Goal: Task Accomplishment & Management: Use online tool/utility

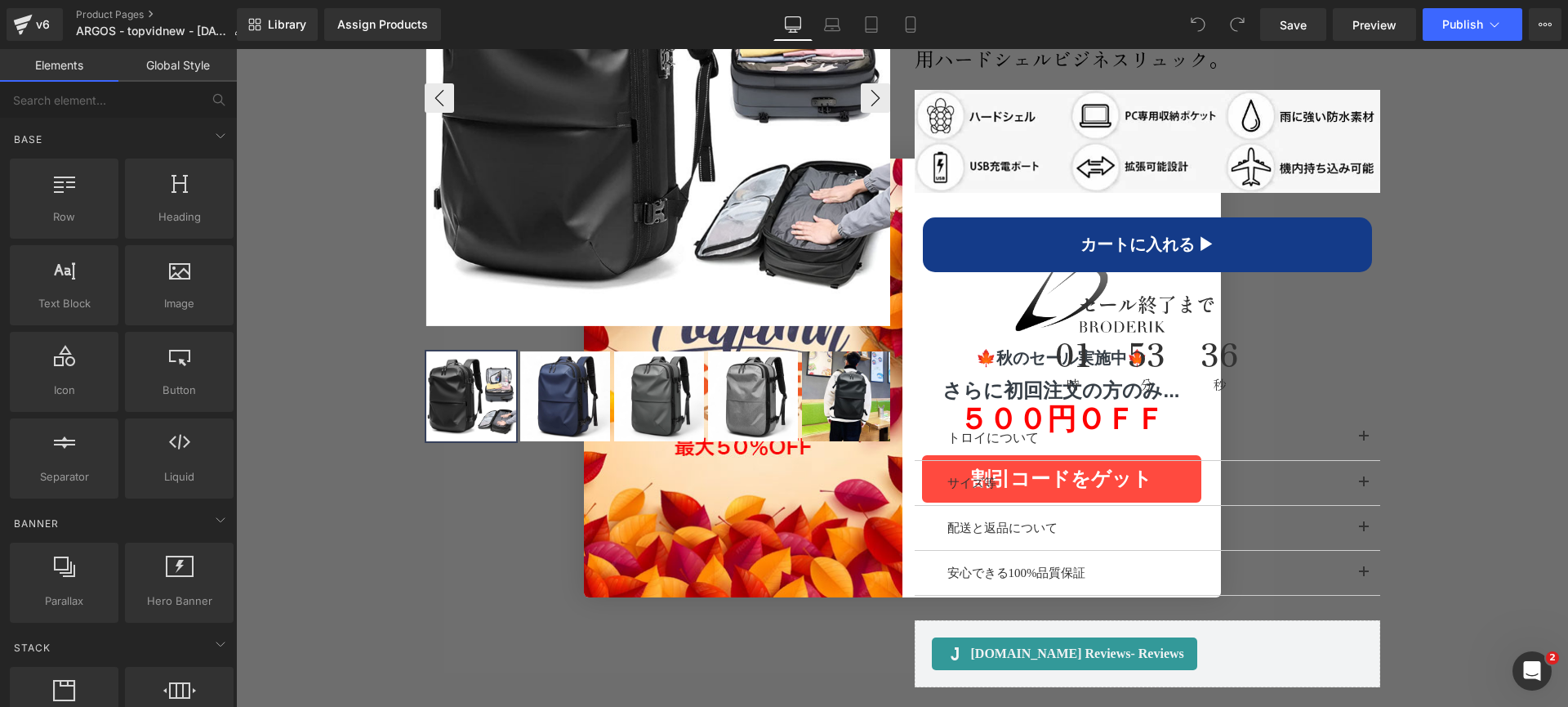
scroll to position [927, 0]
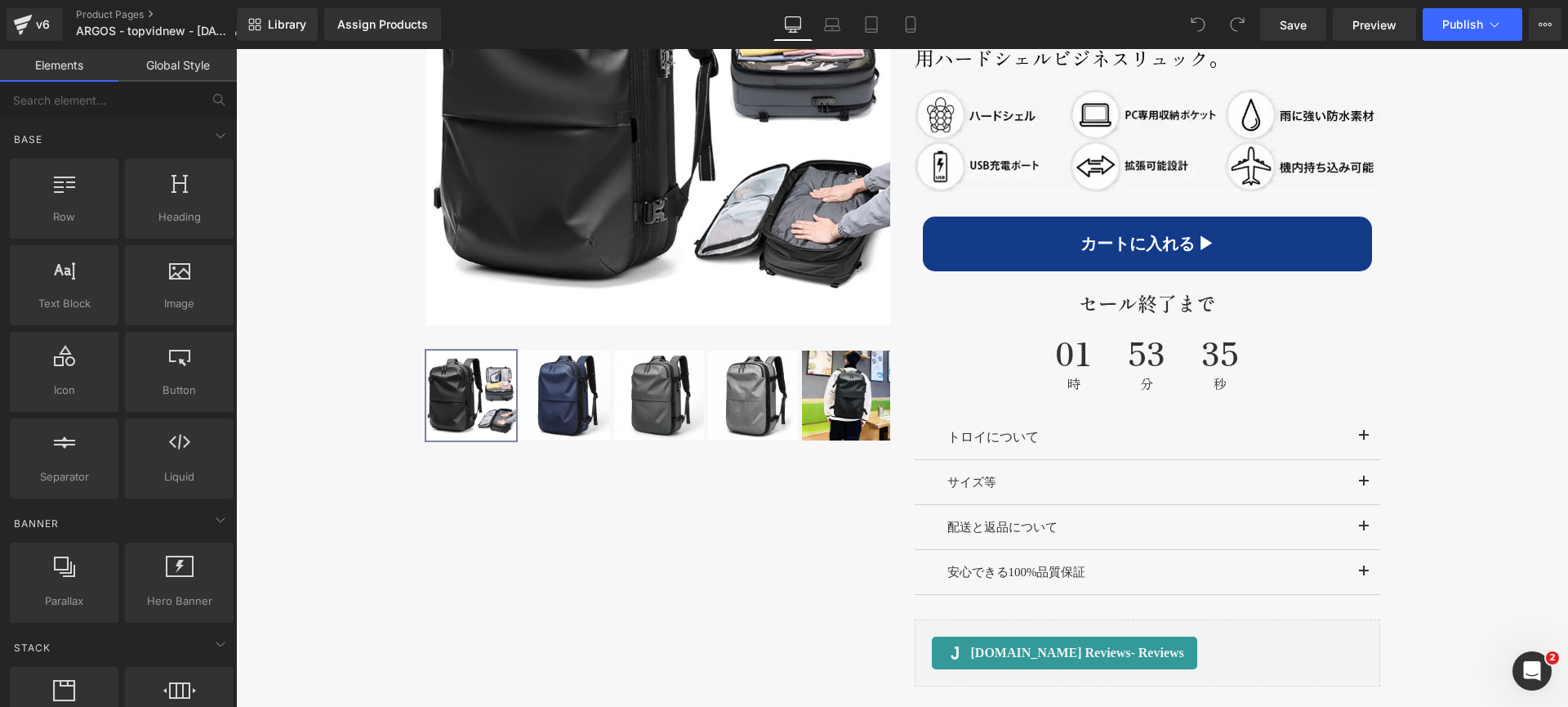
click at [360, 384] on div "Close dialog 🍁秋のセール実施中🍁 さらに初回注文の方のみ... ５００円ＯＦＦ 割引コードをゲット Submit" at bounding box center [902, 378] width 1332 height 658
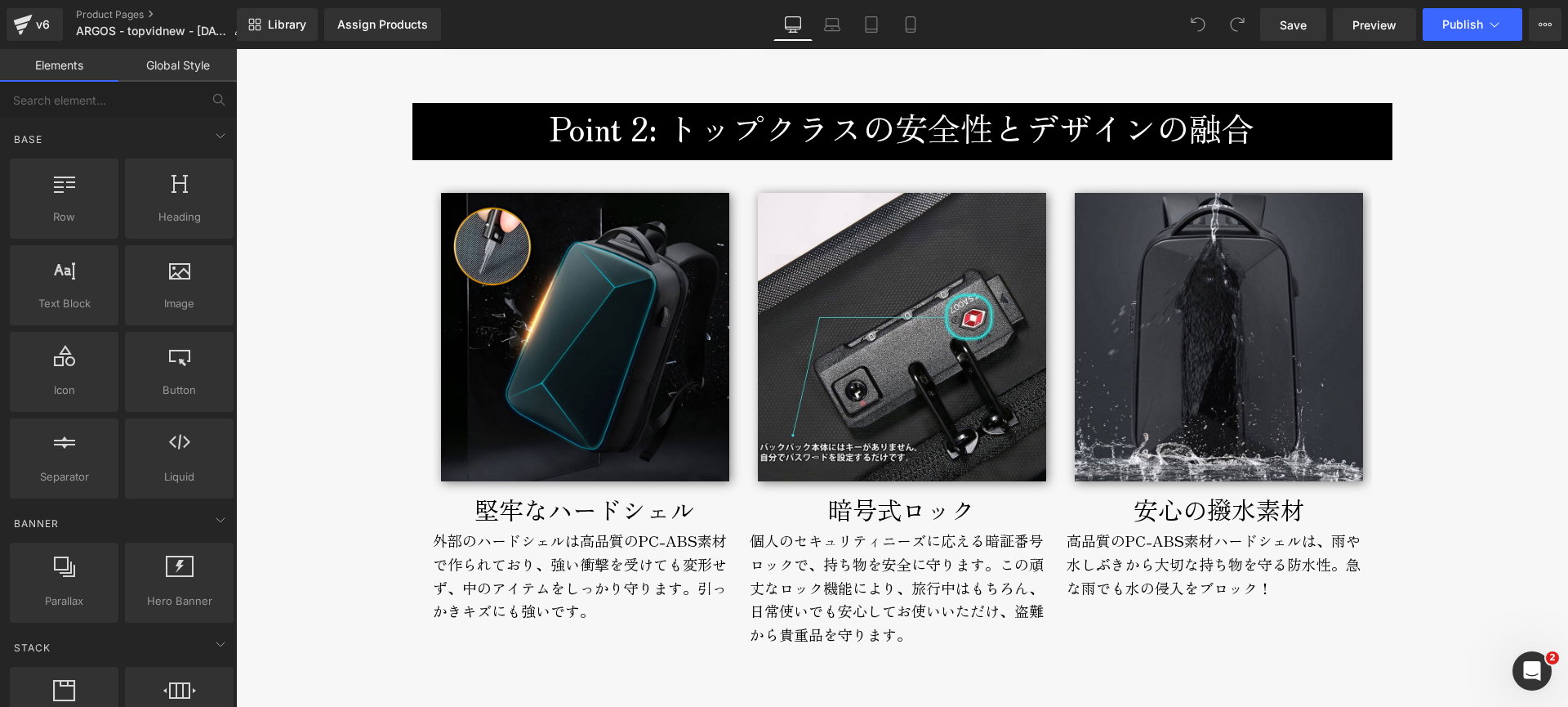
scroll to position [2506, 0]
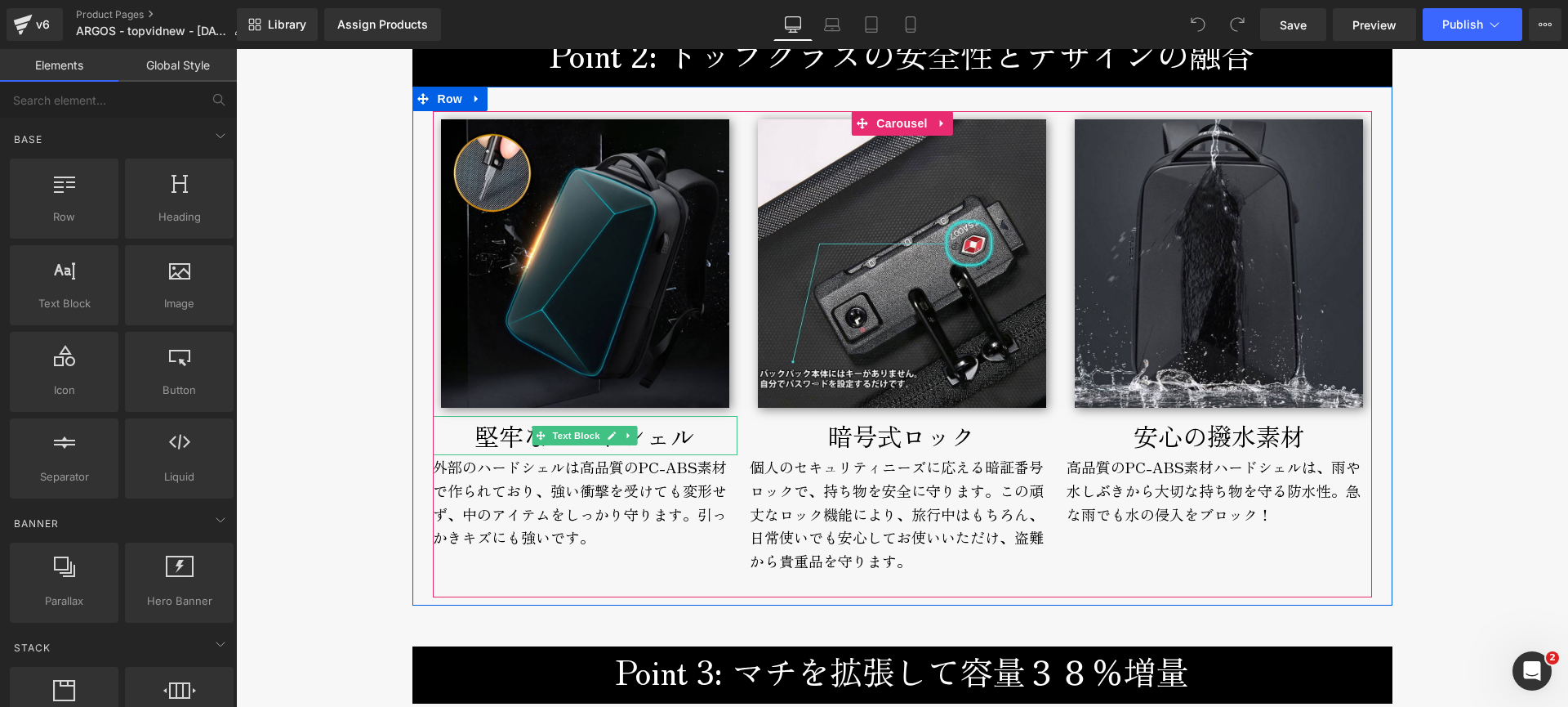
click at [453, 445] on p "堅牢なハードシェル" at bounding box center [585, 435] width 305 height 39
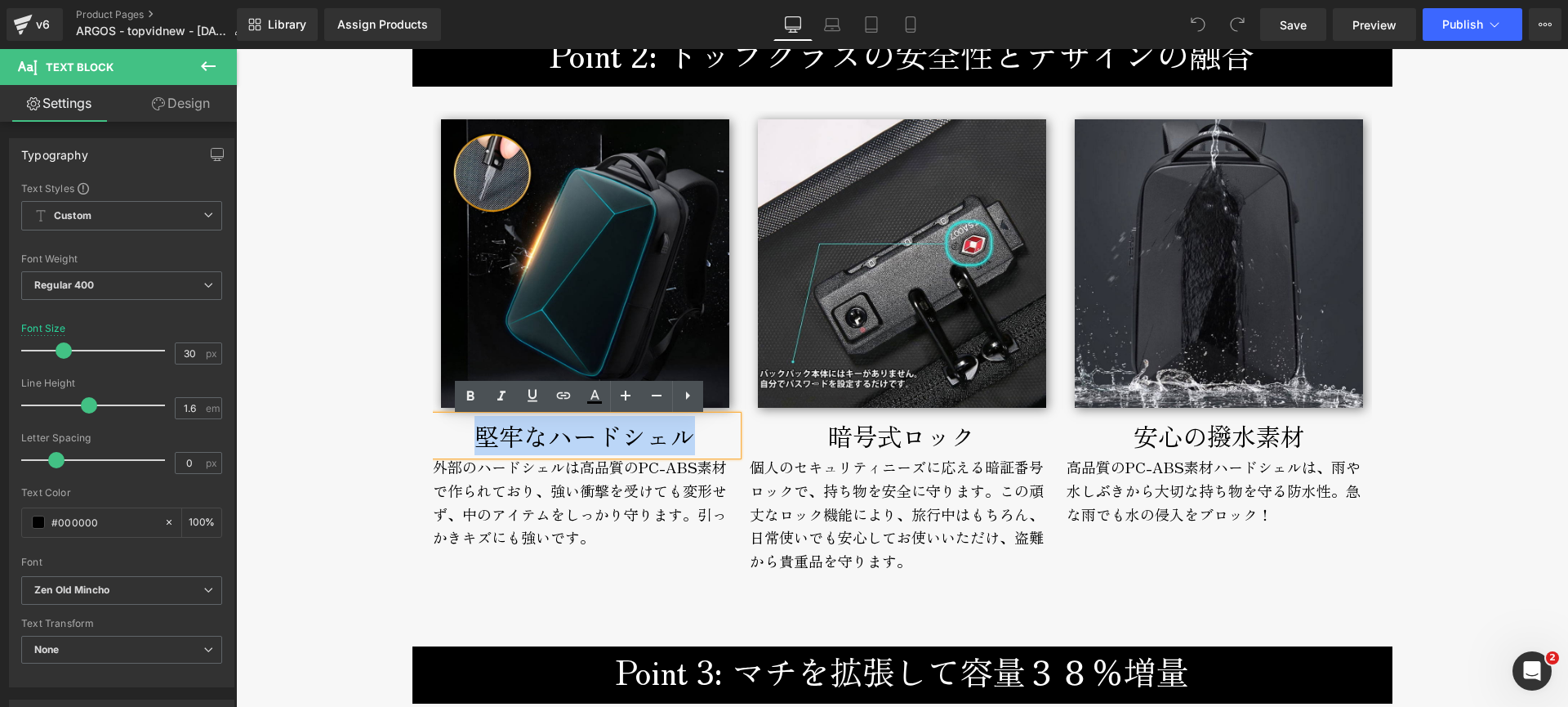
drag, startPoint x: 463, startPoint y: 441, endPoint x: 690, endPoint y: 446, distance: 227.1
click at [690, 446] on p "堅牢なハードシェル" at bounding box center [585, 435] width 305 height 39
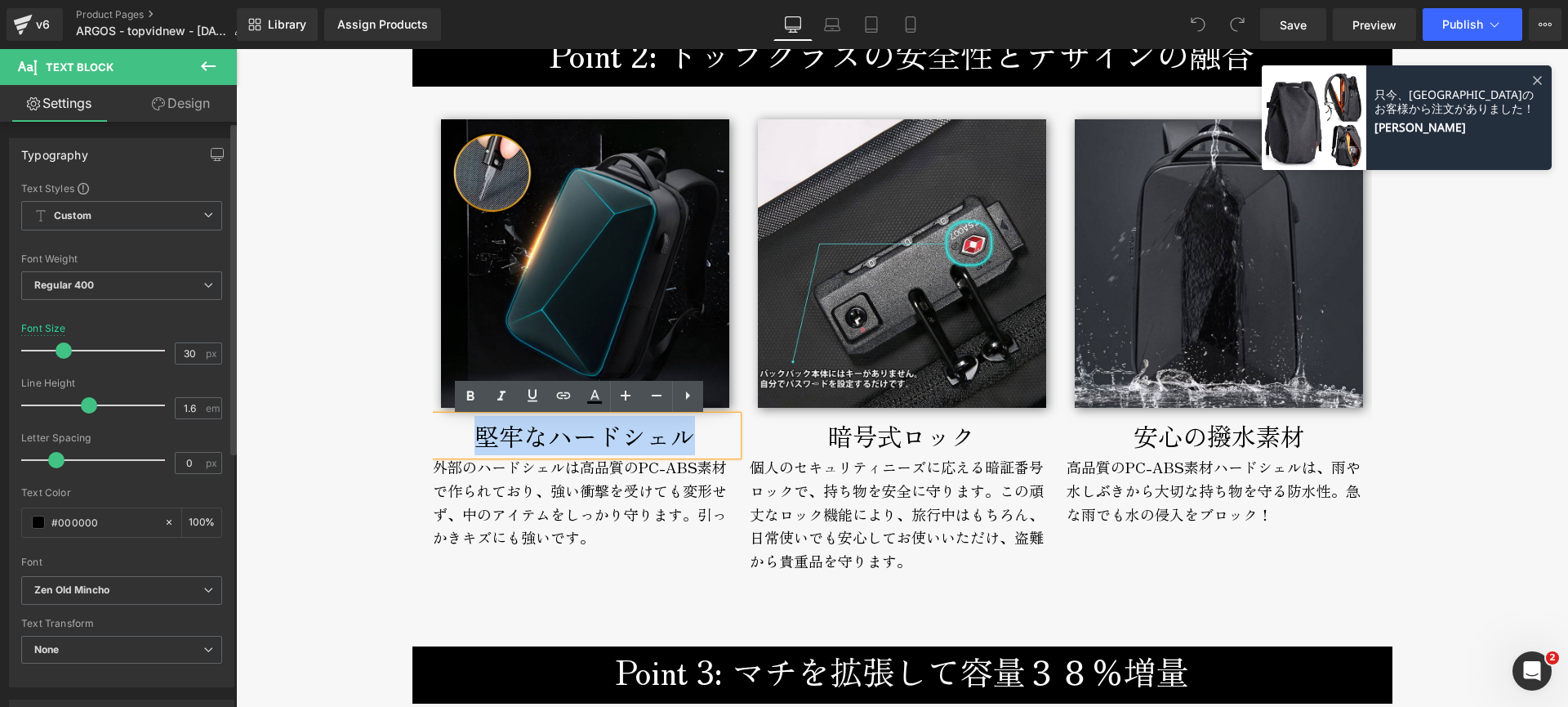
copy p "堅牢なハードシェル"
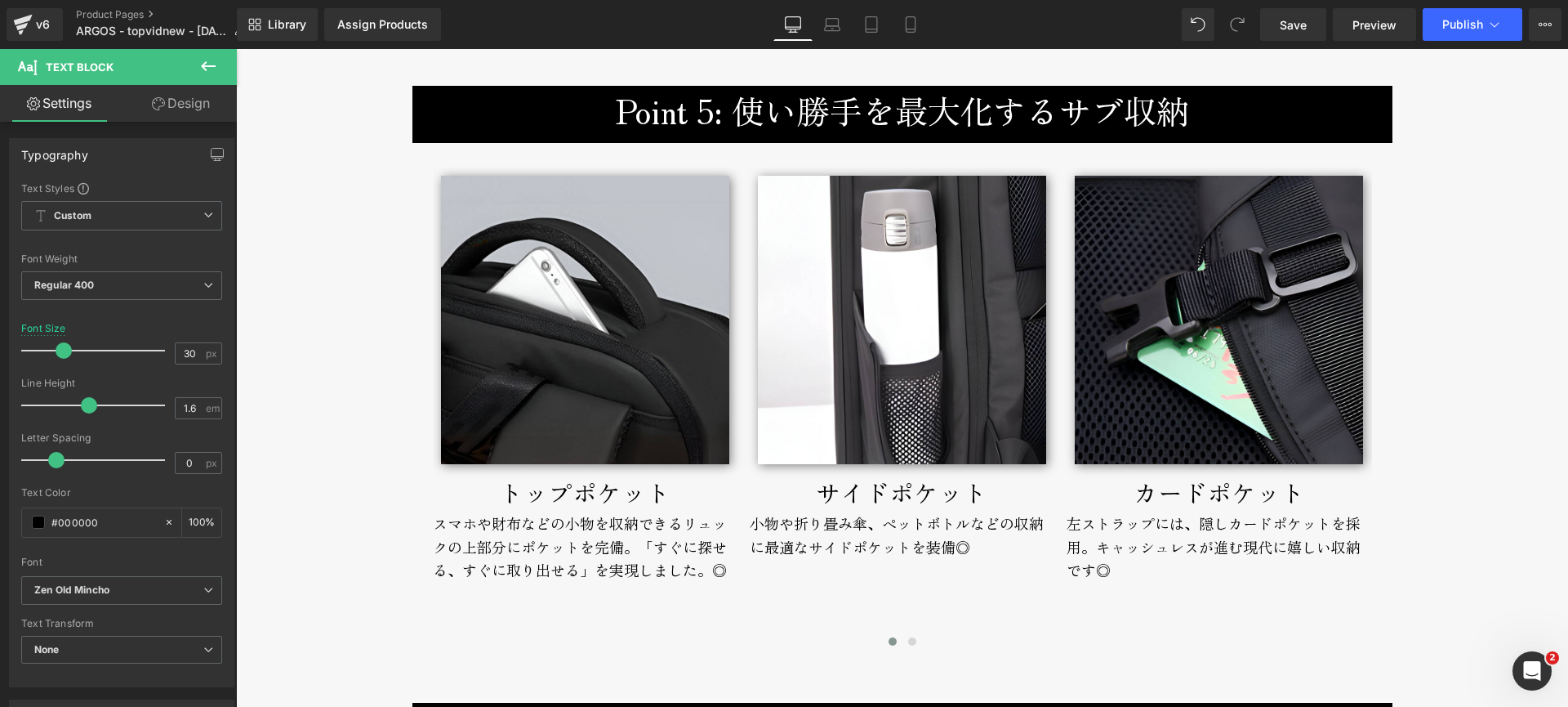
scroll to position [4760, 0]
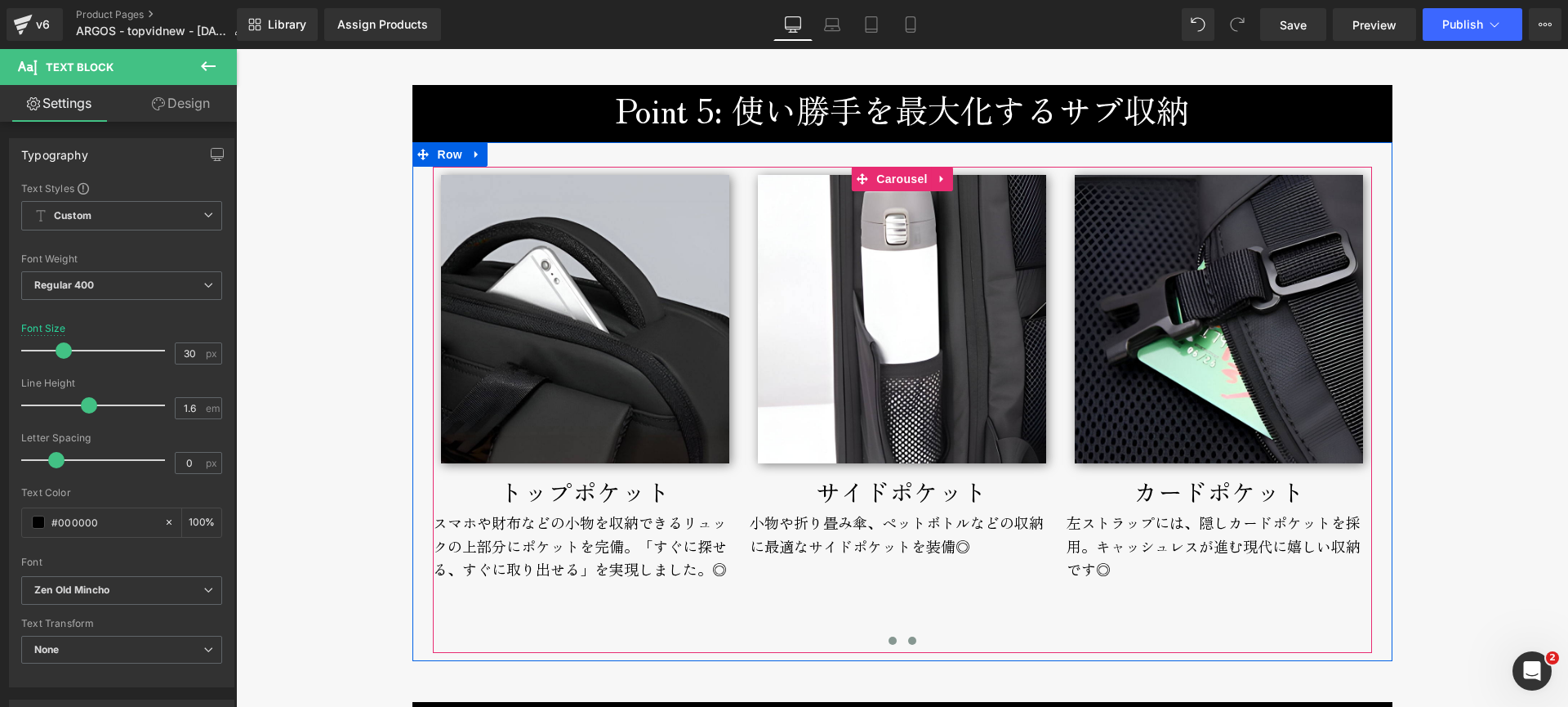
click at [909, 641] on span at bounding box center [912, 640] width 8 height 8
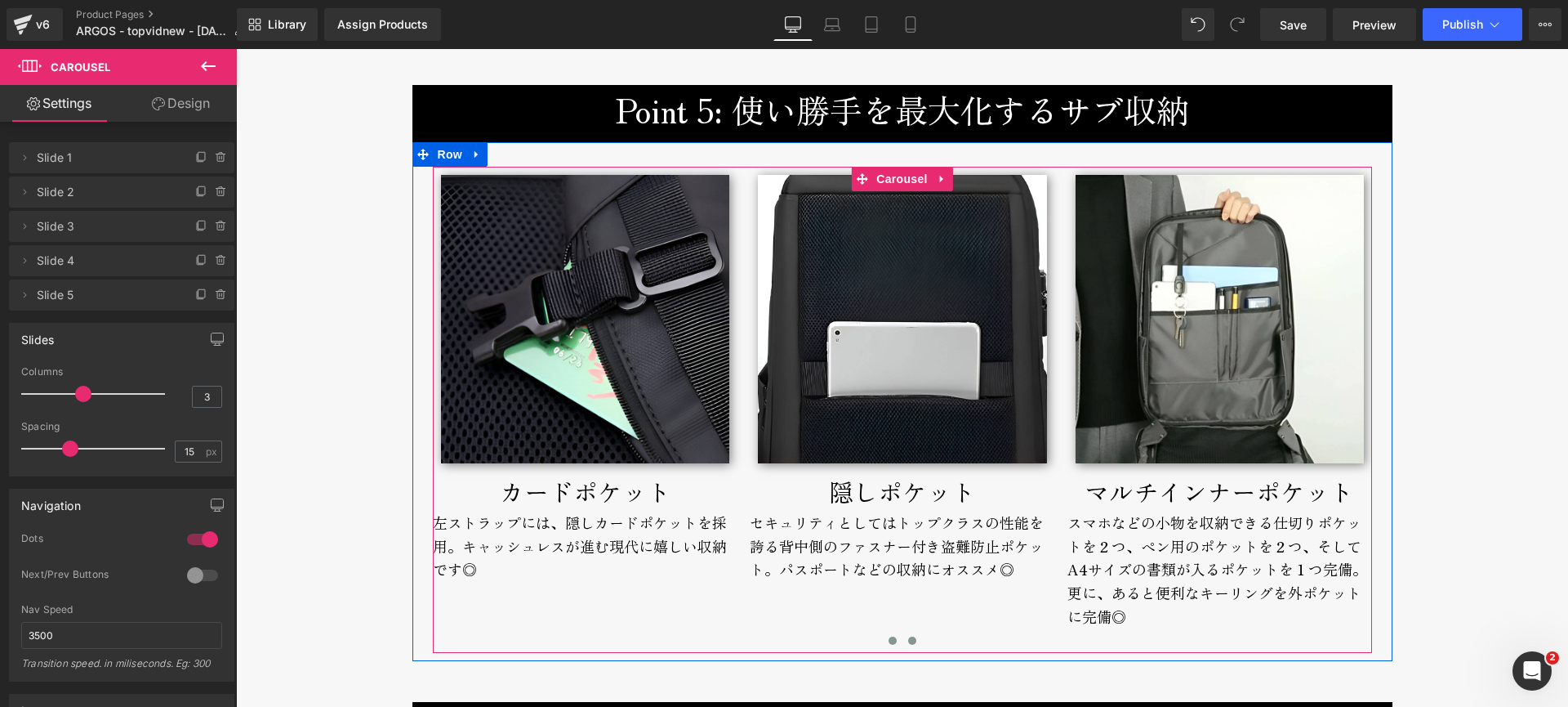
click at [883, 639] on button at bounding box center [892, 641] width 20 height 17
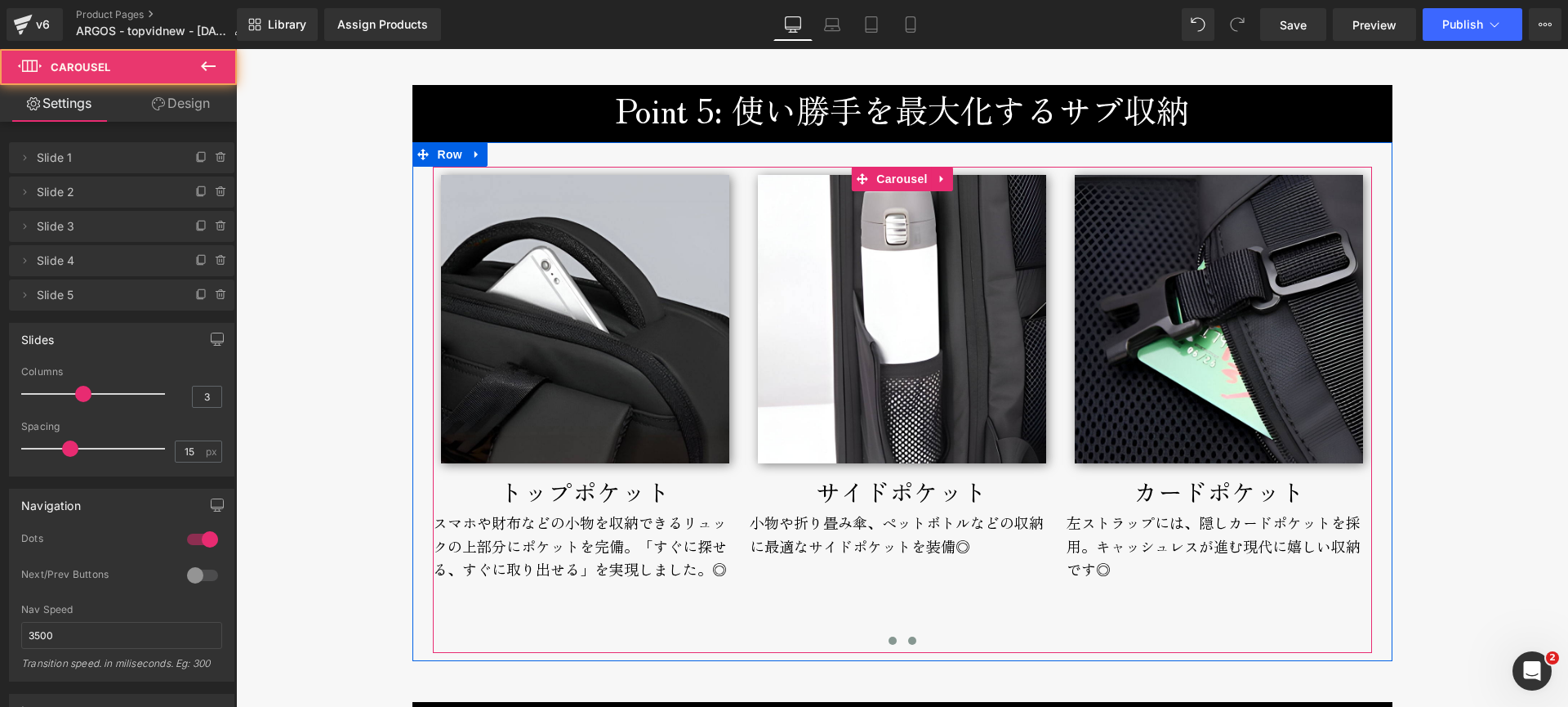
click at [909, 637] on button at bounding box center [911, 641] width 20 height 17
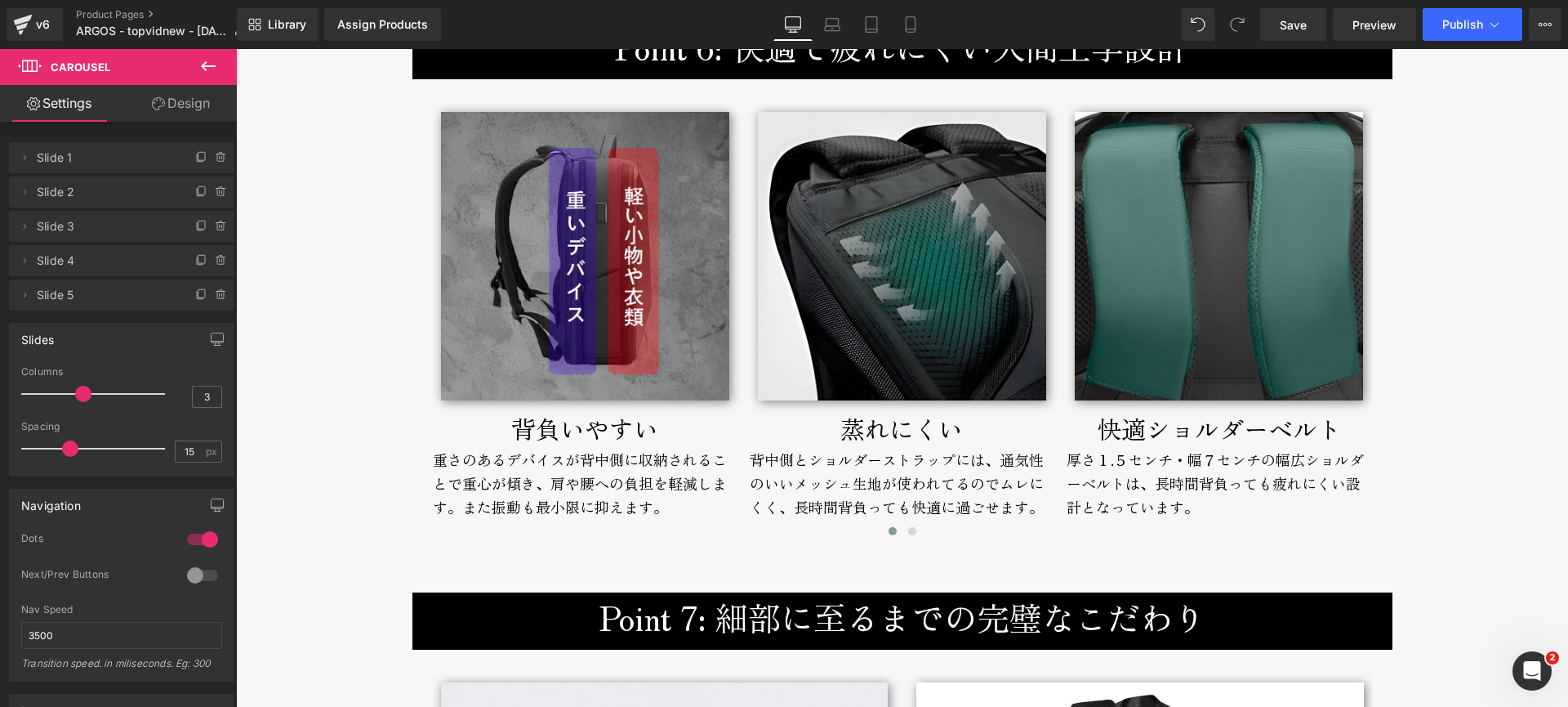
scroll to position [5355, 0]
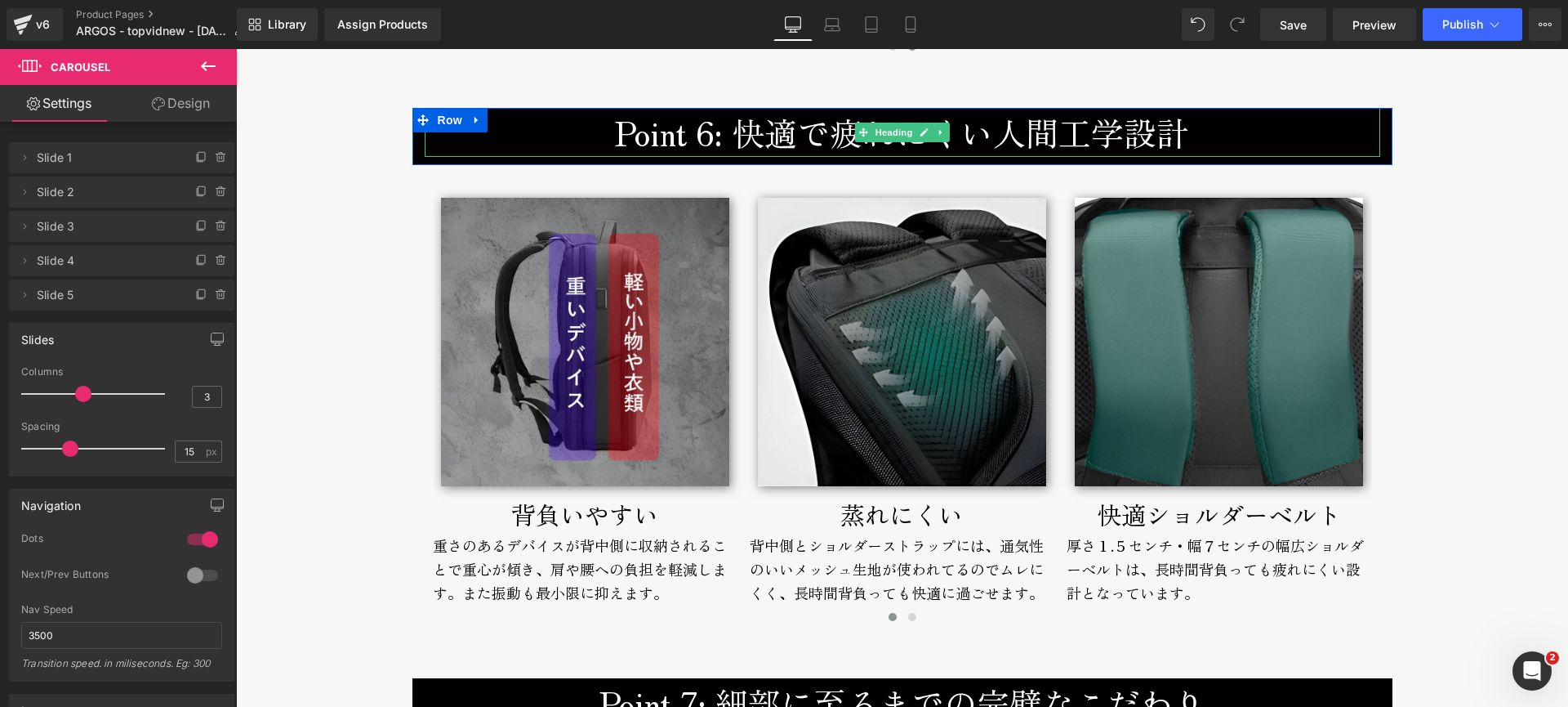
click at [573, 141] on h3 "Point 6: 快適で疲れにくい人間工学設計" at bounding box center [903, 132] width 956 height 49
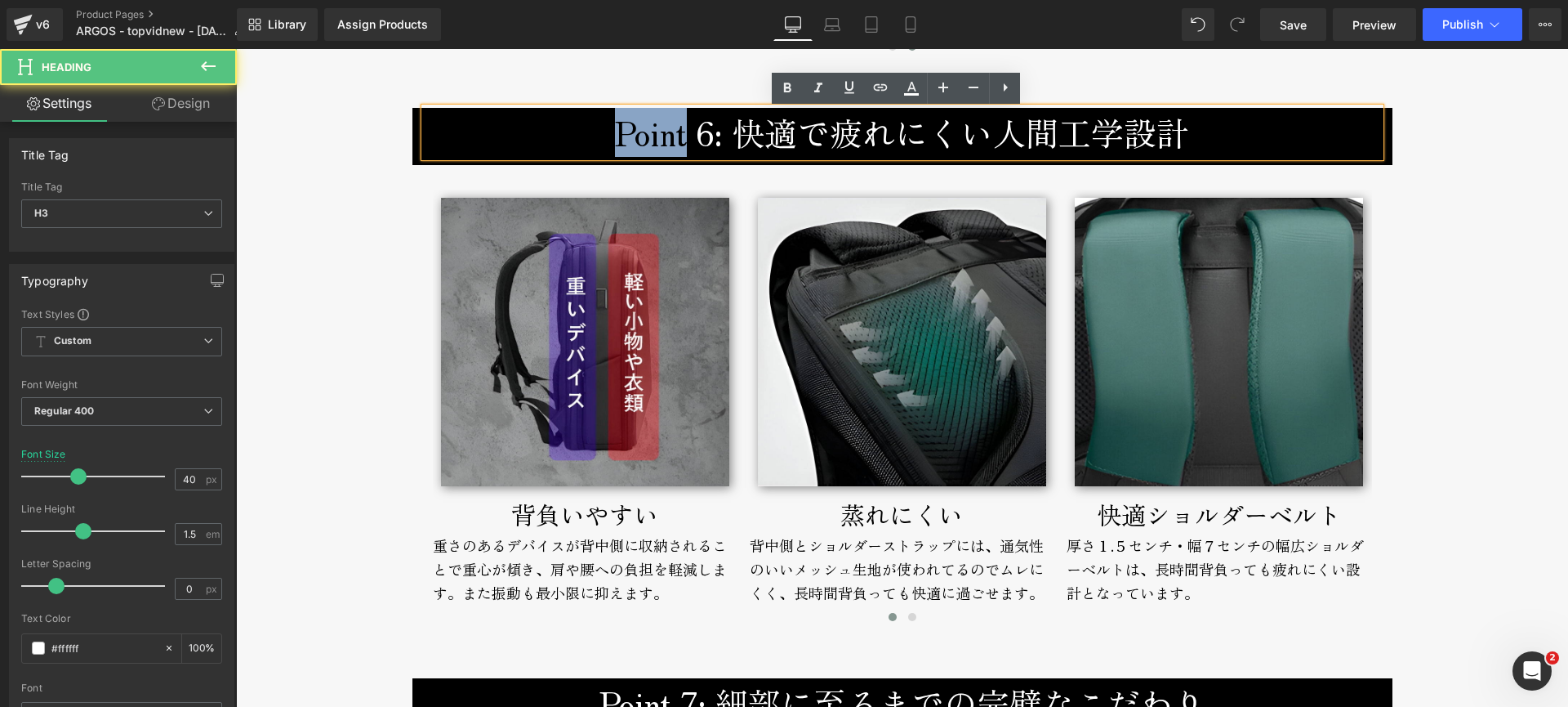
click at [573, 141] on h3 "Point 6: 快適で疲れにくい人間工学設計" at bounding box center [903, 132] width 956 height 49
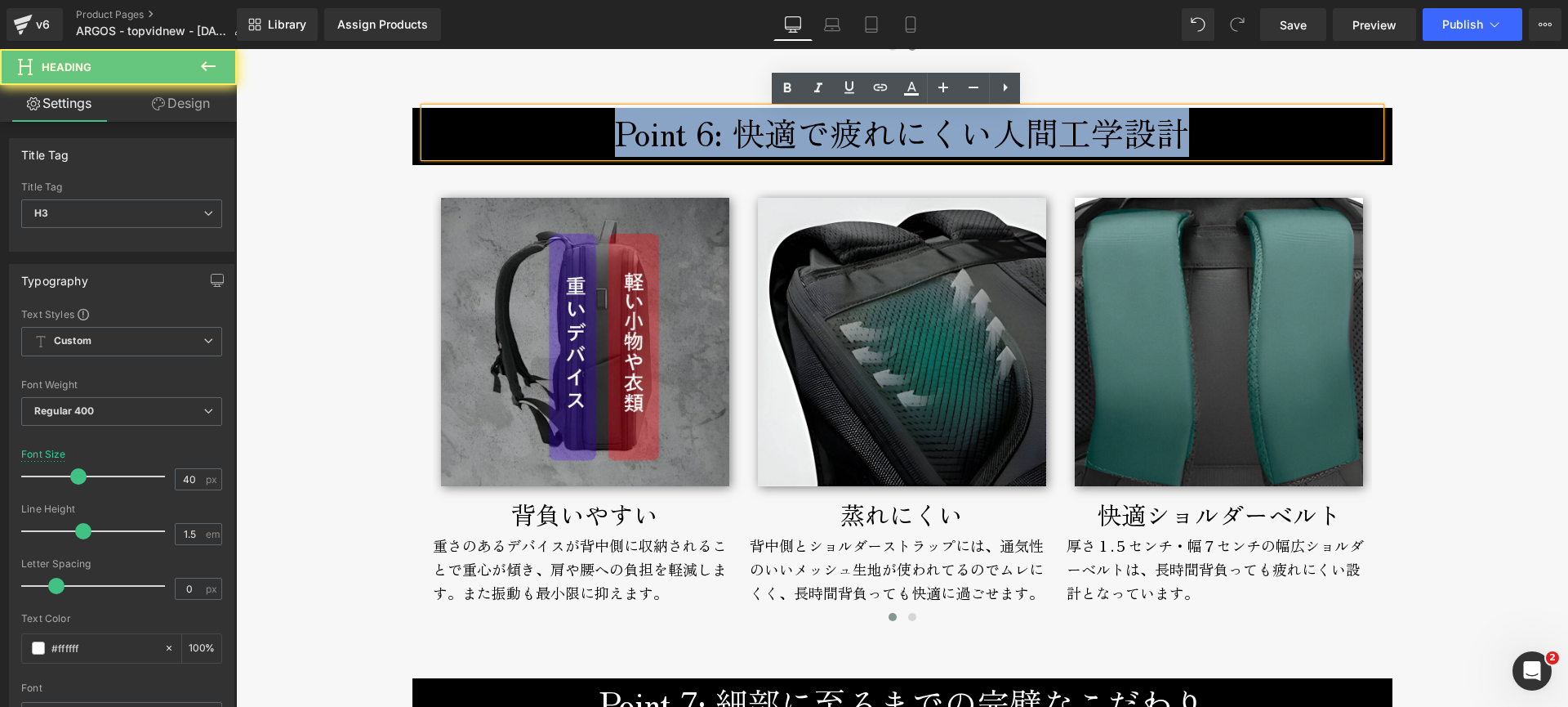
click at [573, 141] on h3 "Point 6: 快適で疲れにくい人間工学設計" at bounding box center [903, 132] width 956 height 49
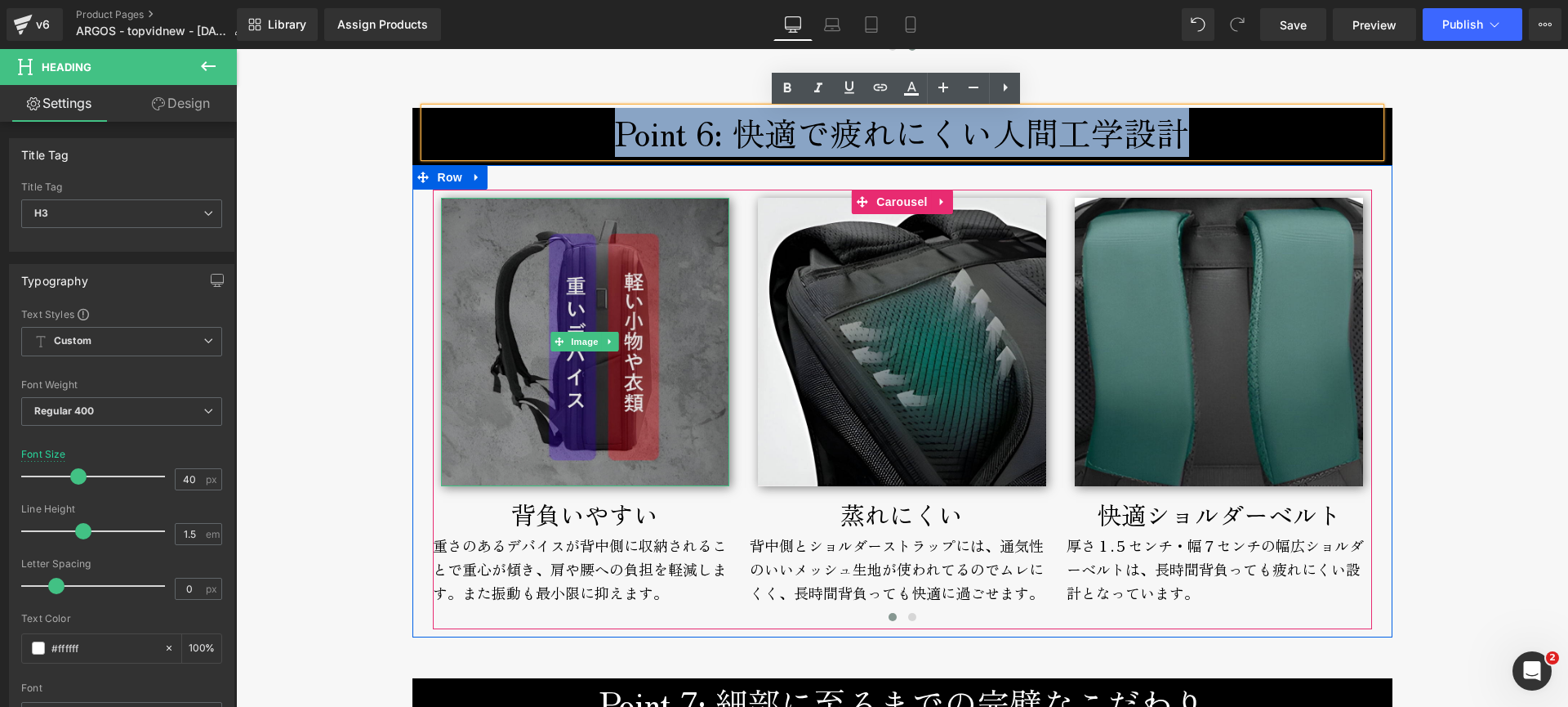
copy h3 "Point 6: 快適で疲れにくい人間工学設計"
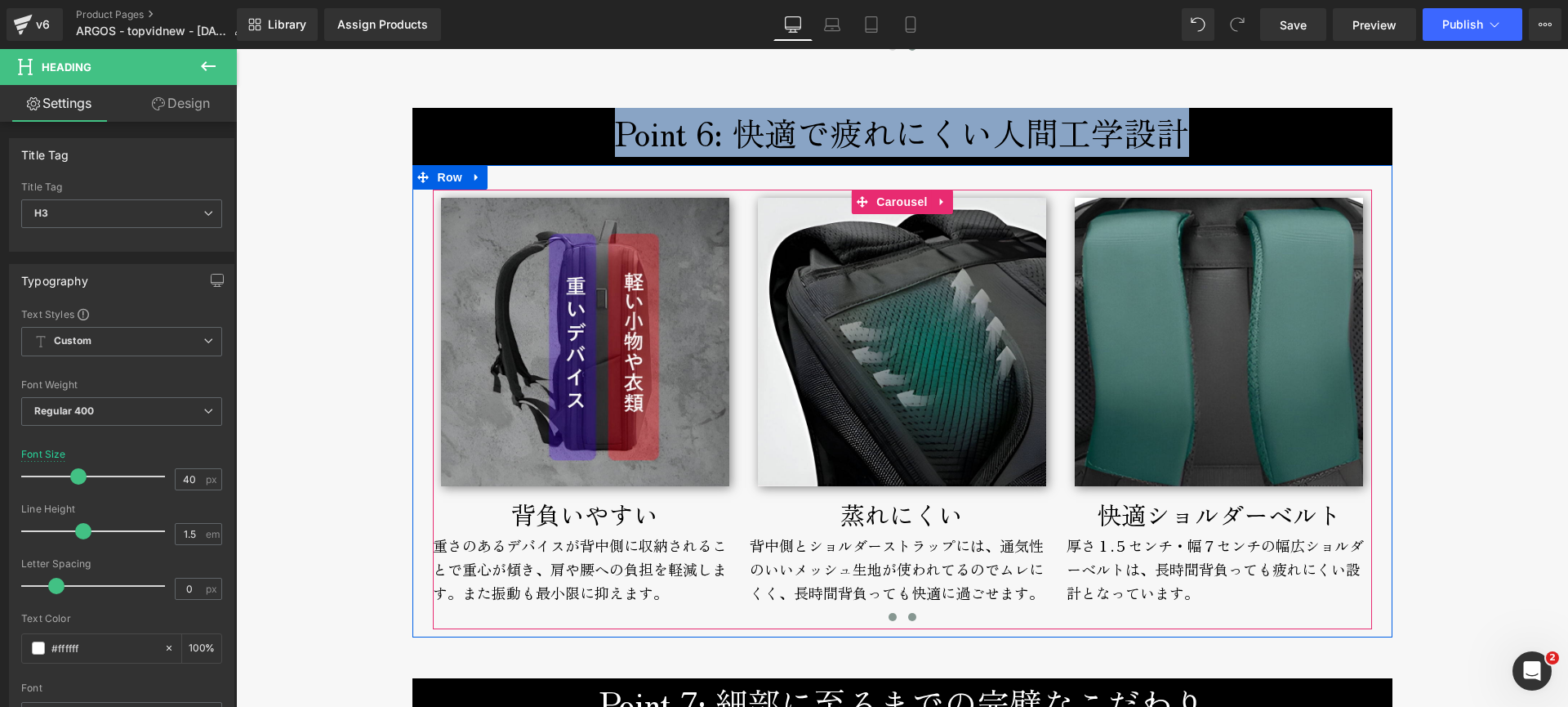
click at [909, 619] on span at bounding box center [912, 617] width 8 height 8
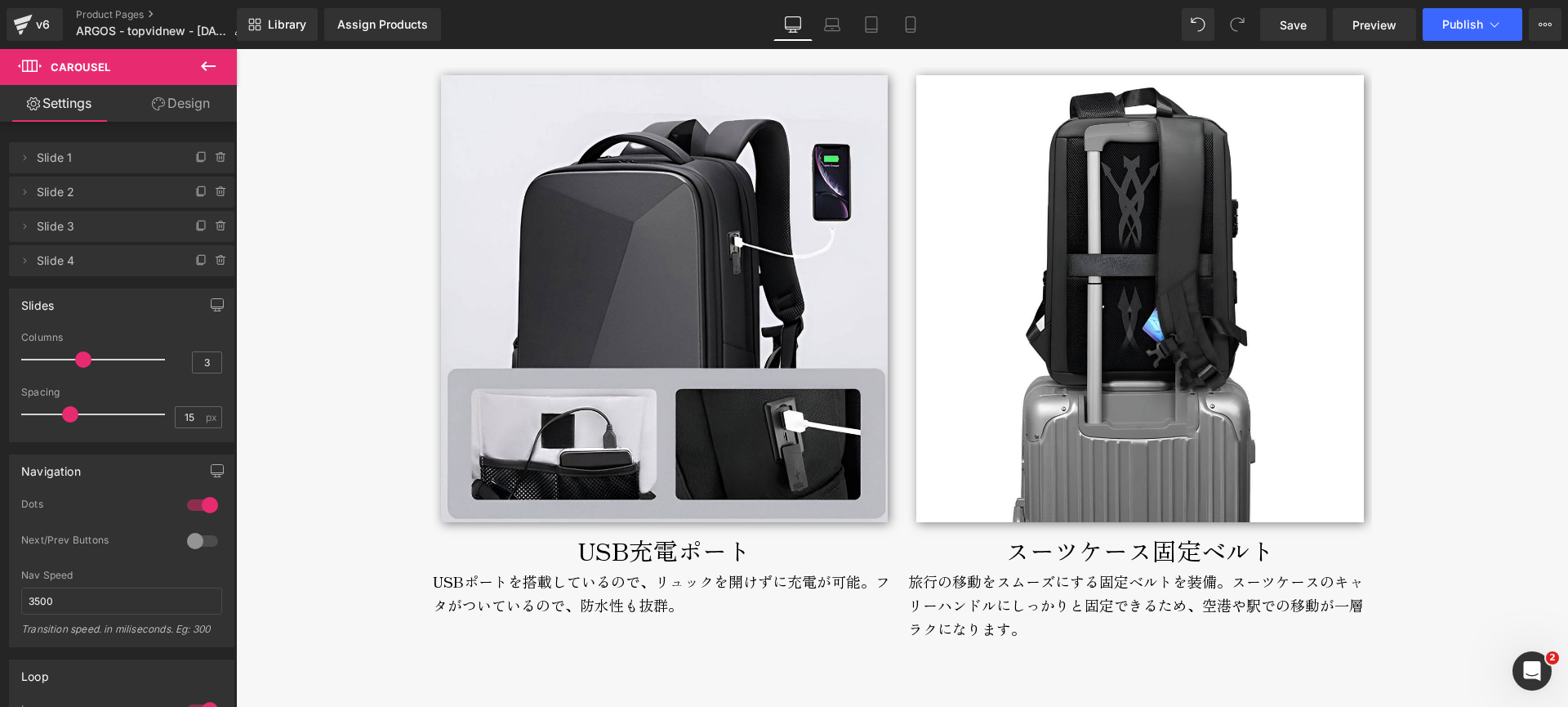
scroll to position [6029, 0]
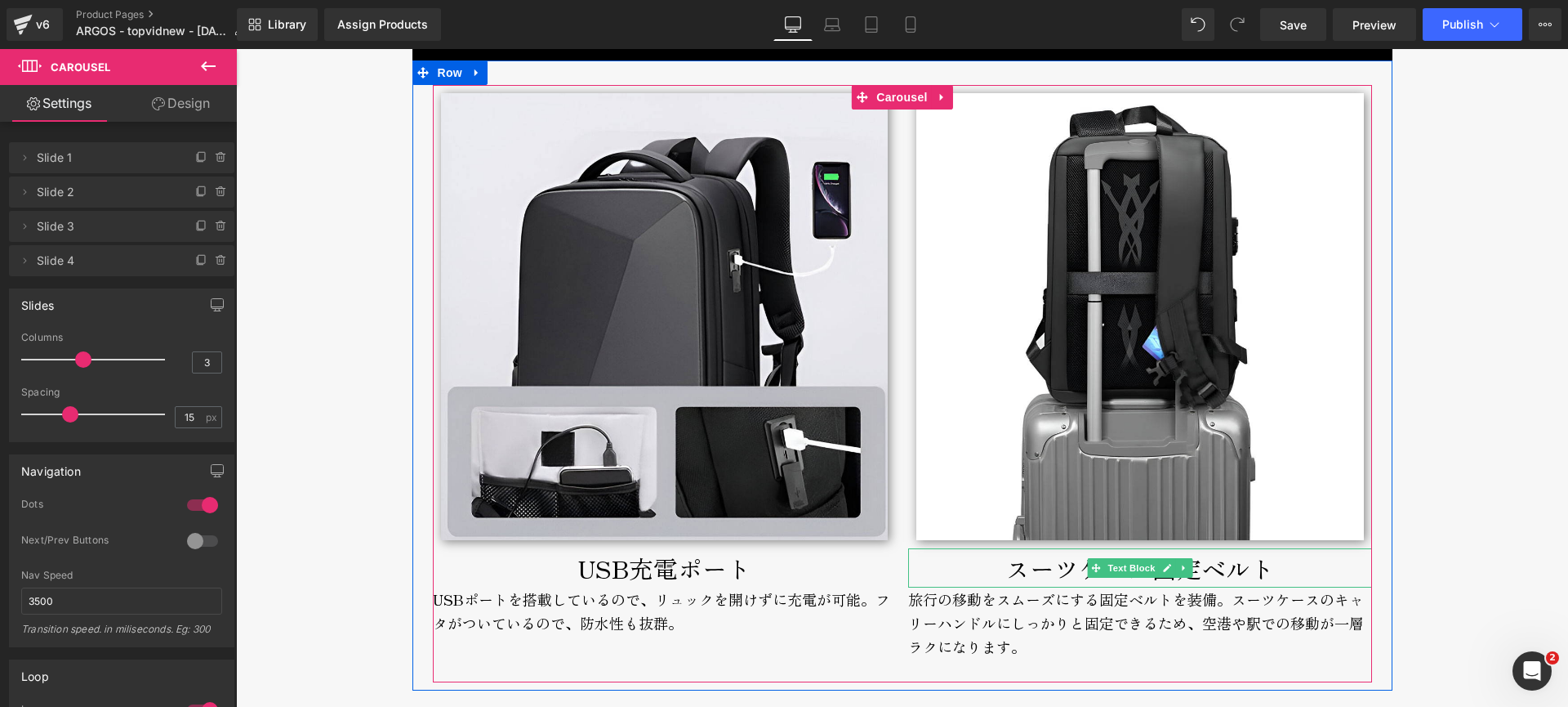
click at [996, 573] on p "スーツケース固定ベルト" at bounding box center [1140, 567] width 464 height 39
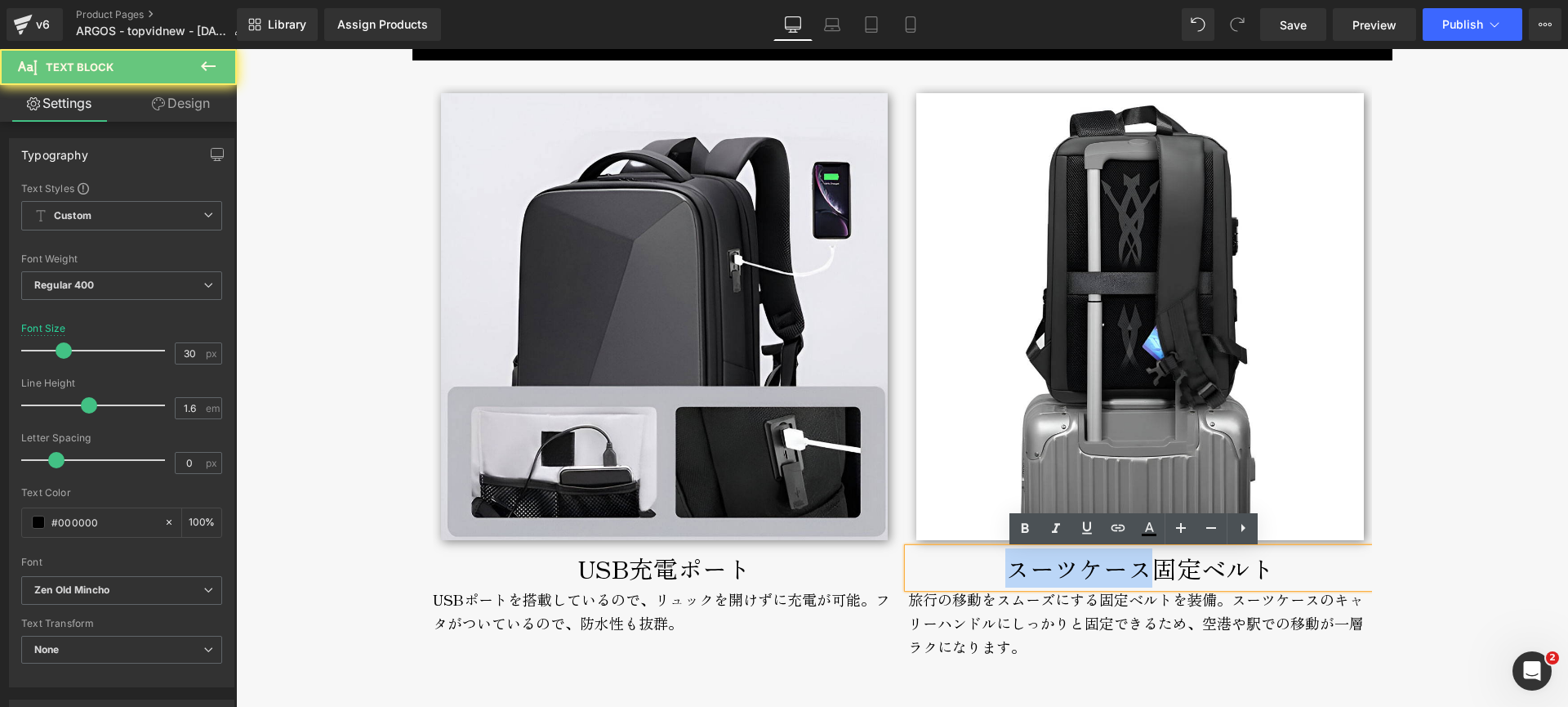
click at [996, 573] on p "スーツケース固定ベルト" at bounding box center [1140, 567] width 464 height 39
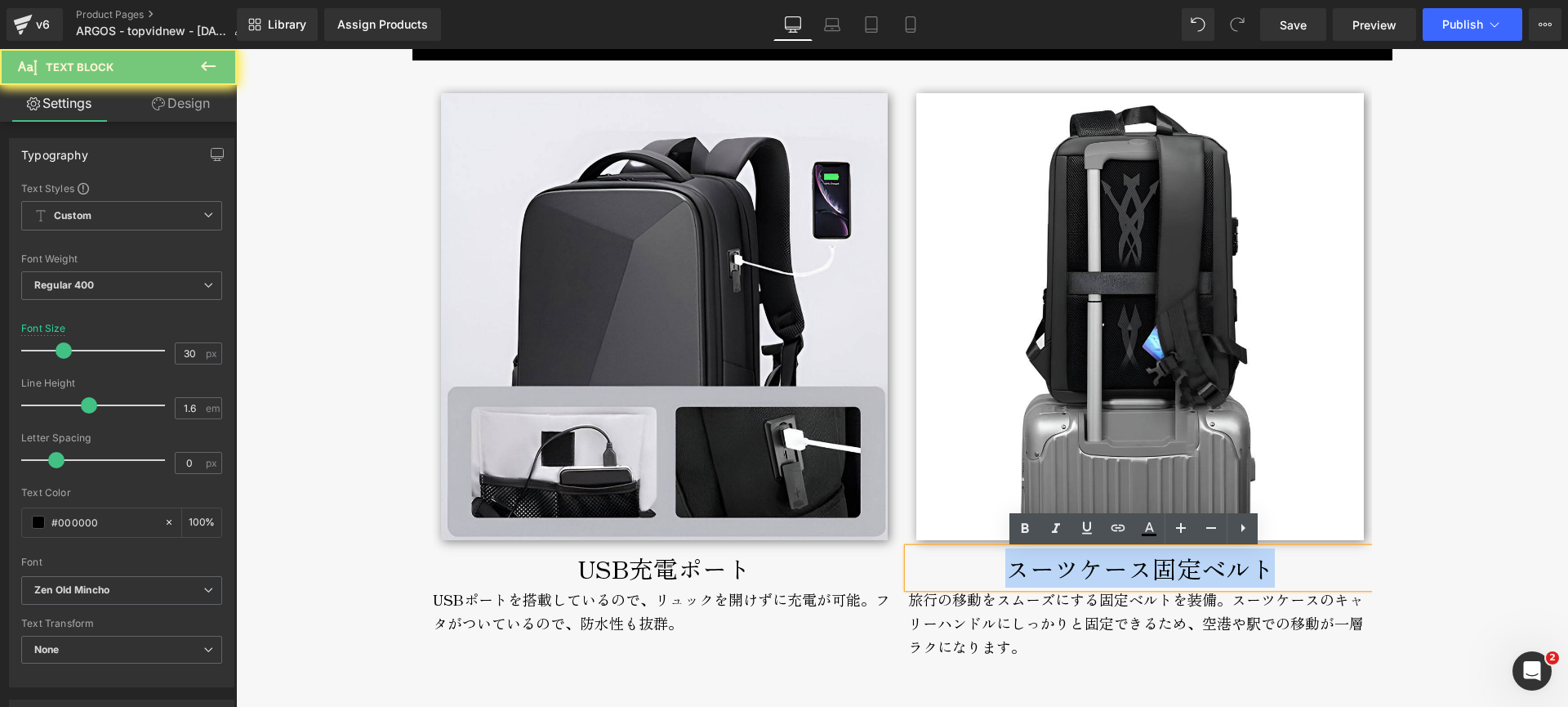
copy p "スーツケース固定ベルト"
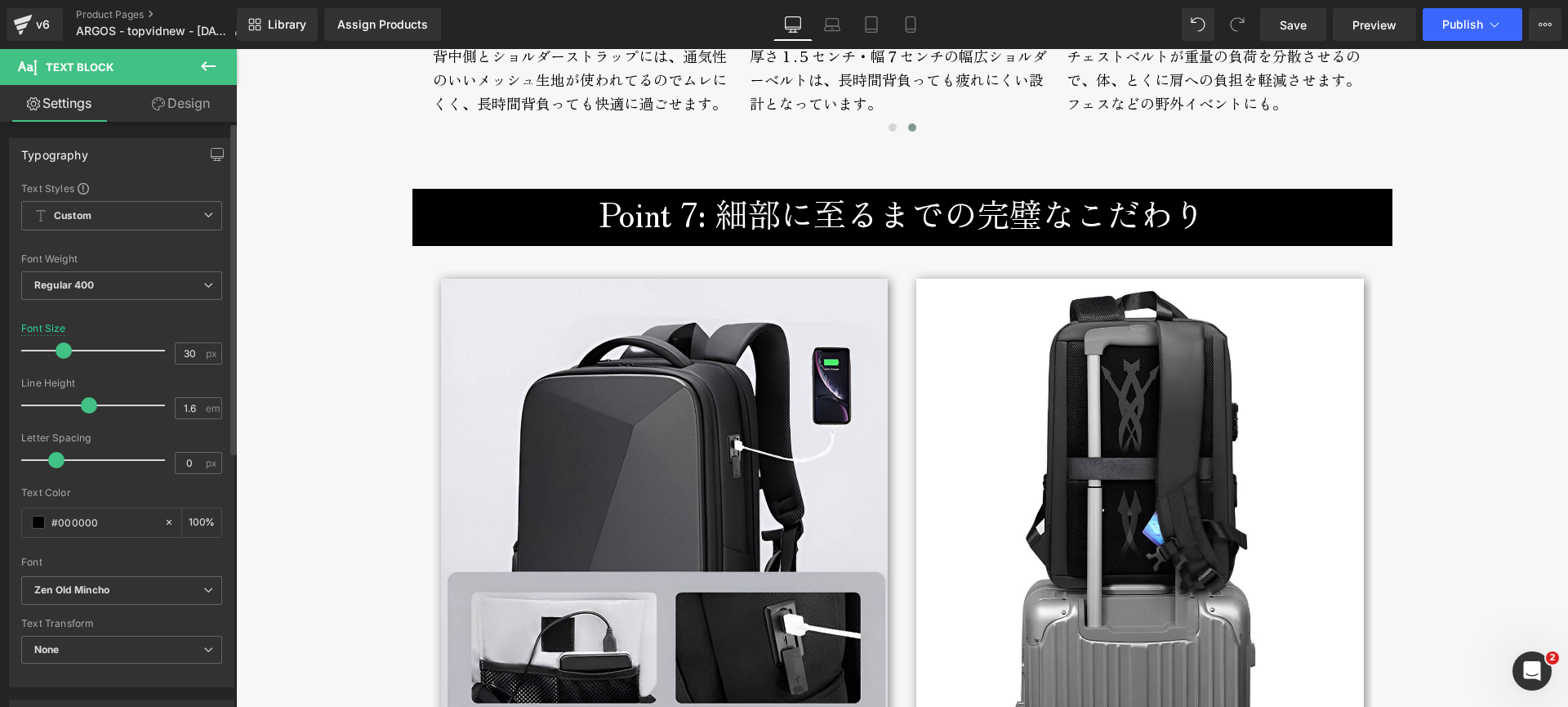
scroll to position [5580, 0]
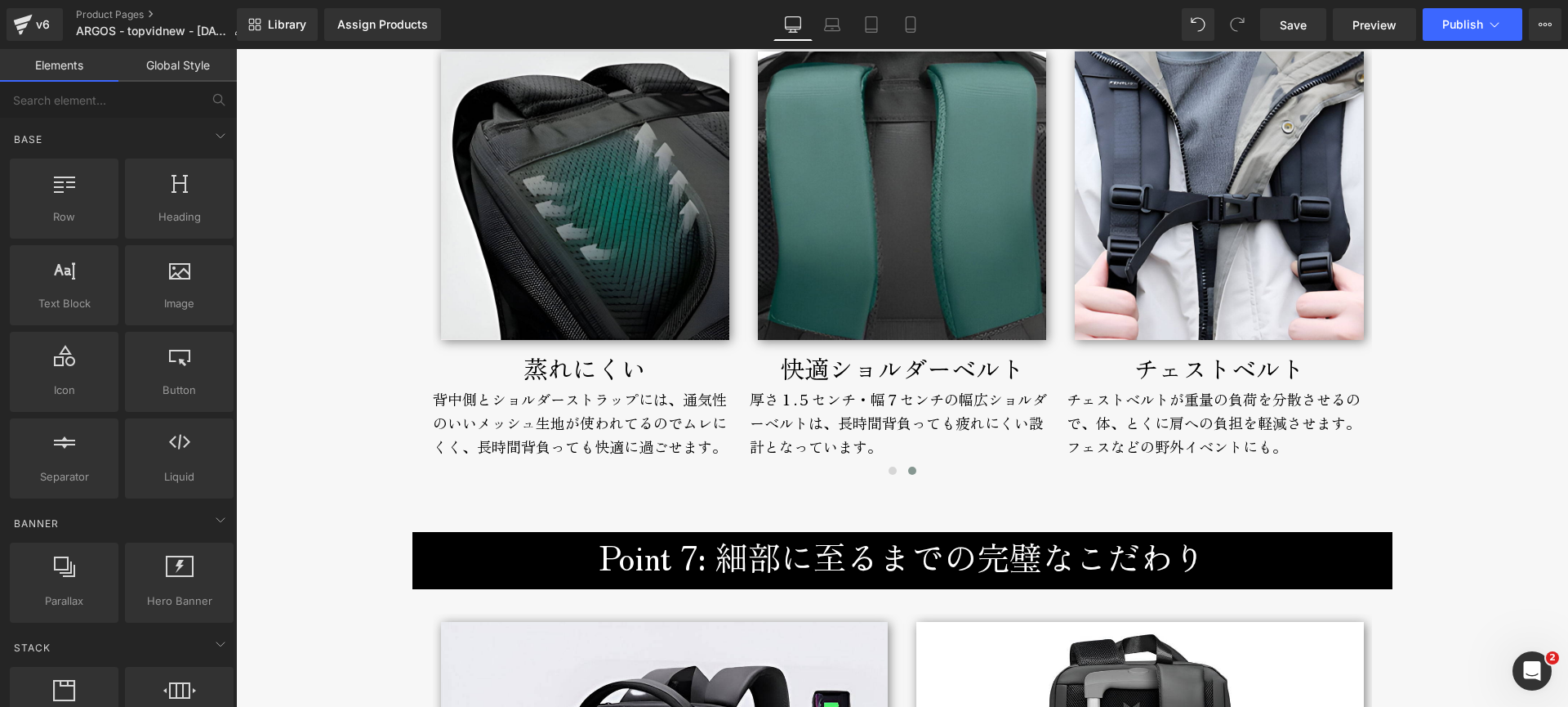
scroll to position [5335, 0]
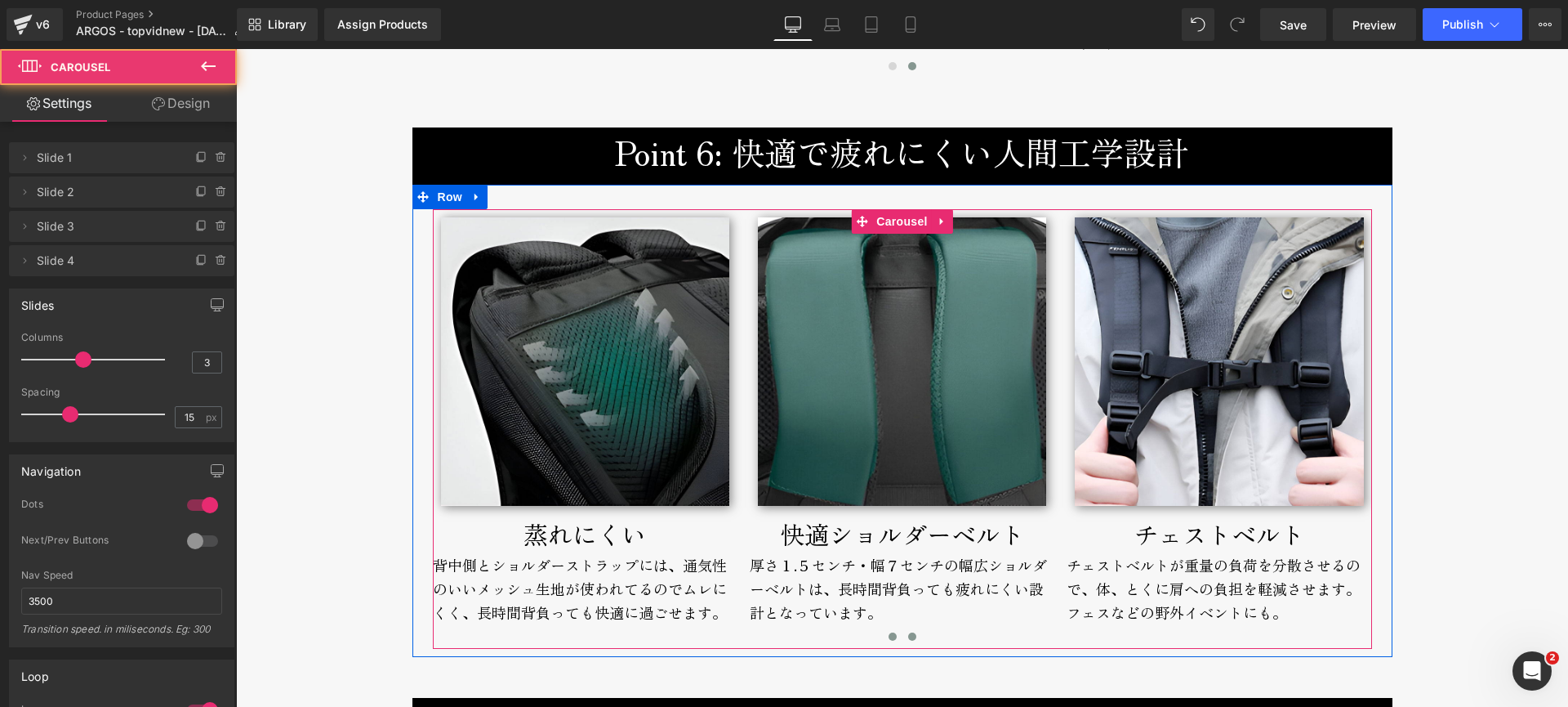
click at [884, 643] on button at bounding box center [892, 636] width 20 height 17
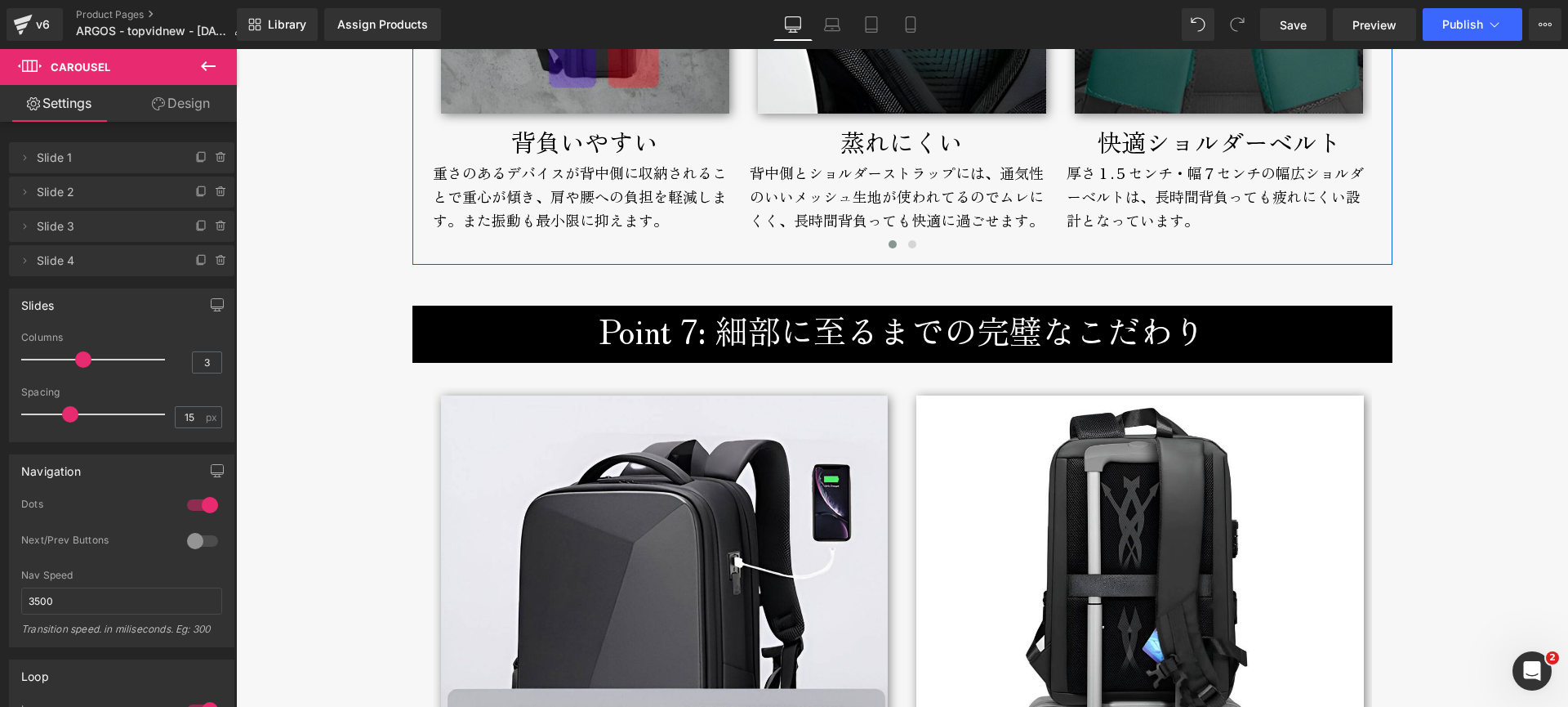
scroll to position [5766, 0]
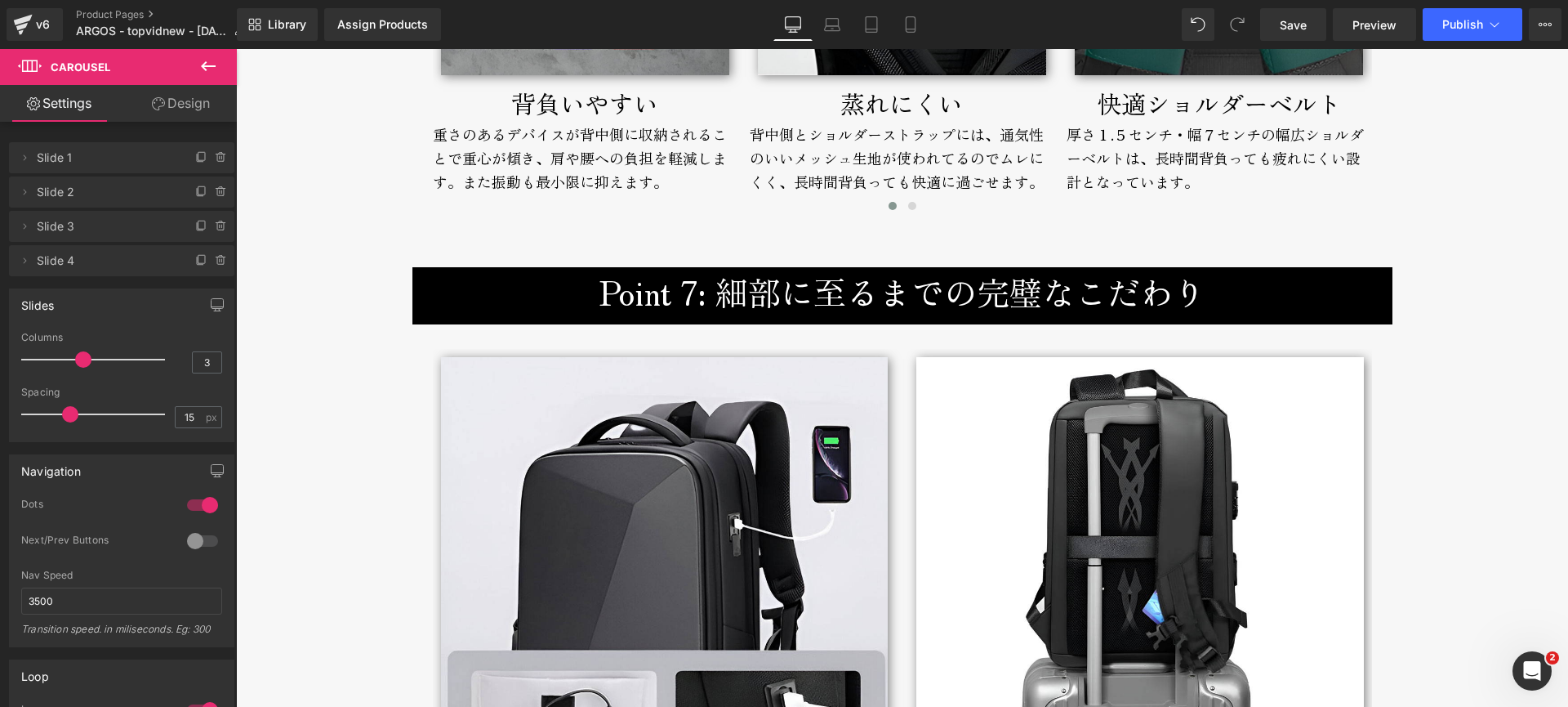
click at [586, 301] on h3 "Point 7: 細部に至るまでの完璧なこだわり" at bounding box center [903, 291] width 956 height 49
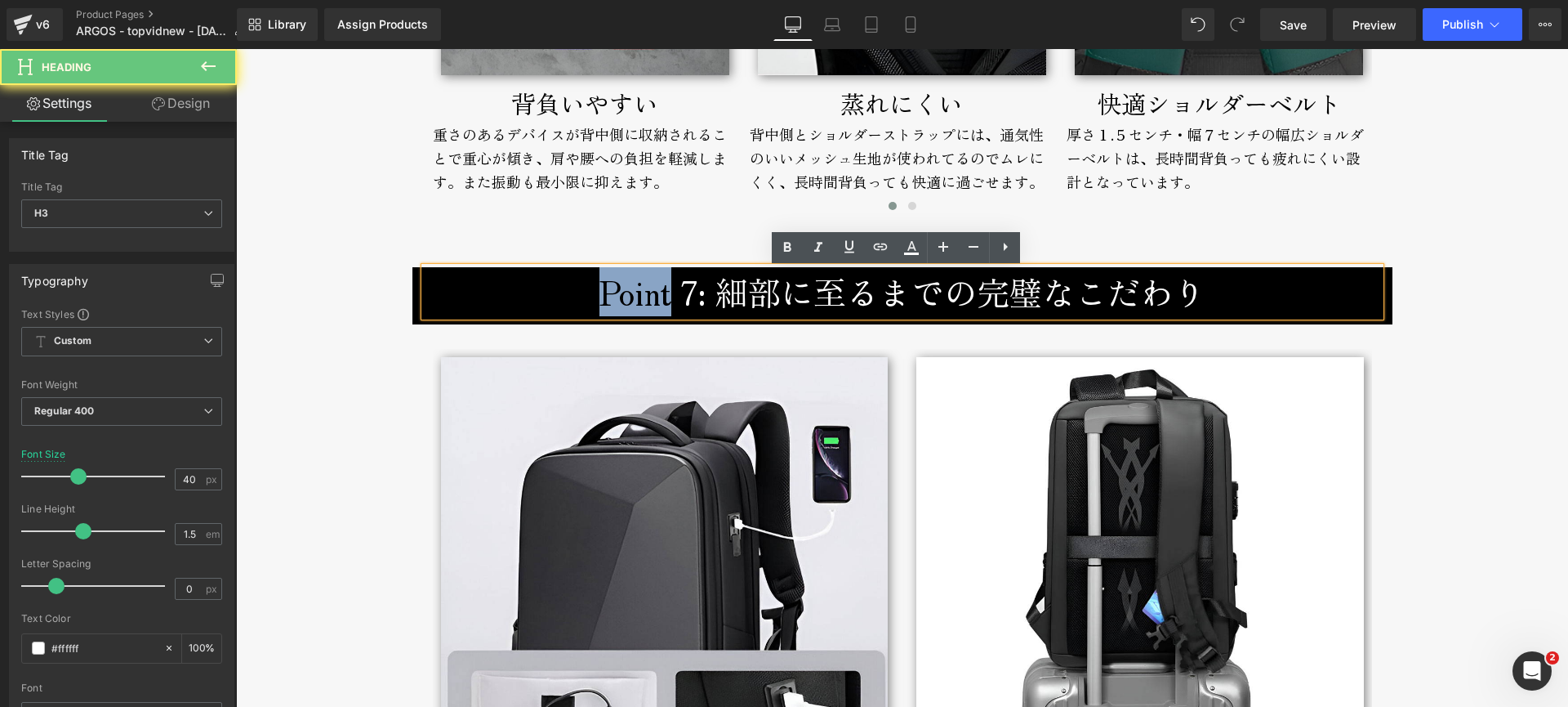
click at [586, 301] on h3 "Point 7: 細部に至るまでの完璧なこだわり" at bounding box center [903, 291] width 956 height 49
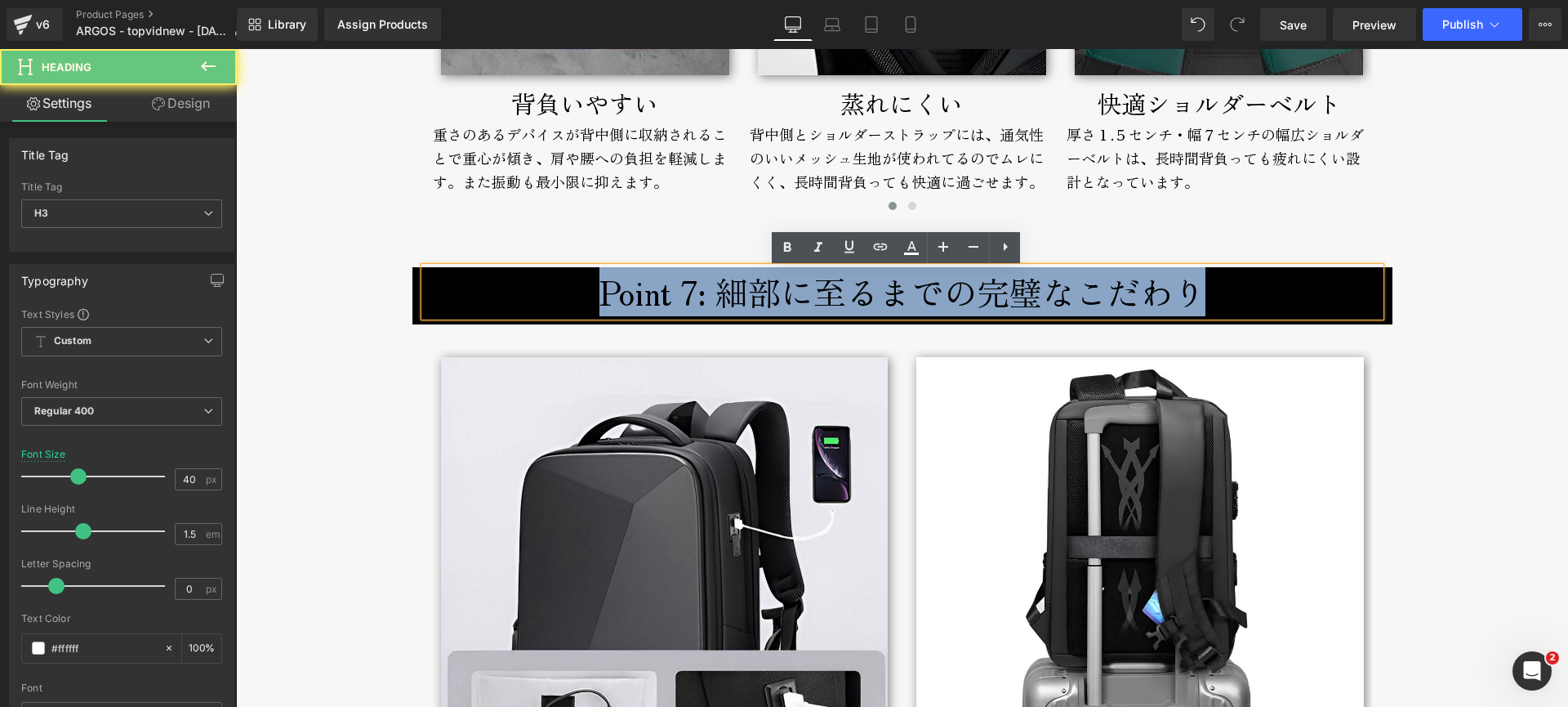
click at [586, 301] on h3 "Point 7: 細部に至るまでの完璧なこだわり" at bounding box center [903, 291] width 956 height 49
copy h3 "Point 7: 細部に至るまでの完璧なこだわり"
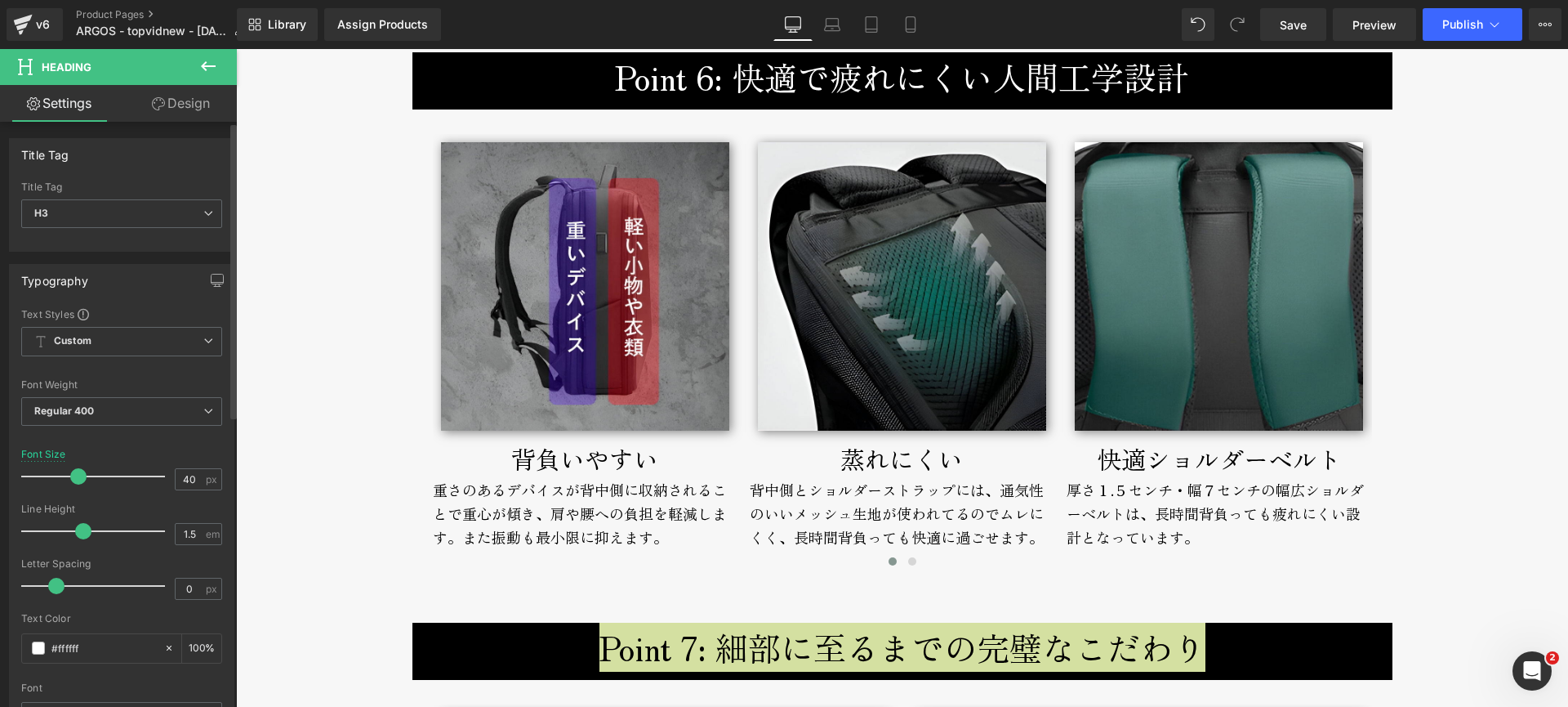
scroll to position [5377, 0]
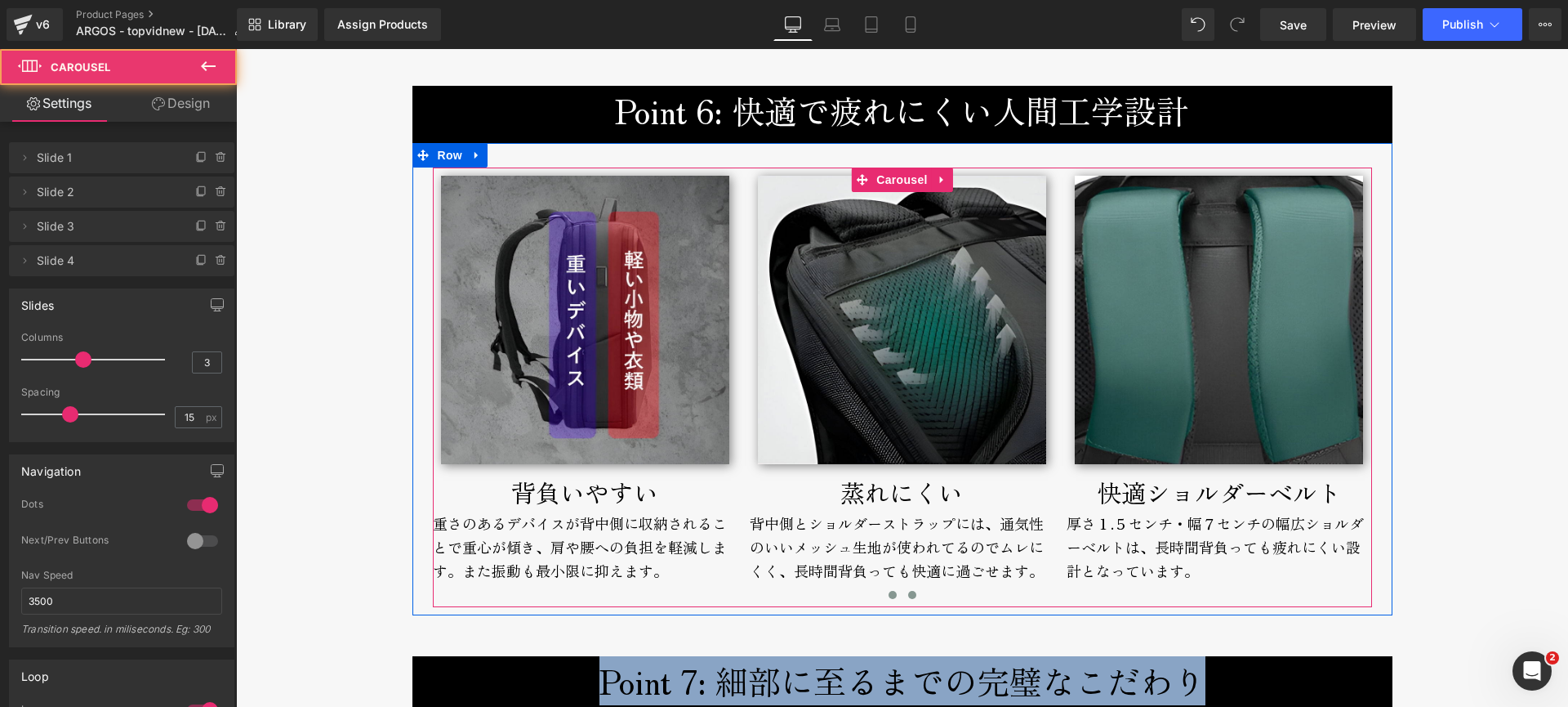
click at [909, 598] on span at bounding box center [912, 594] width 8 height 8
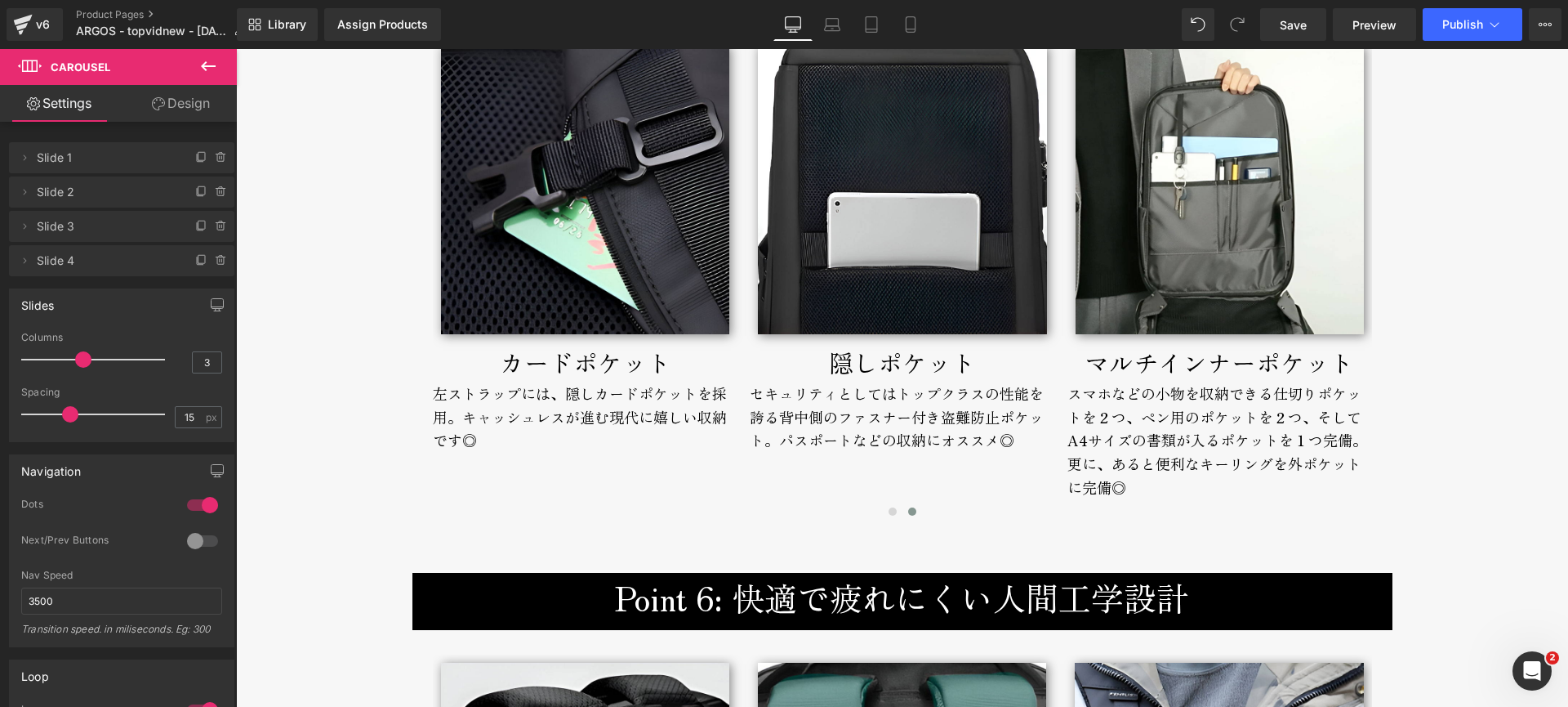
scroll to position [4833, 0]
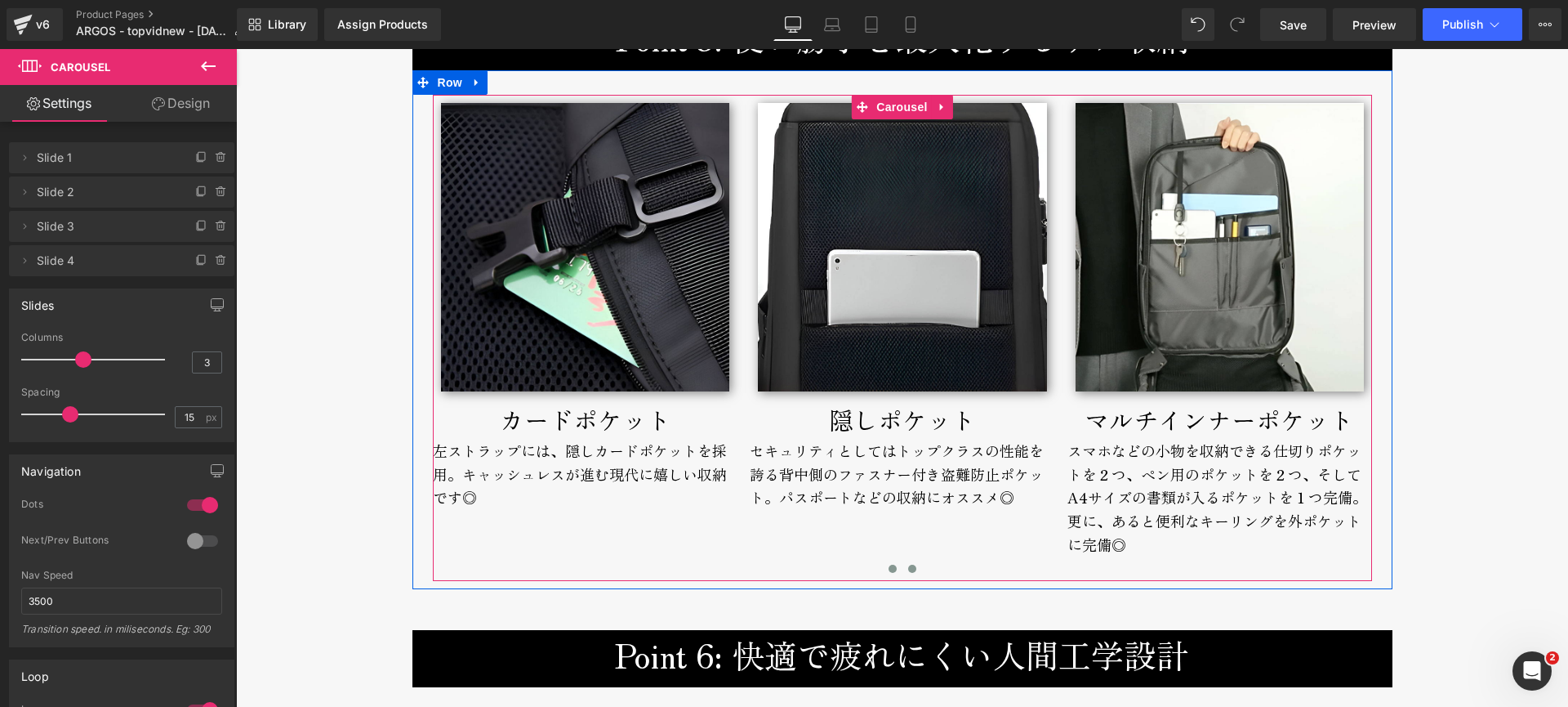
click at [888, 568] on span at bounding box center [892, 568] width 8 height 8
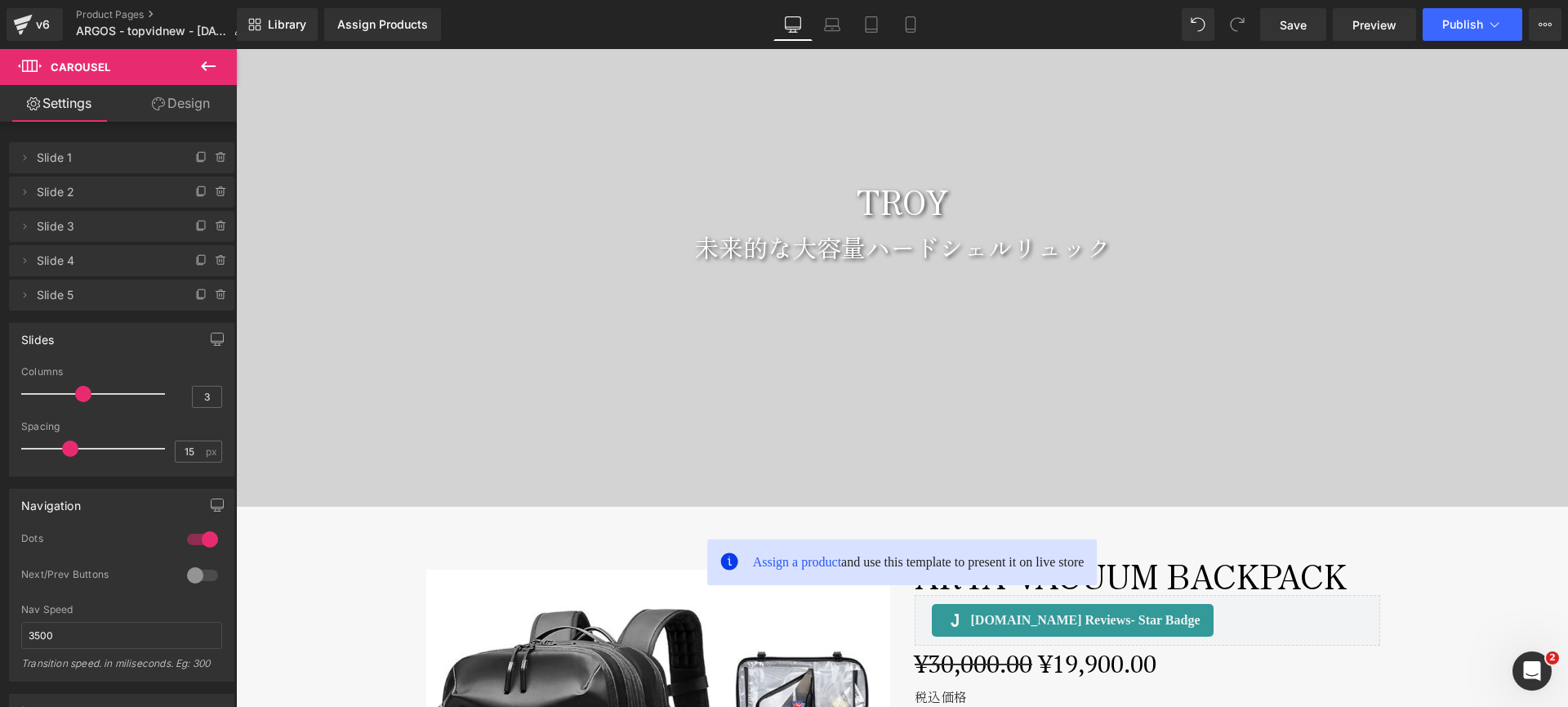
scroll to position [0, 0]
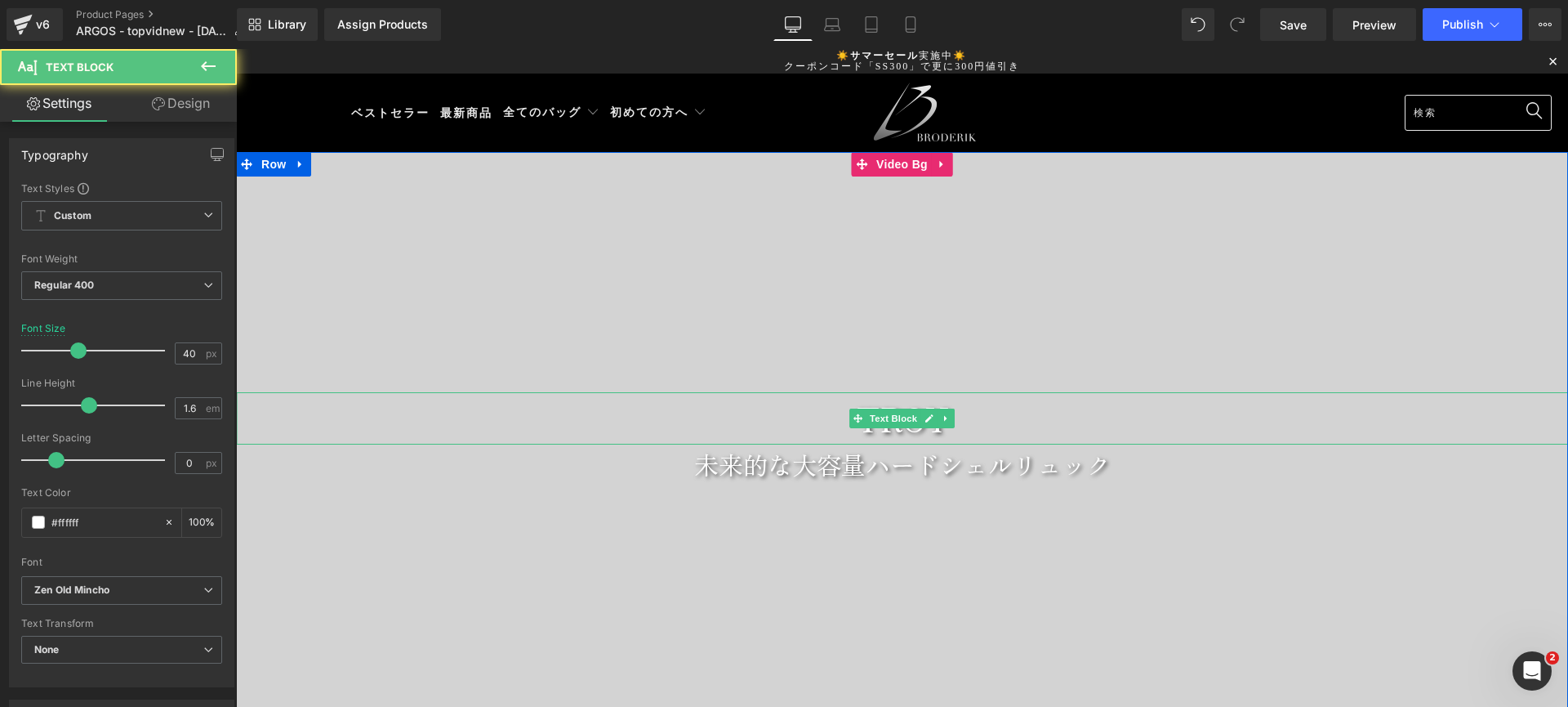
click at [815, 422] on p "TROY" at bounding box center [902, 419] width 1332 height 52
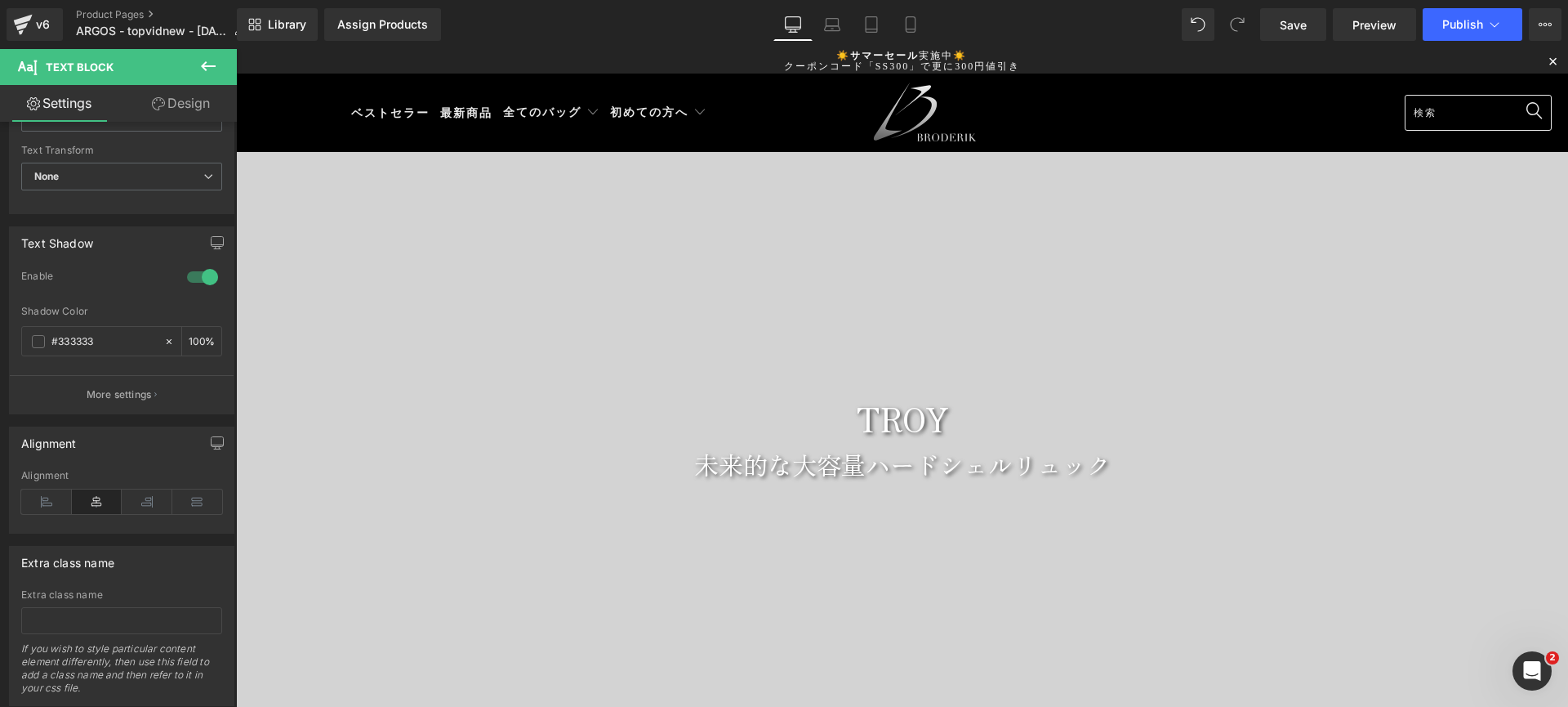
scroll to position [518, 0]
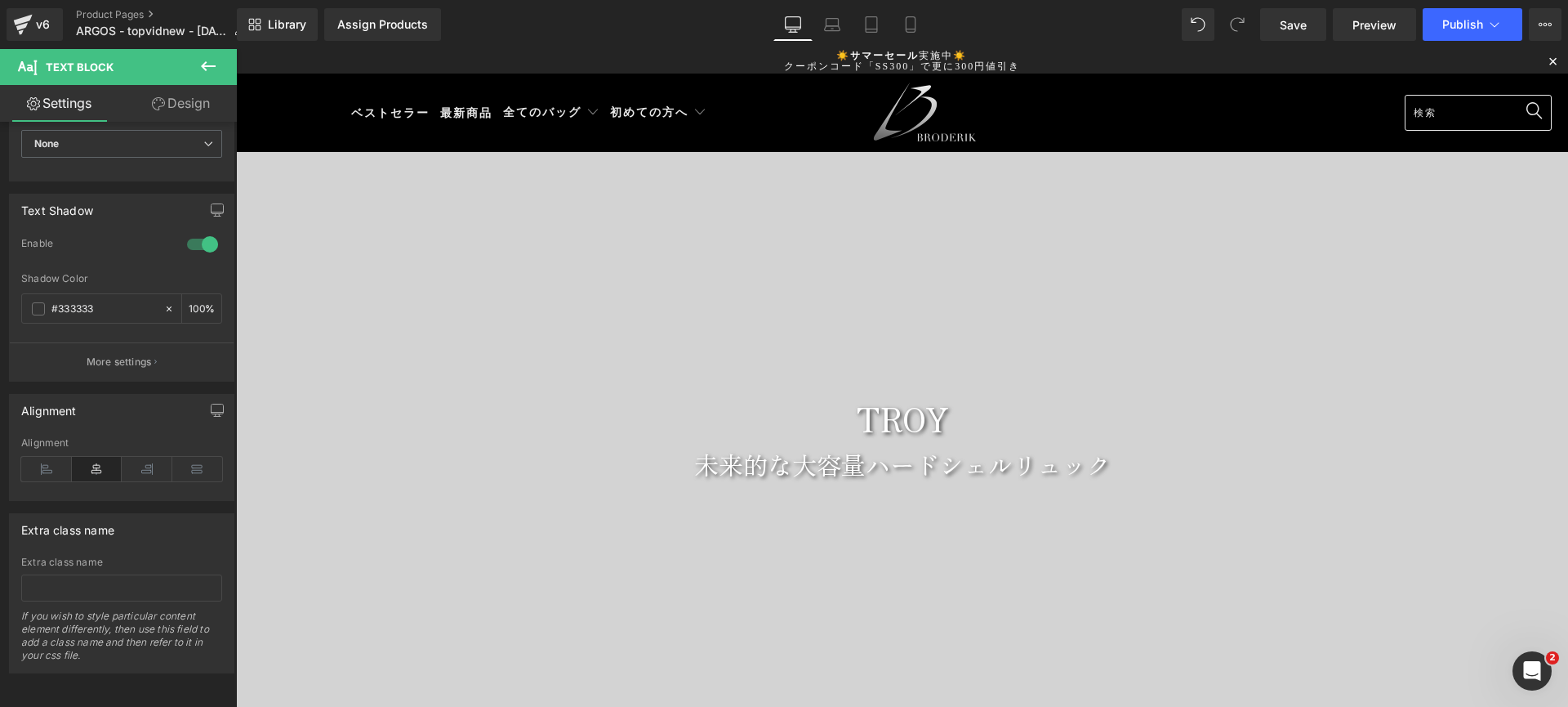
click at [575, 190] on div at bounding box center [902, 378] width 1332 height 658
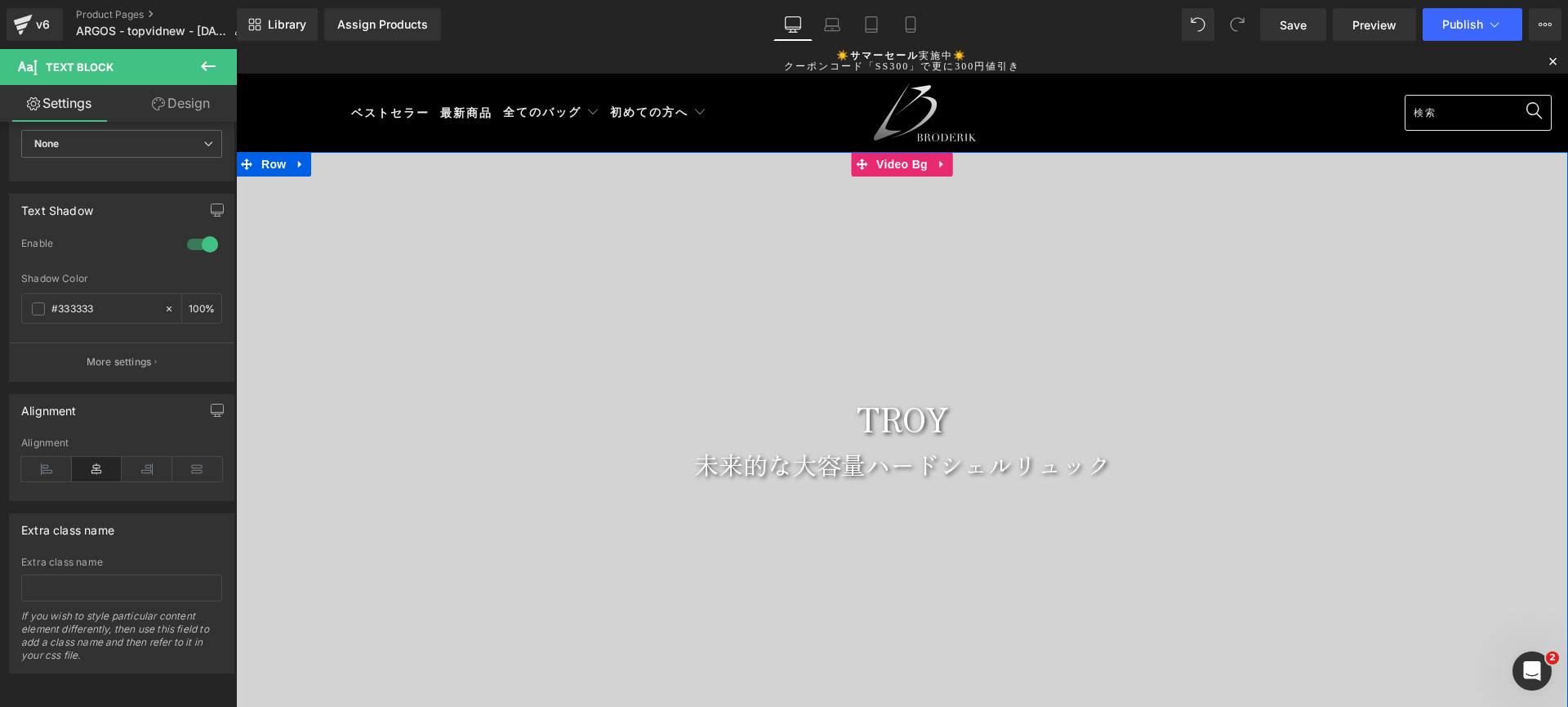
click at [372, 334] on div at bounding box center [902, 437] width 1332 height 572
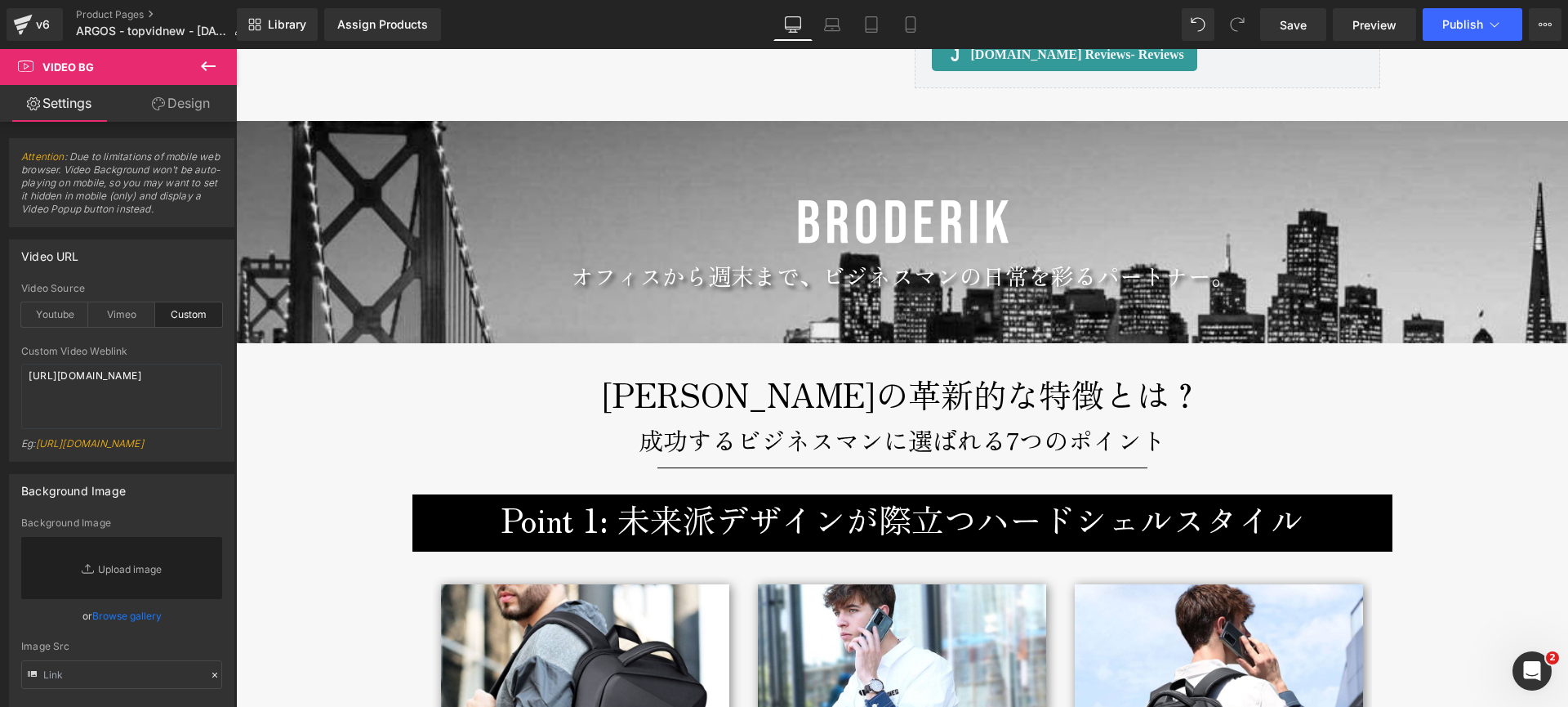
scroll to position [1544, 0]
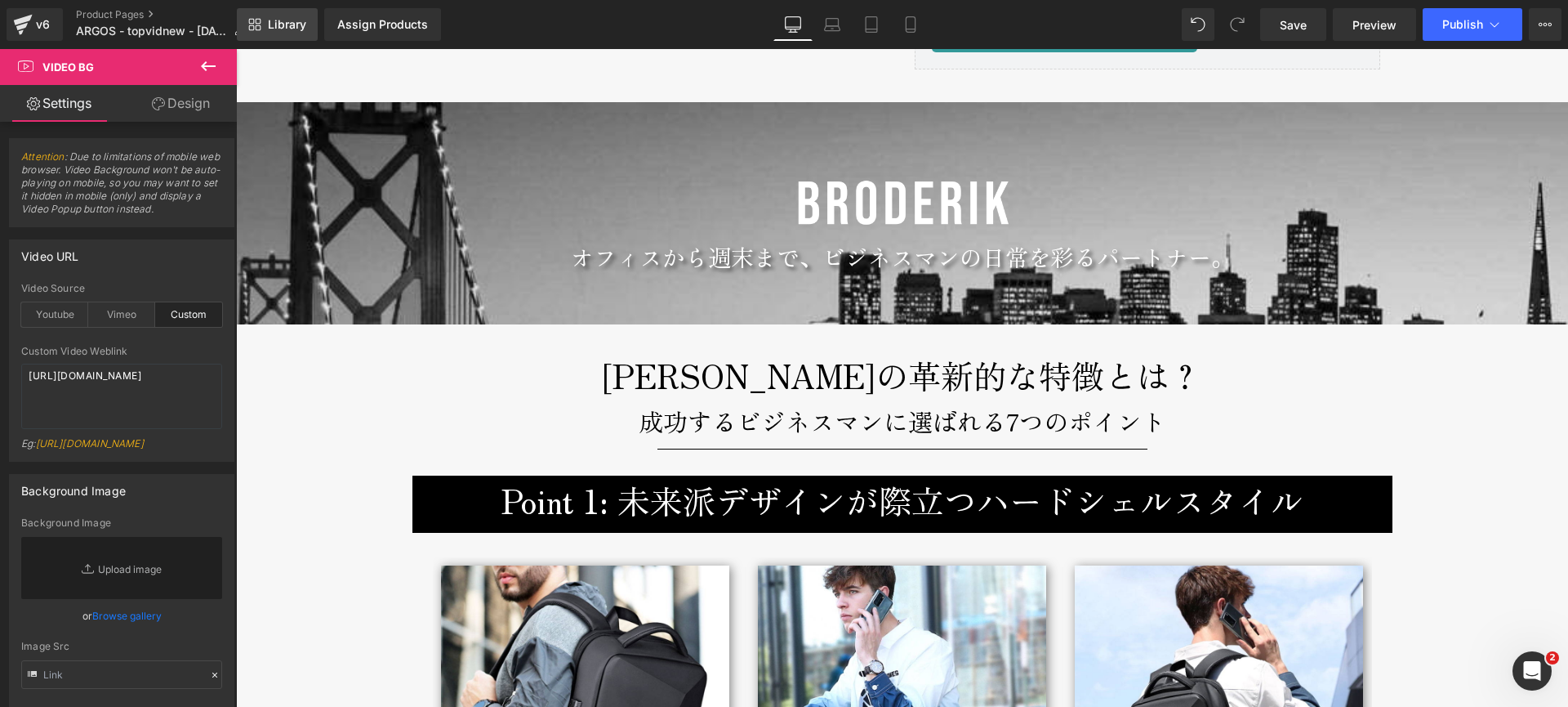
click at [307, 20] on link "Library" at bounding box center [277, 24] width 81 height 33
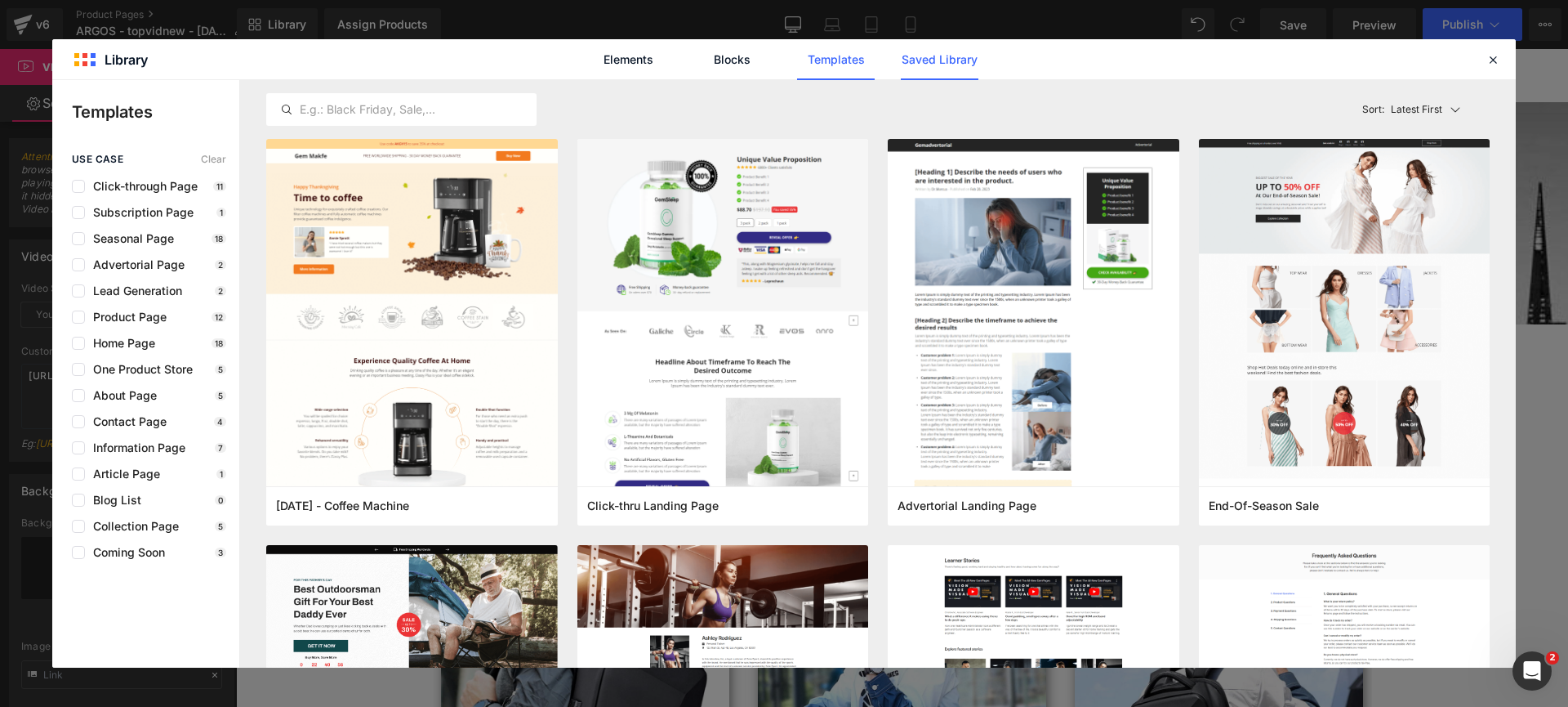
click at [948, 56] on link "Saved Library" at bounding box center [939, 60] width 77 height 41
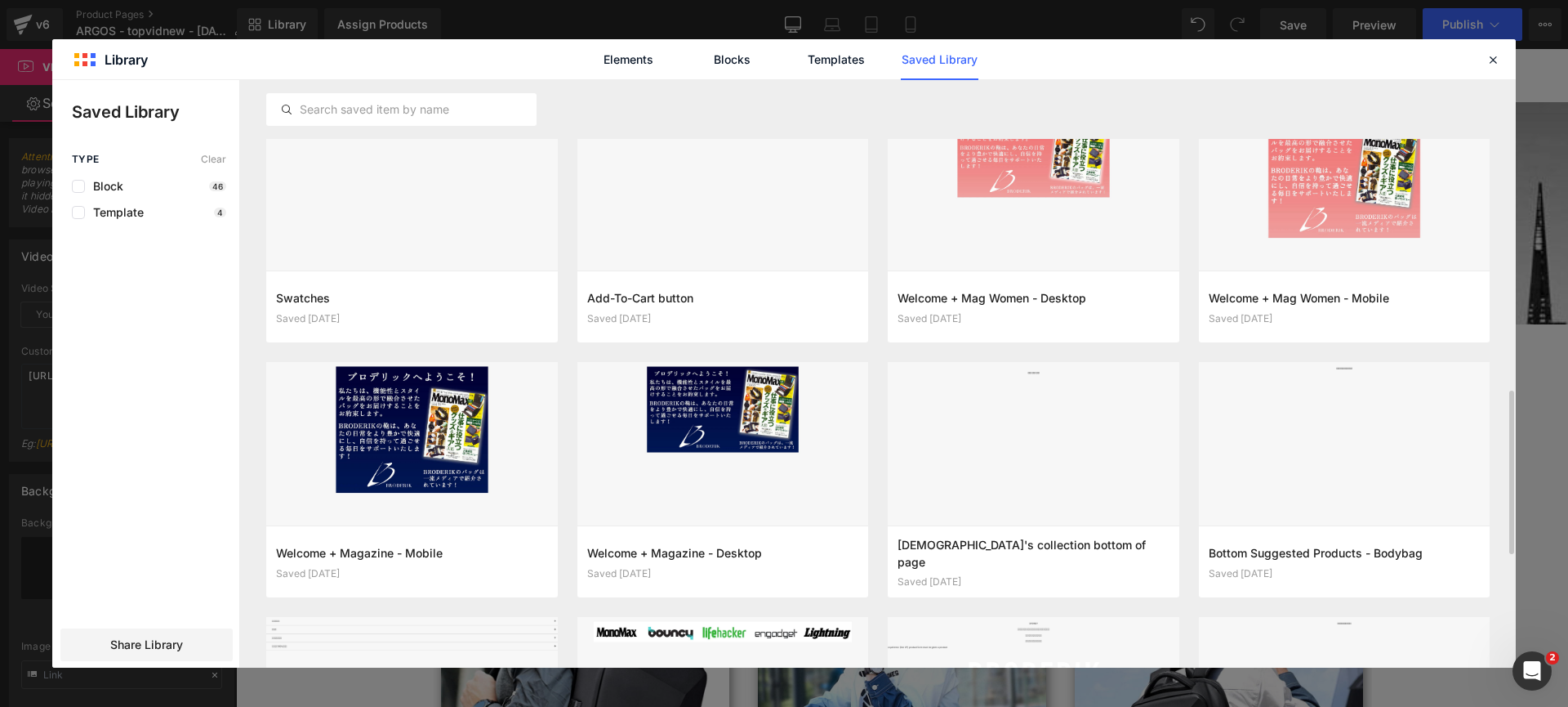
scroll to position [668, 0]
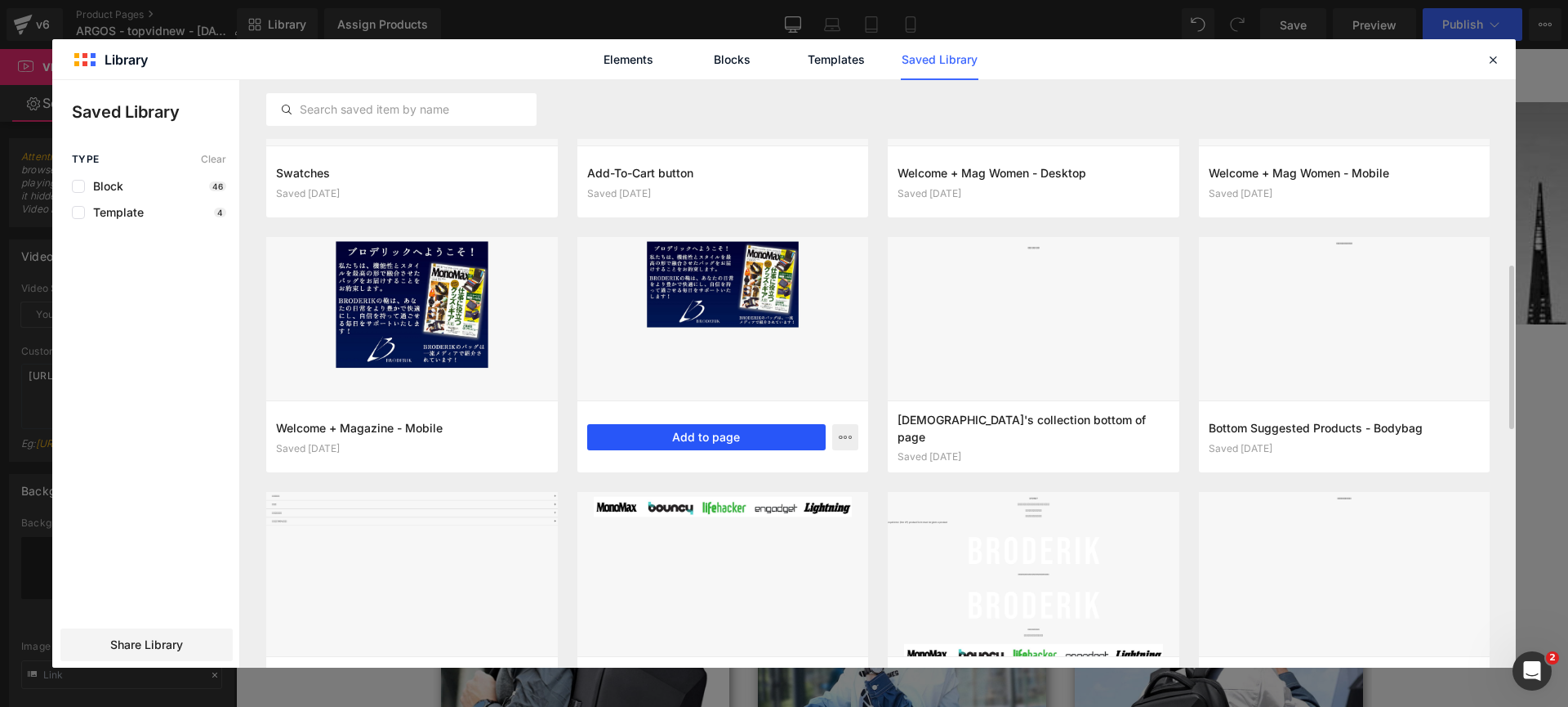
click at [695, 425] on button "Add to page" at bounding box center [706, 437] width 239 height 26
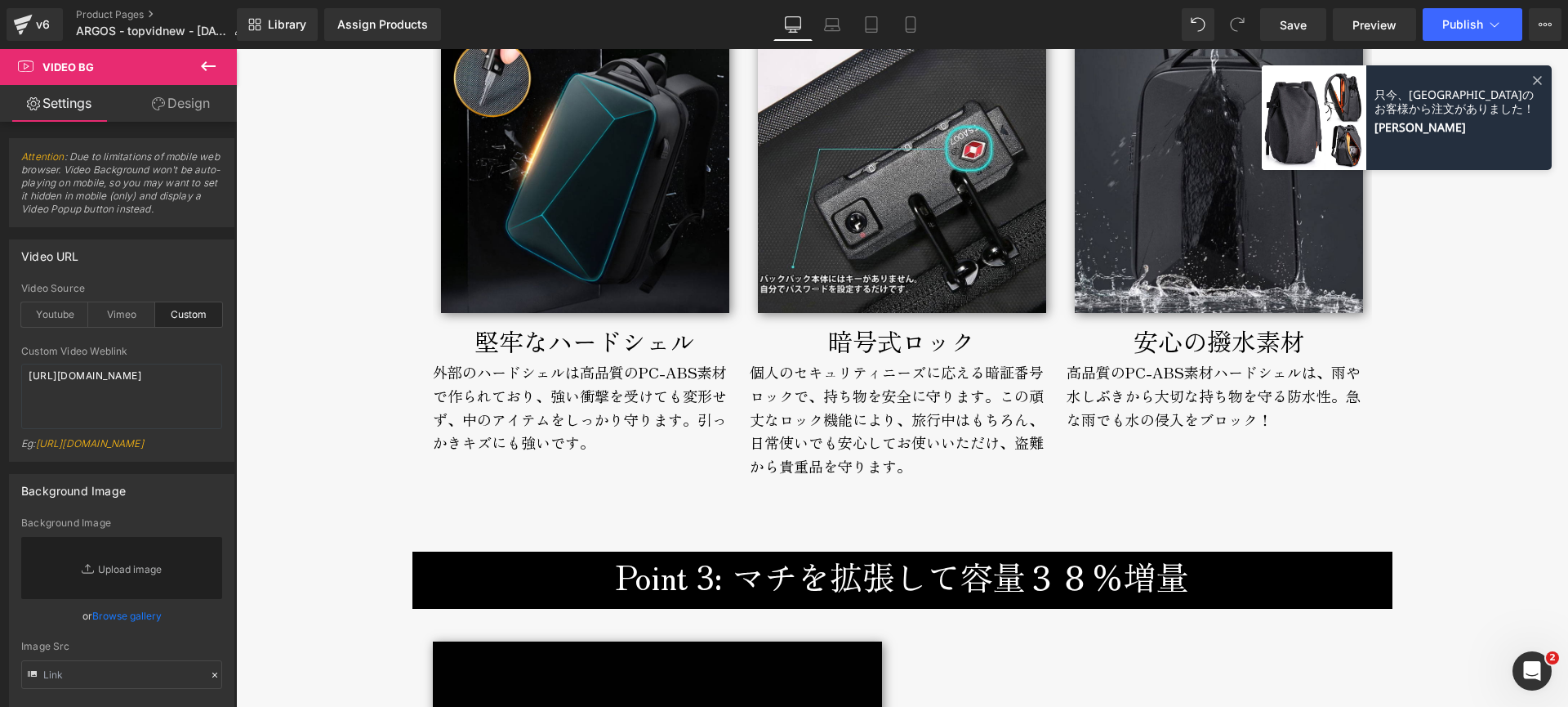
scroll to position [1513, 0]
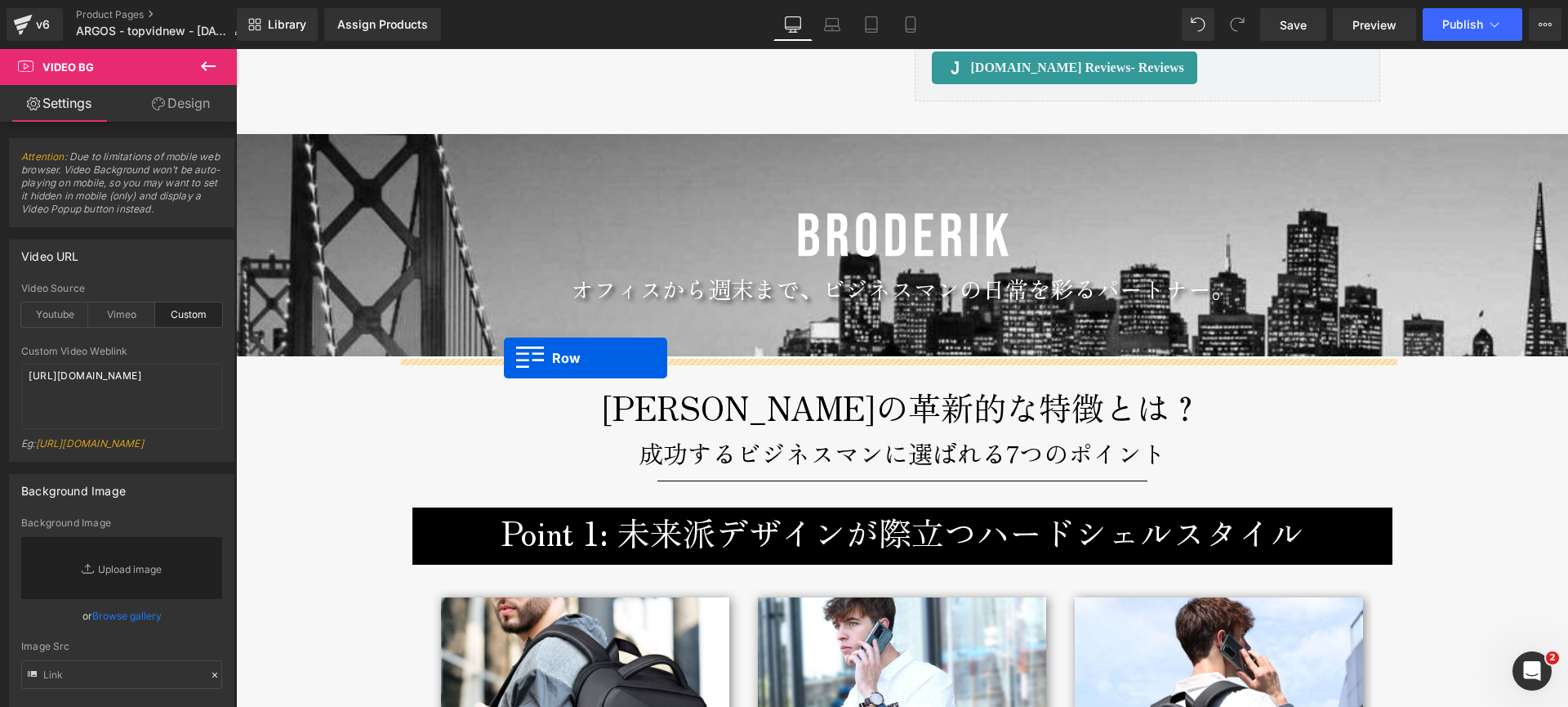
drag, startPoint x: 244, startPoint y: 370, endPoint x: 504, endPoint y: 358, distance: 260.3
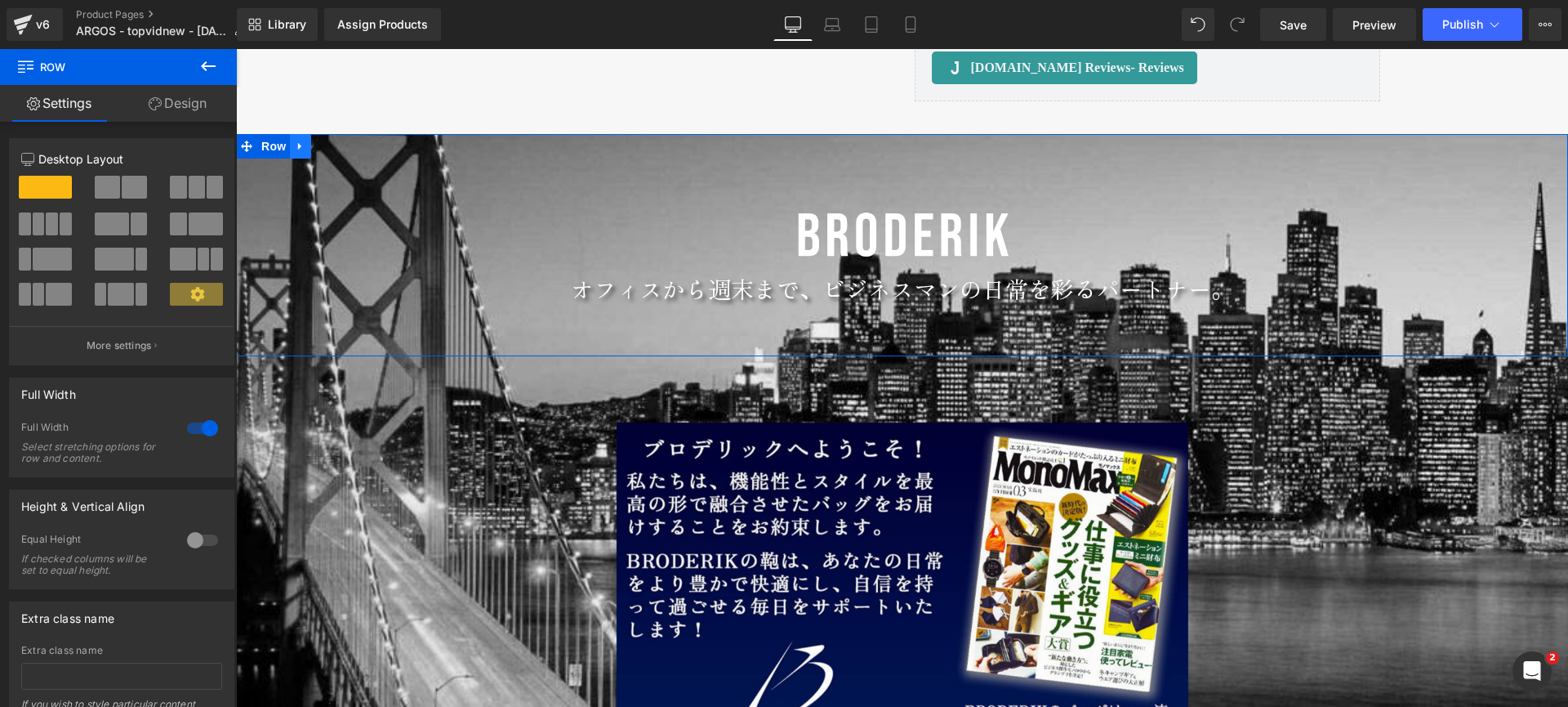
click at [297, 151] on icon at bounding box center [300, 146] width 11 height 12
click at [338, 150] on icon at bounding box center [343, 146] width 11 height 11
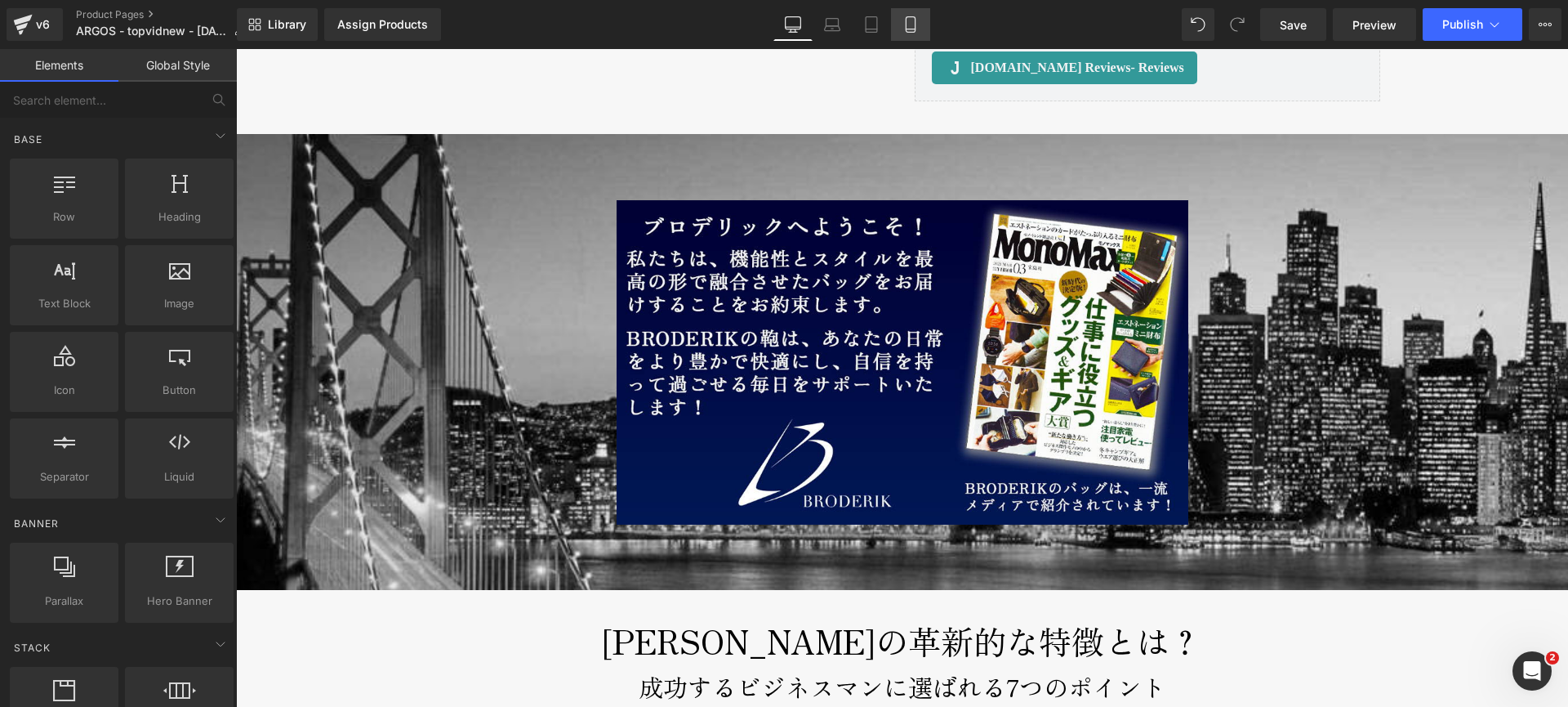
click at [917, 23] on icon at bounding box center [910, 25] width 17 height 17
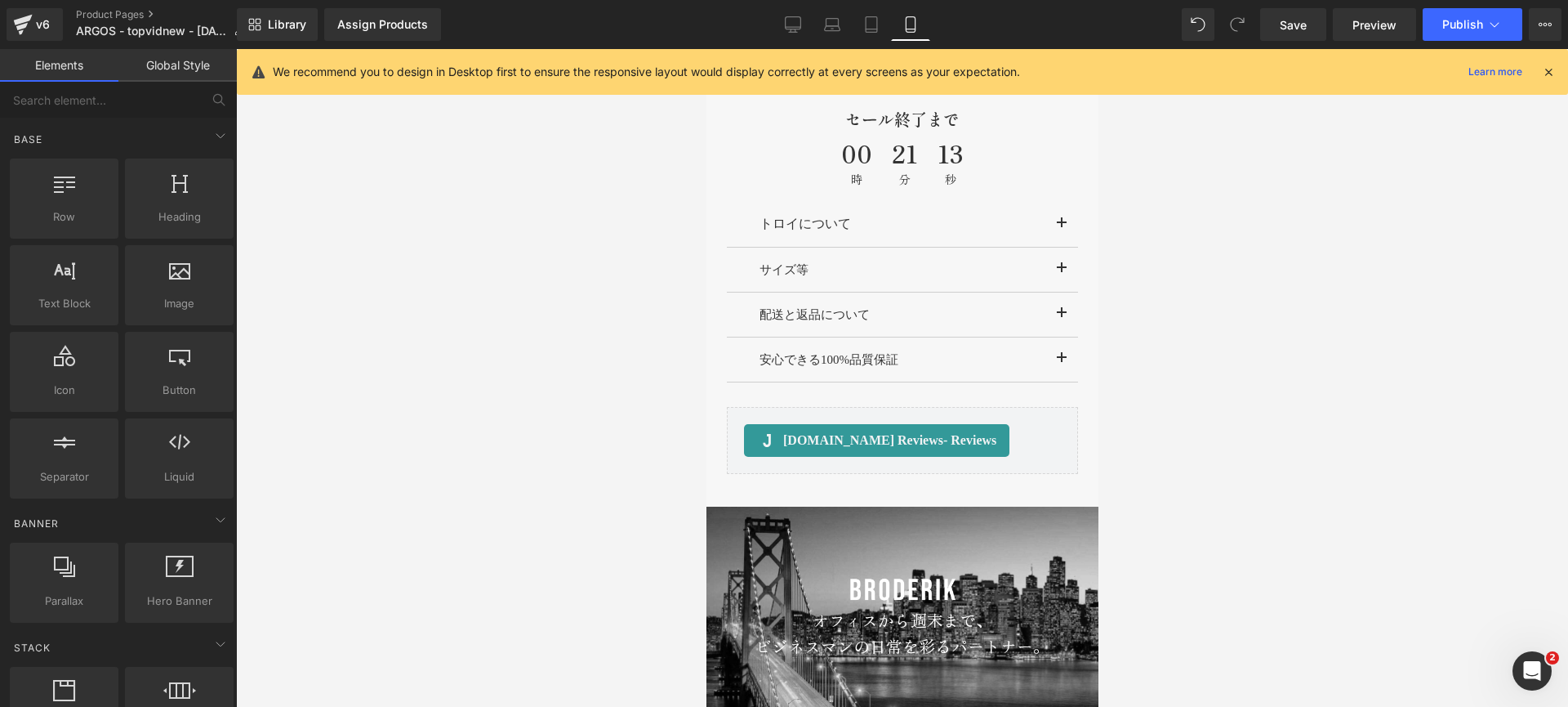
scroll to position [1115, 0]
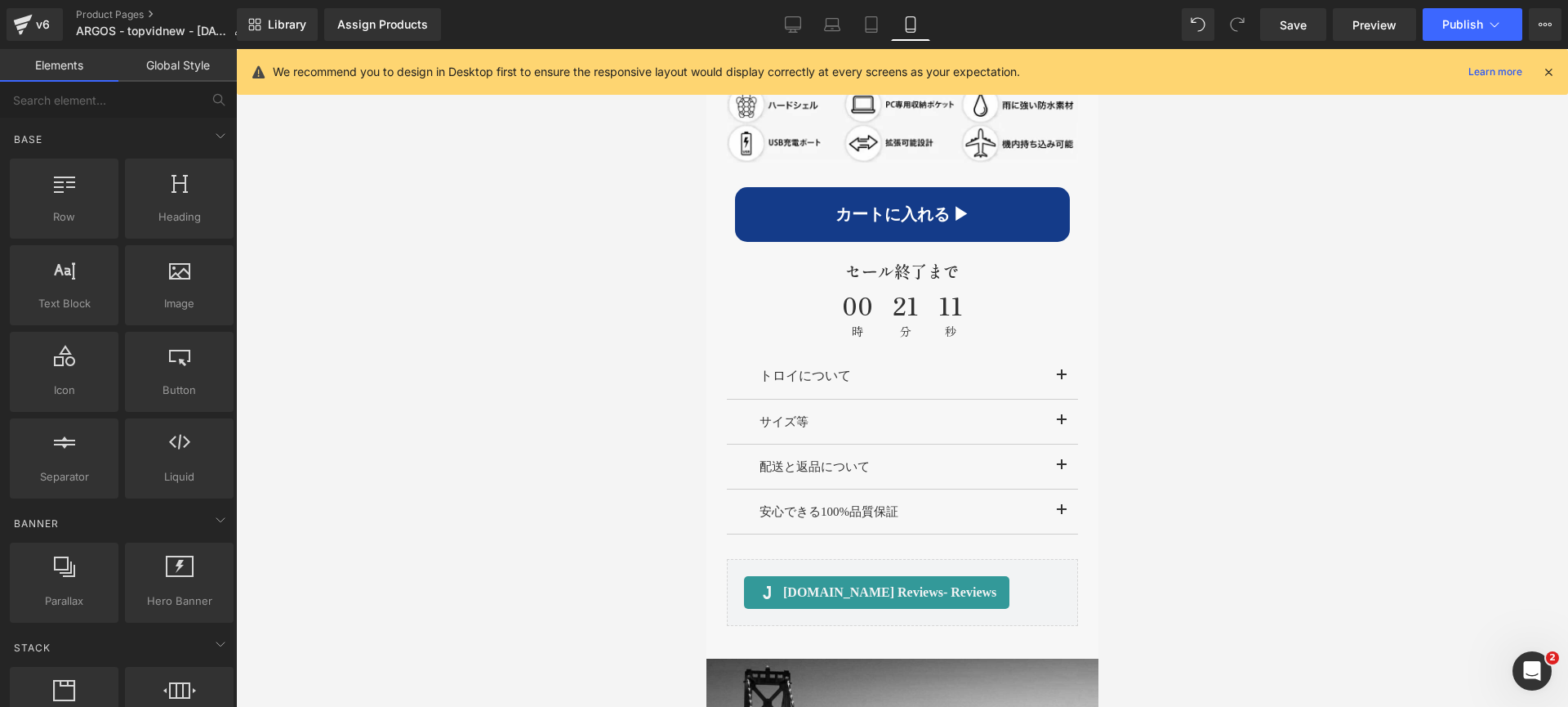
click at [1546, 71] on icon at bounding box center [1548, 72] width 15 height 15
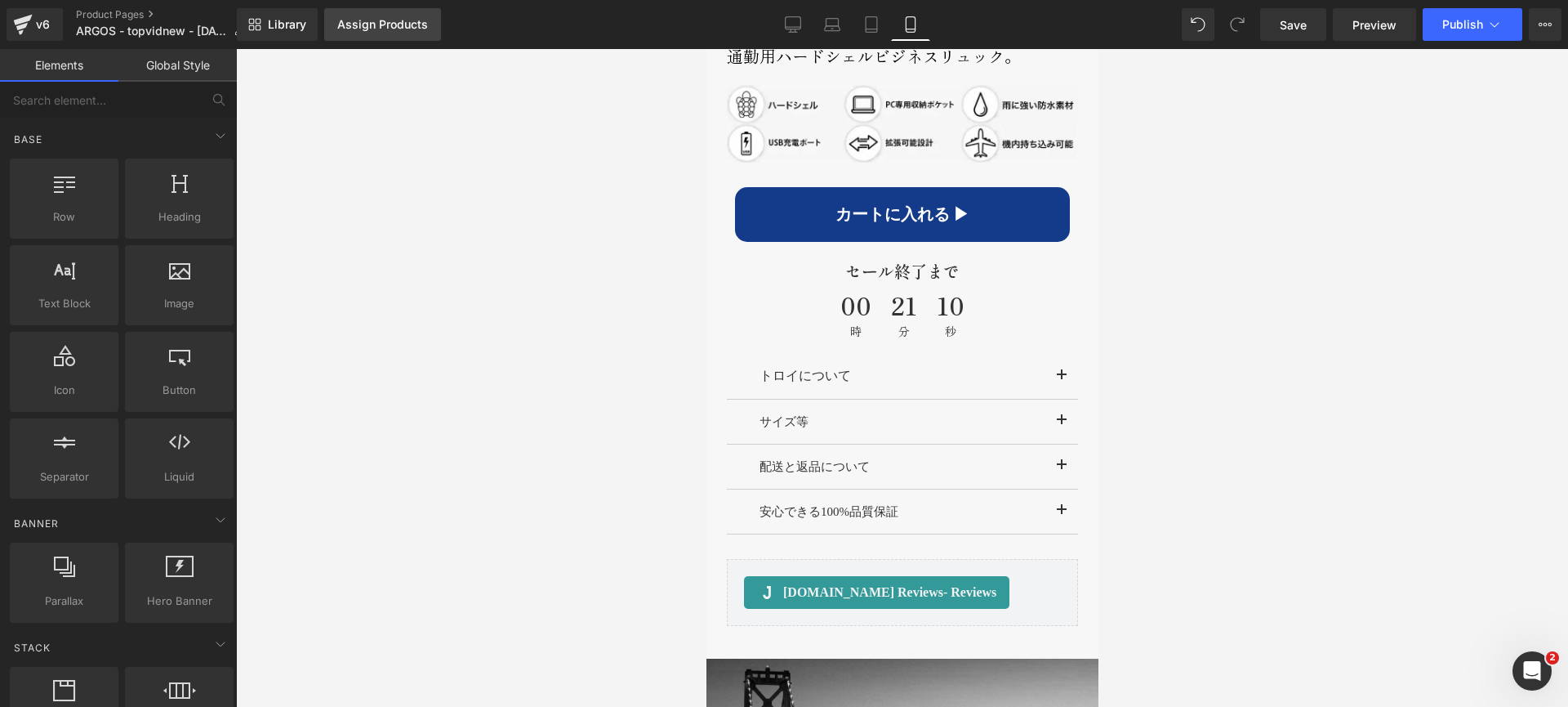
click at [389, 22] on div "Assign Products" at bounding box center [382, 24] width 90 height 13
click at [277, 32] on link "Library" at bounding box center [277, 24] width 81 height 33
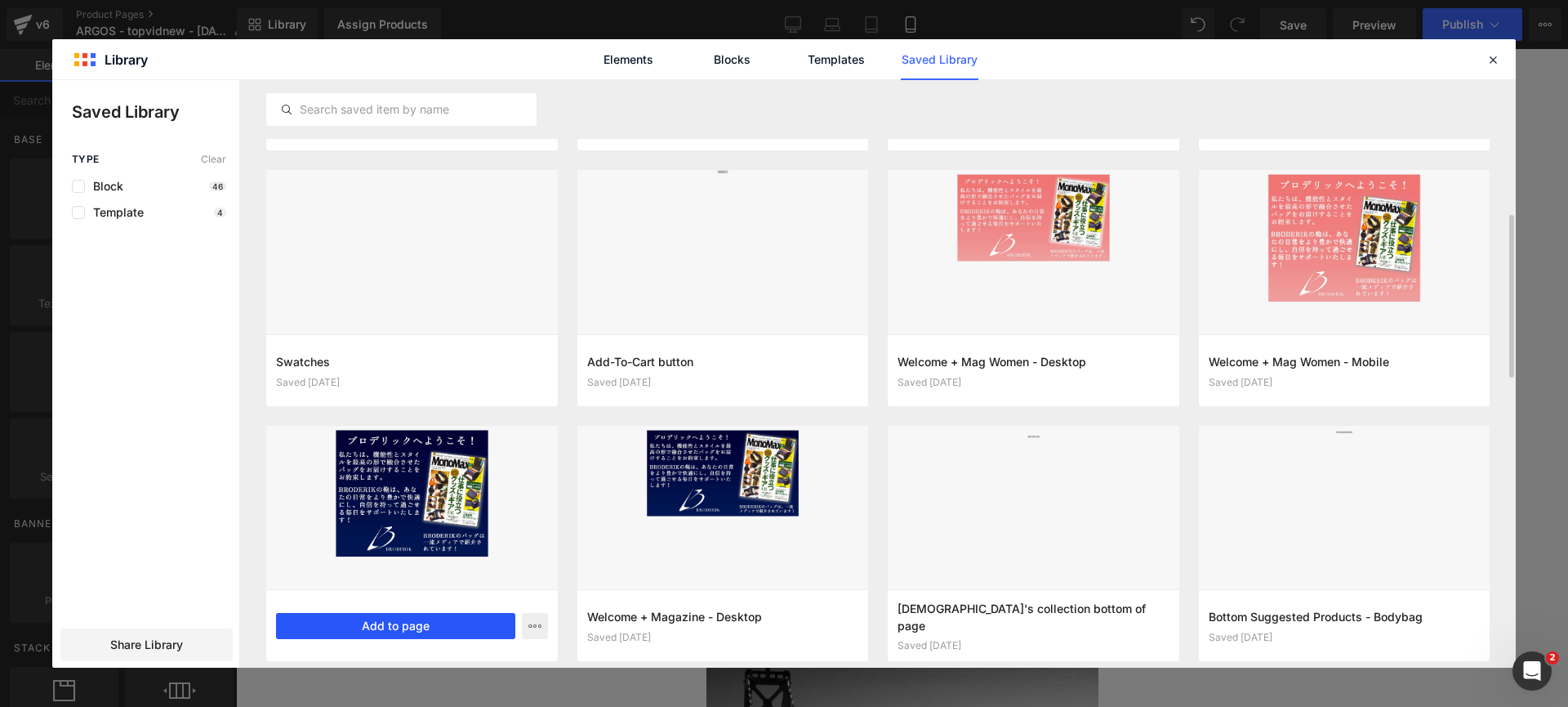
scroll to position [593, 0]
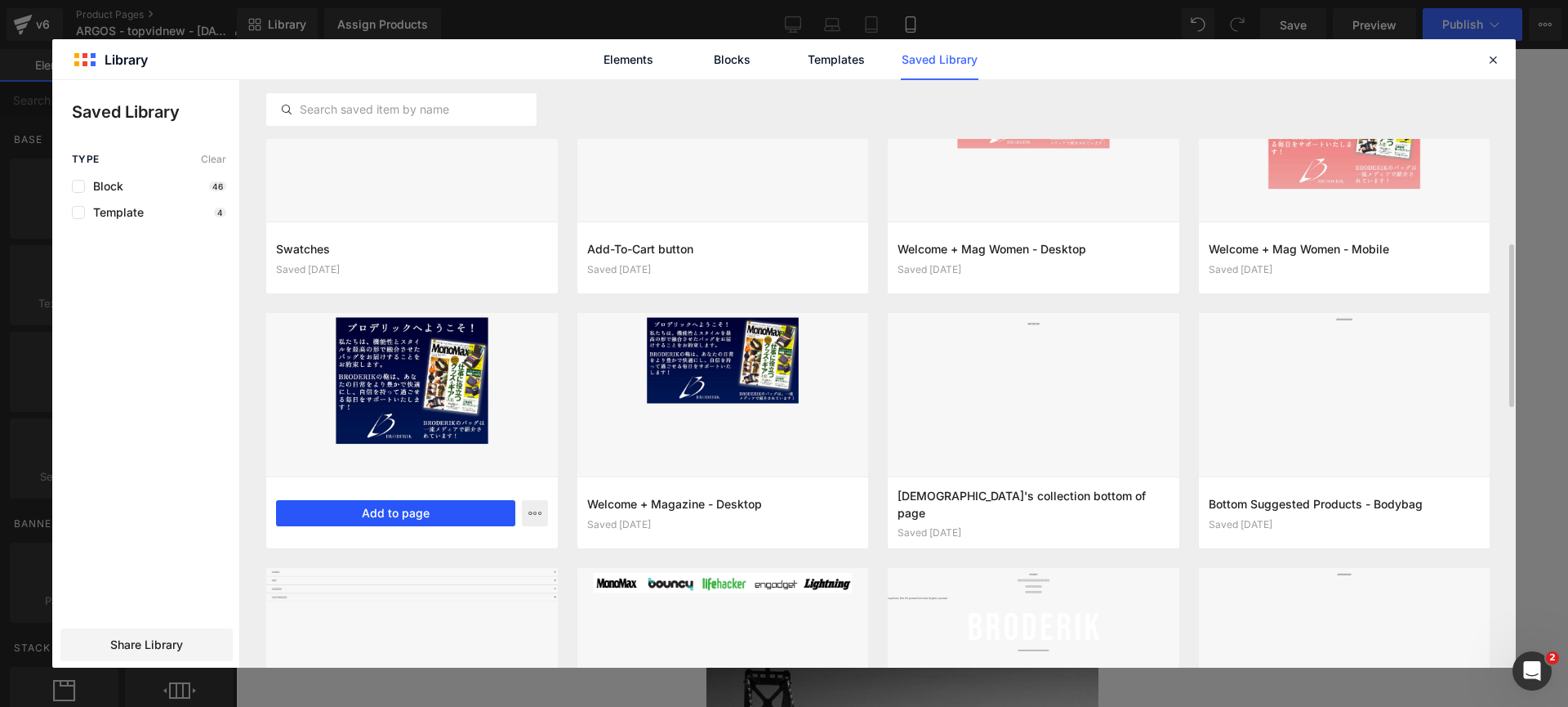
click at [386, 517] on button "Add to page" at bounding box center [395, 513] width 239 height 26
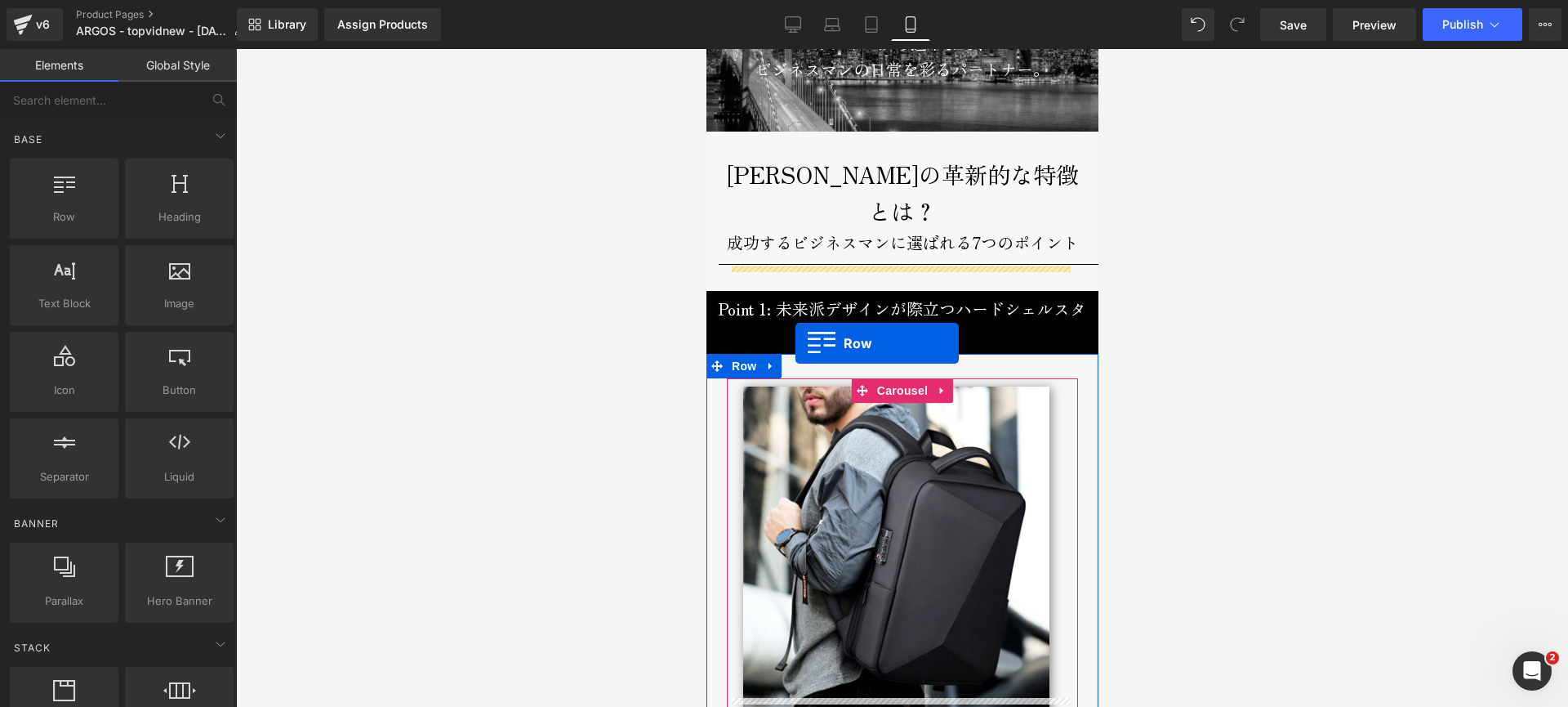
scroll to position [1670, 0]
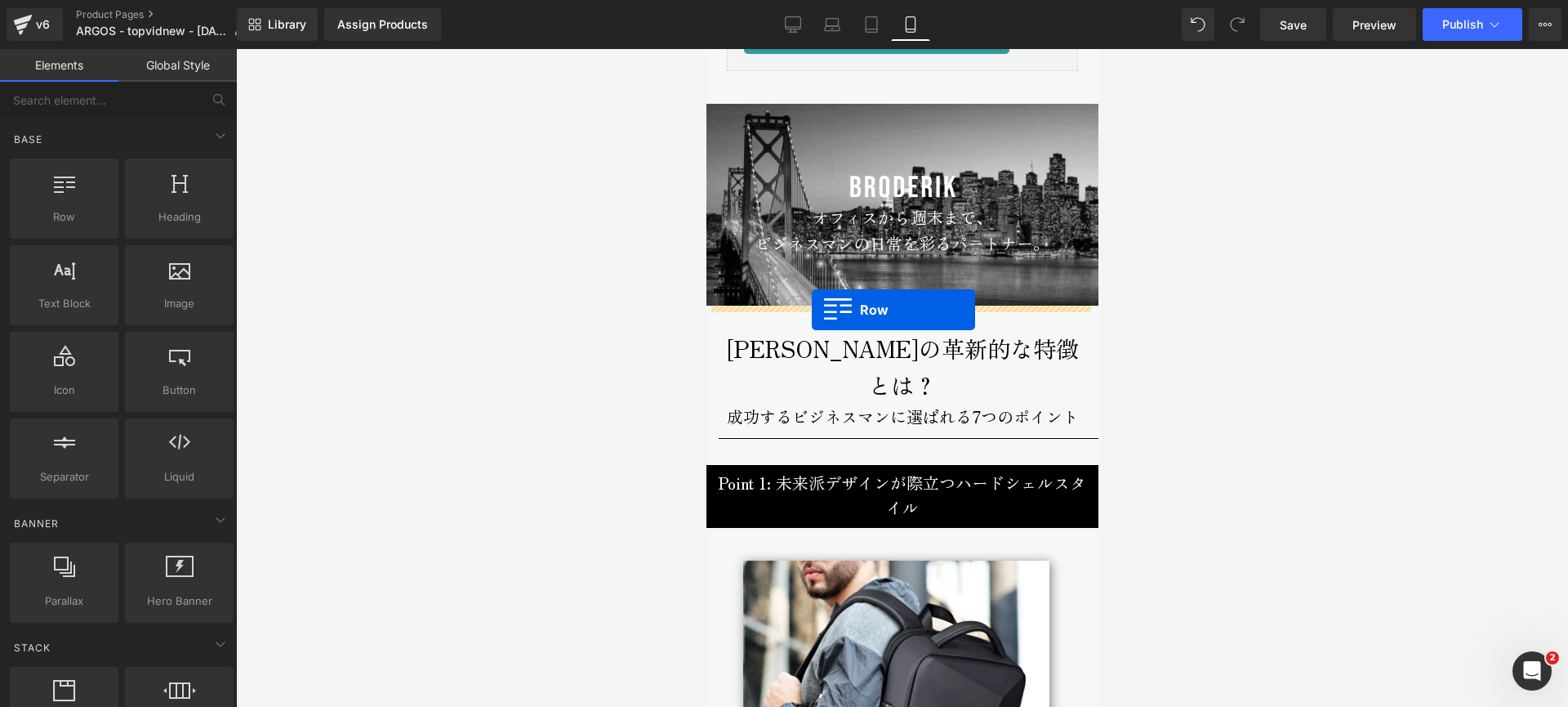
drag, startPoint x: 713, startPoint y: 354, endPoint x: 811, endPoint y: 310, distance: 107.4
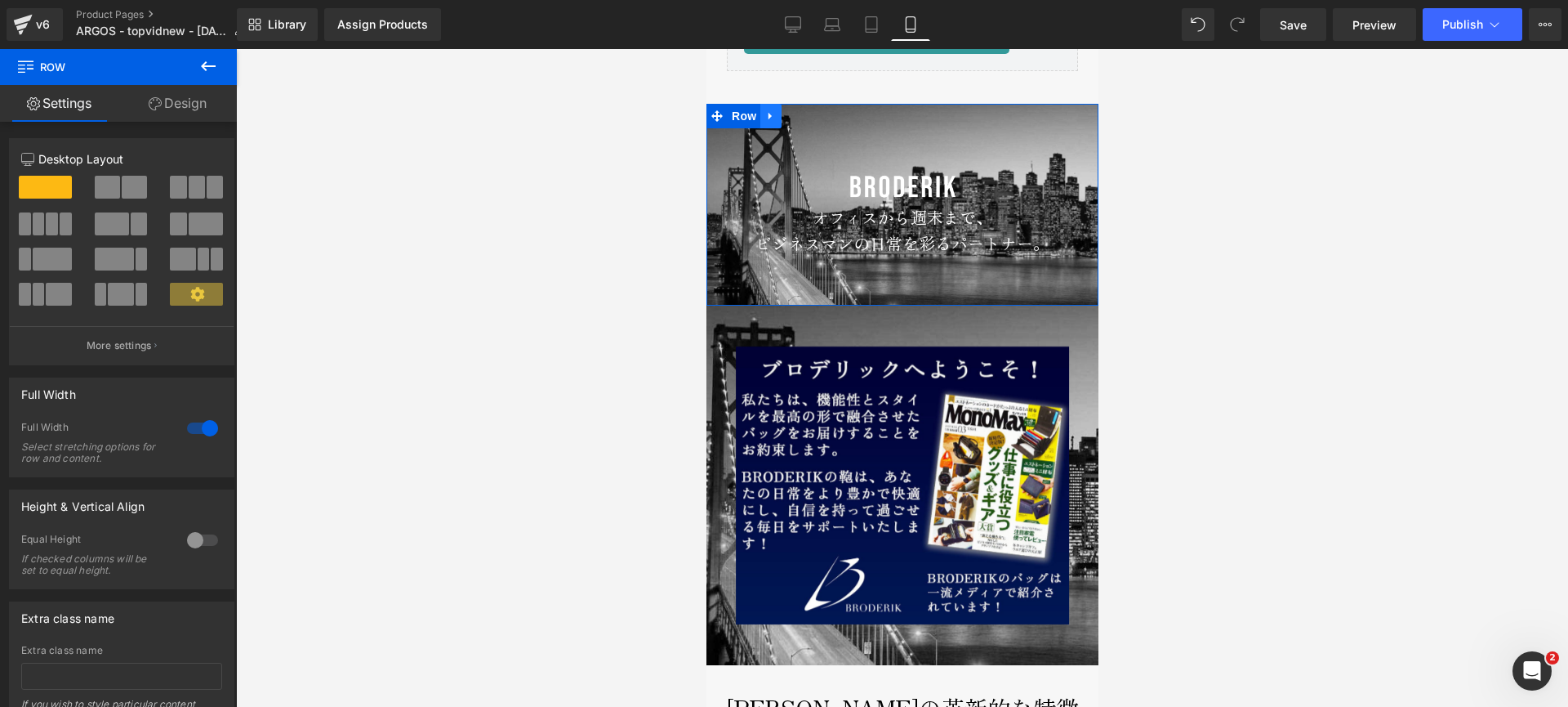
click at [768, 117] on icon at bounding box center [770, 116] width 4 height 7
click at [807, 112] on icon at bounding box center [813, 116] width 11 height 11
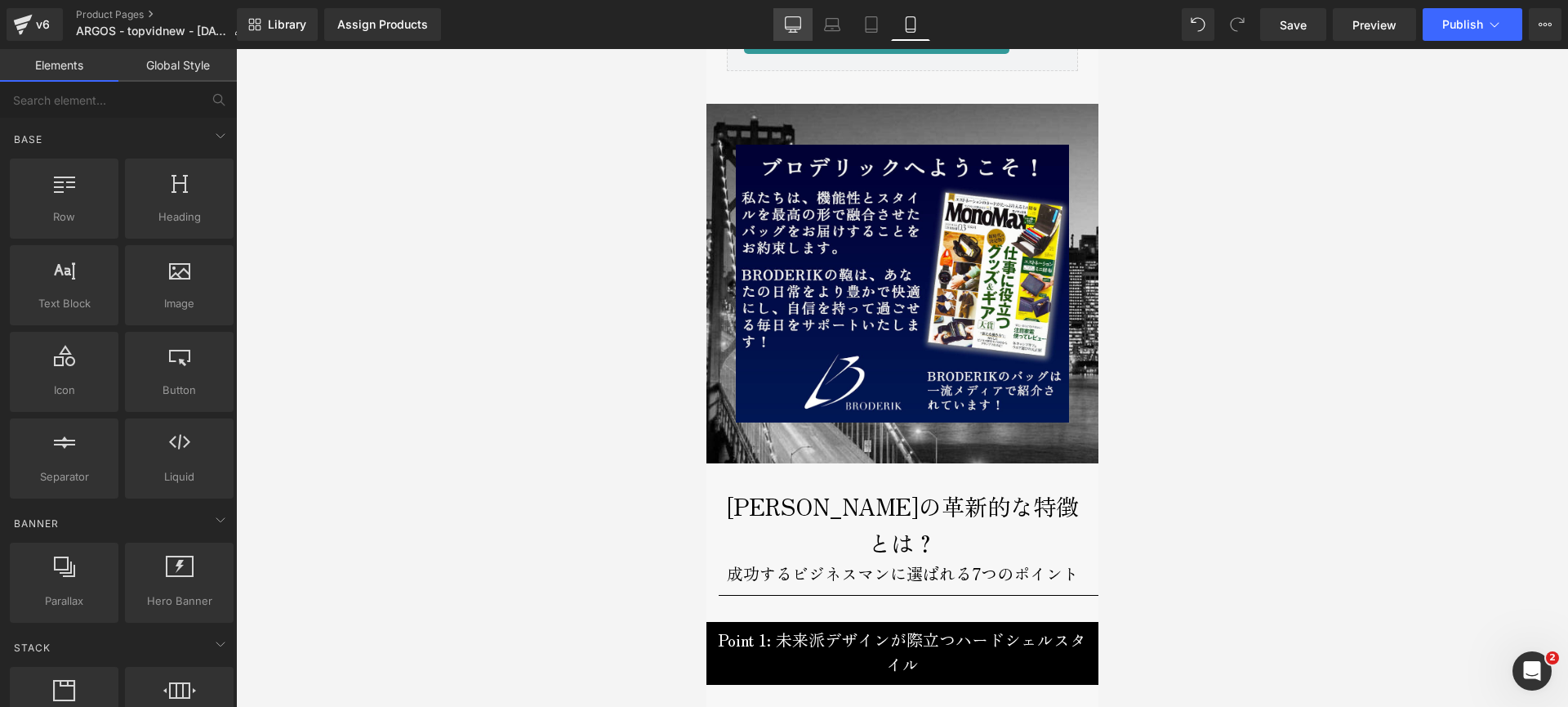
click at [794, 33] on link "Desktop" at bounding box center [793, 24] width 39 height 33
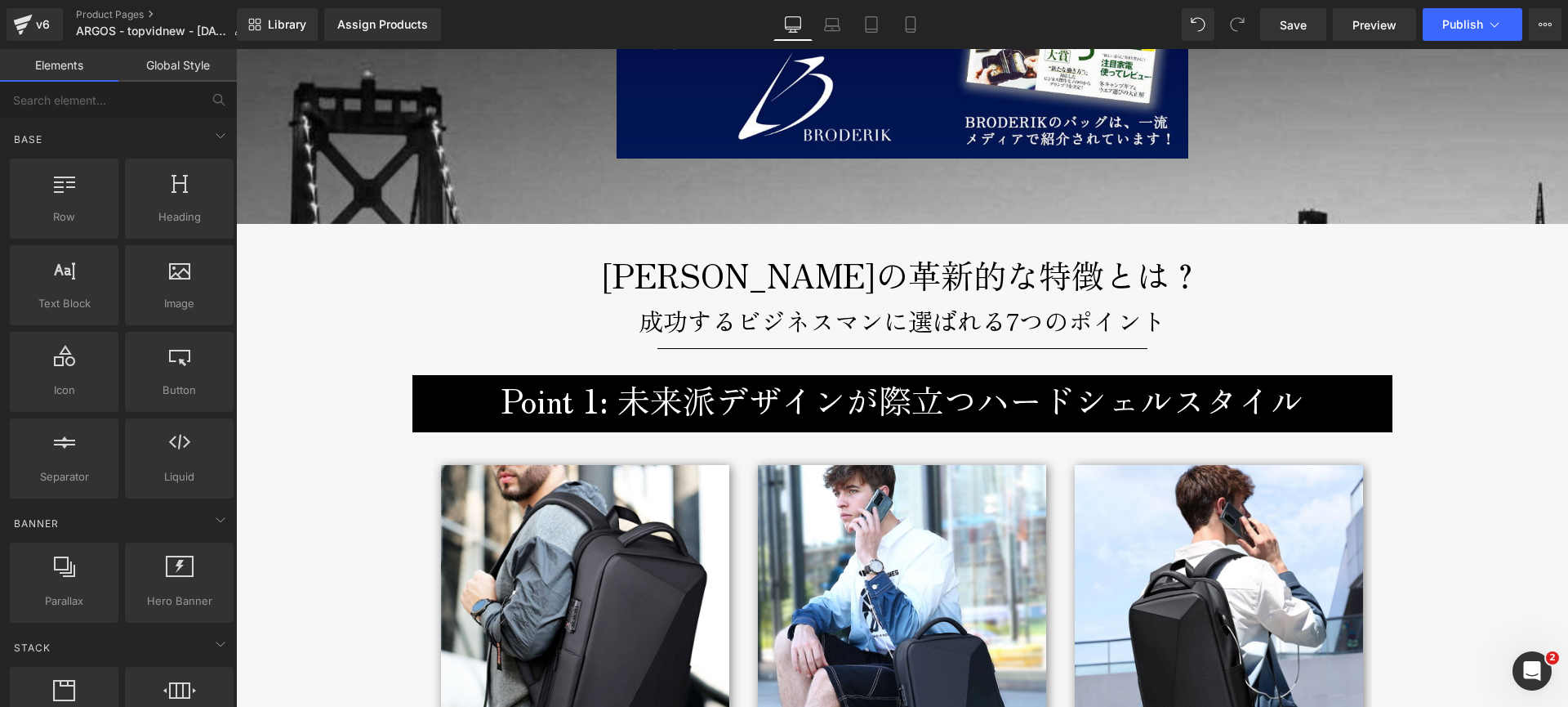
scroll to position [1879, 0]
click at [668, 270] on p "TROYの革新的な特徴とは？" at bounding box center [903, 273] width 956 height 52
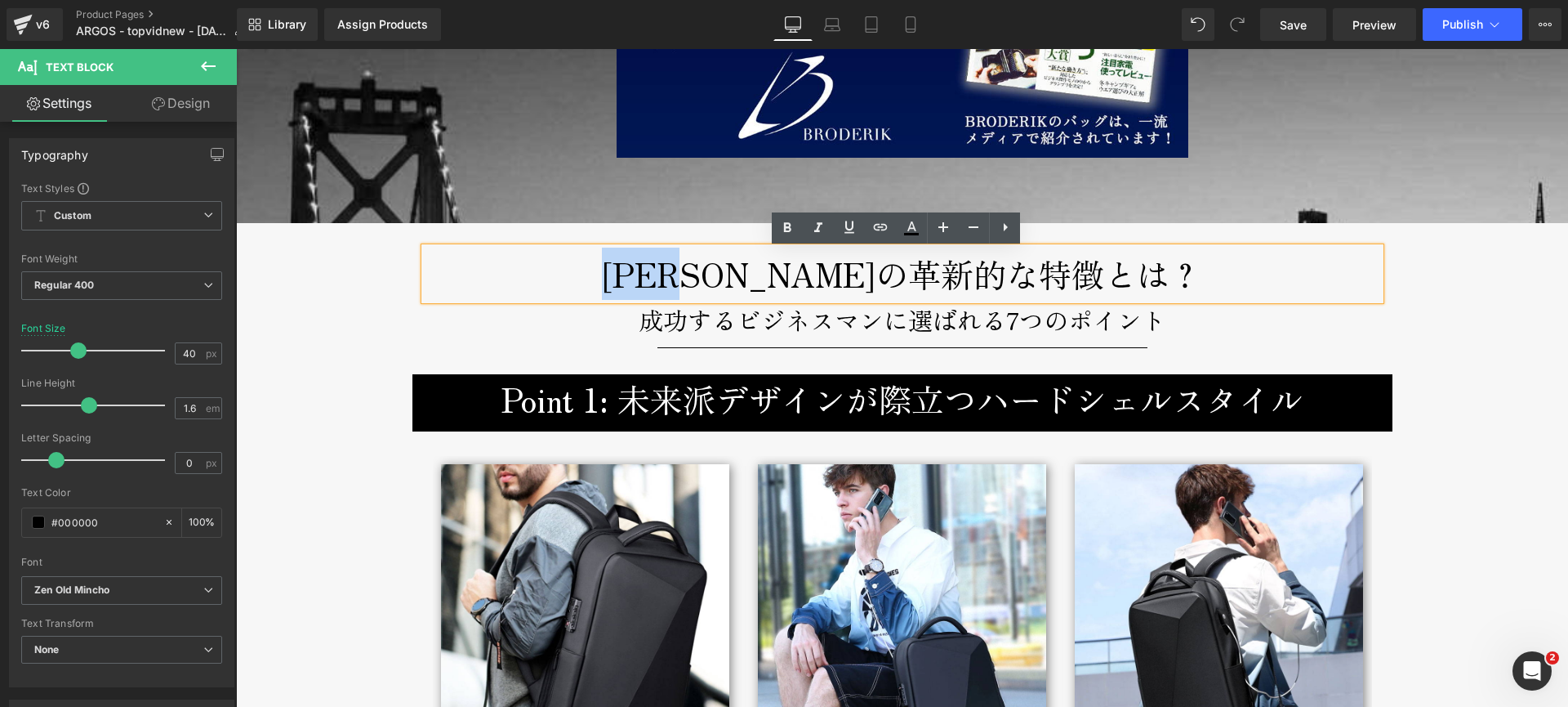
drag, startPoint x: 782, startPoint y: 278, endPoint x: 683, endPoint y: 278, distance: 99.0
click at [683, 278] on p "TROYの革新的な特徴とは？" at bounding box center [903, 273] width 956 height 52
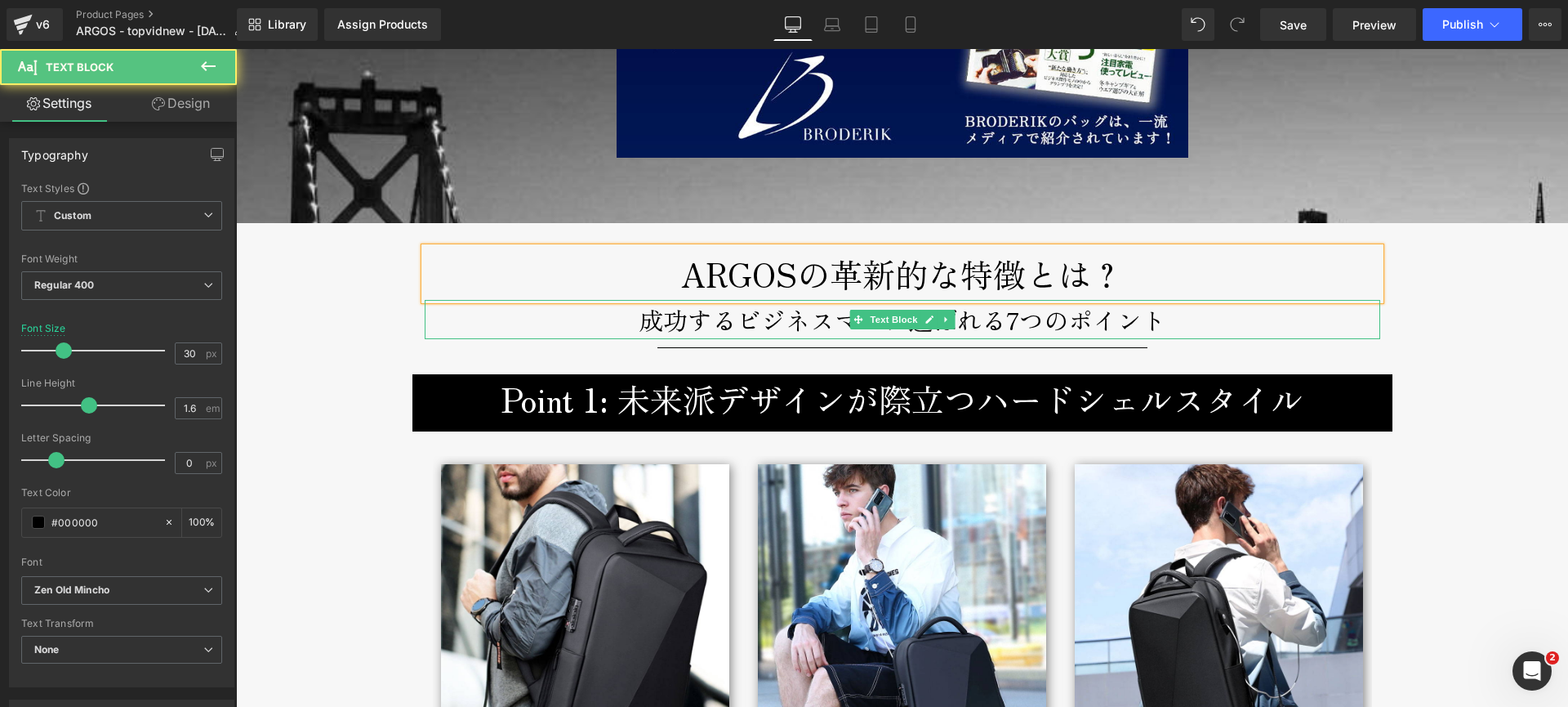
click at [532, 317] on p "成功するビジネスマンに選ばれる7つのポイント" at bounding box center [903, 319] width 956 height 39
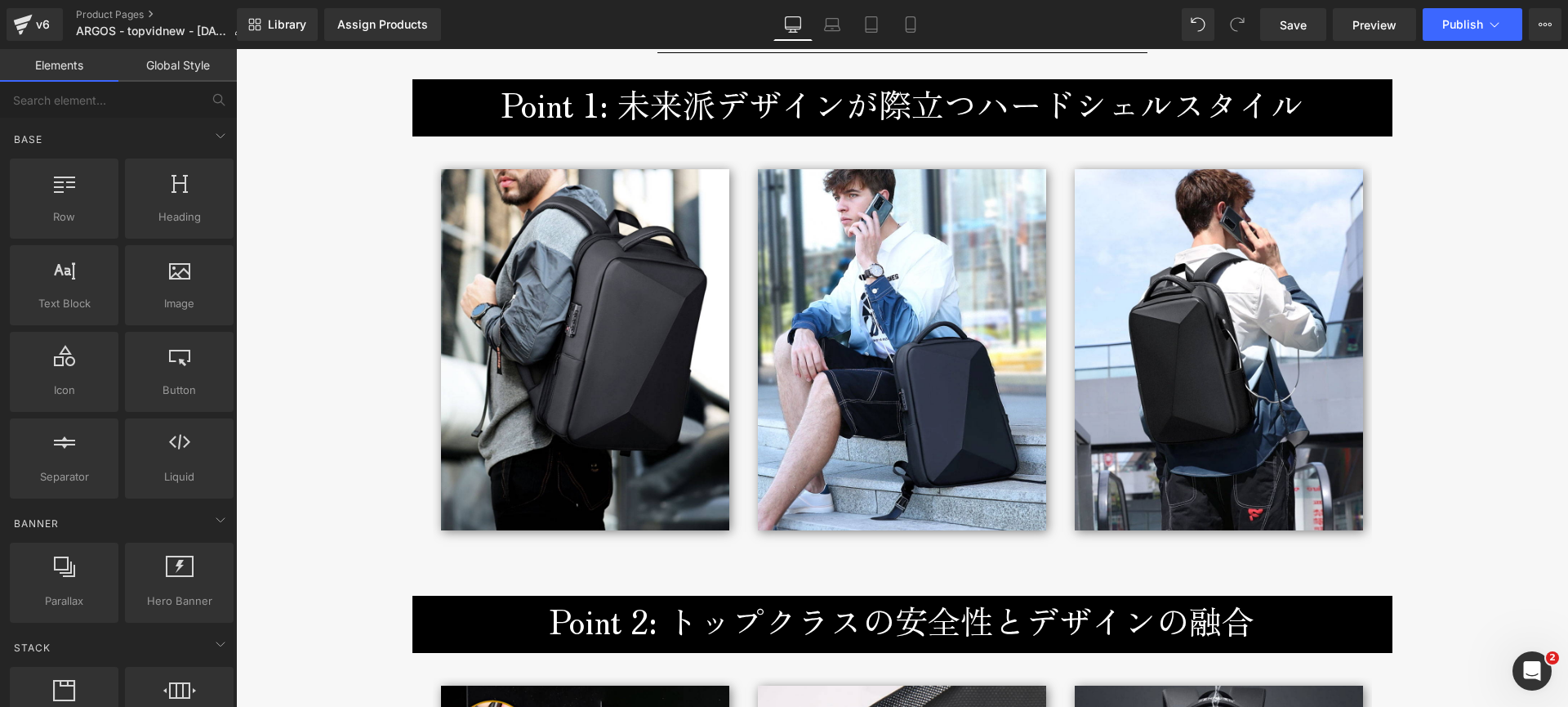
scroll to position [2177, 0]
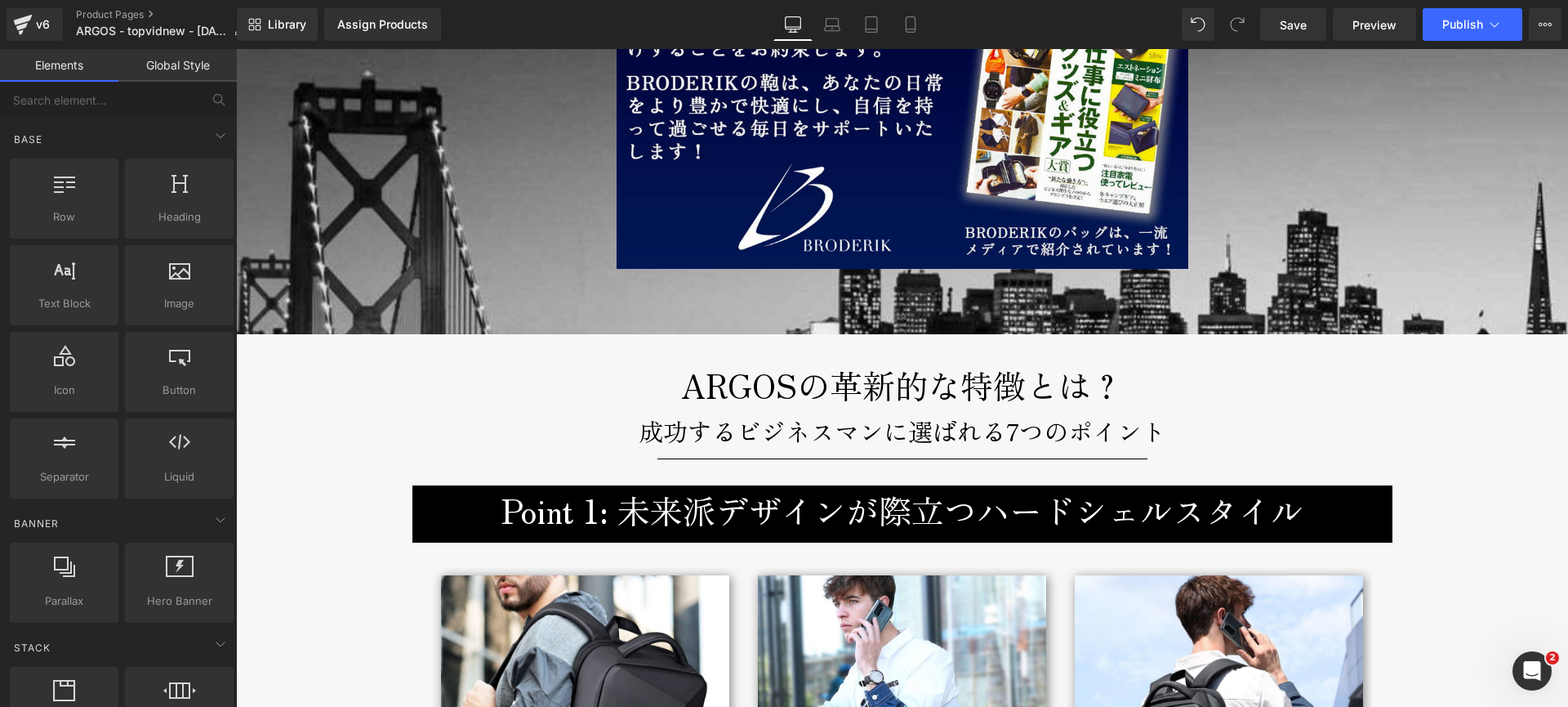
scroll to position [1901, 0]
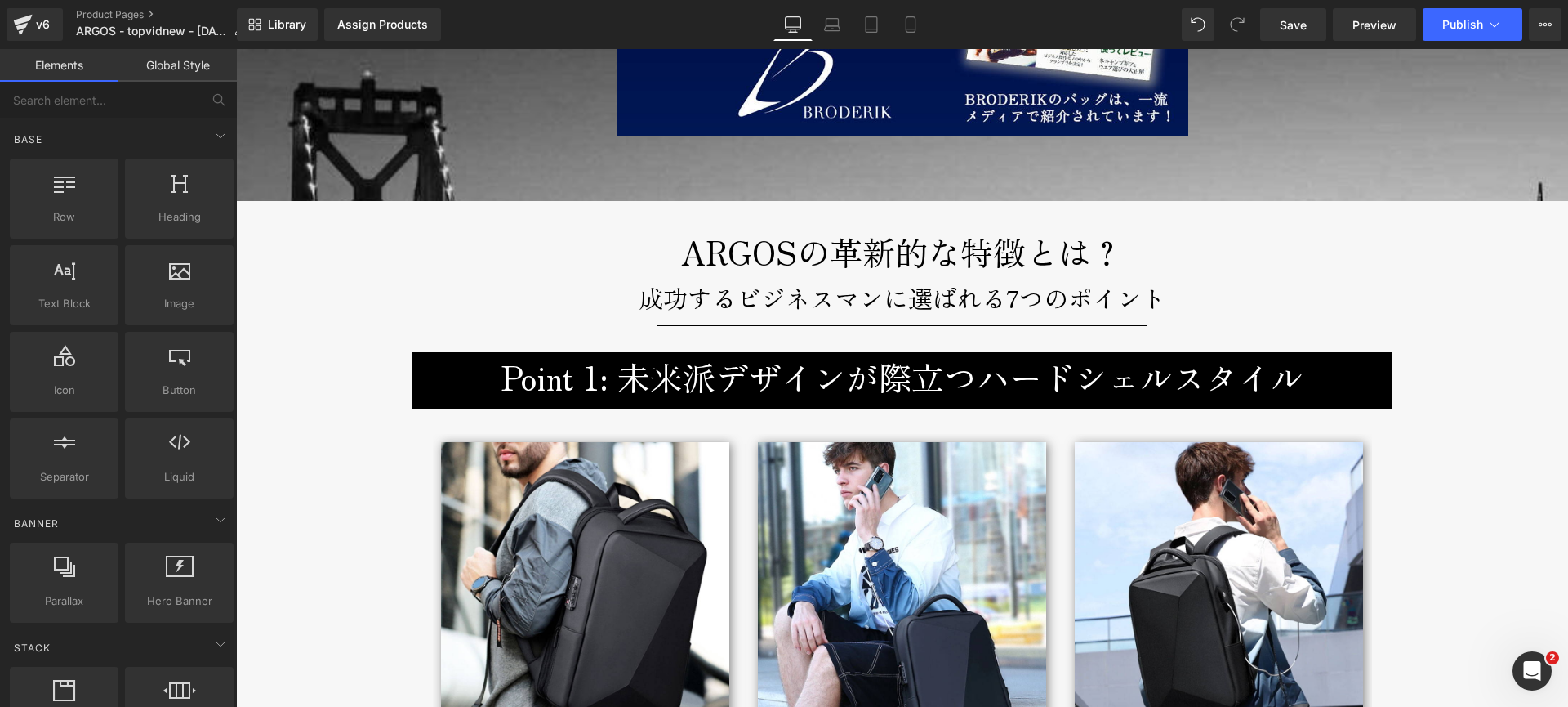
click at [498, 379] on h3 "Point 1: 未来派デザインが際立つハードシェルスタイル" at bounding box center [903, 377] width 956 height 49
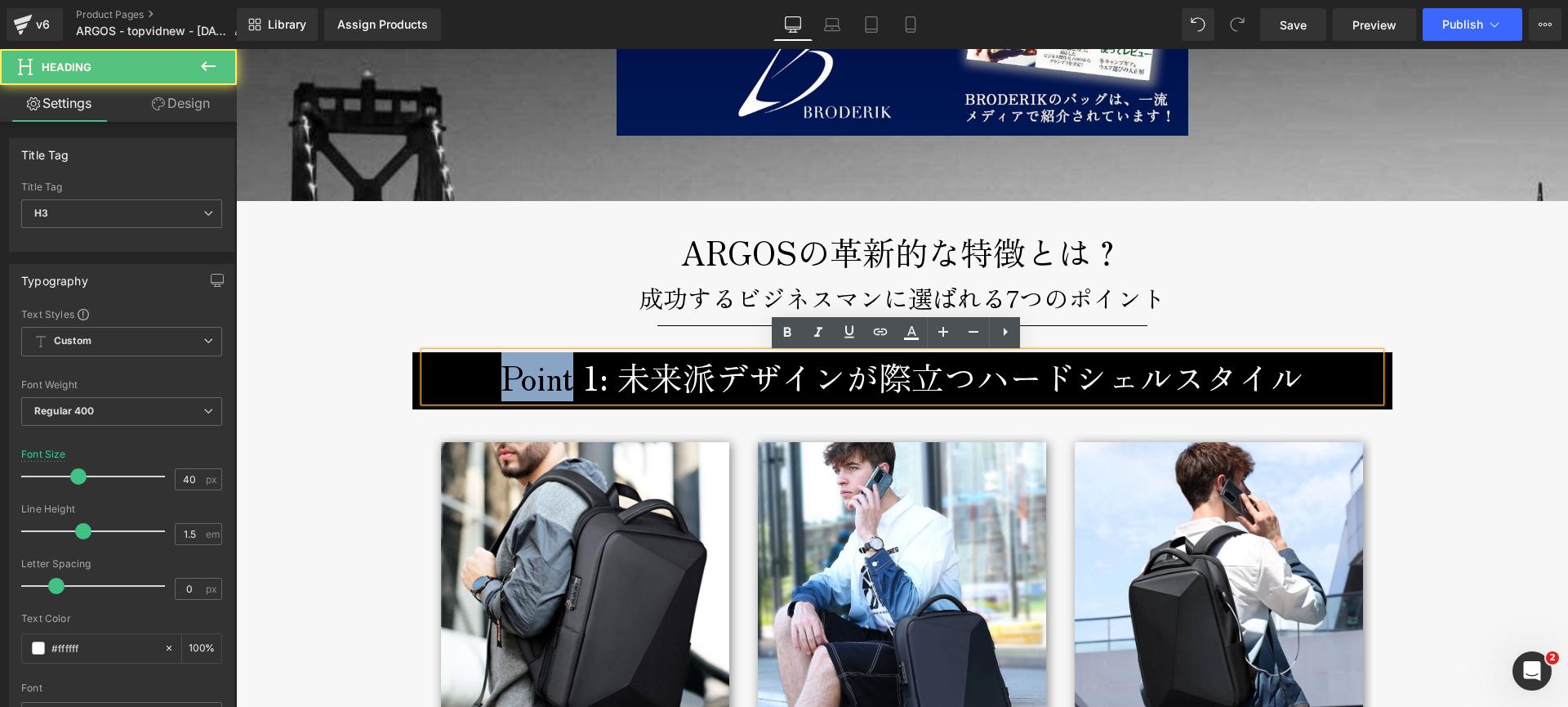
click at [498, 379] on h3 "Point 1: 未来派デザインが際立つハードシェルスタイル" at bounding box center [903, 377] width 956 height 49
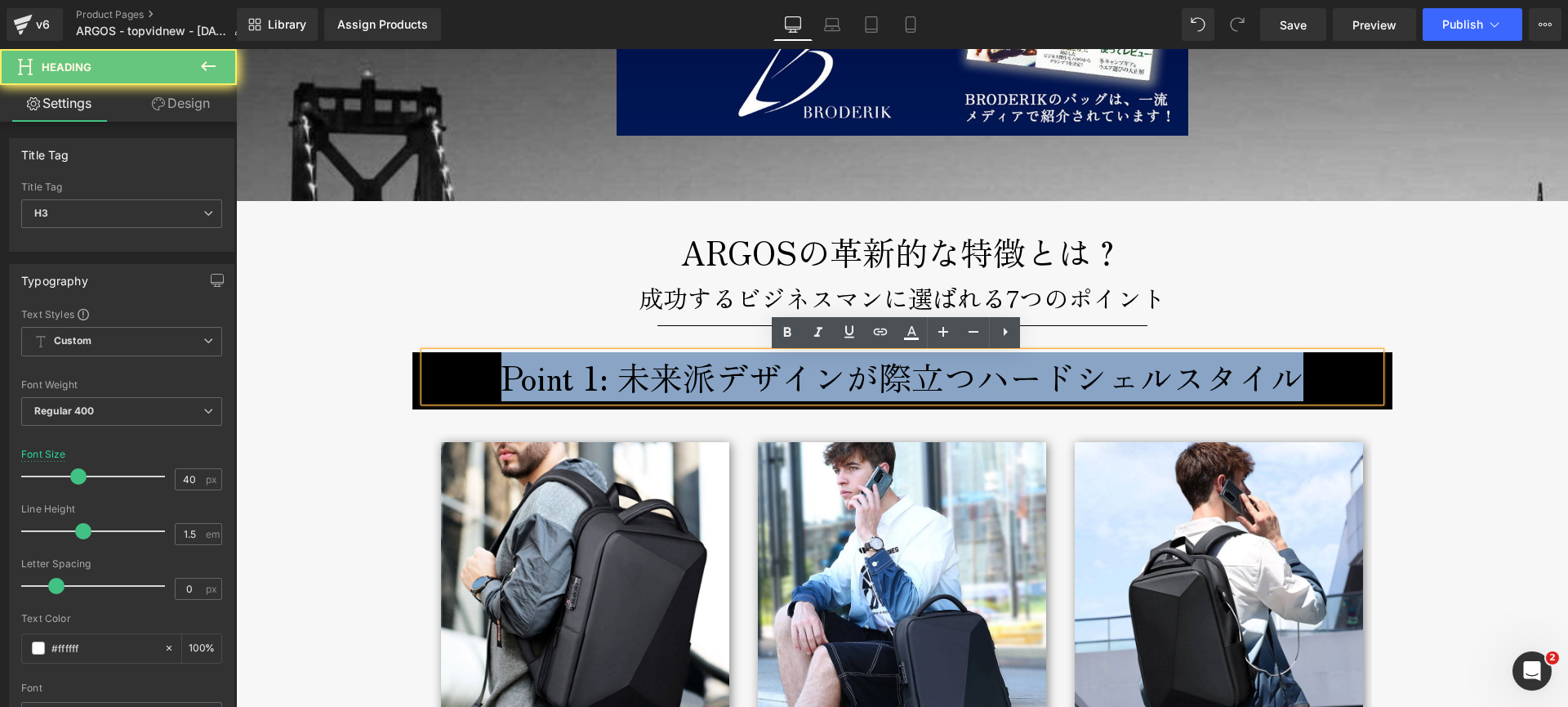
click at [498, 379] on h3 "Point 1: 未来派デザインが際立つハードシェルスタイル" at bounding box center [903, 377] width 956 height 49
paste div
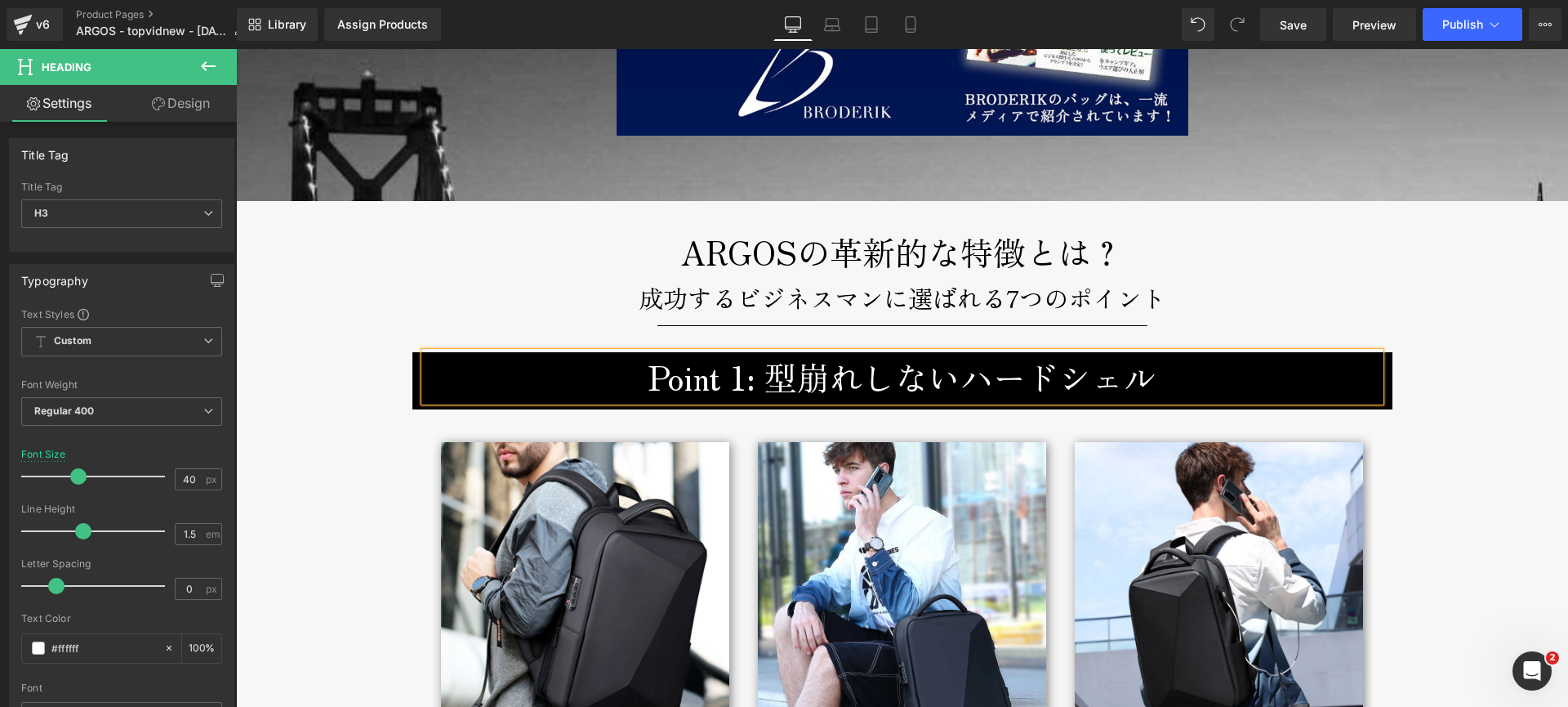
click at [956, 382] on h3 "Point 1: 型崩れしないハードシェル" at bounding box center [903, 377] width 956 height 49
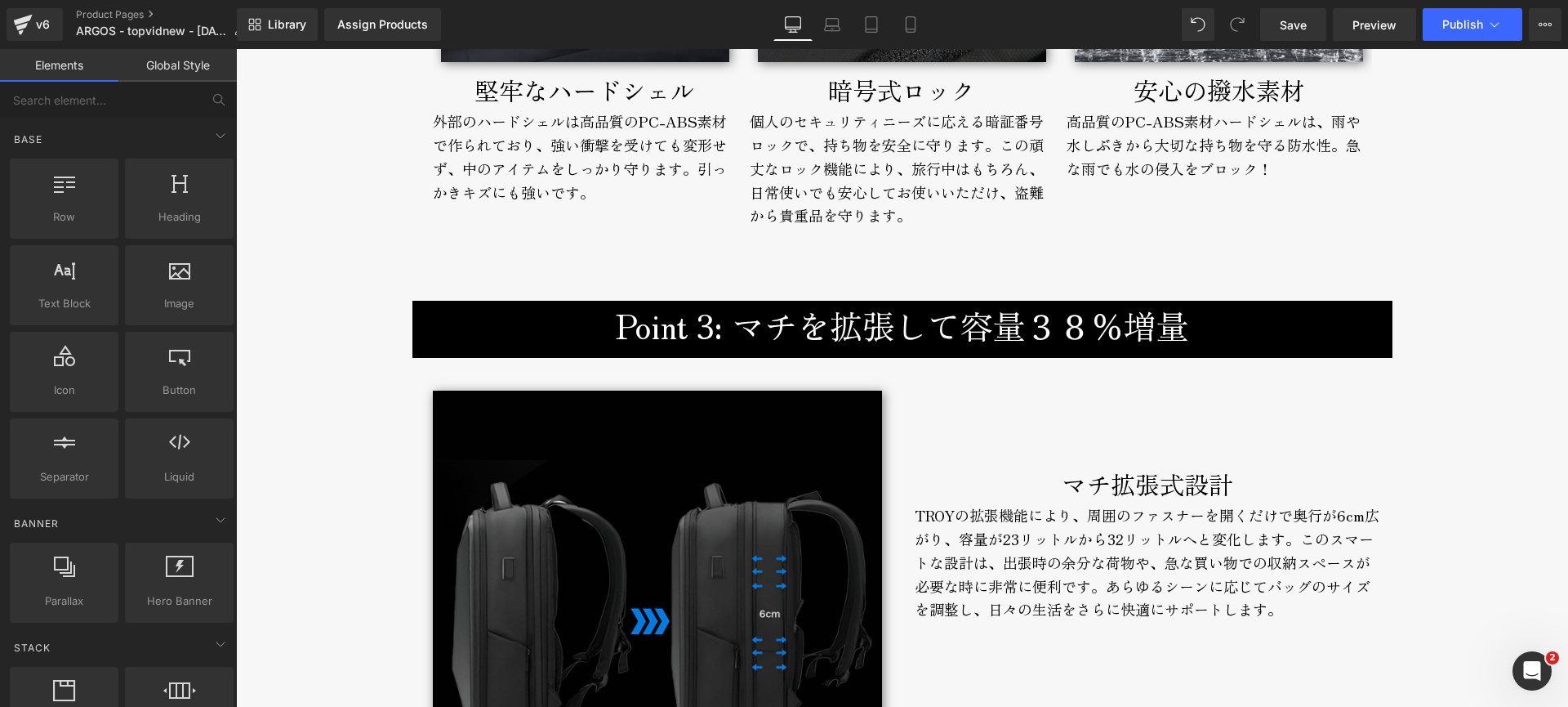
scroll to position [3020, 0]
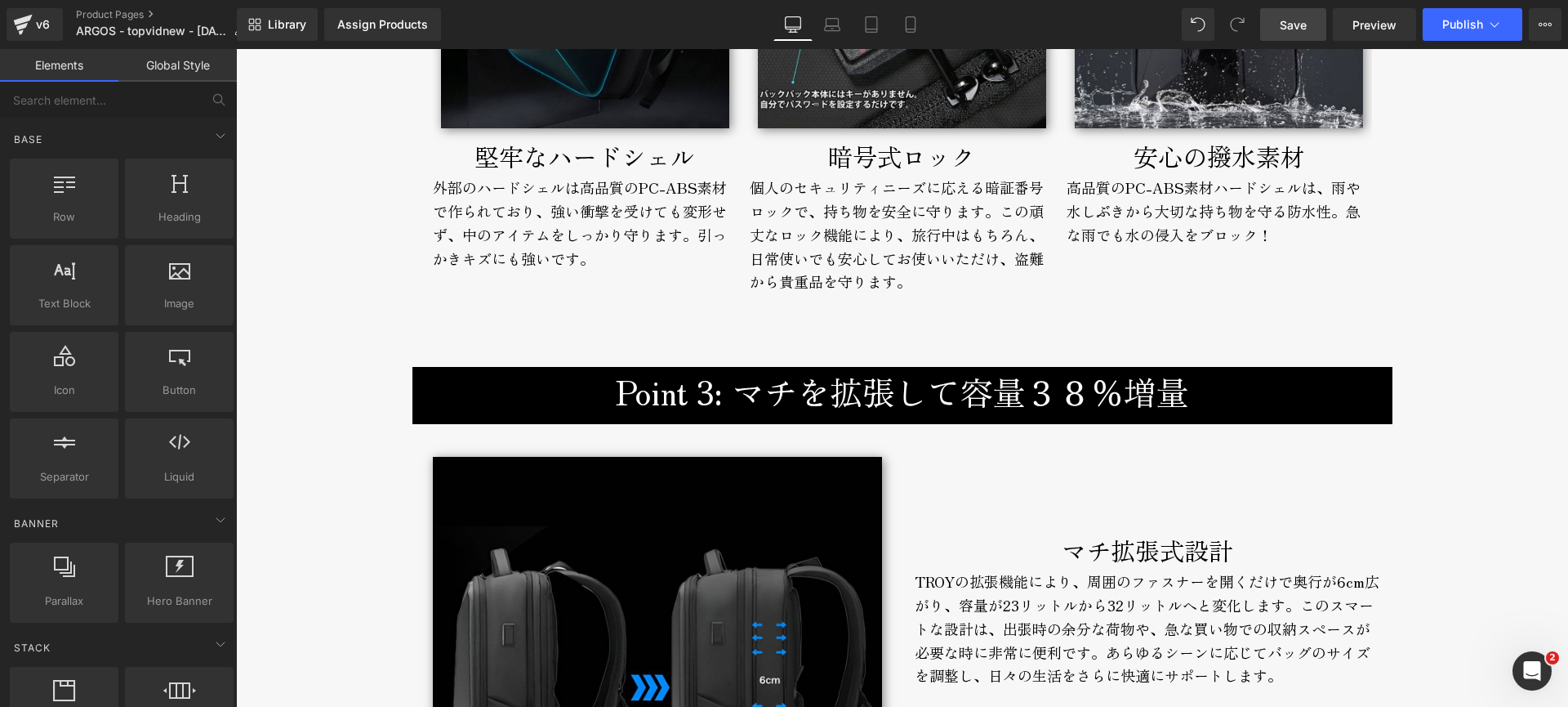
click at [1294, 23] on span "Save" at bounding box center [1293, 25] width 27 height 17
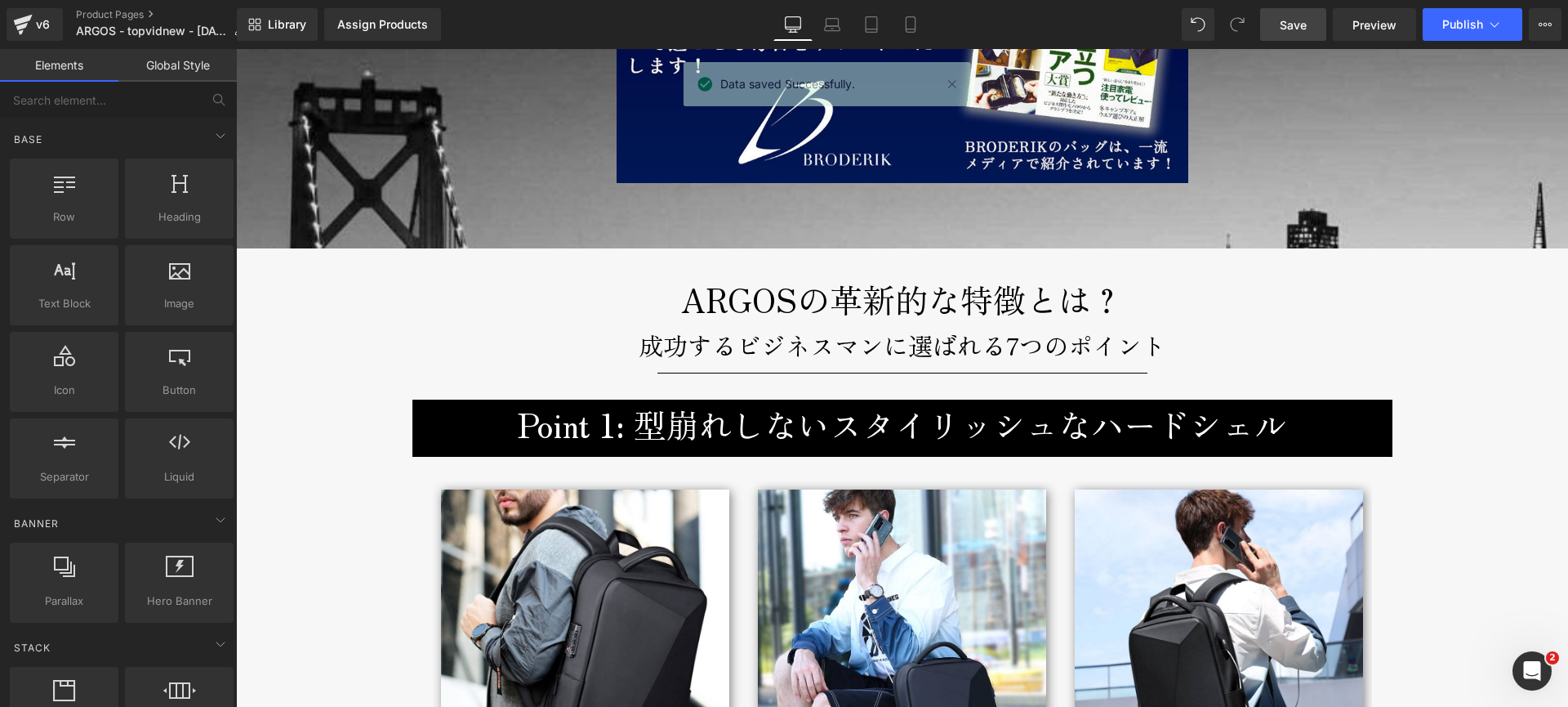
scroll to position [2033, 0]
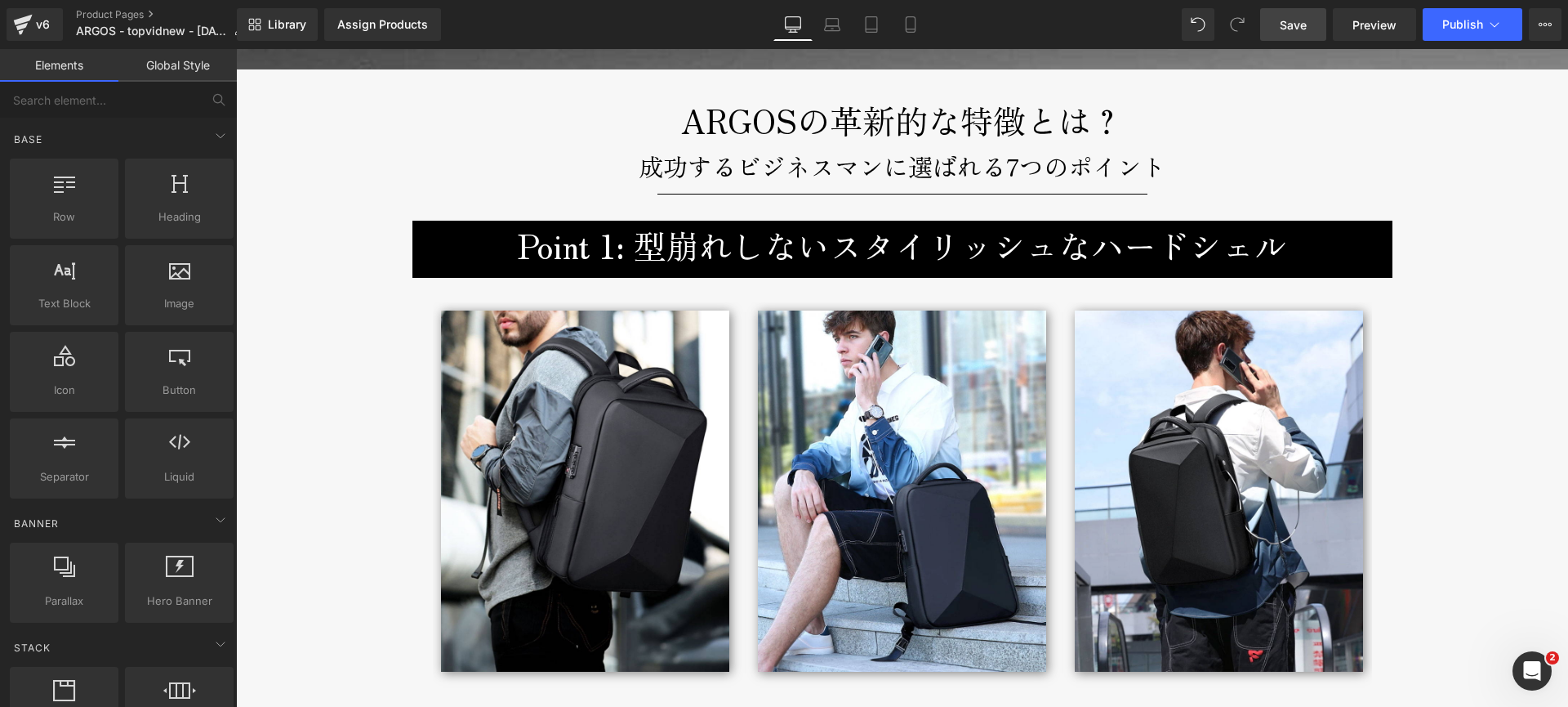
click at [281, 23] on span "Library" at bounding box center [286, 24] width 38 height 15
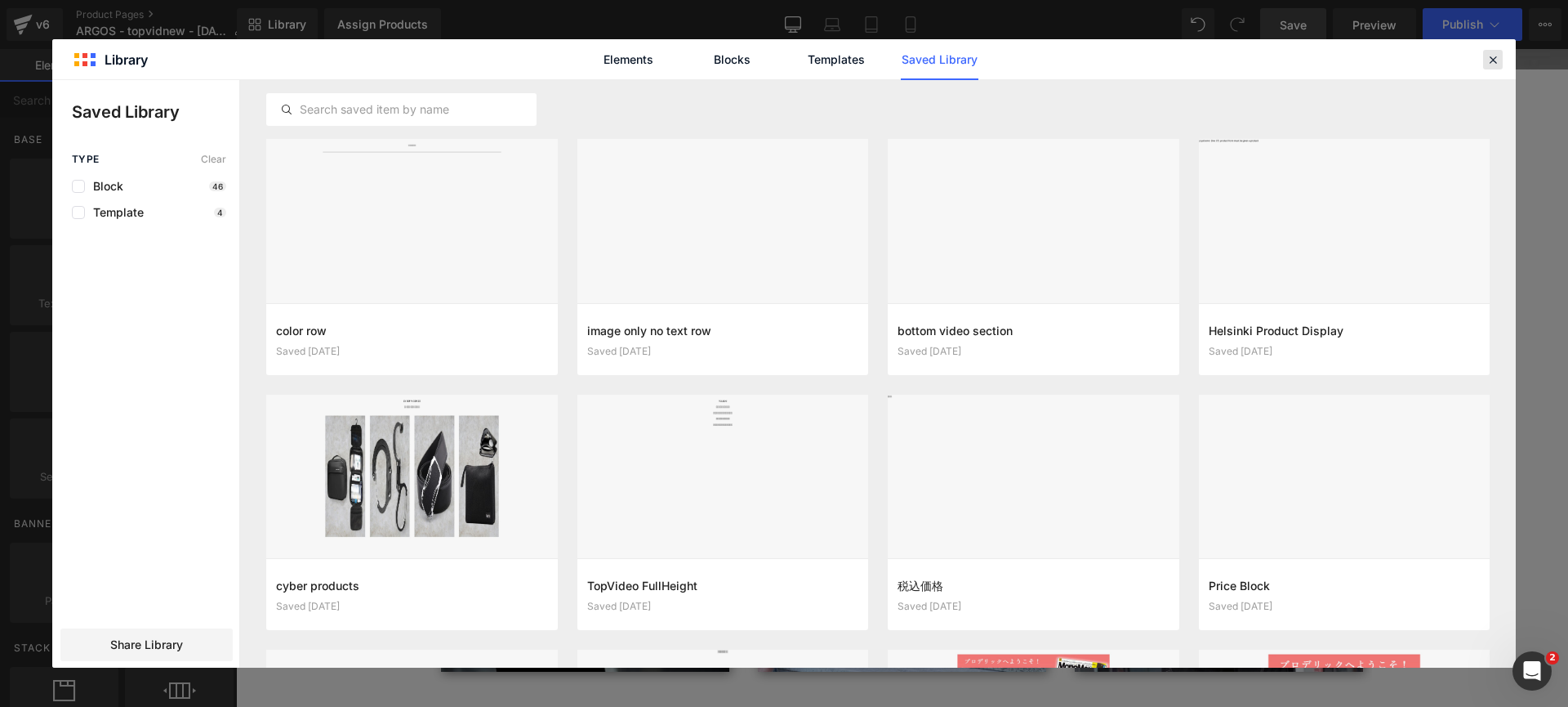
click at [1495, 59] on icon at bounding box center [1493, 60] width 15 height 15
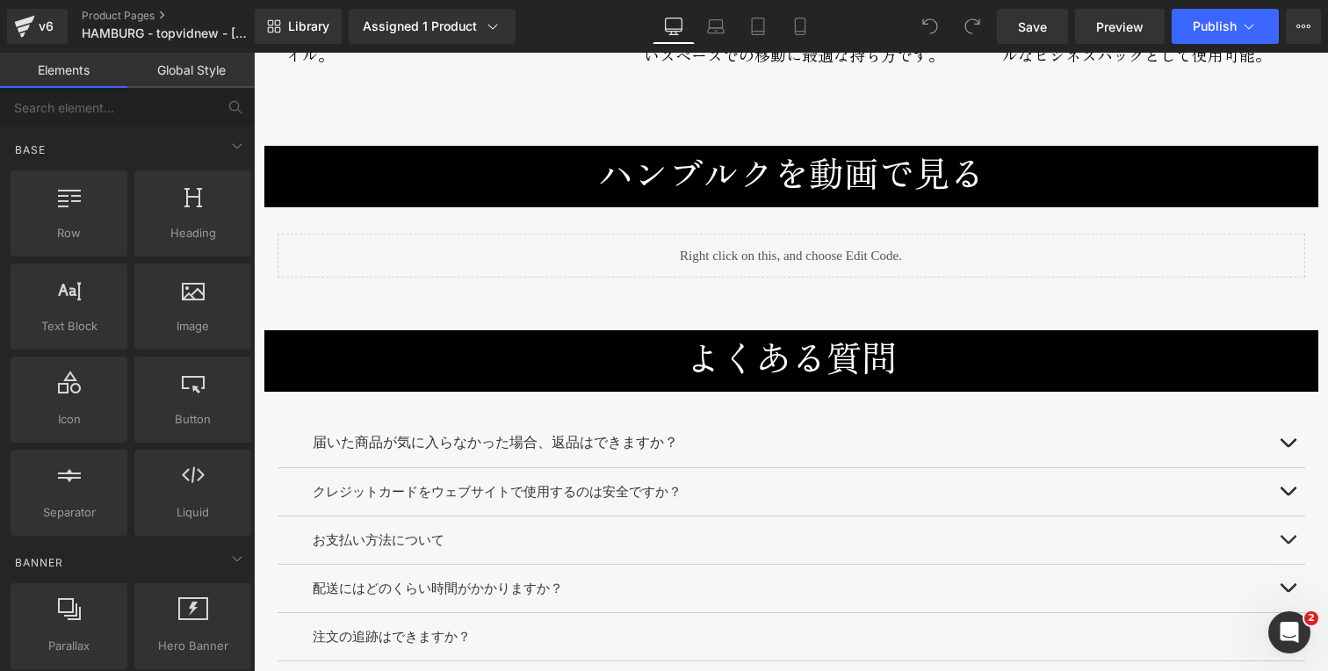
scroll to position [8116, 0]
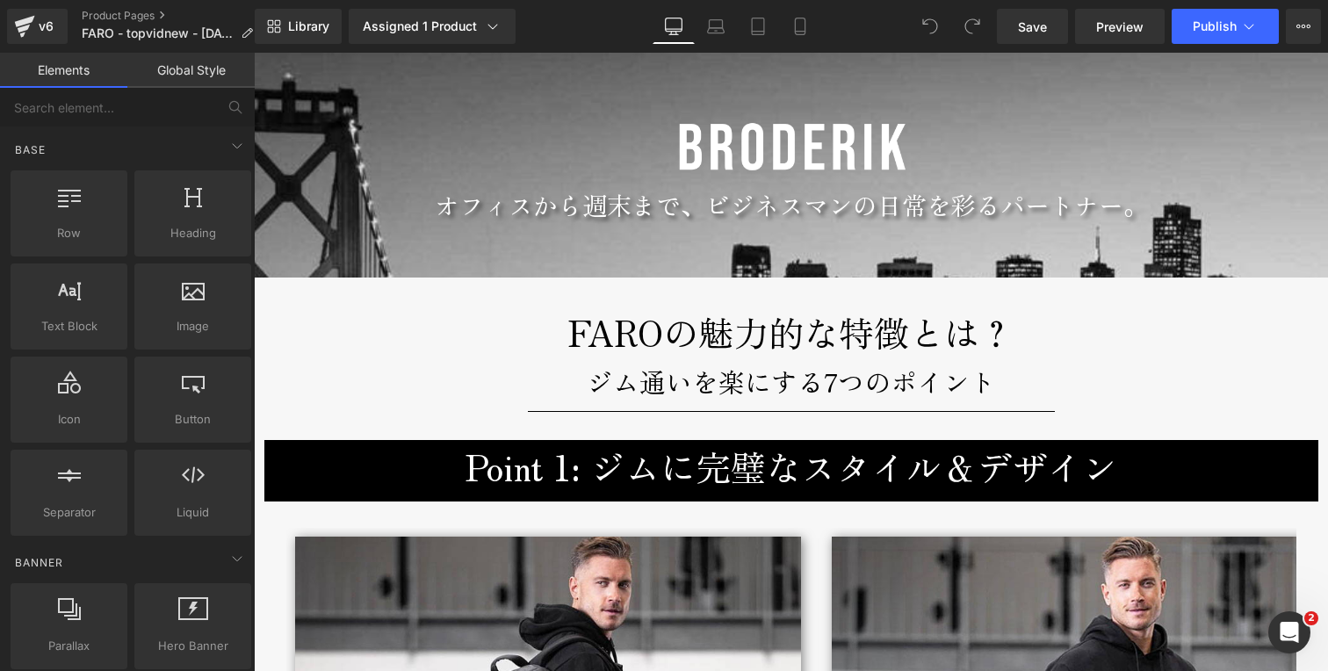
scroll to position [1732, 0]
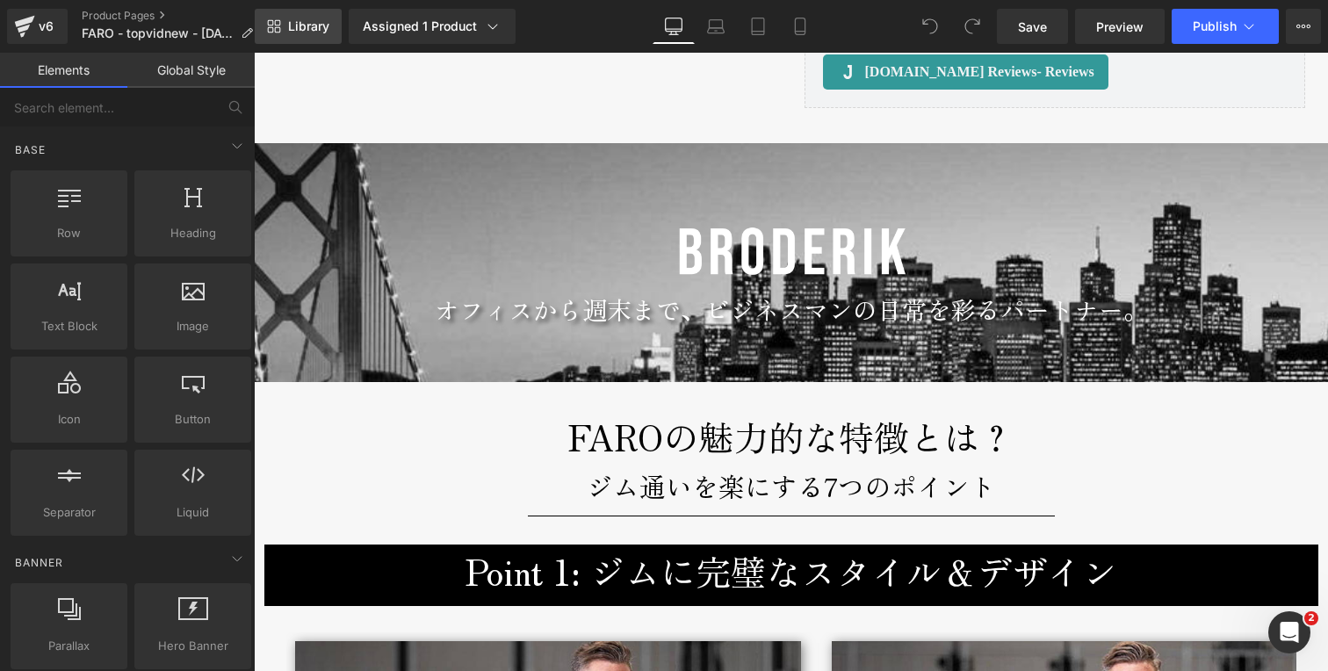
click at [327, 32] on span "Library" at bounding box center [308, 26] width 41 height 16
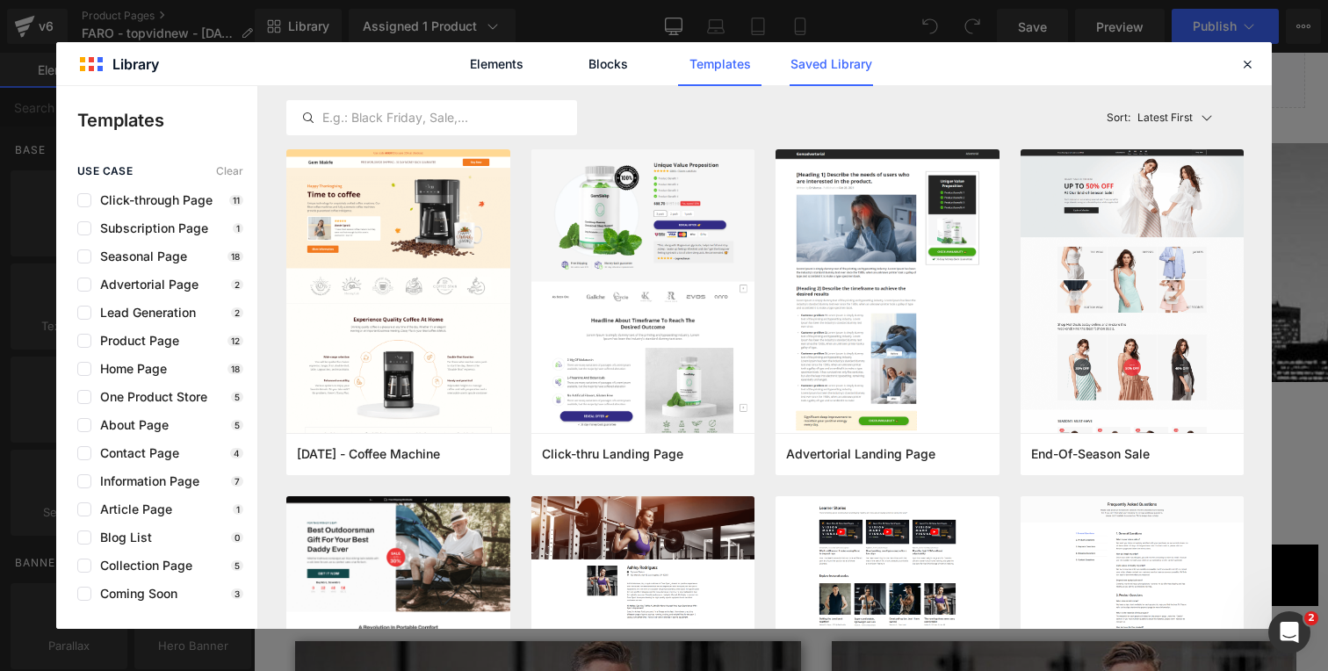
click at [815, 71] on link "Saved Library" at bounding box center [831, 64] width 83 height 44
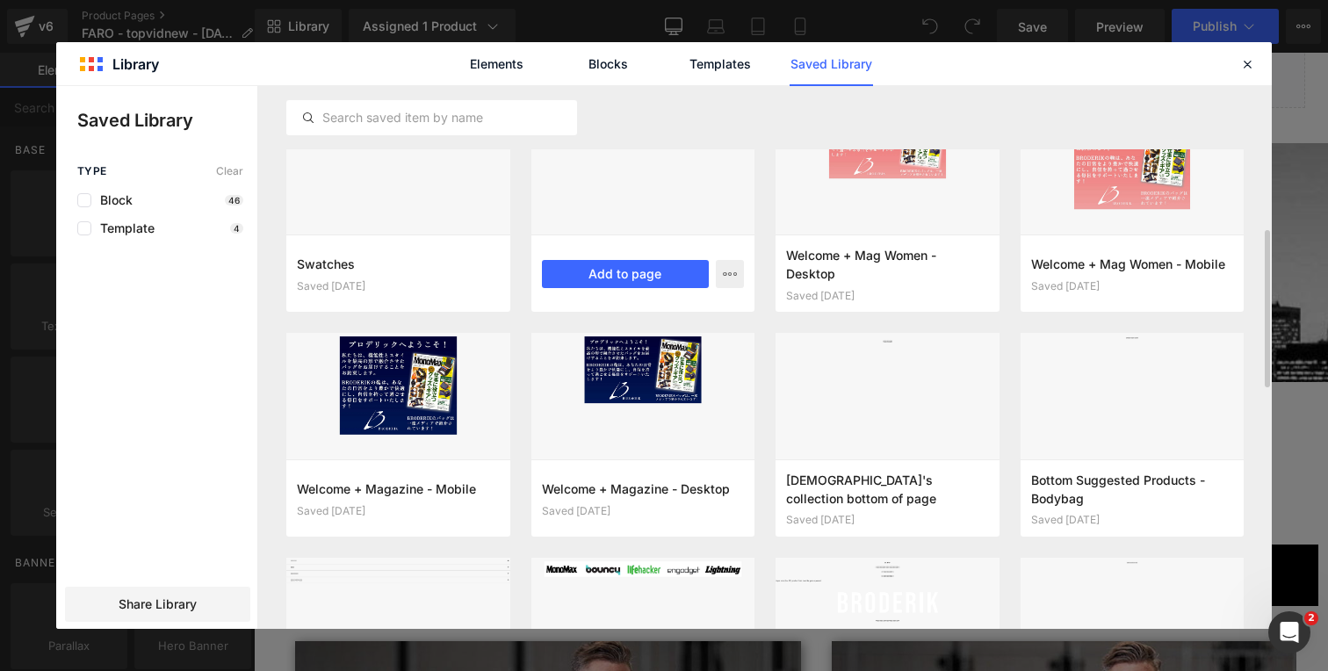
scroll to position [501, 0]
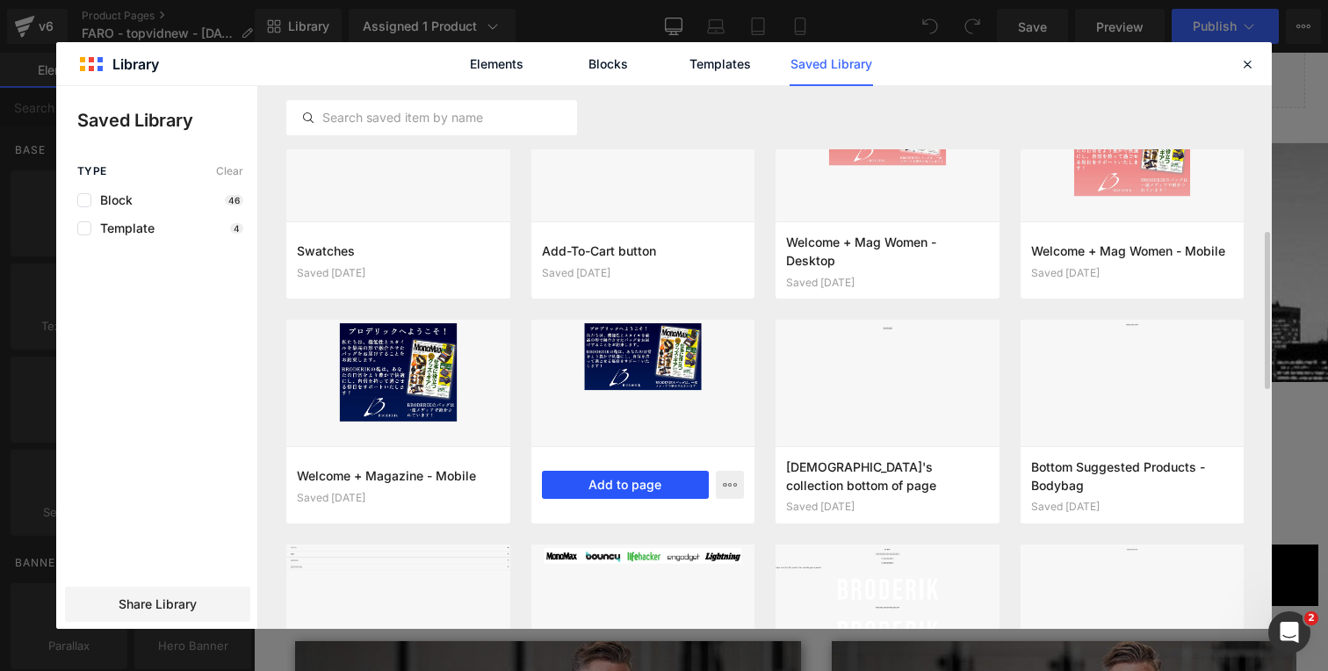
click at [620, 479] on button "Add to page" at bounding box center [626, 485] width 168 height 28
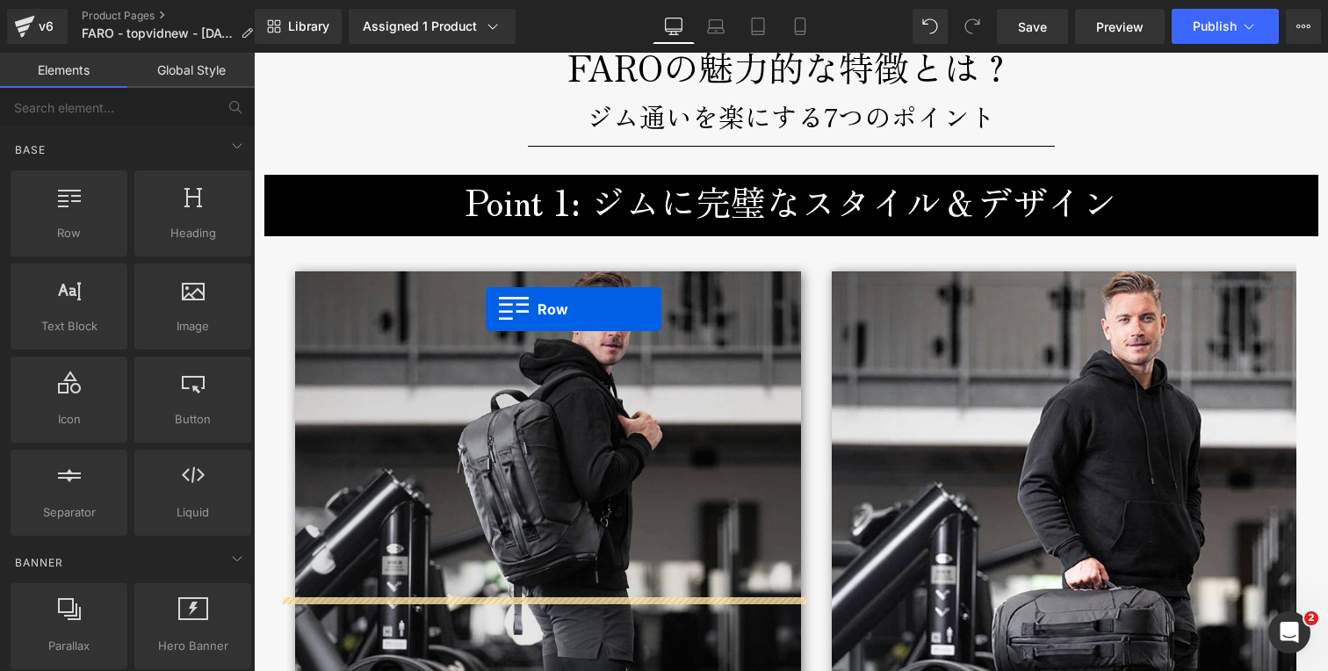
scroll to position [1912, 0]
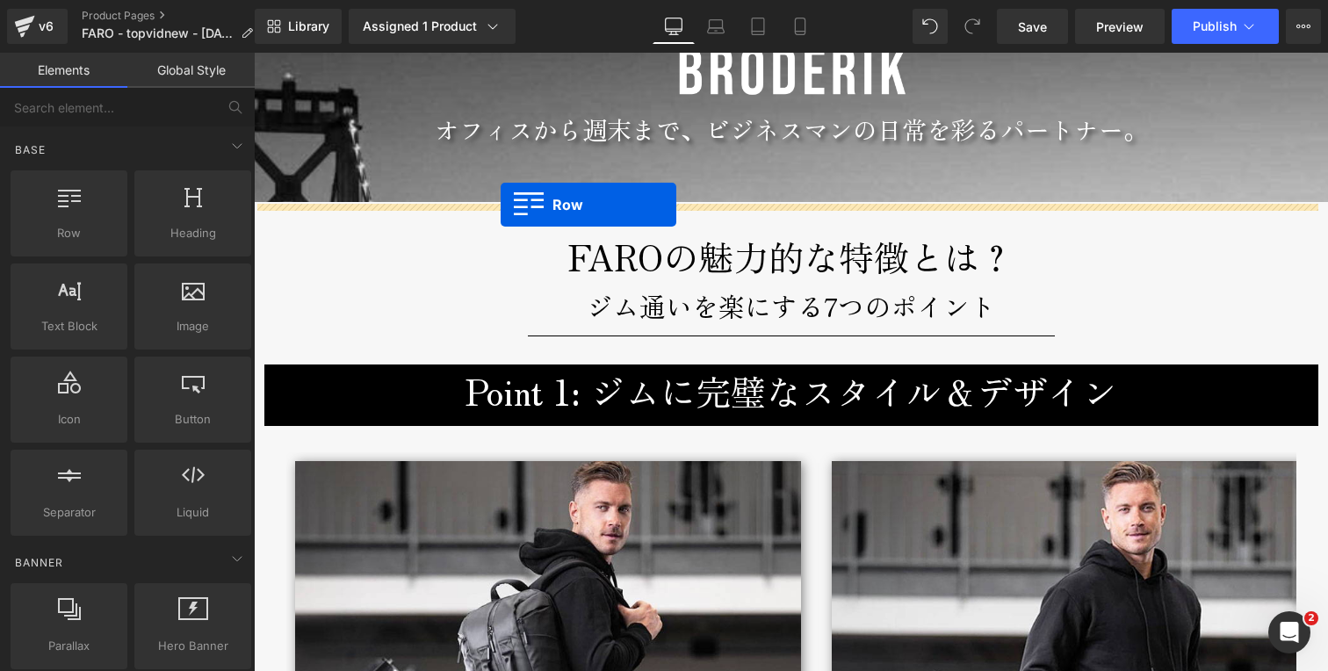
drag, startPoint x: 264, startPoint y: 150, endPoint x: 501, endPoint y: 205, distance: 242.4
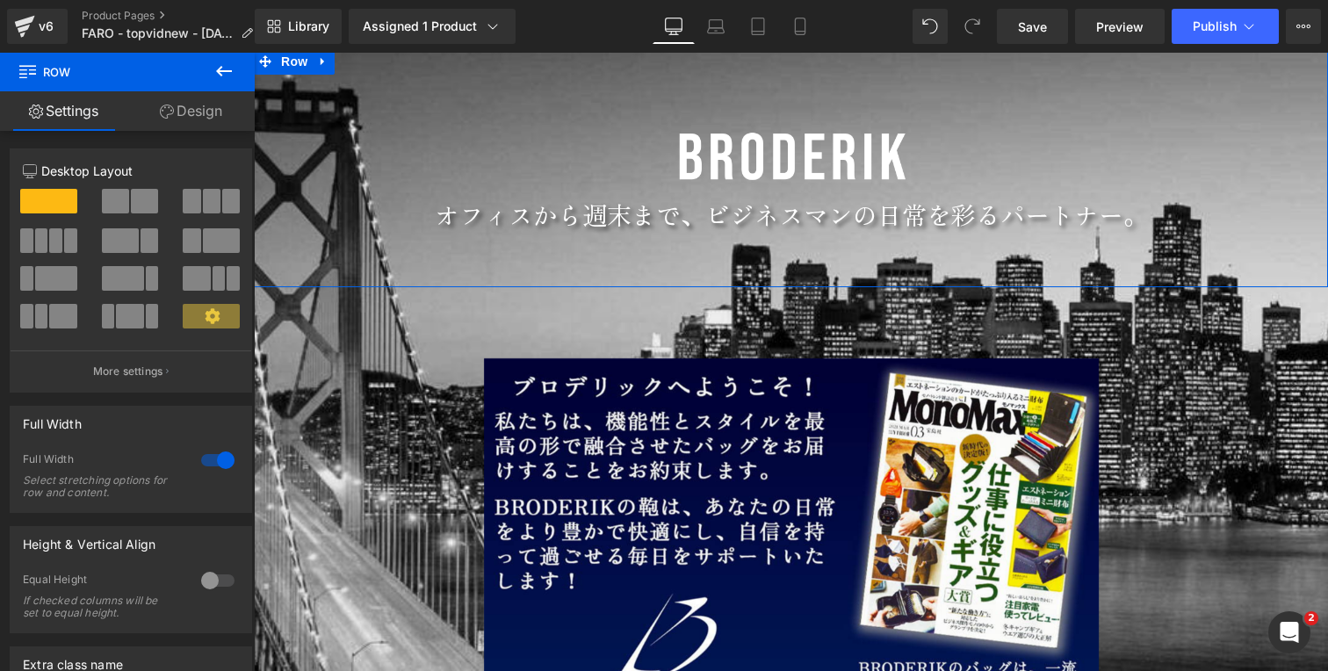
scroll to position [1788, 0]
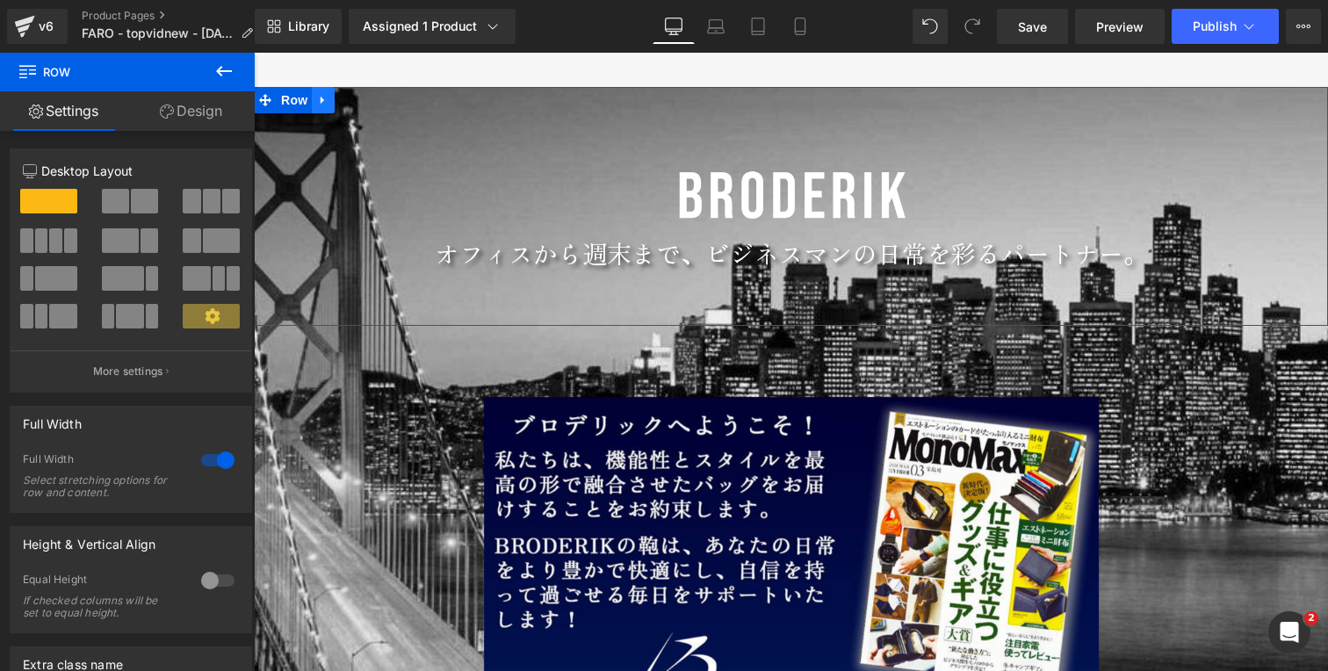
click at [321, 102] on icon at bounding box center [323, 101] width 4 height 8
click at [363, 104] on icon at bounding box center [369, 100] width 12 height 12
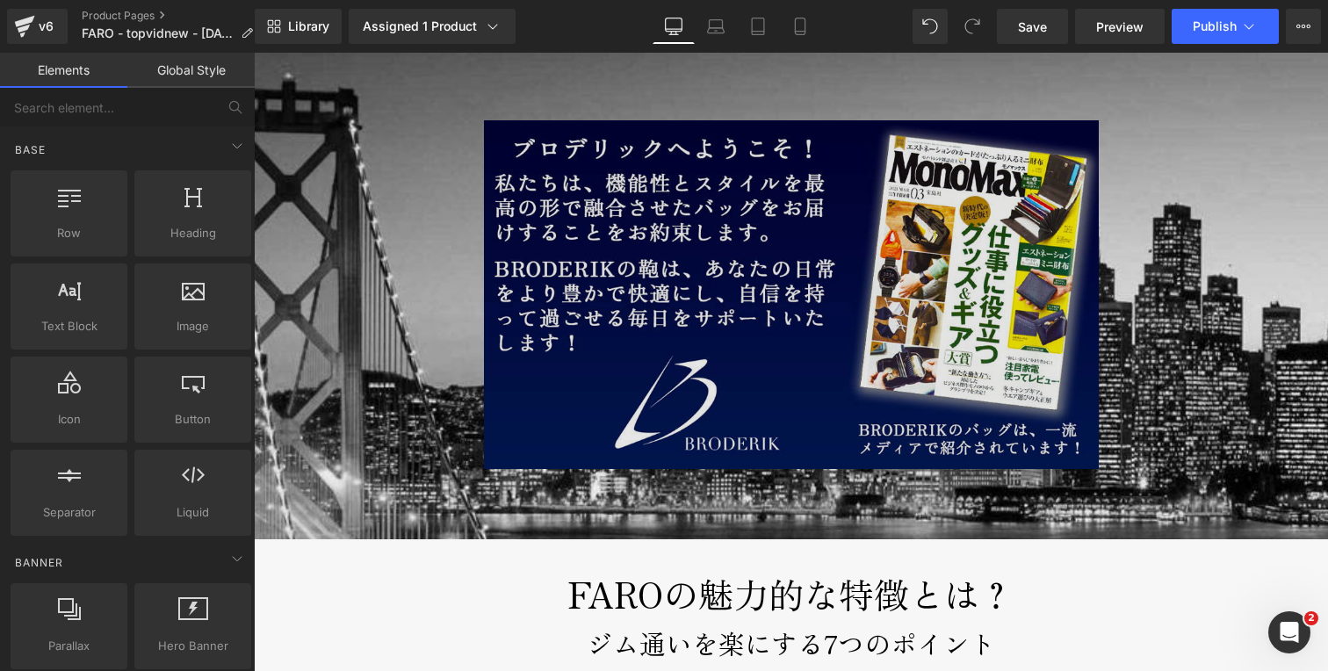
scroll to position [1832, 0]
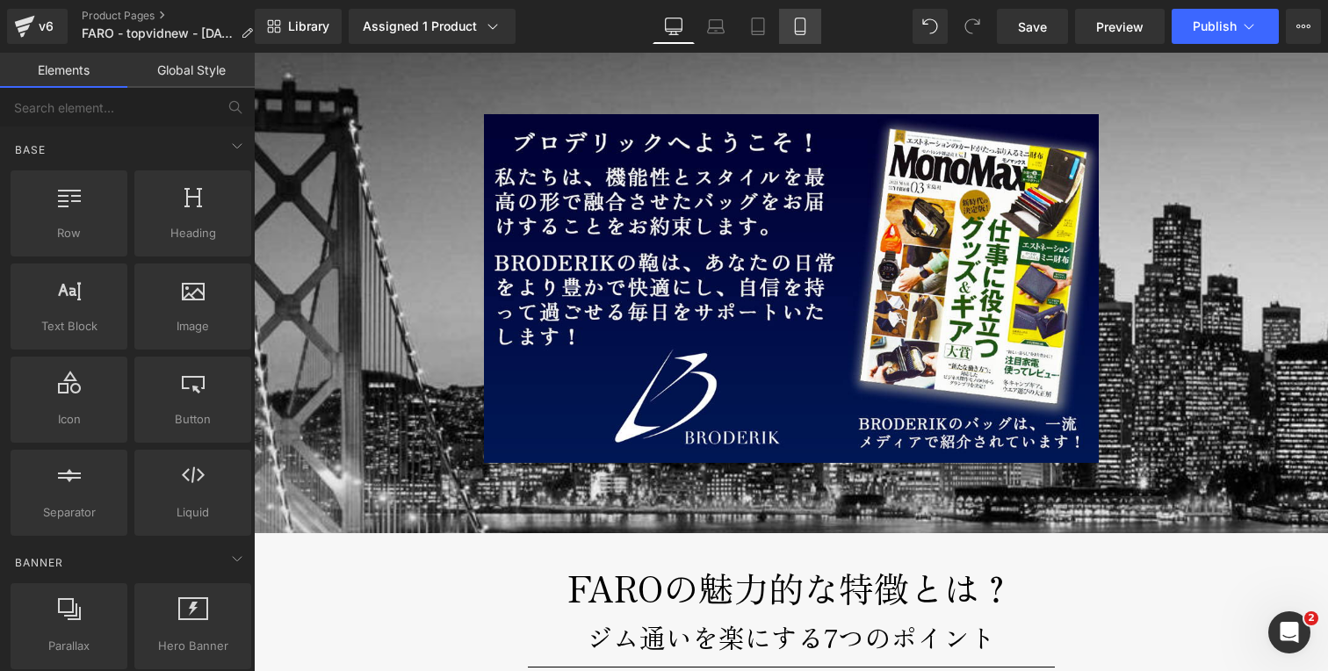
click at [801, 25] on icon at bounding box center [800, 27] width 18 height 18
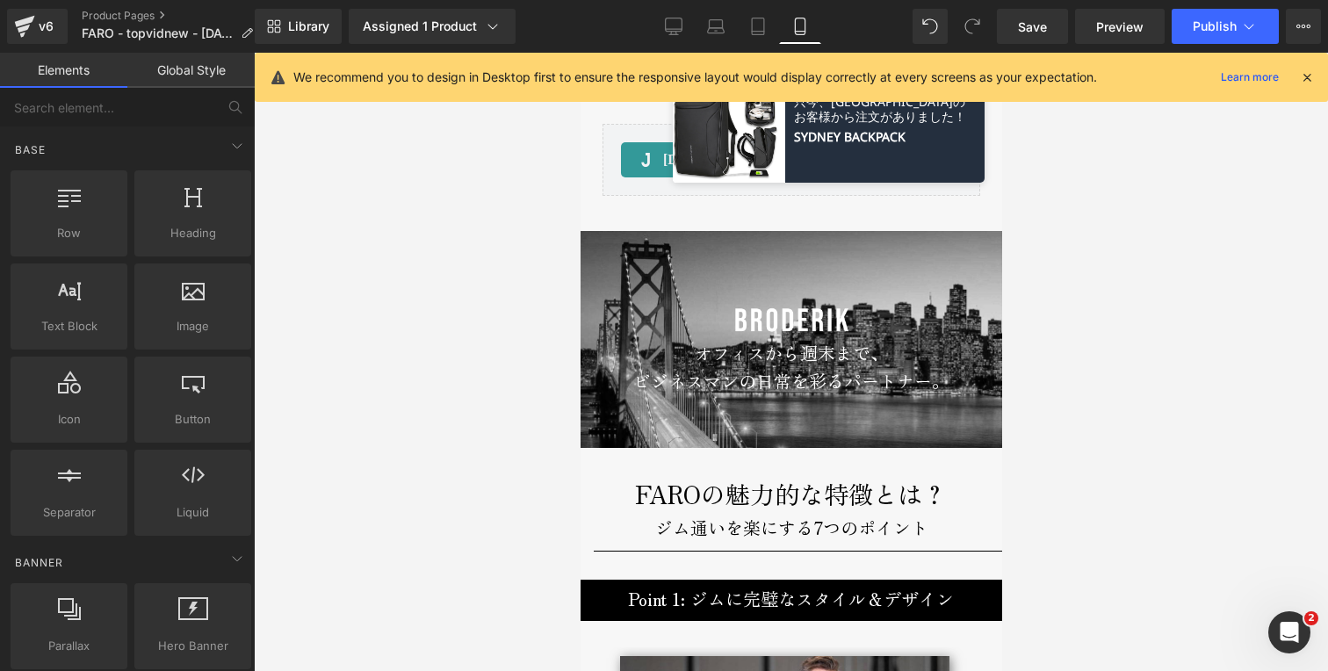
scroll to position [1707, 0]
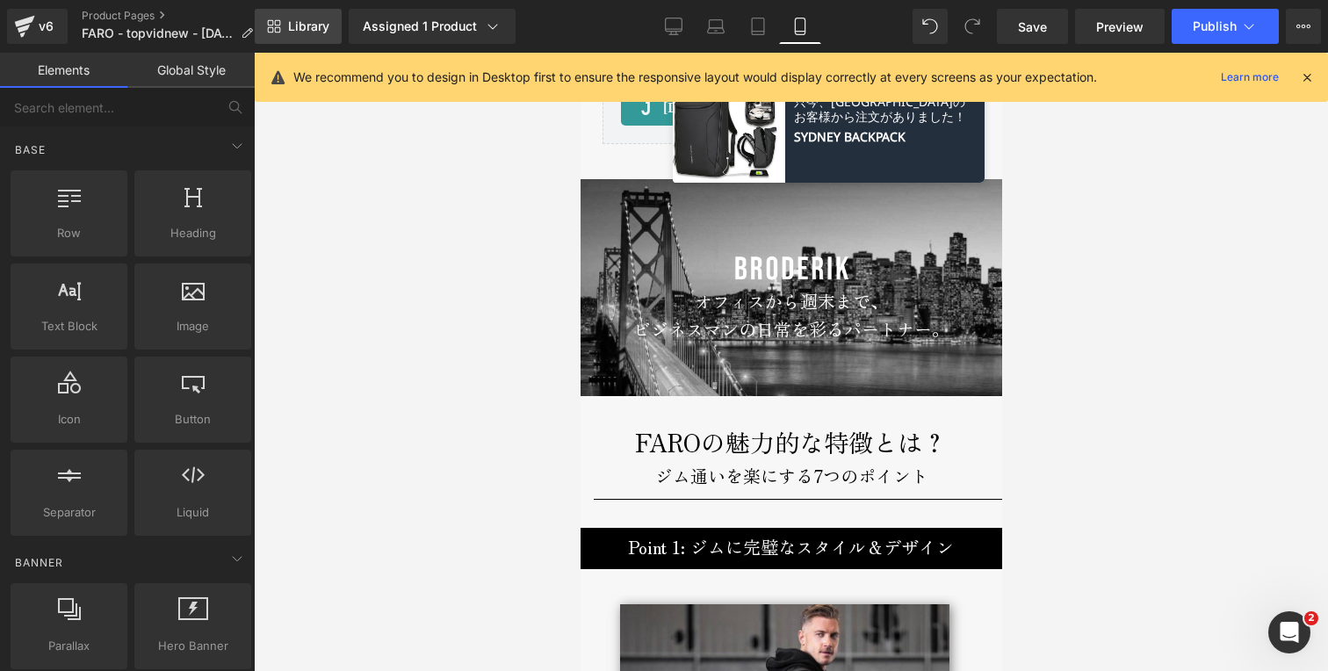
click at [303, 19] on span "Library" at bounding box center [308, 26] width 41 height 16
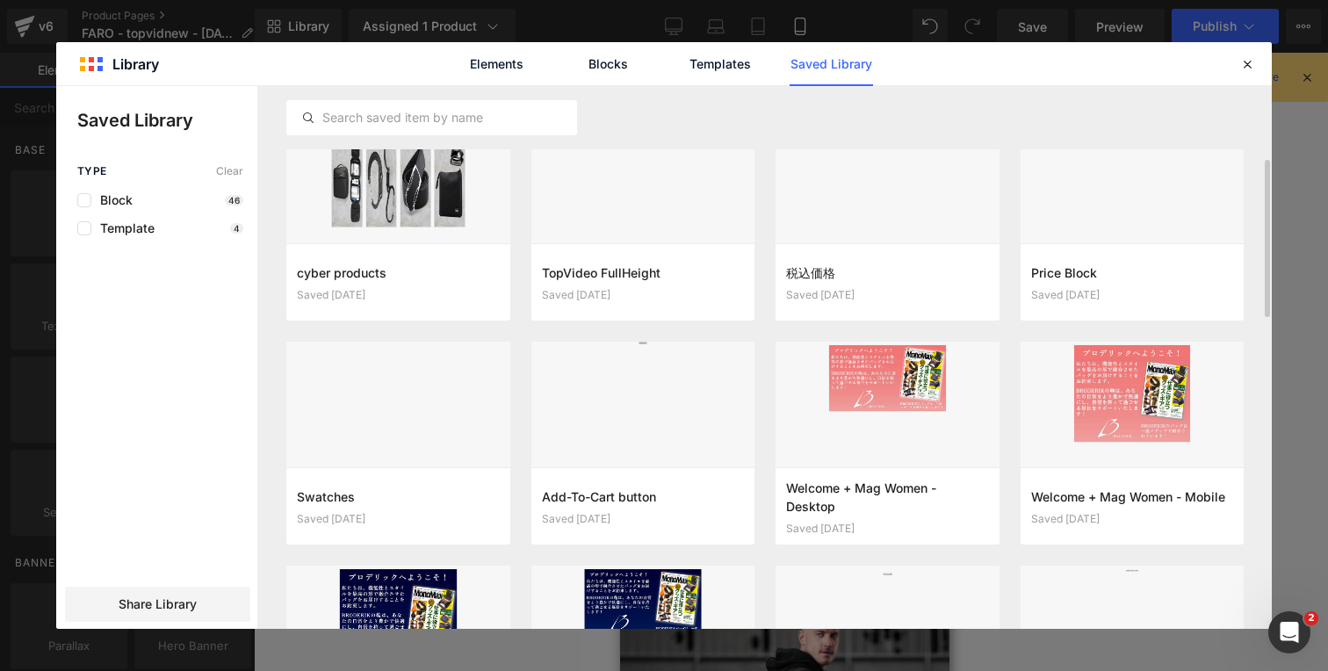
scroll to position [402, 0]
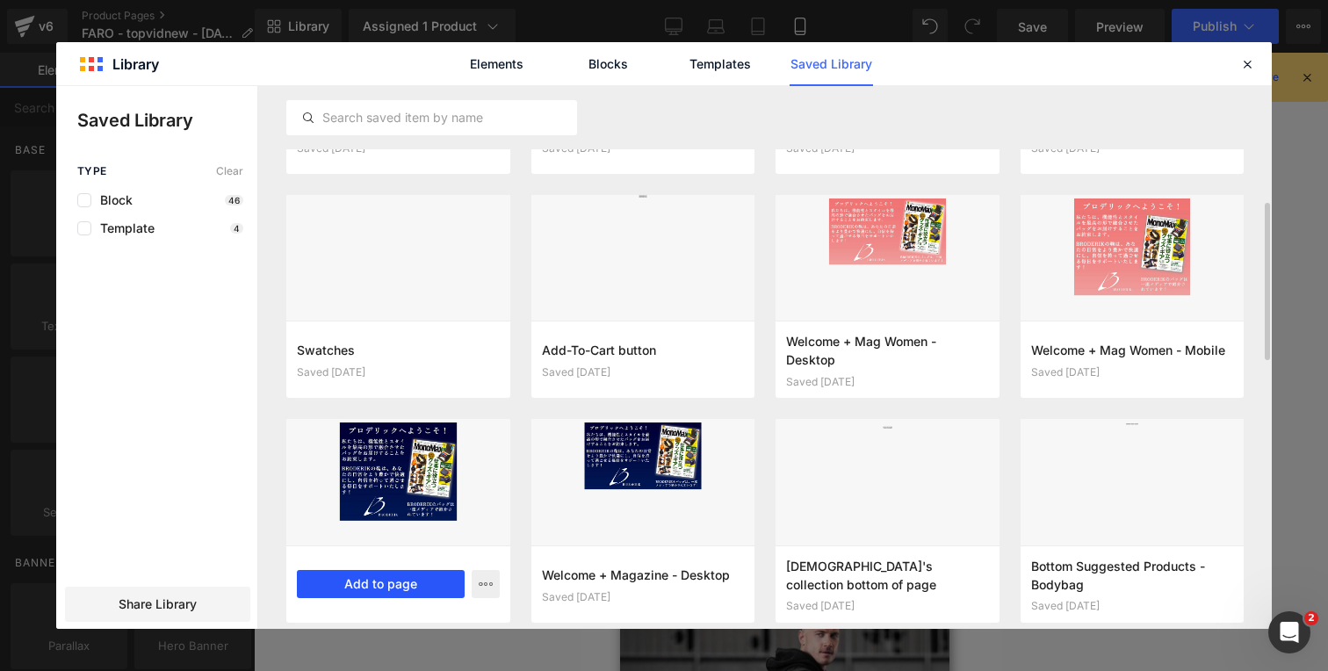
click at [405, 583] on button "Add to page" at bounding box center [381, 584] width 168 height 28
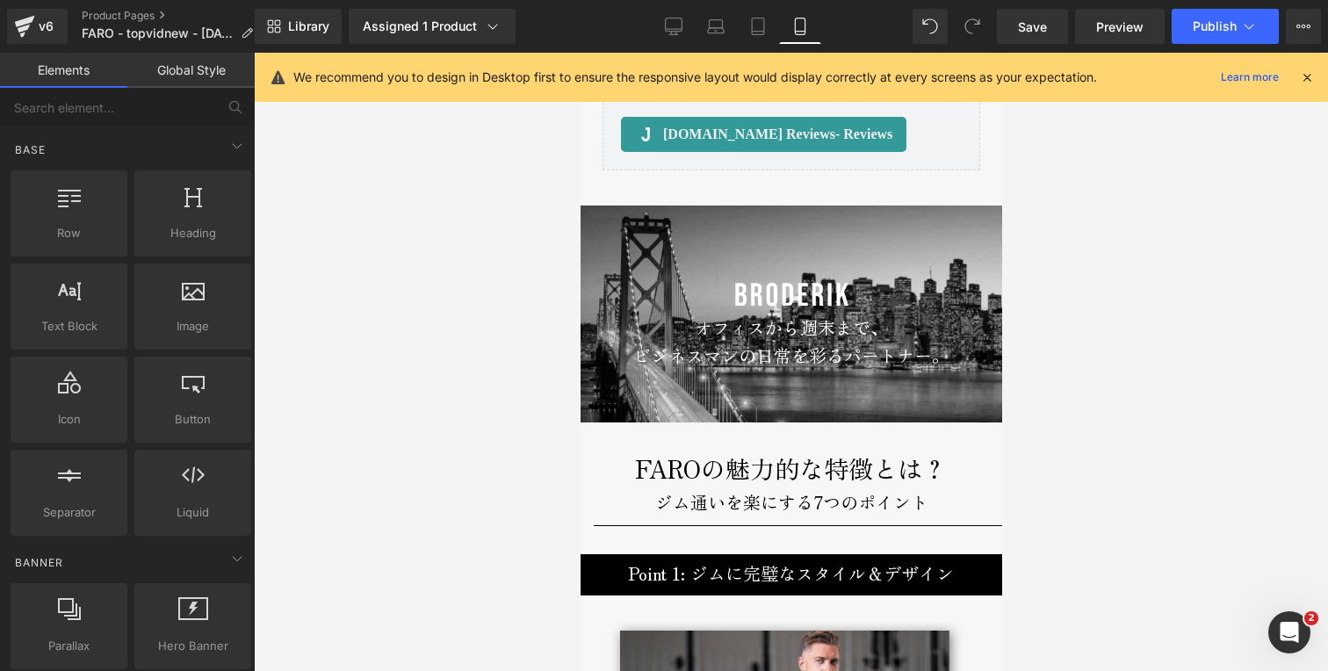
scroll to position [1888, 0]
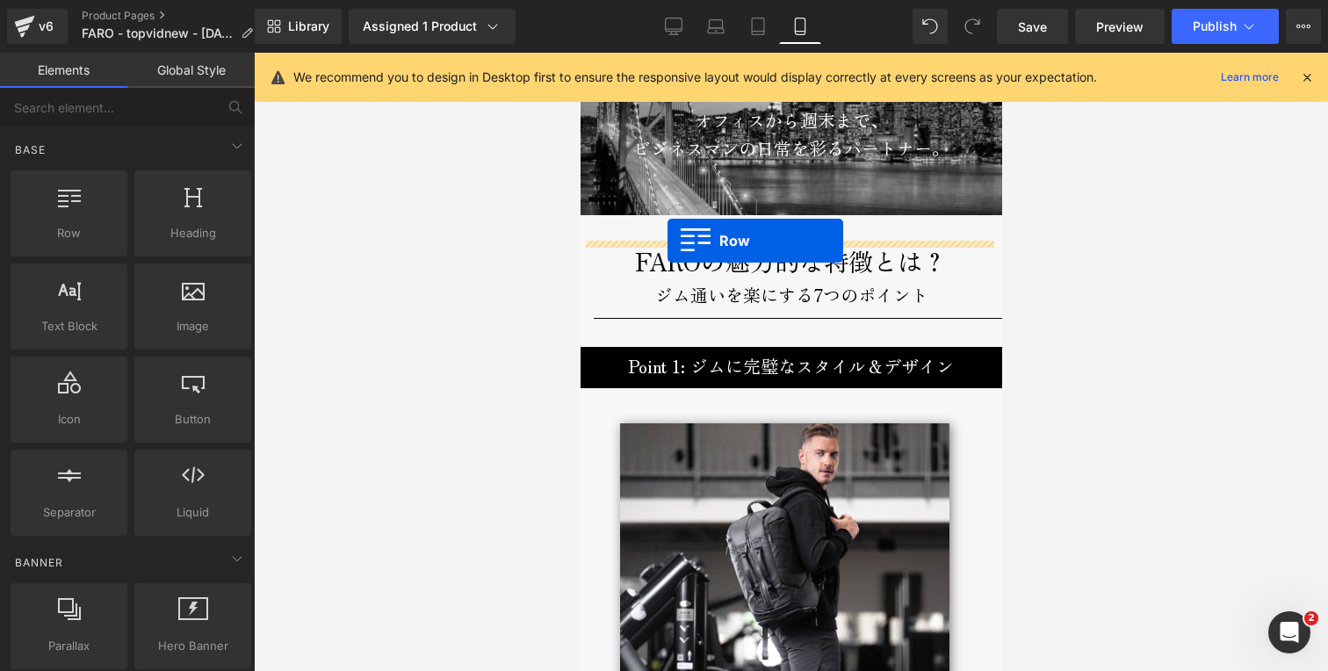
drag, startPoint x: 586, startPoint y: 390, endPoint x: 667, endPoint y: 240, distance: 170.5
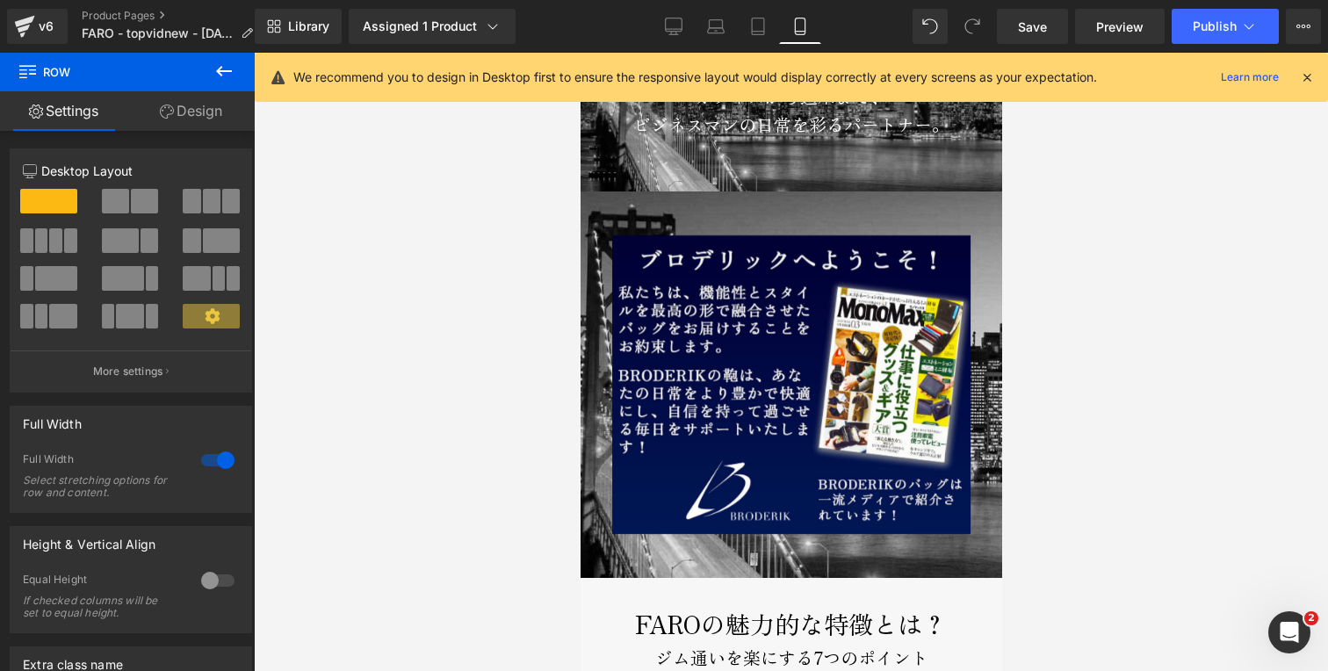
scroll to position [1655, 0]
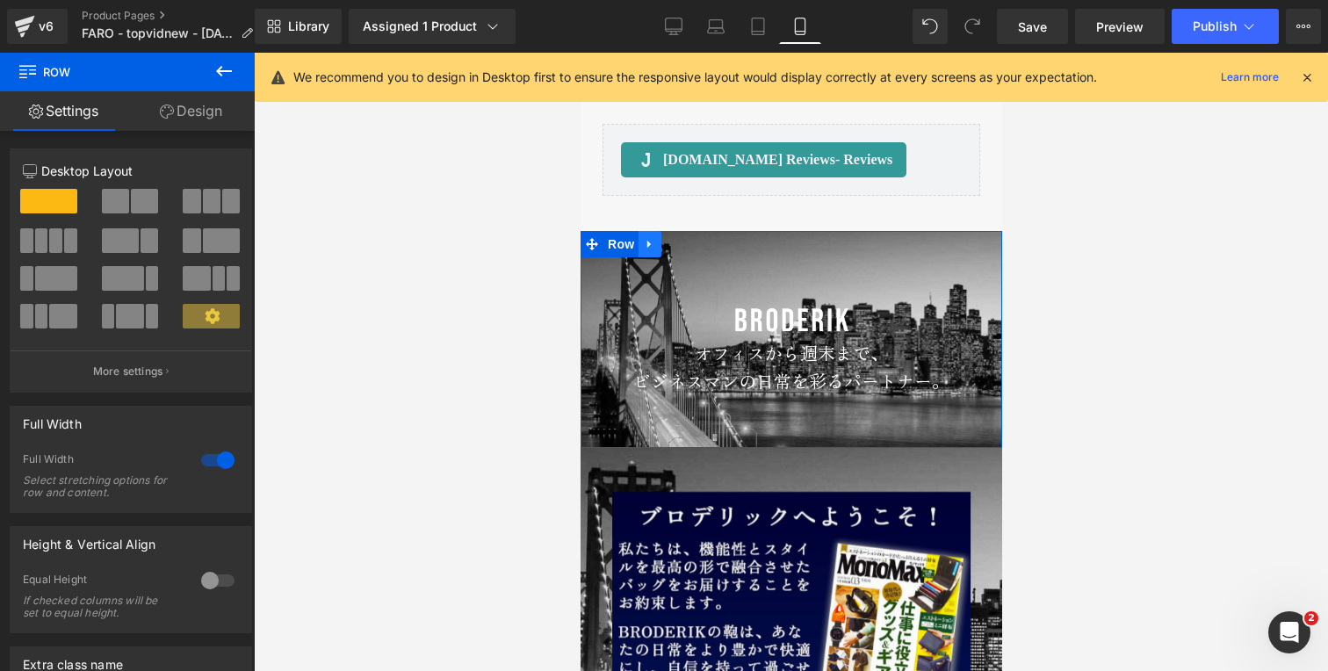
click at [643, 250] on icon at bounding box center [649, 243] width 12 height 13
click at [689, 250] on icon at bounding box center [695, 244] width 12 height 12
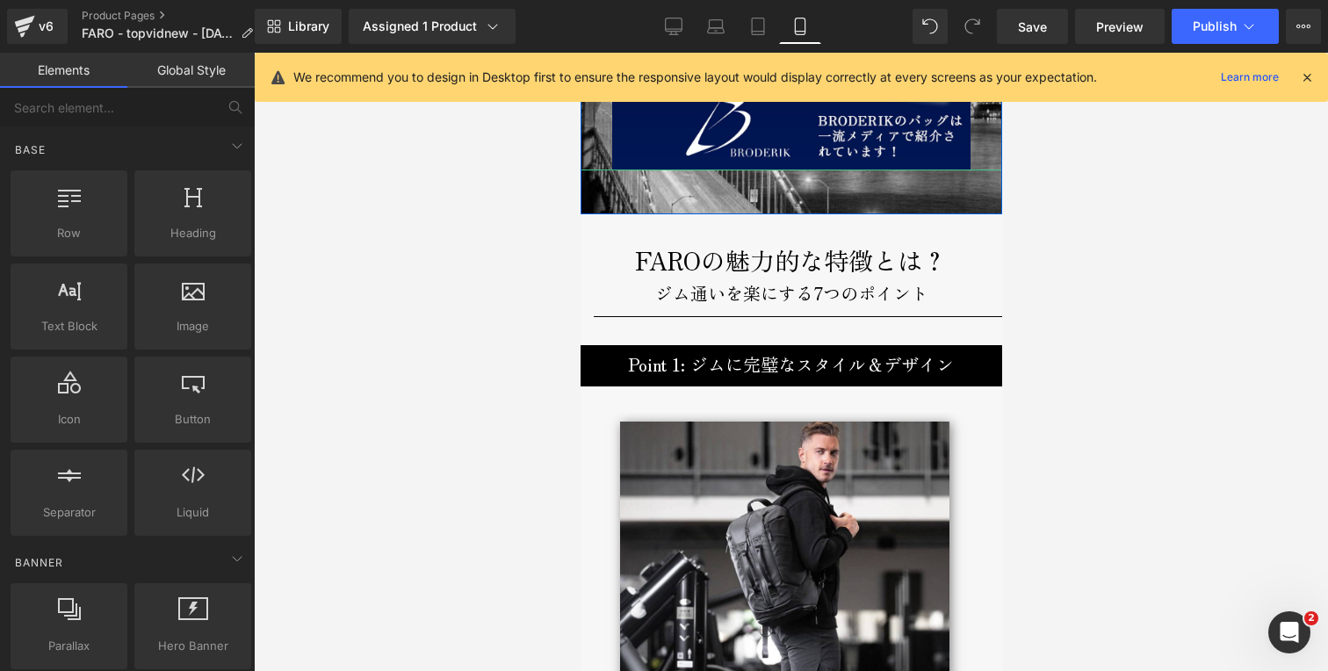
scroll to position [2096, 0]
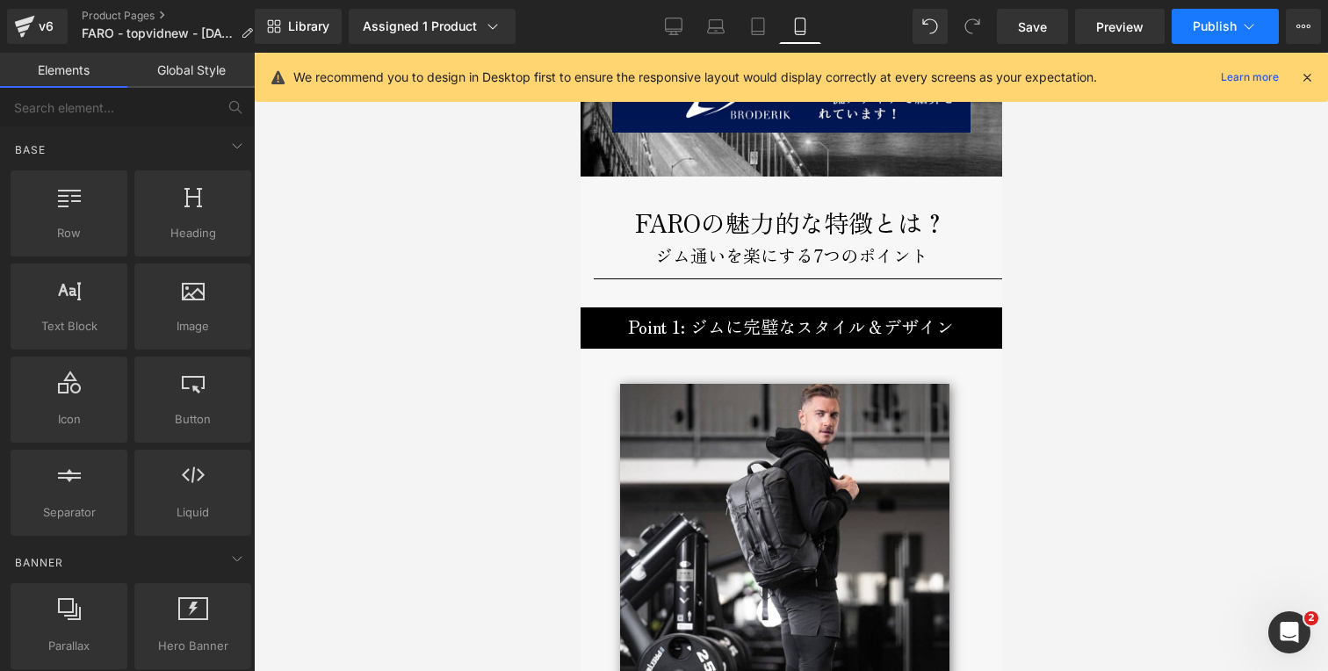
click at [1222, 32] on span "Publish" at bounding box center [1215, 26] width 44 height 14
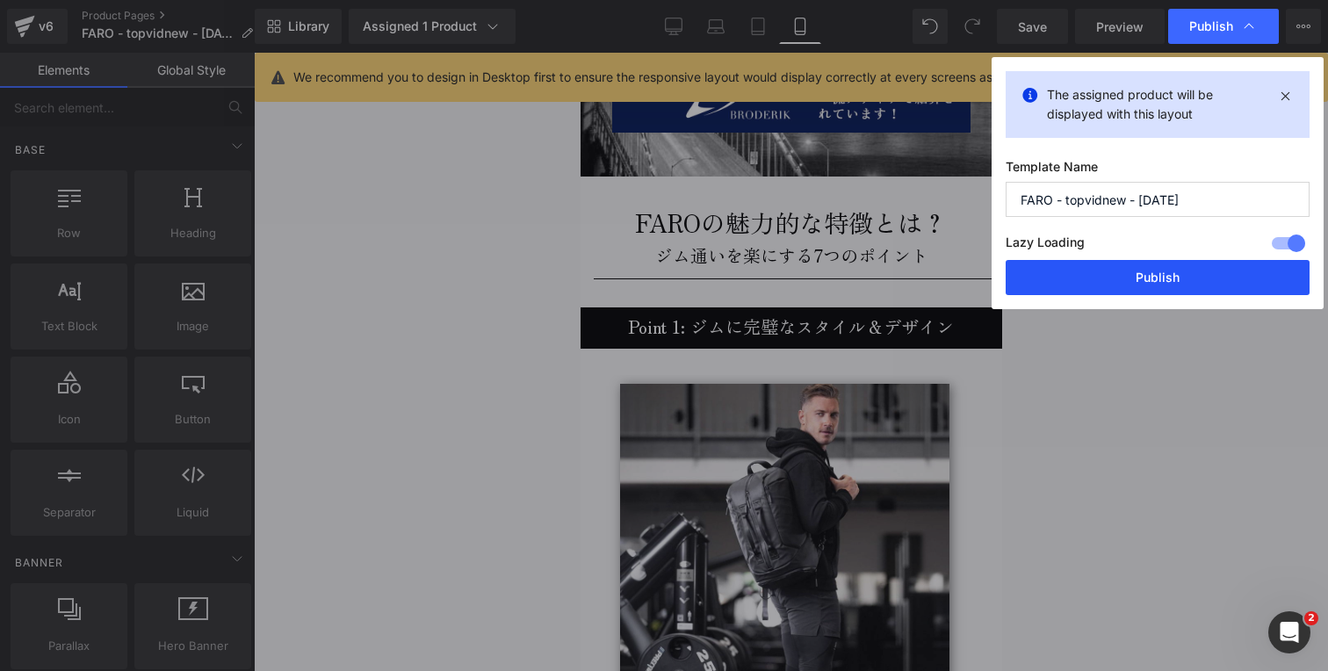
click at [1136, 277] on button "Publish" at bounding box center [1158, 277] width 304 height 35
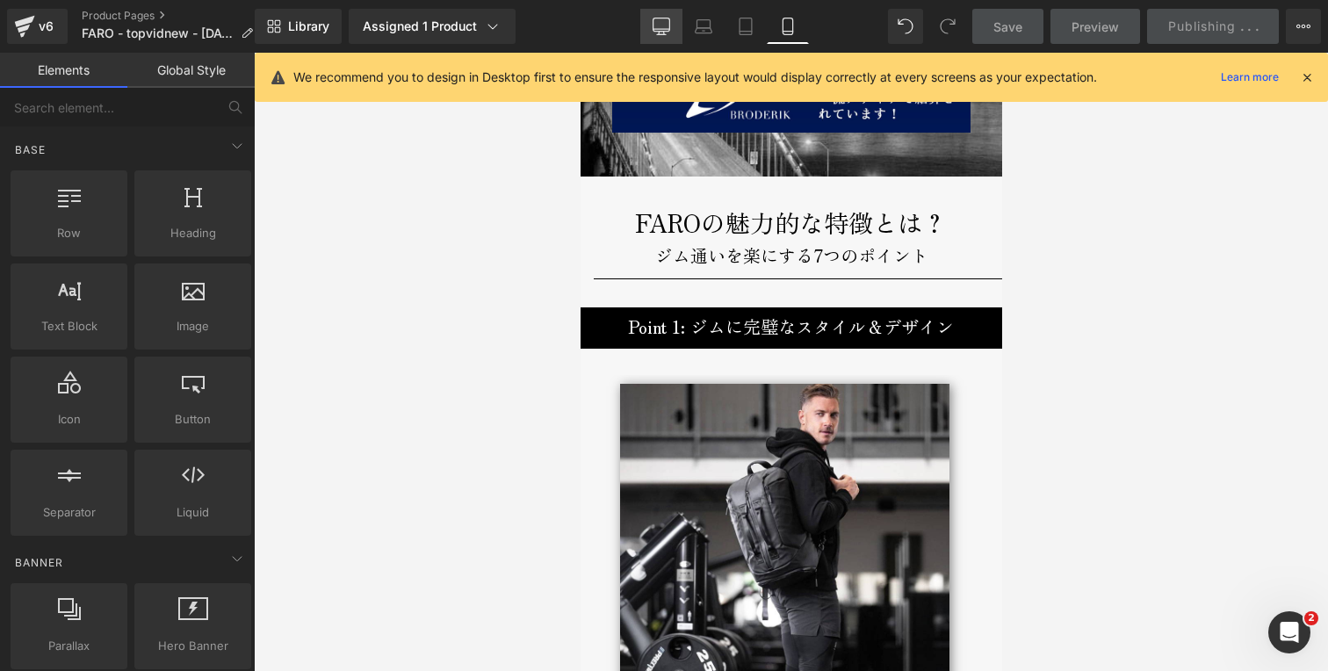
click at [653, 21] on icon at bounding box center [662, 27] width 18 height 18
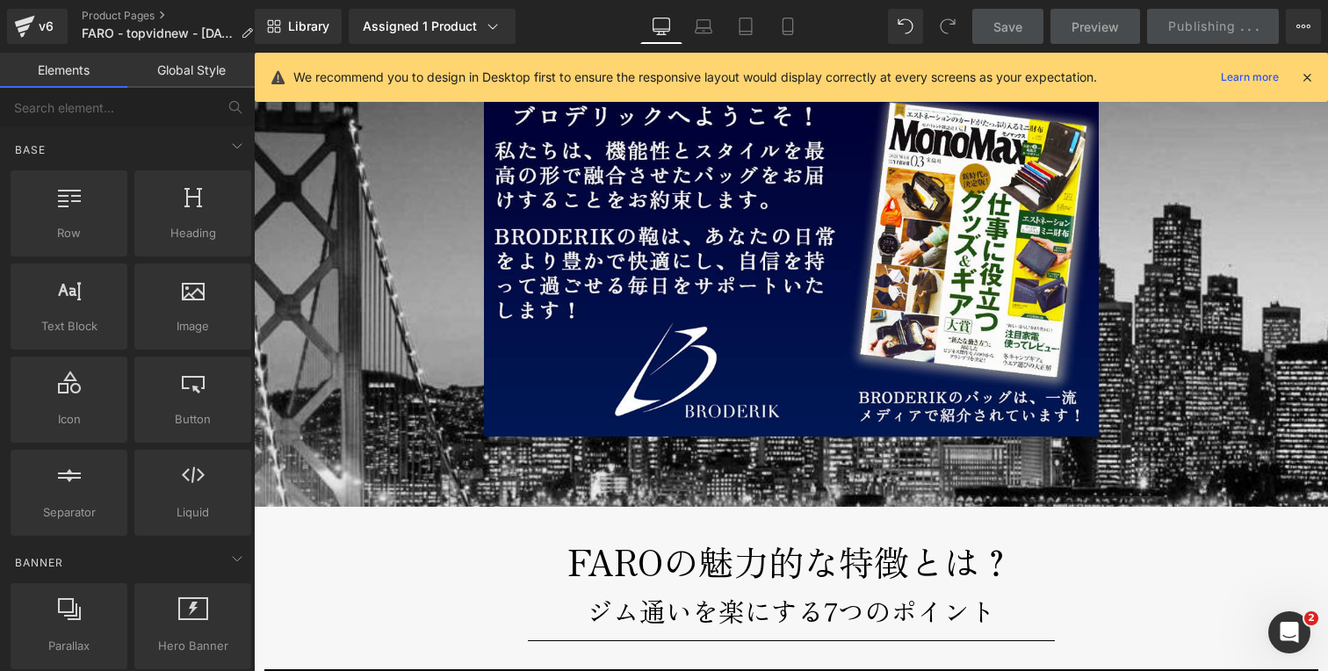
scroll to position [2219, 0]
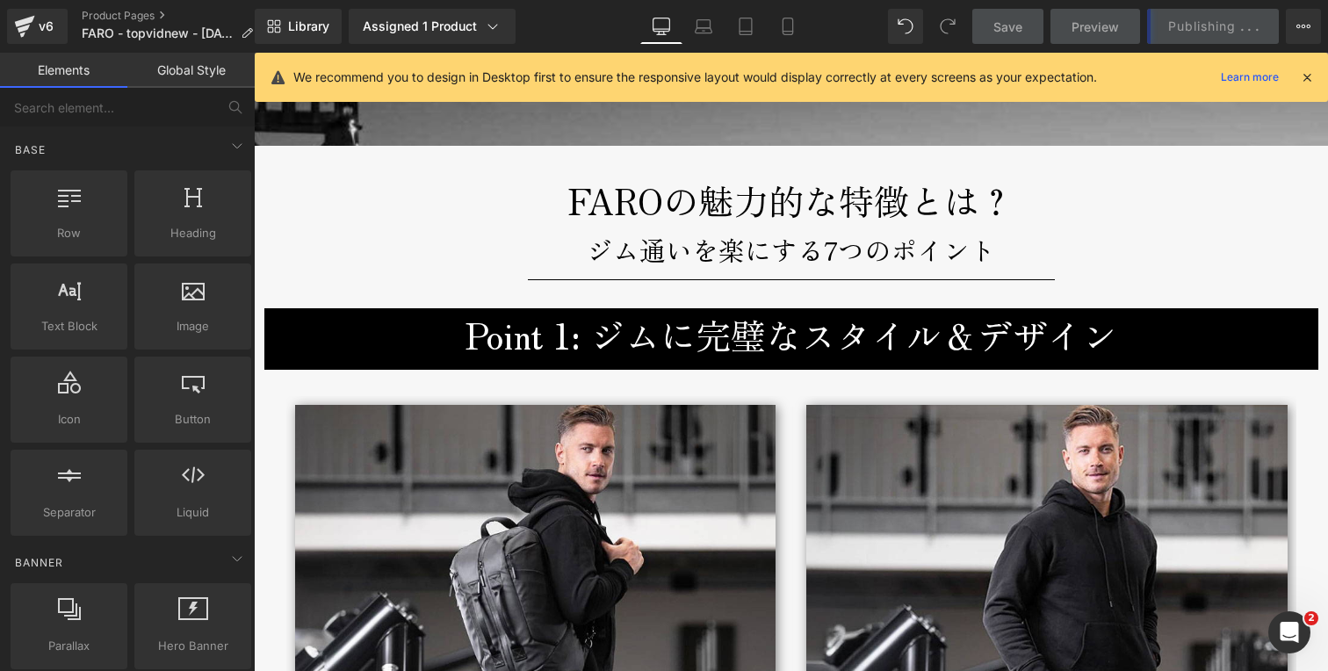
click at [1304, 76] on icon at bounding box center [1307, 77] width 16 height 16
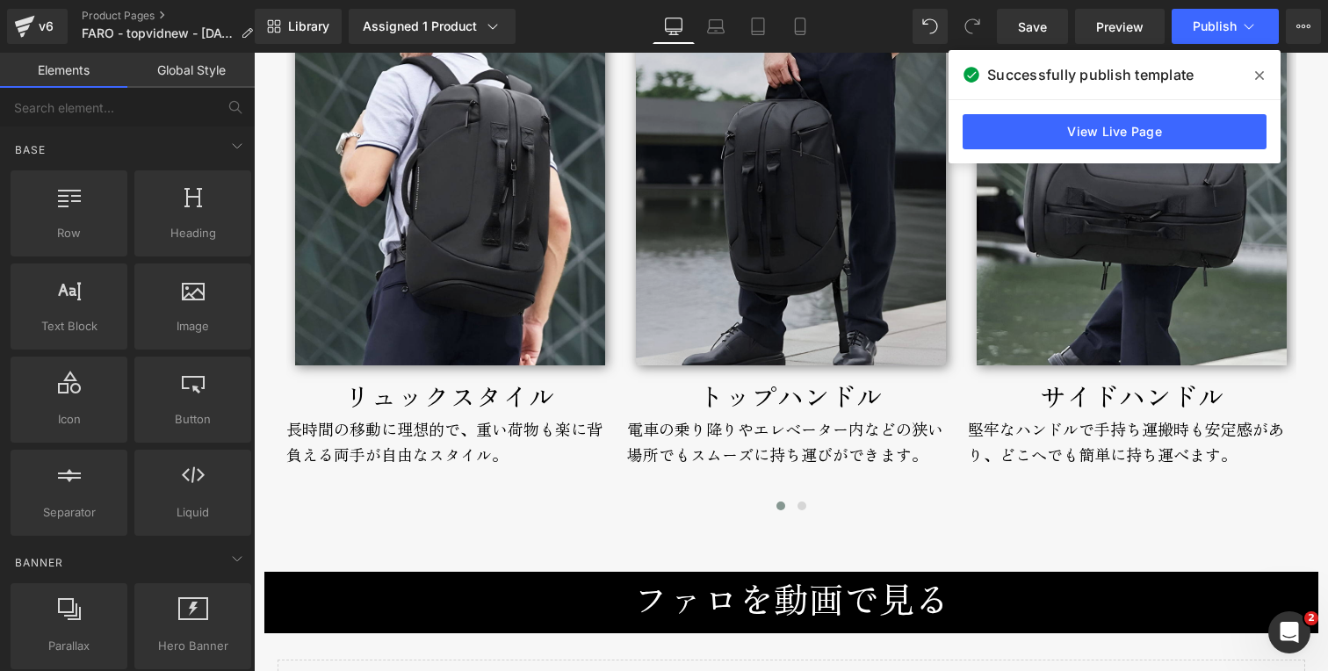
scroll to position [7268, 0]
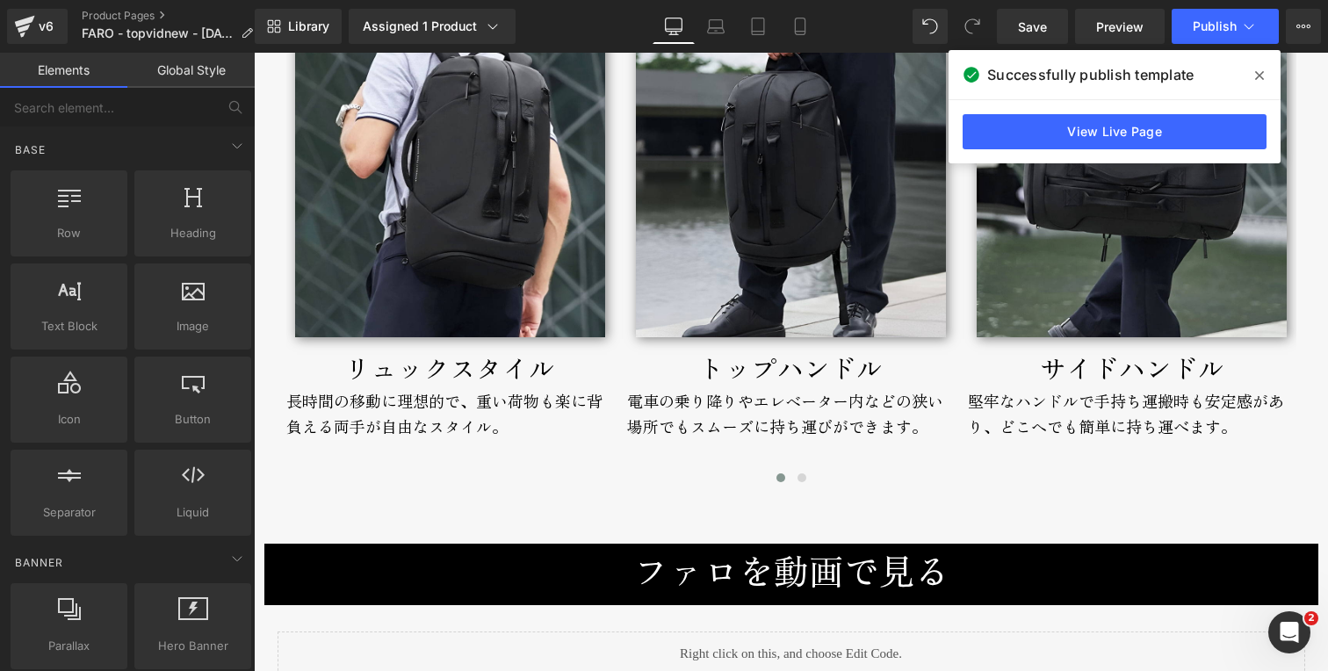
click at [1258, 74] on icon at bounding box center [1259, 75] width 9 height 9
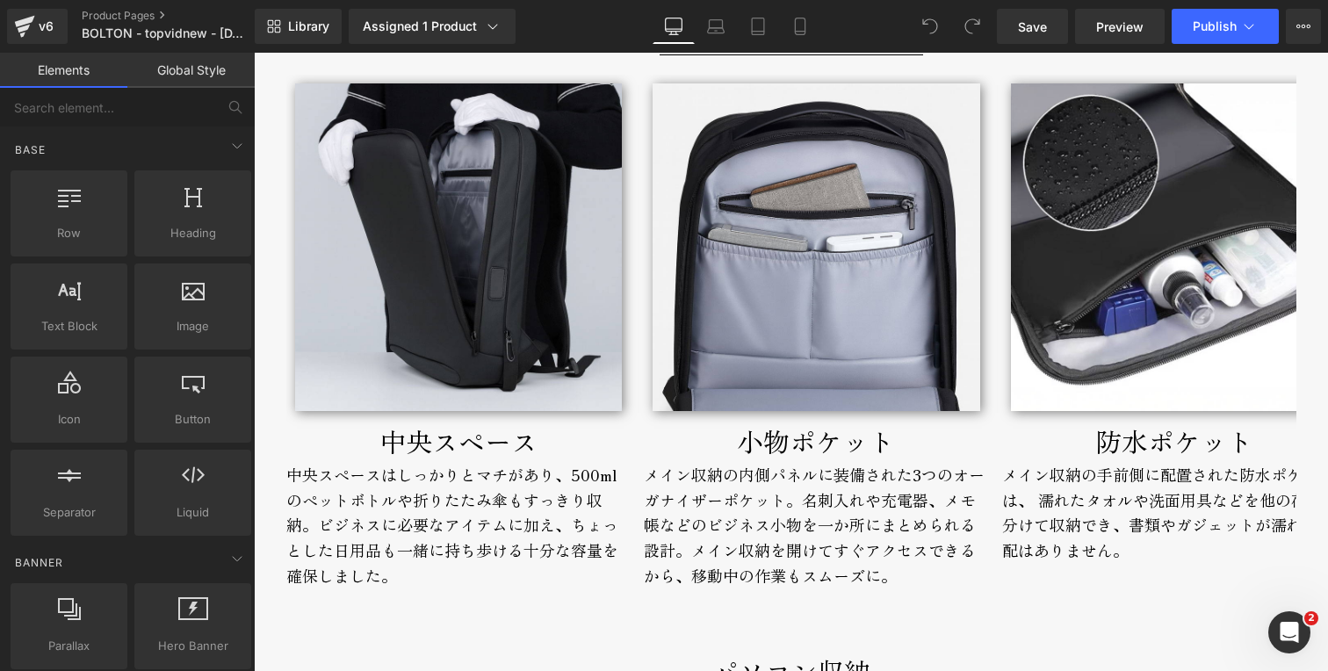
scroll to position [4391, 0]
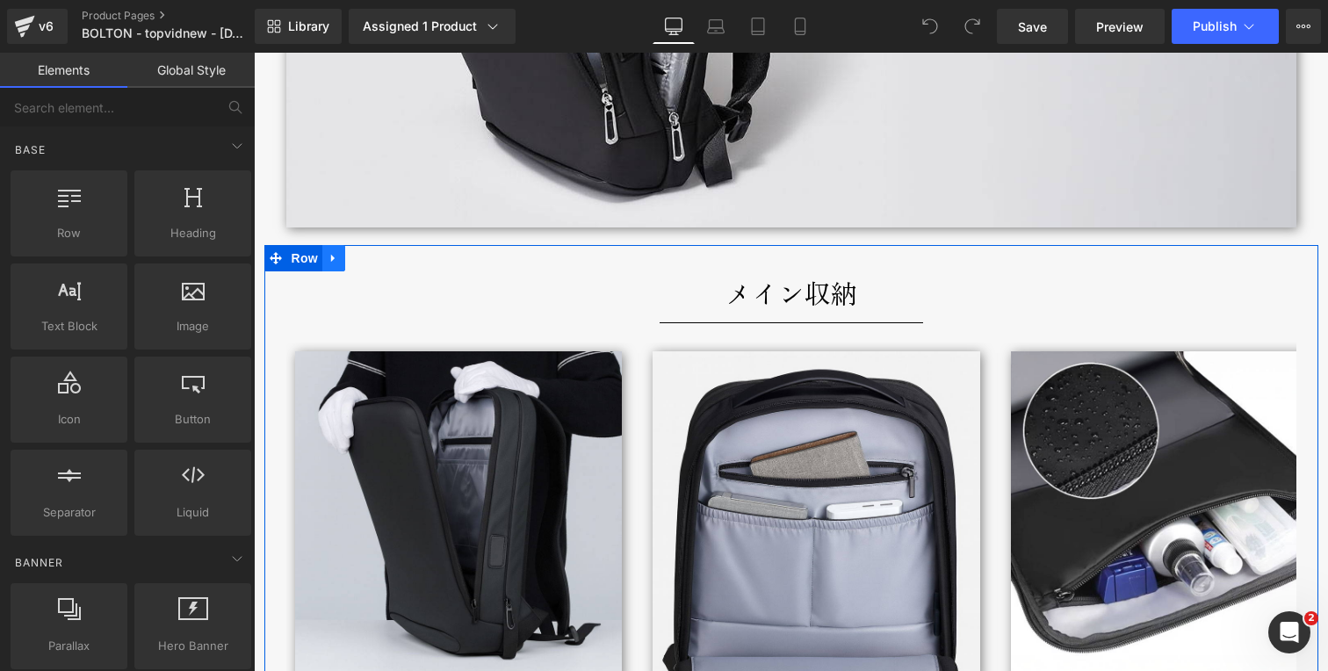
click at [333, 263] on icon at bounding box center [334, 258] width 12 height 13
click at [400, 261] on icon at bounding box center [402, 258] width 12 height 13
click at [331, 259] on icon at bounding box center [333, 259] width 4 height 8
click at [329, 263] on icon at bounding box center [334, 258] width 12 height 13
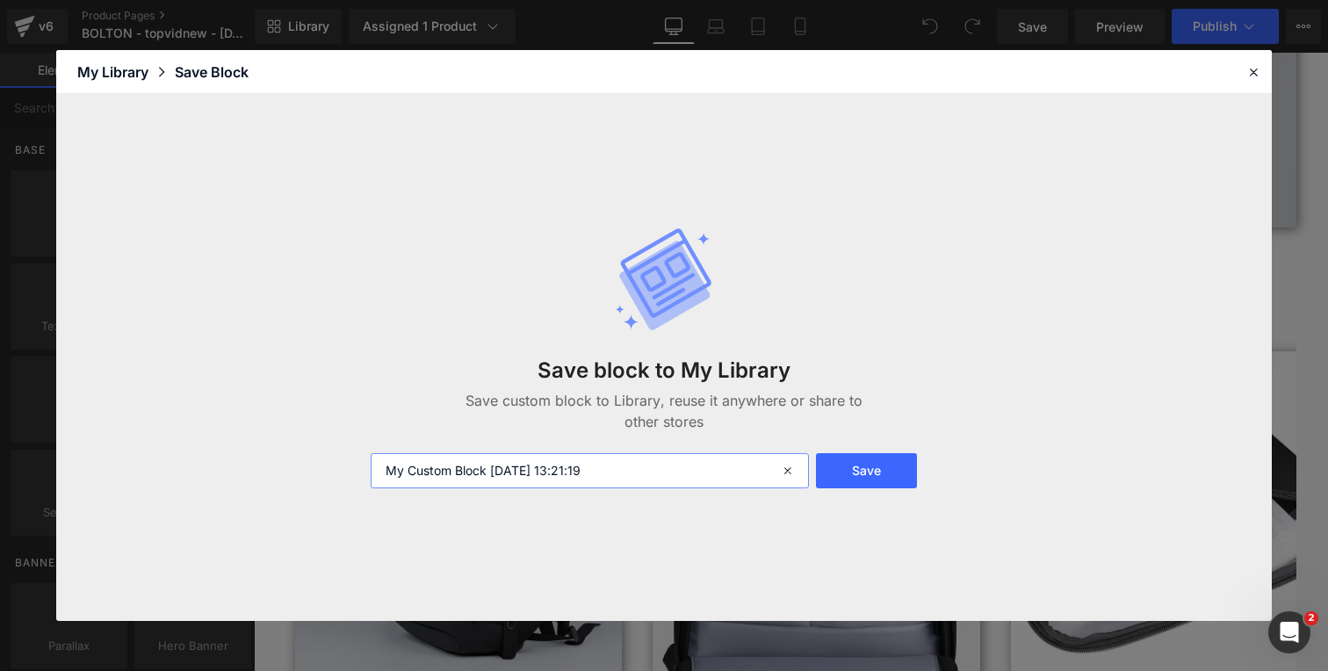
click at [628, 472] on input "My Custom Block 2025-10-05 13:21:19" at bounding box center [590, 470] width 438 height 35
type input "Row with Header"
click at [888, 472] on button "Save" at bounding box center [866, 470] width 101 height 35
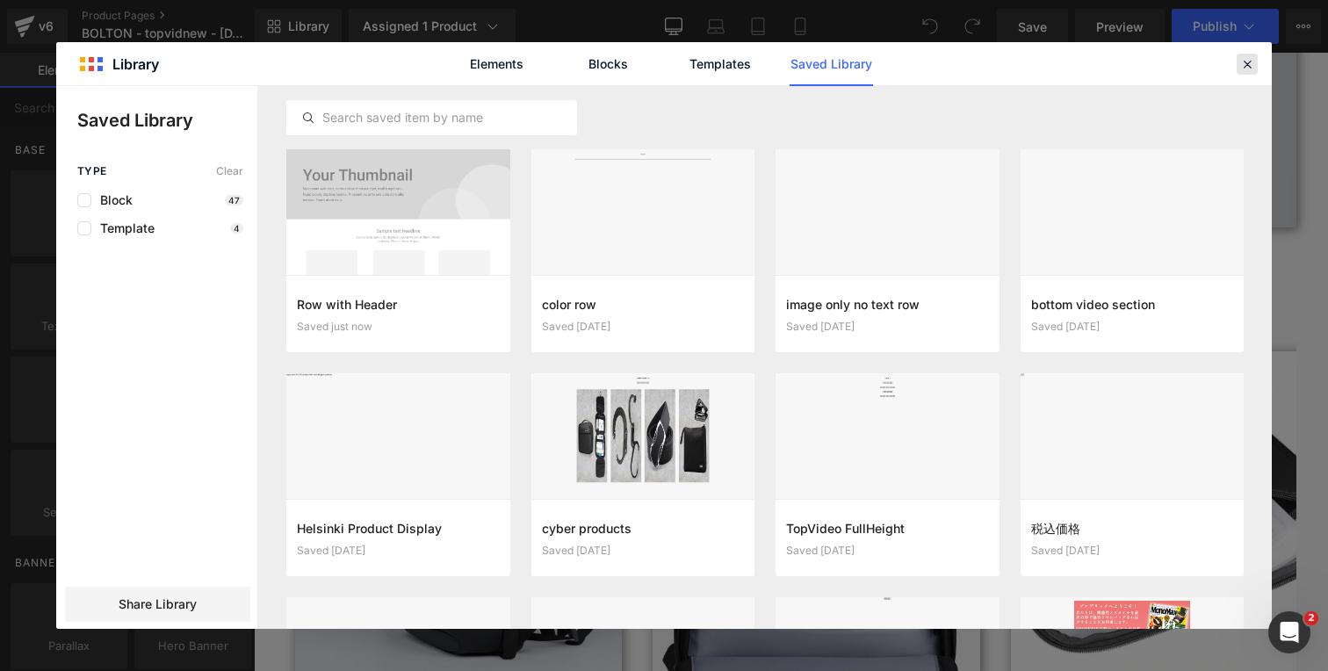
click at [1245, 61] on icon at bounding box center [1247, 64] width 16 height 16
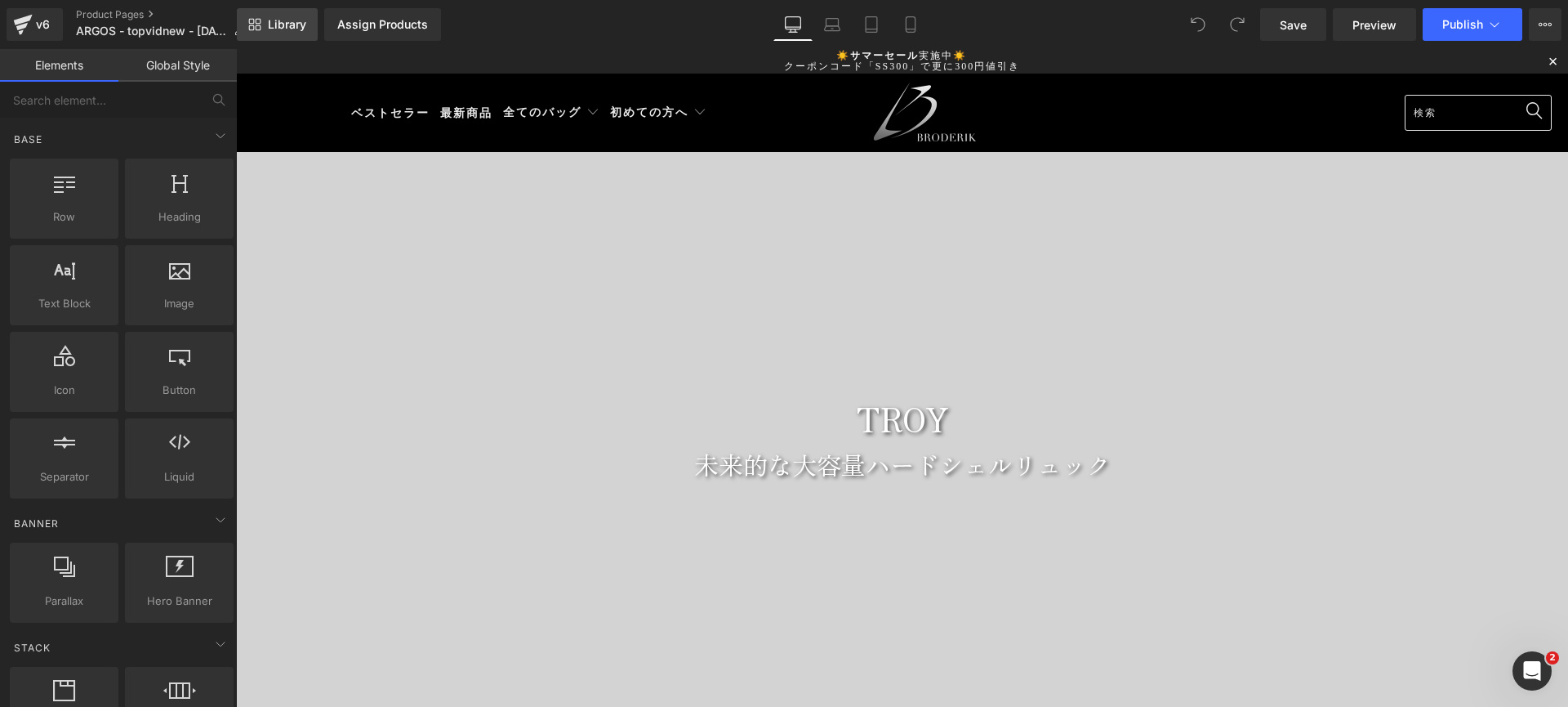
click at [285, 25] on span "Library" at bounding box center [286, 24] width 38 height 15
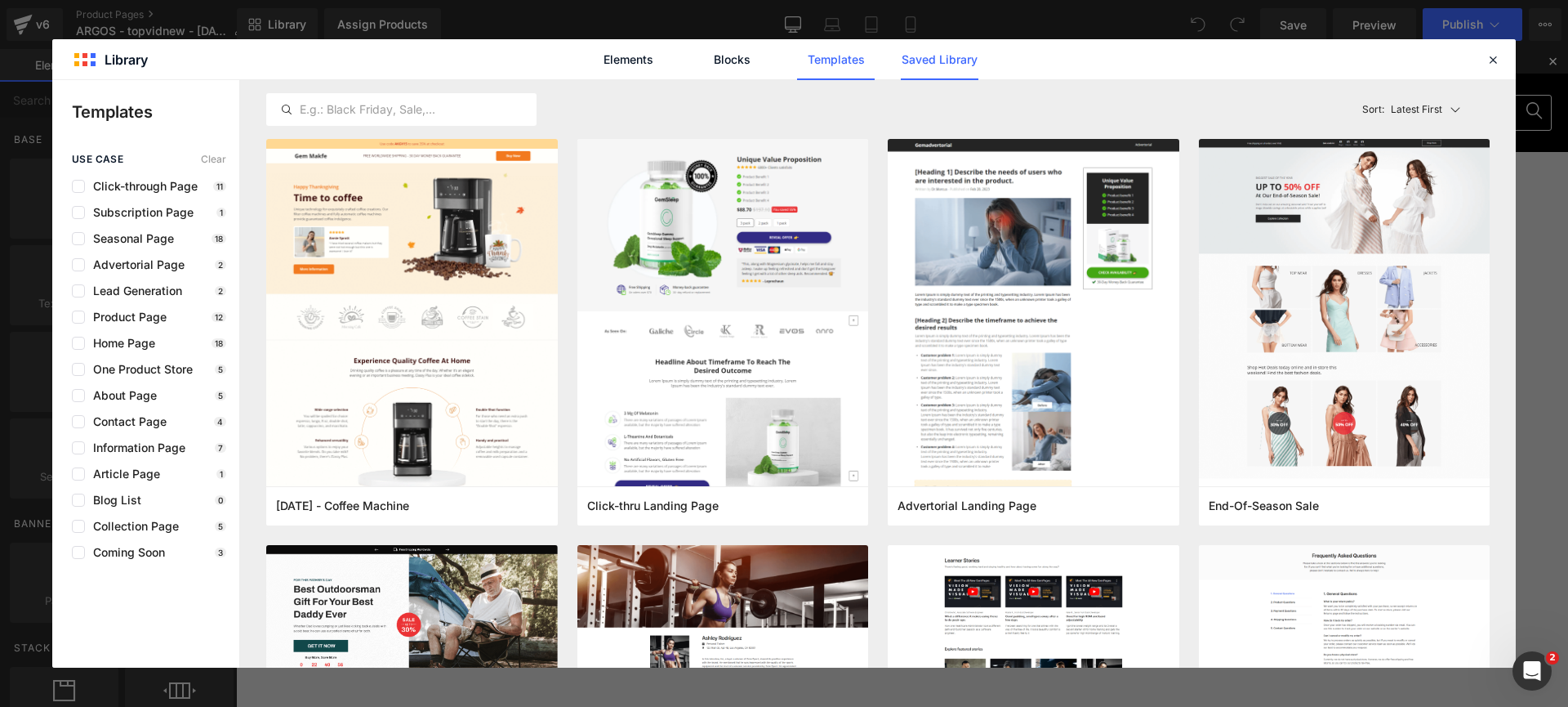
click at [923, 64] on link "Saved Library" at bounding box center [939, 60] width 77 height 41
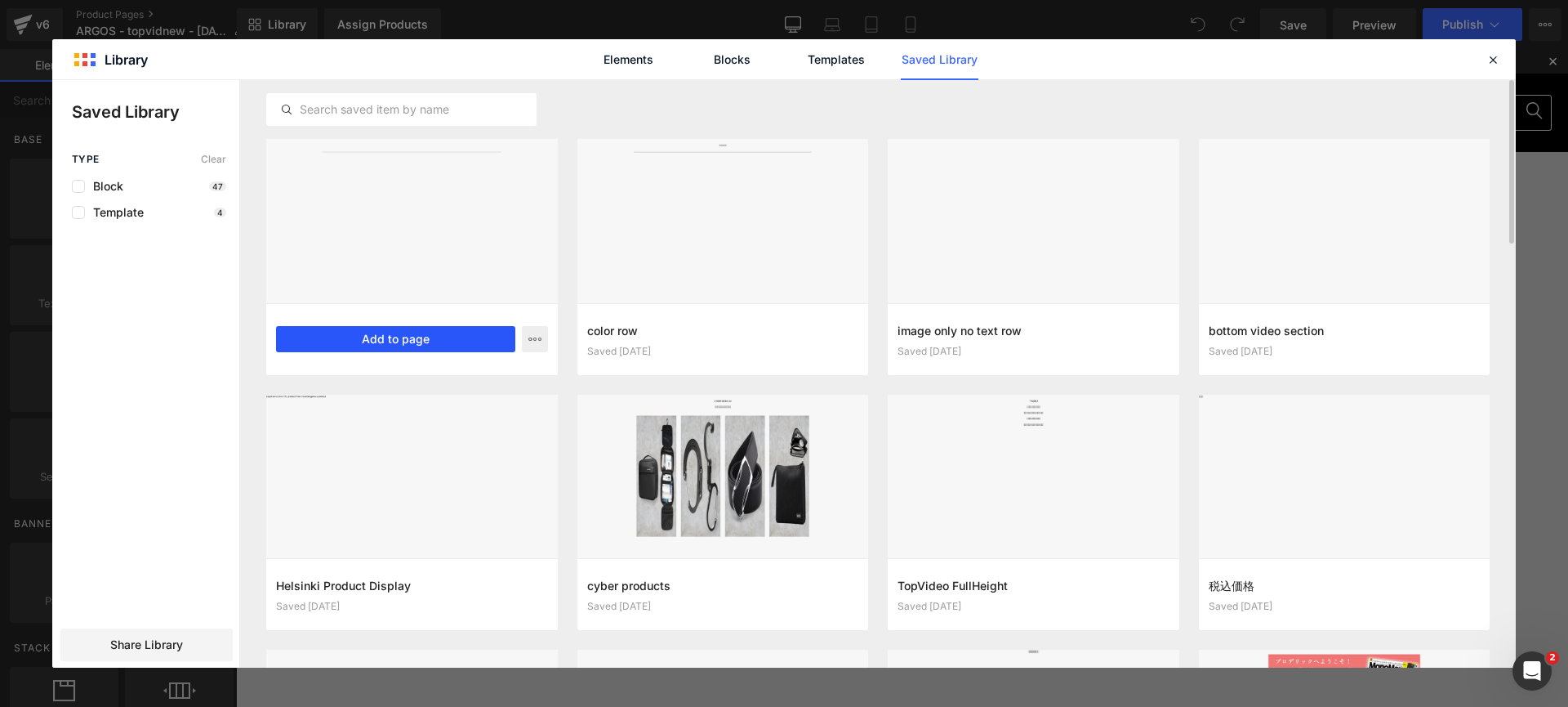
click at [387, 339] on button "Add to page" at bounding box center [395, 339] width 239 height 26
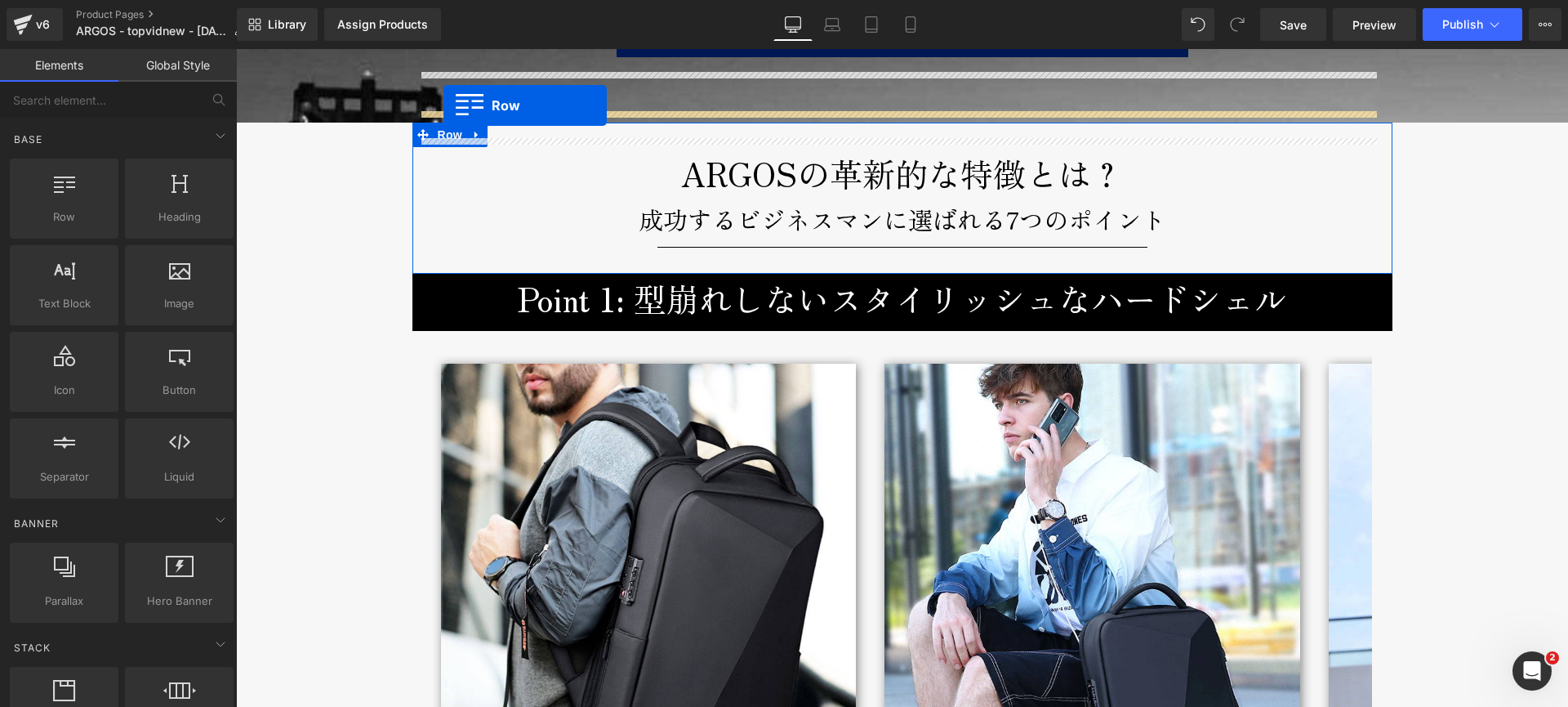
scroll to position [2139, 0]
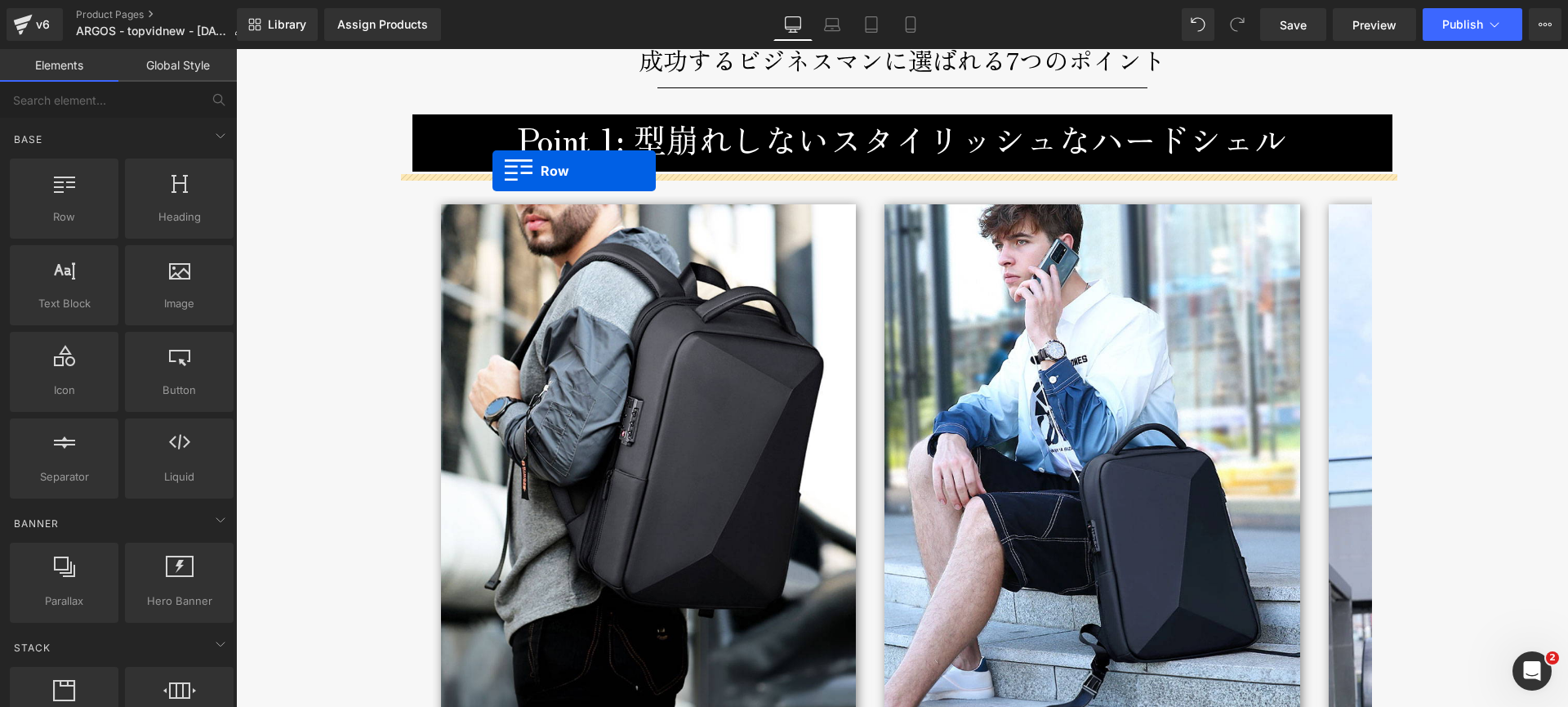
drag, startPoint x: 413, startPoint y: 234, endPoint x: 493, endPoint y: 171, distance: 101.8
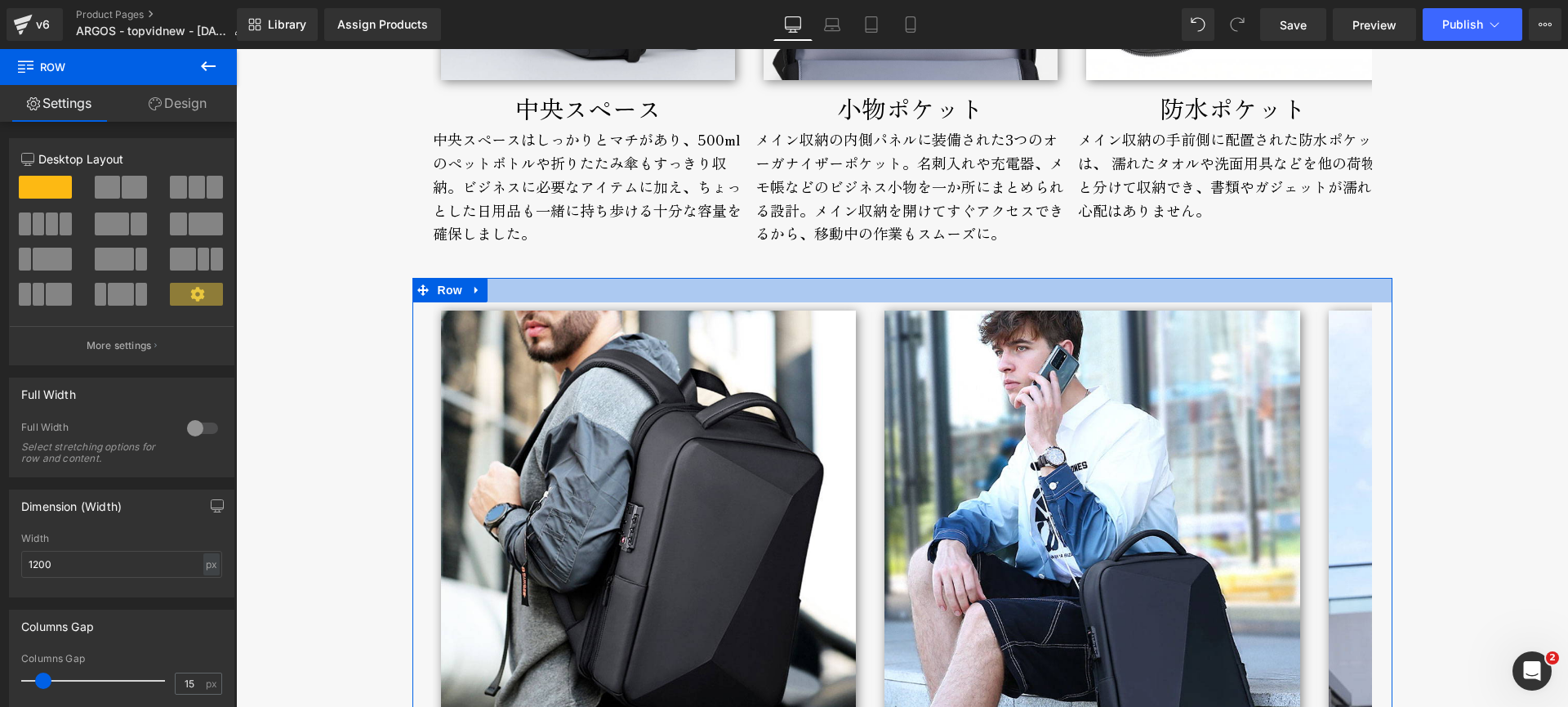
scroll to position [2786, 0]
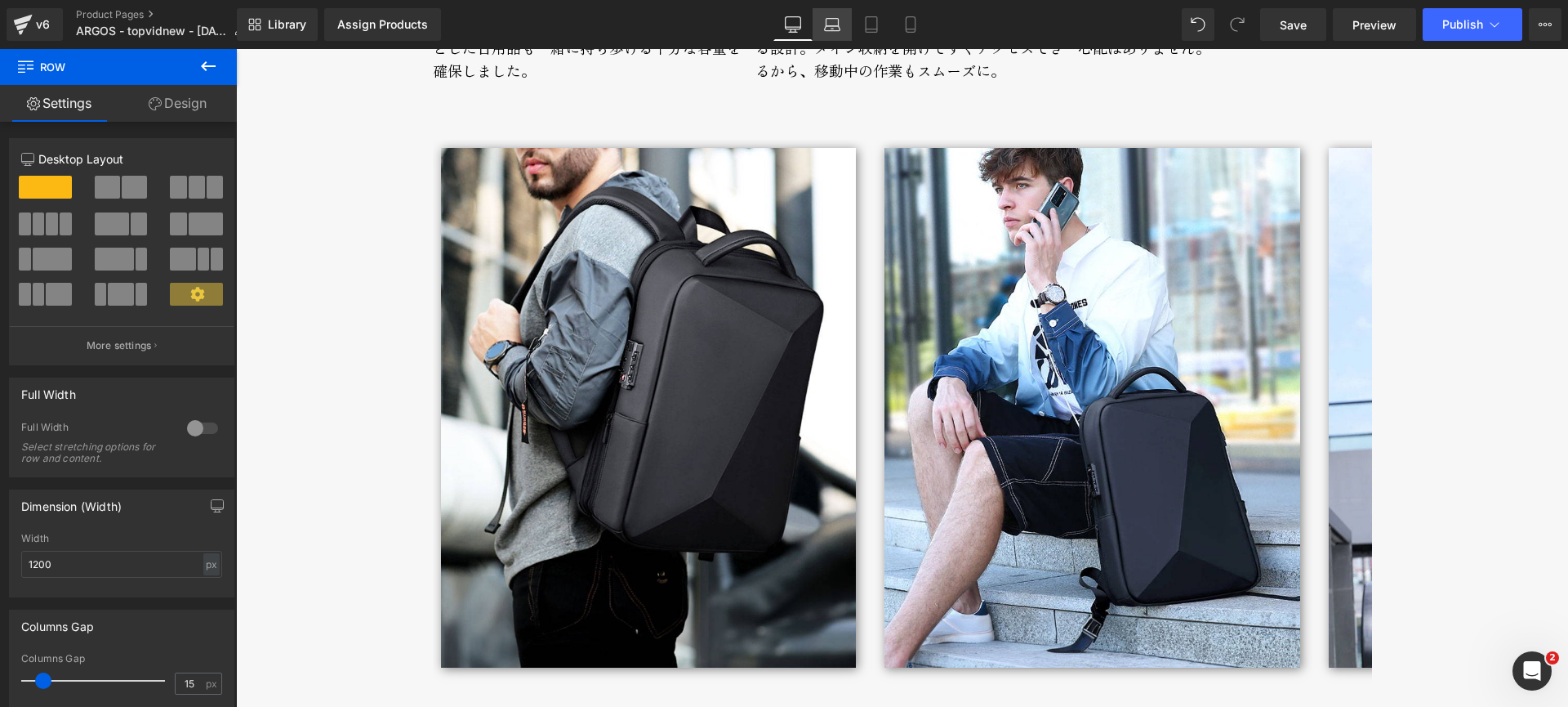
click at [824, 23] on icon at bounding box center [832, 25] width 17 height 17
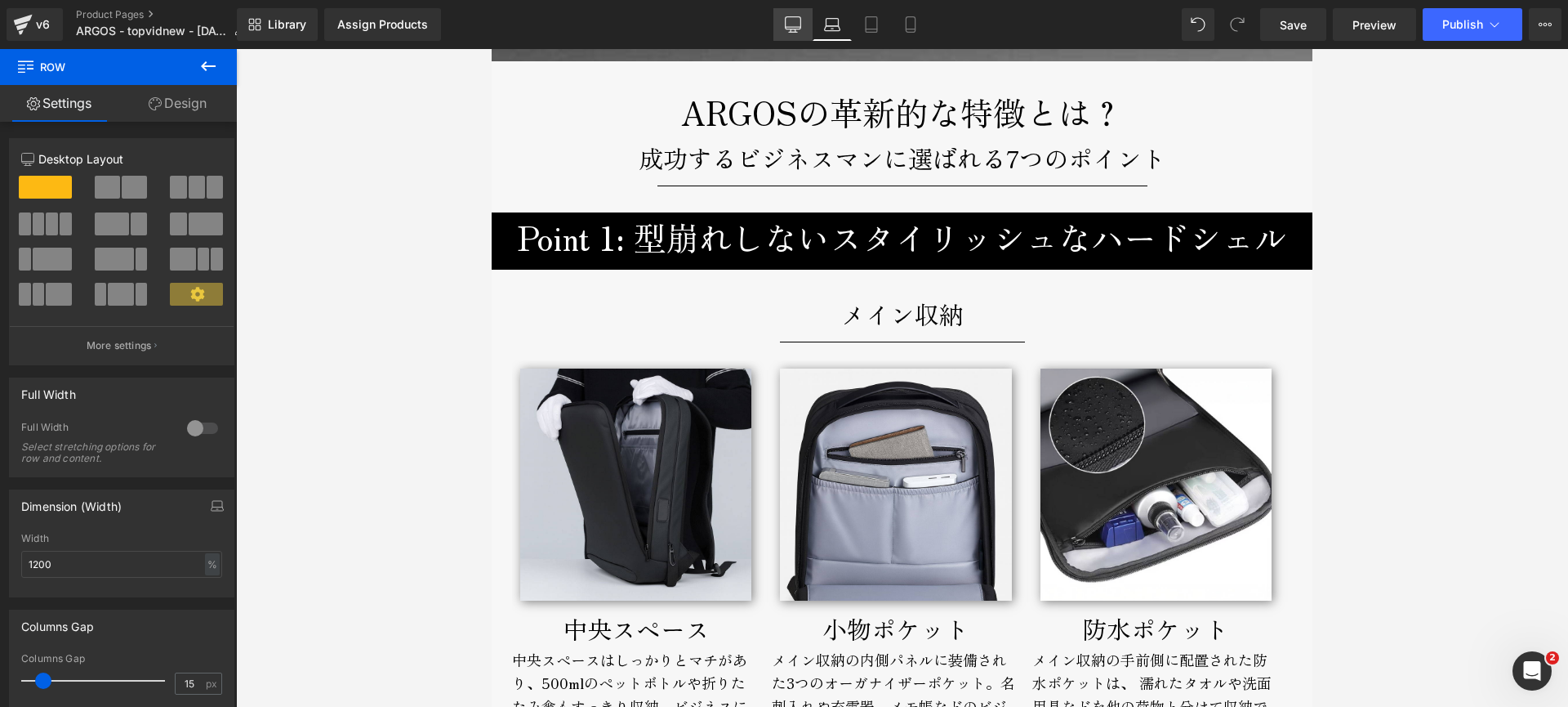
click at [791, 22] on icon at bounding box center [793, 25] width 17 height 17
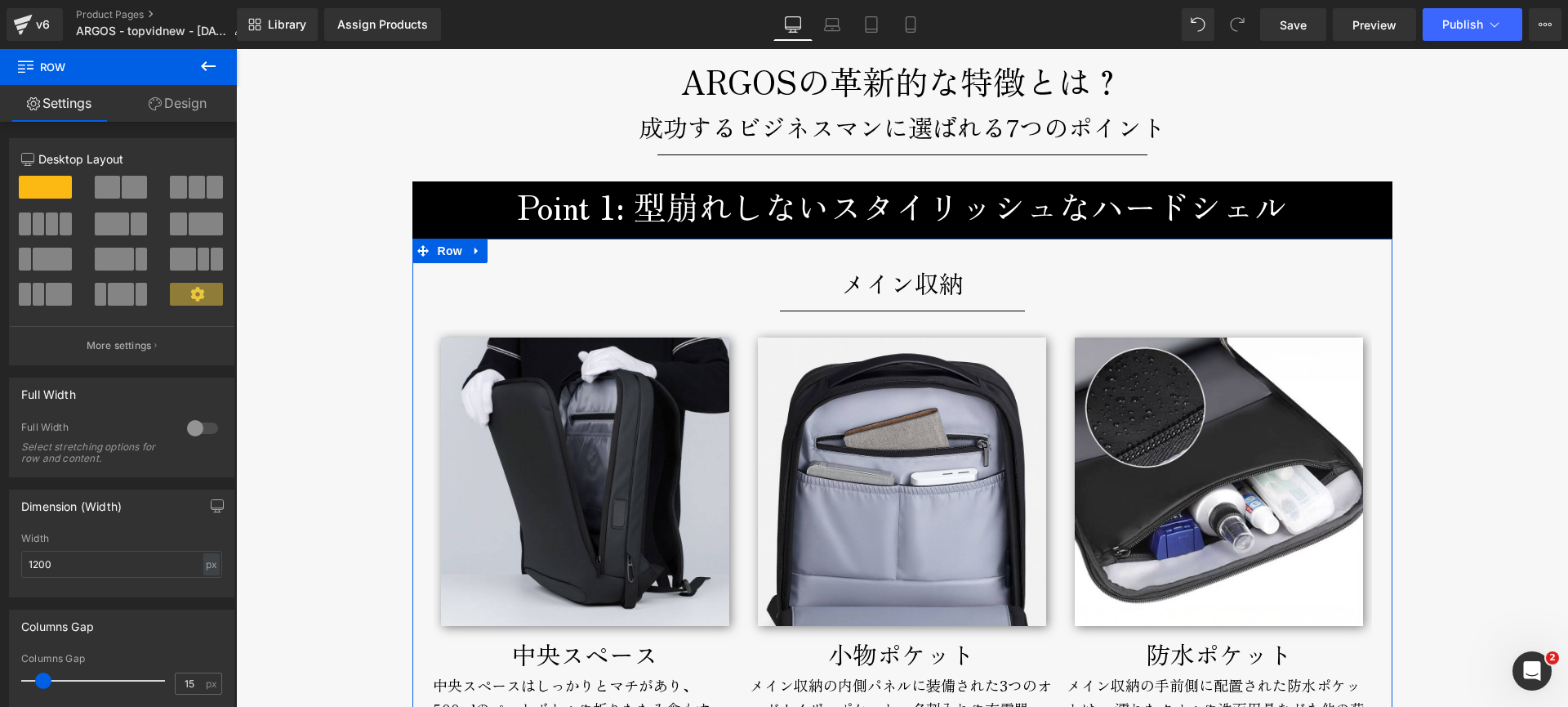
scroll to position [2079, 0]
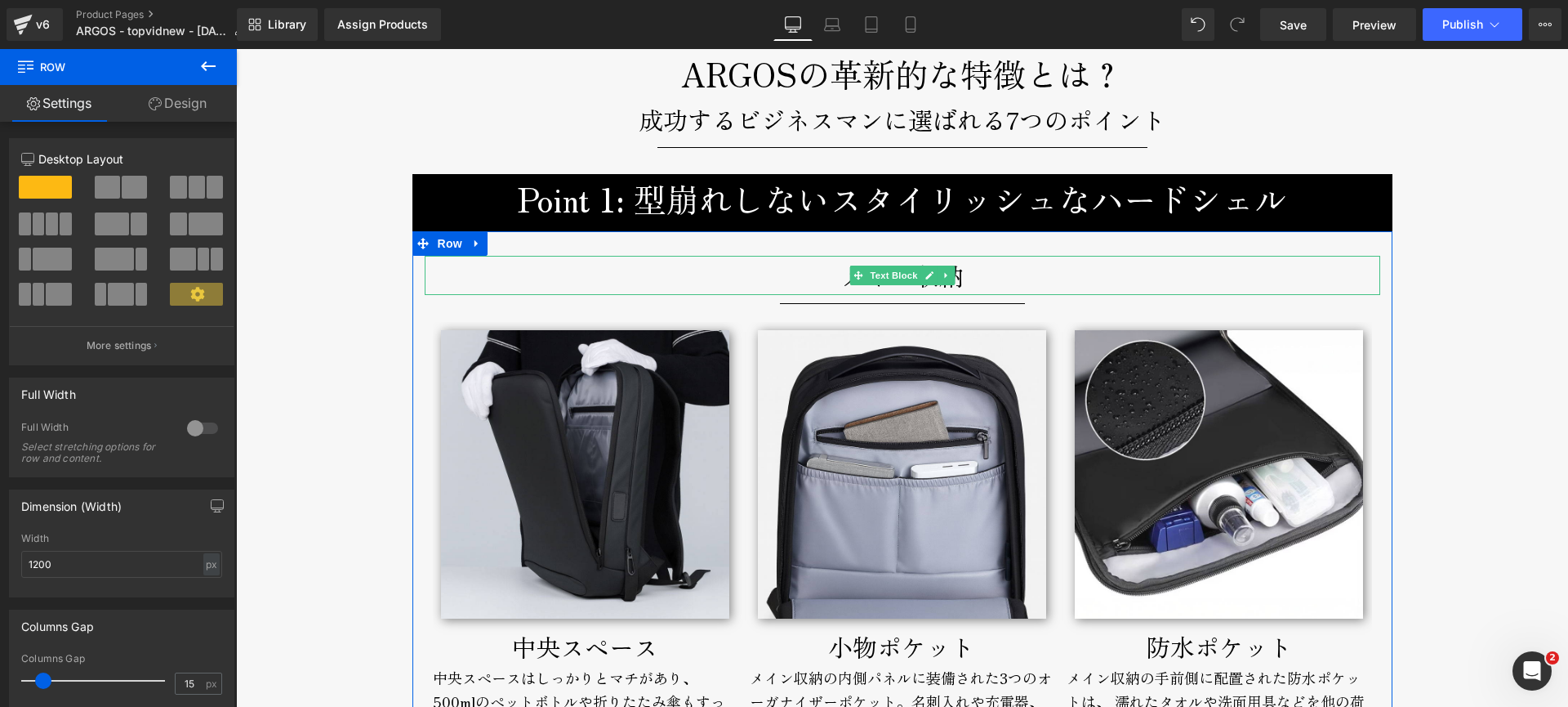
click at [772, 282] on p "メイン収納" at bounding box center [903, 275] width 956 height 39
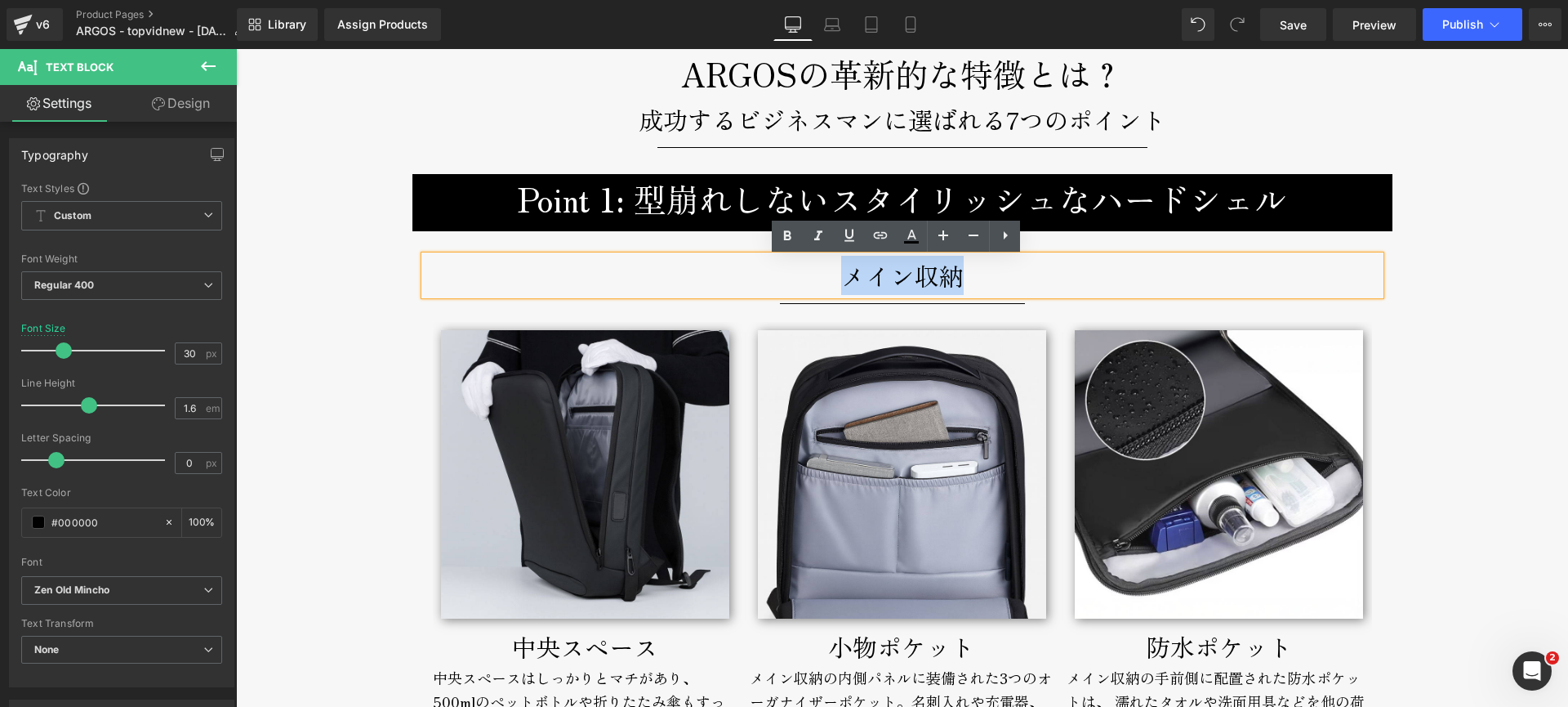
drag, startPoint x: 852, startPoint y: 284, endPoint x: 963, endPoint y: 284, distance: 111.0
click at [963, 284] on p "メイン収納" at bounding box center [903, 275] width 956 height 39
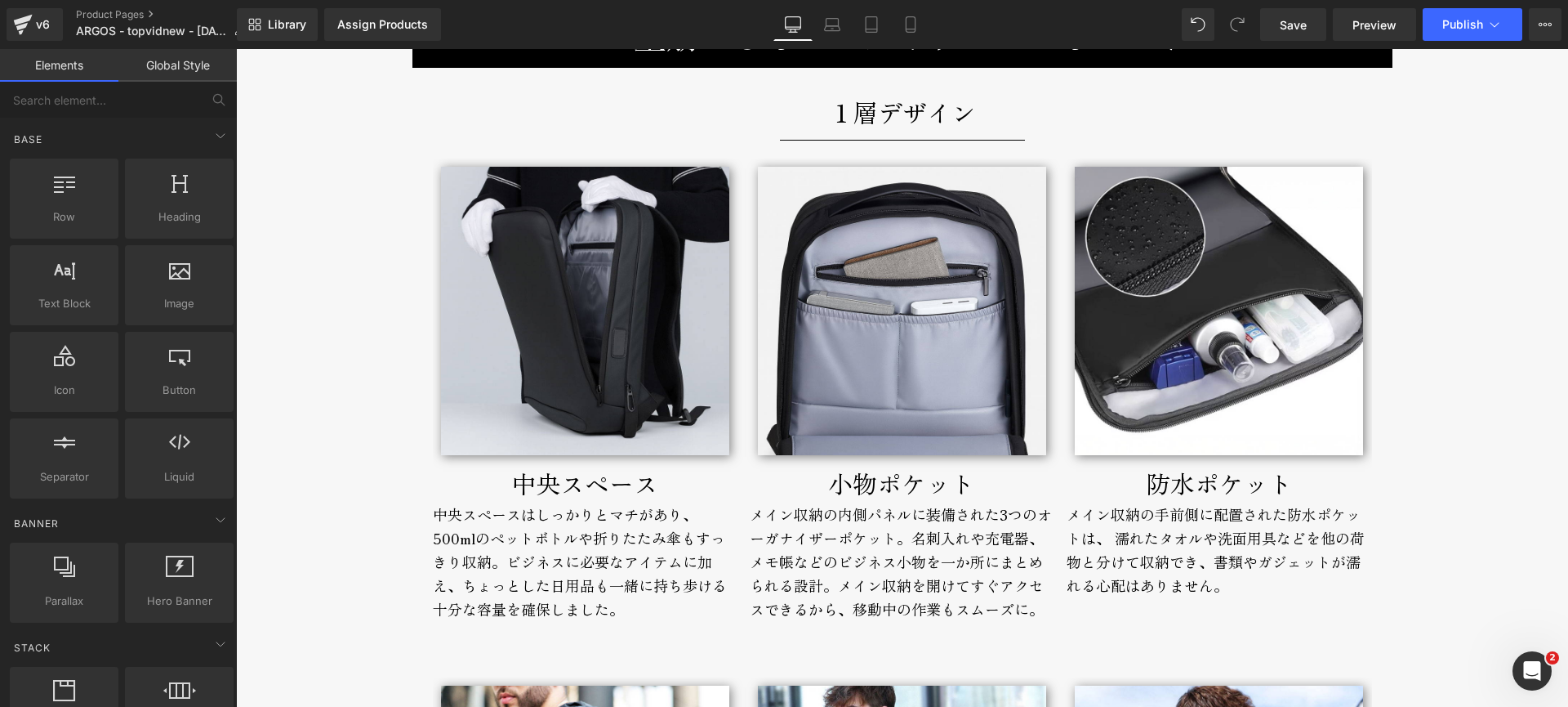
scroll to position [2270, 0]
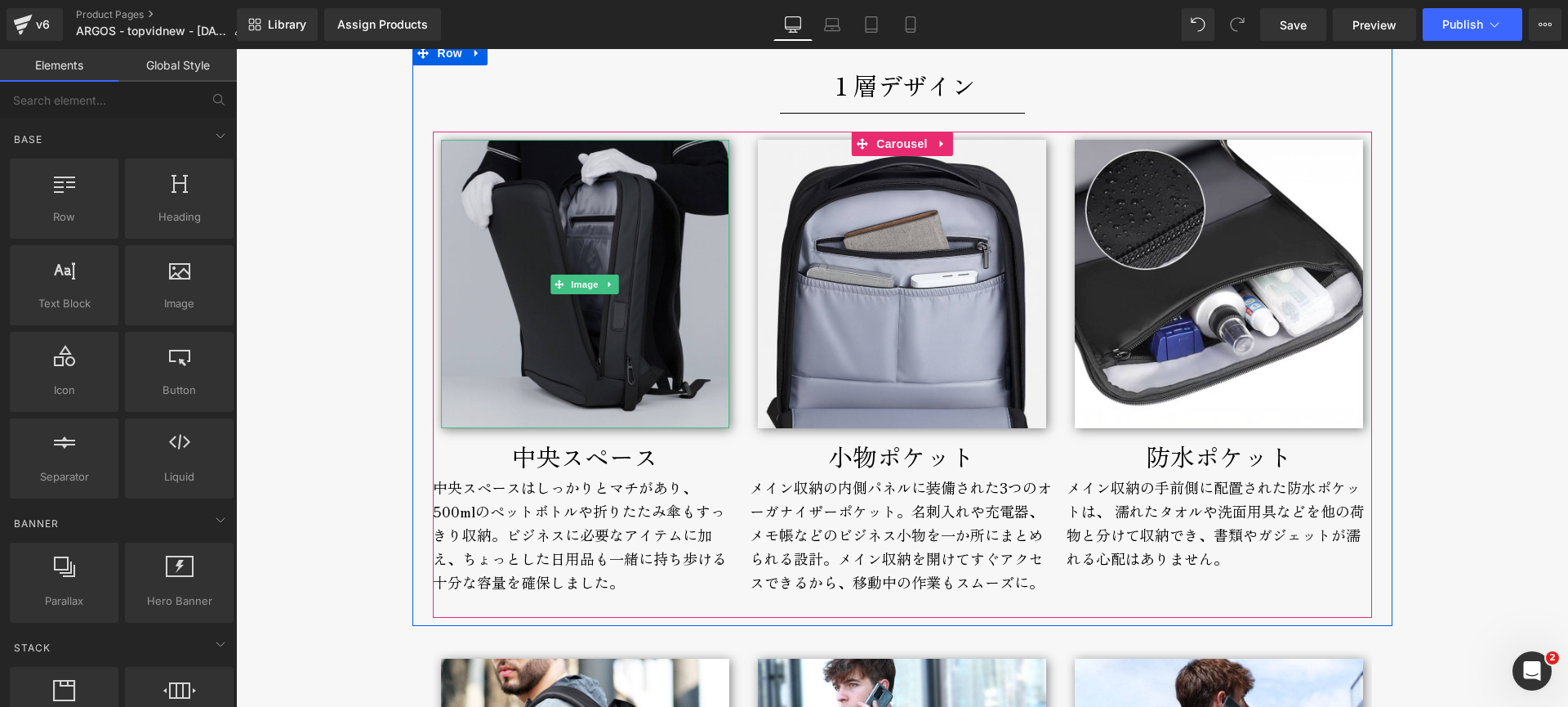
click at [529, 304] on img at bounding box center [585, 284] width 288 height 288
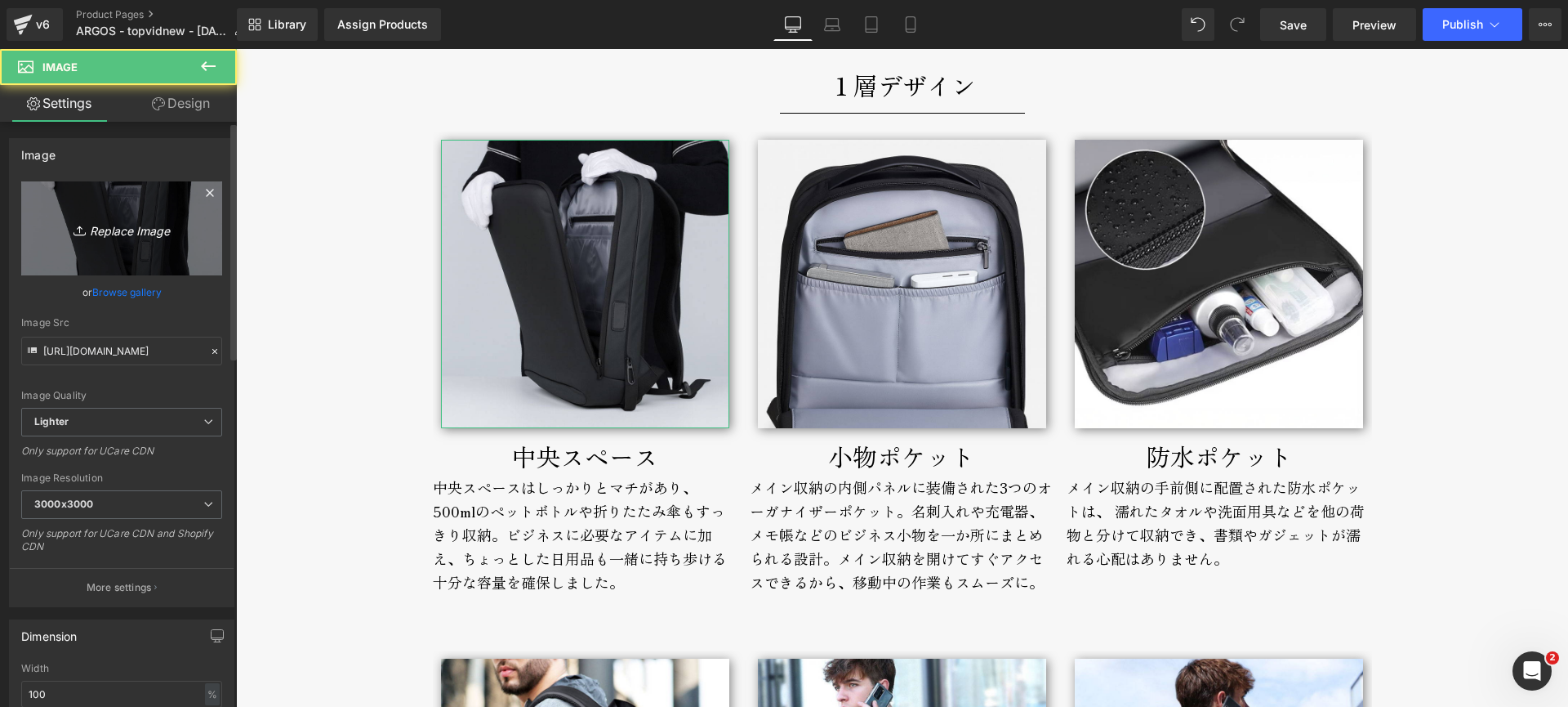
click at [122, 227] on icon "Replace Image" at bounding box center [122, 228] width 131 height 20
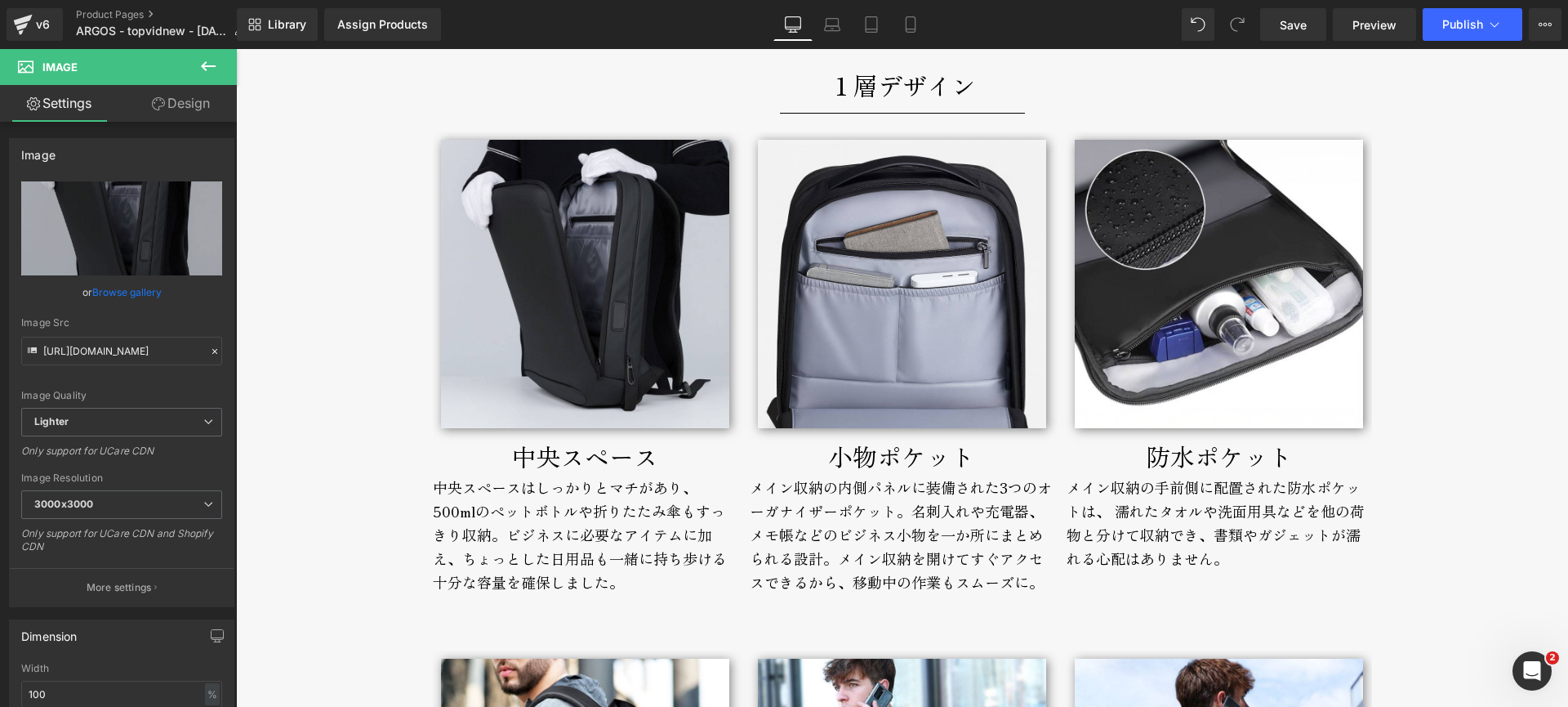
type input "C:\fakepath\argos-single-life1-800x1000.jpg"
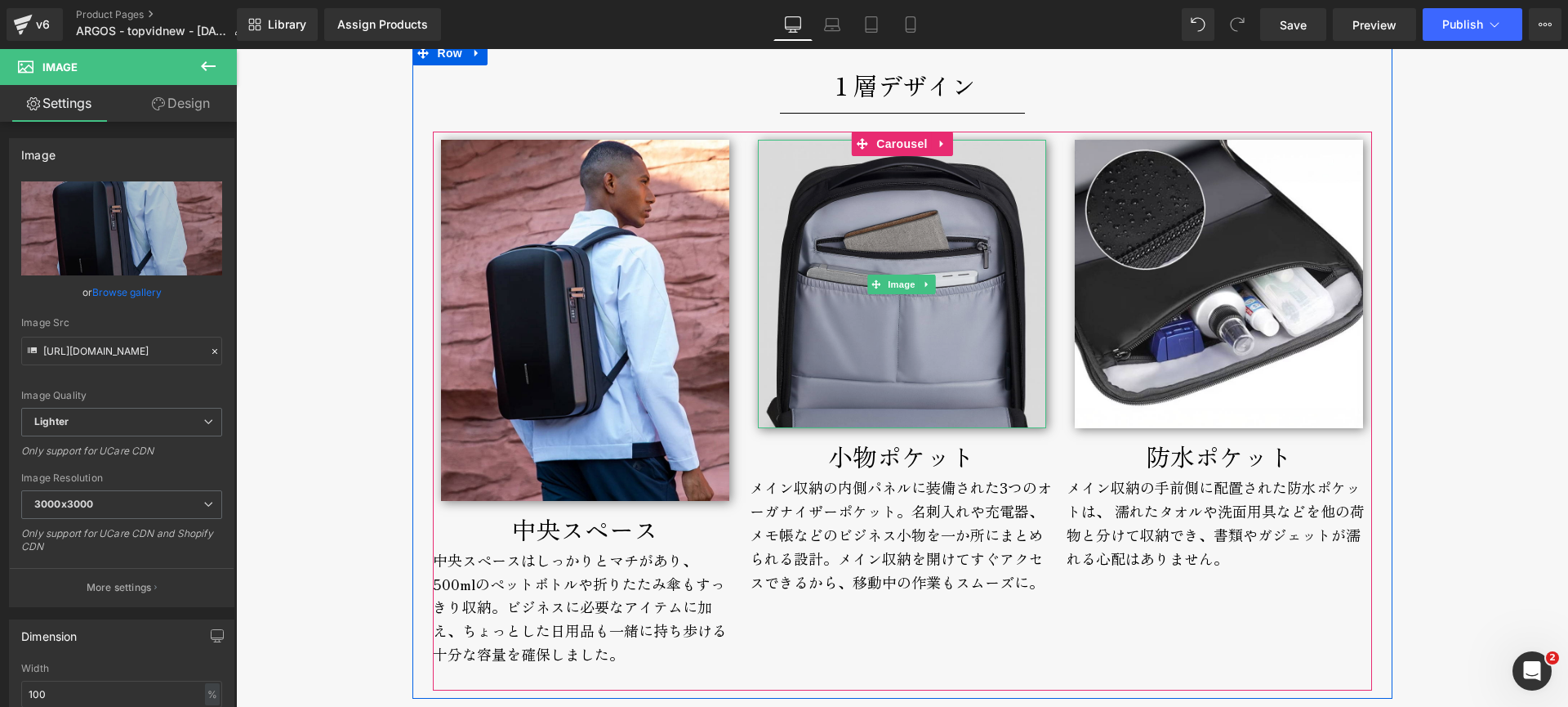
click at [915, 367] on img at bounding box center [902, 284] width 288 height 288
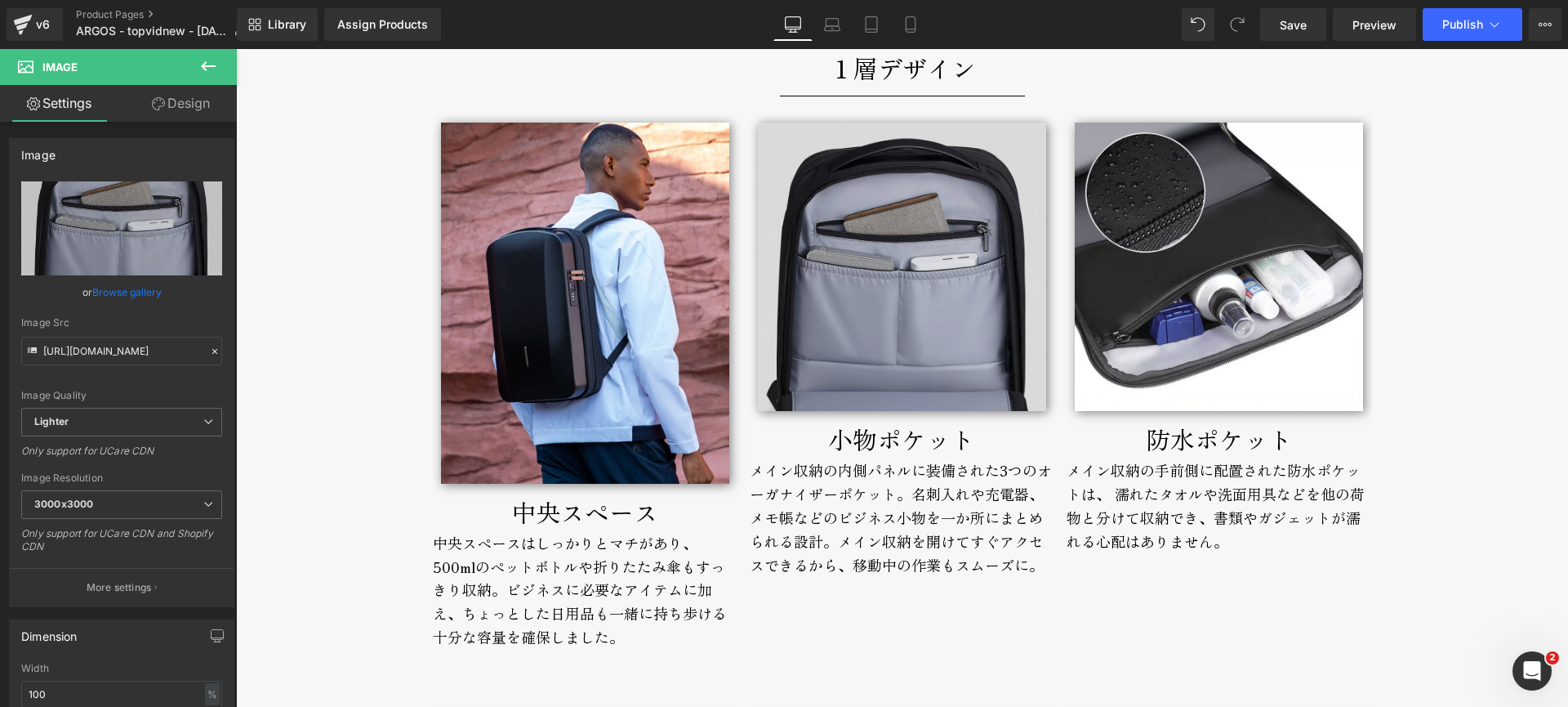
scroll to position [2176, 0]
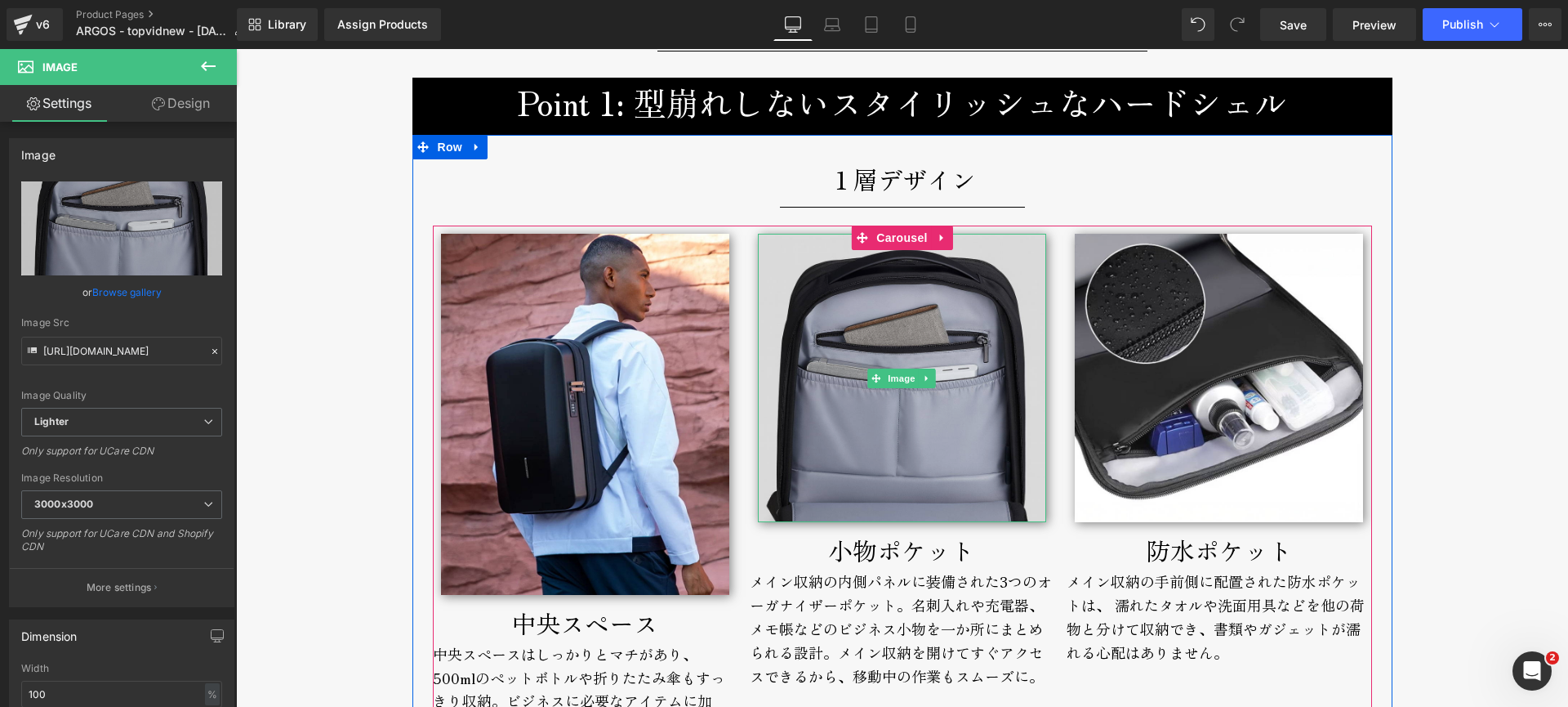
click at [922, 272] on img at bounding box center [902, 378] width 288 height 288
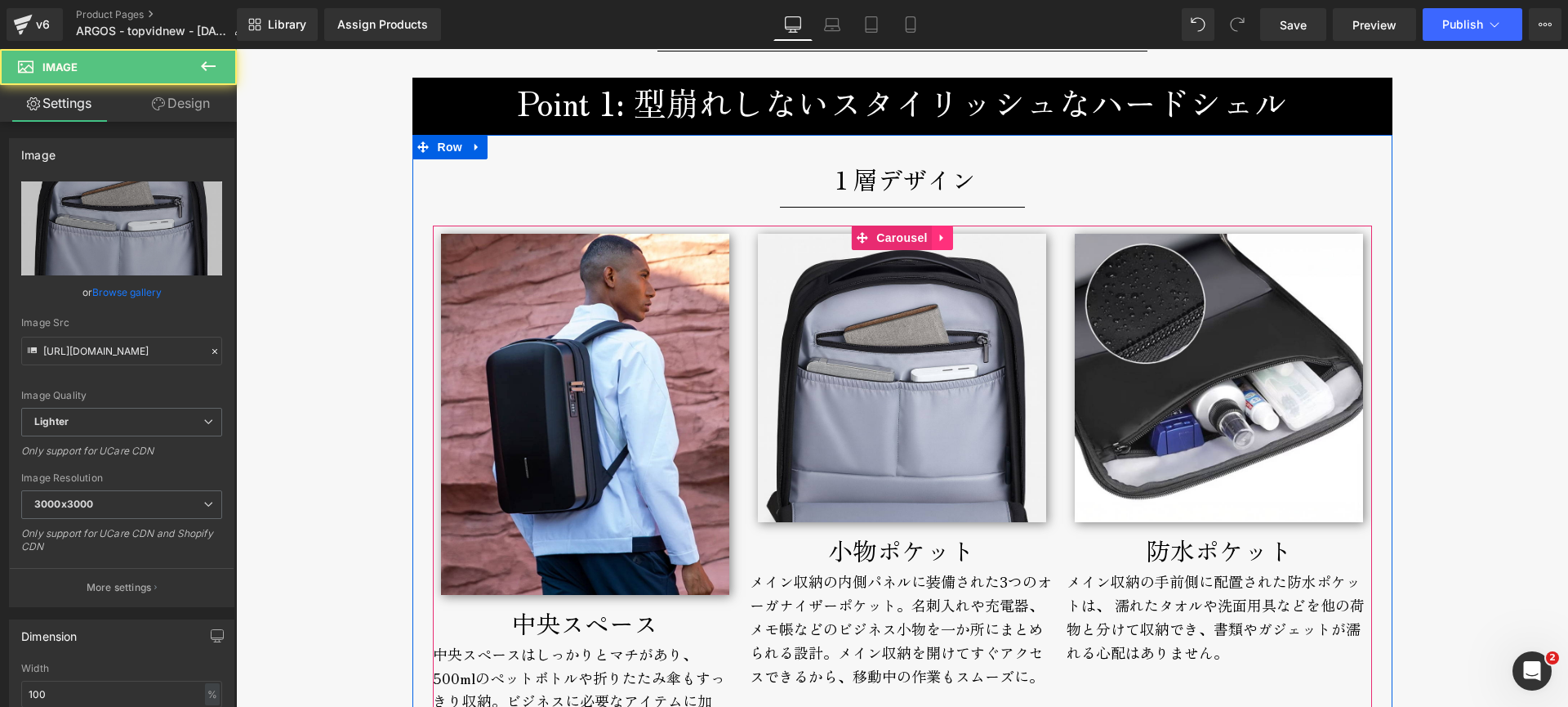
click at [937, 237] on icon at bounding box center [942, 237] width 11 height 12
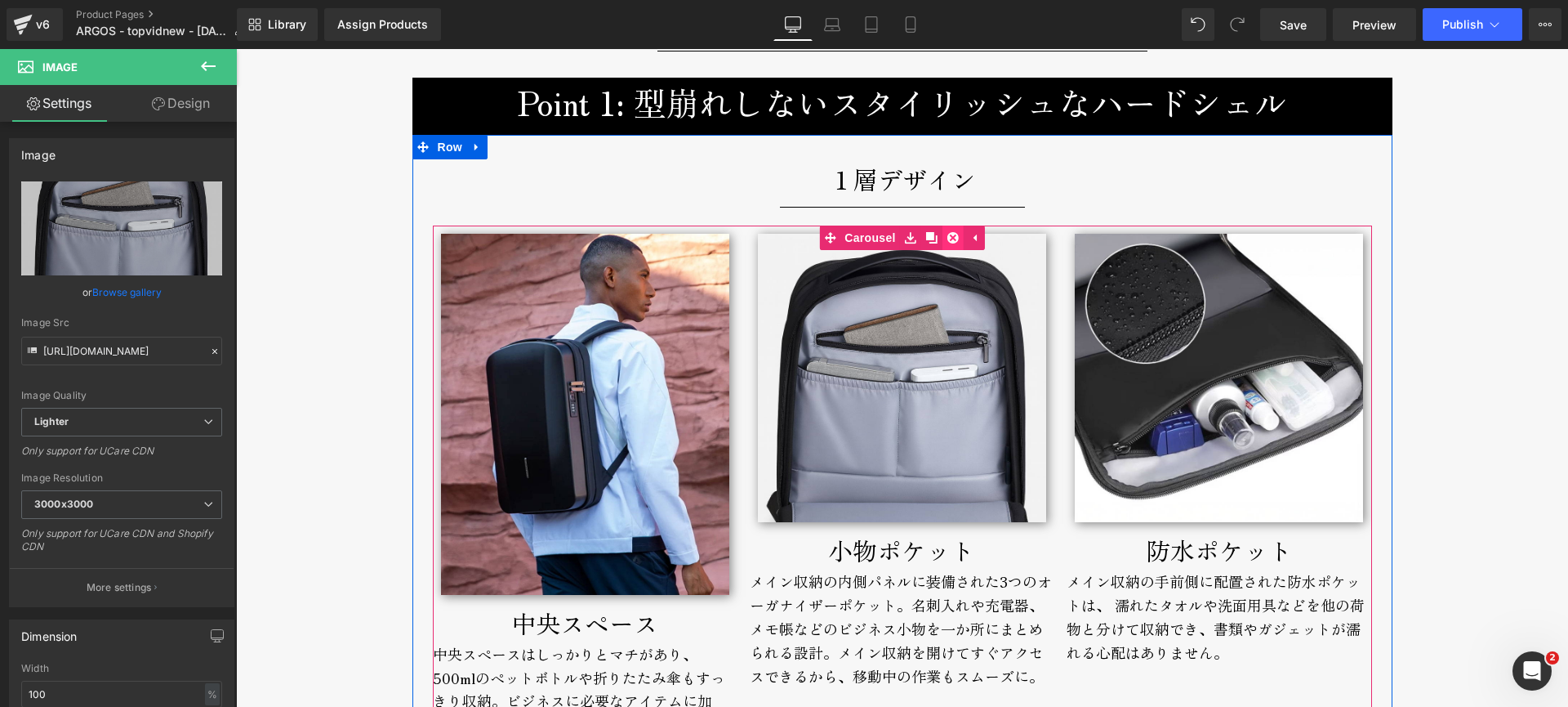
click at [950, 241] on icon at bounding box center [953, 237] width 11 height 11
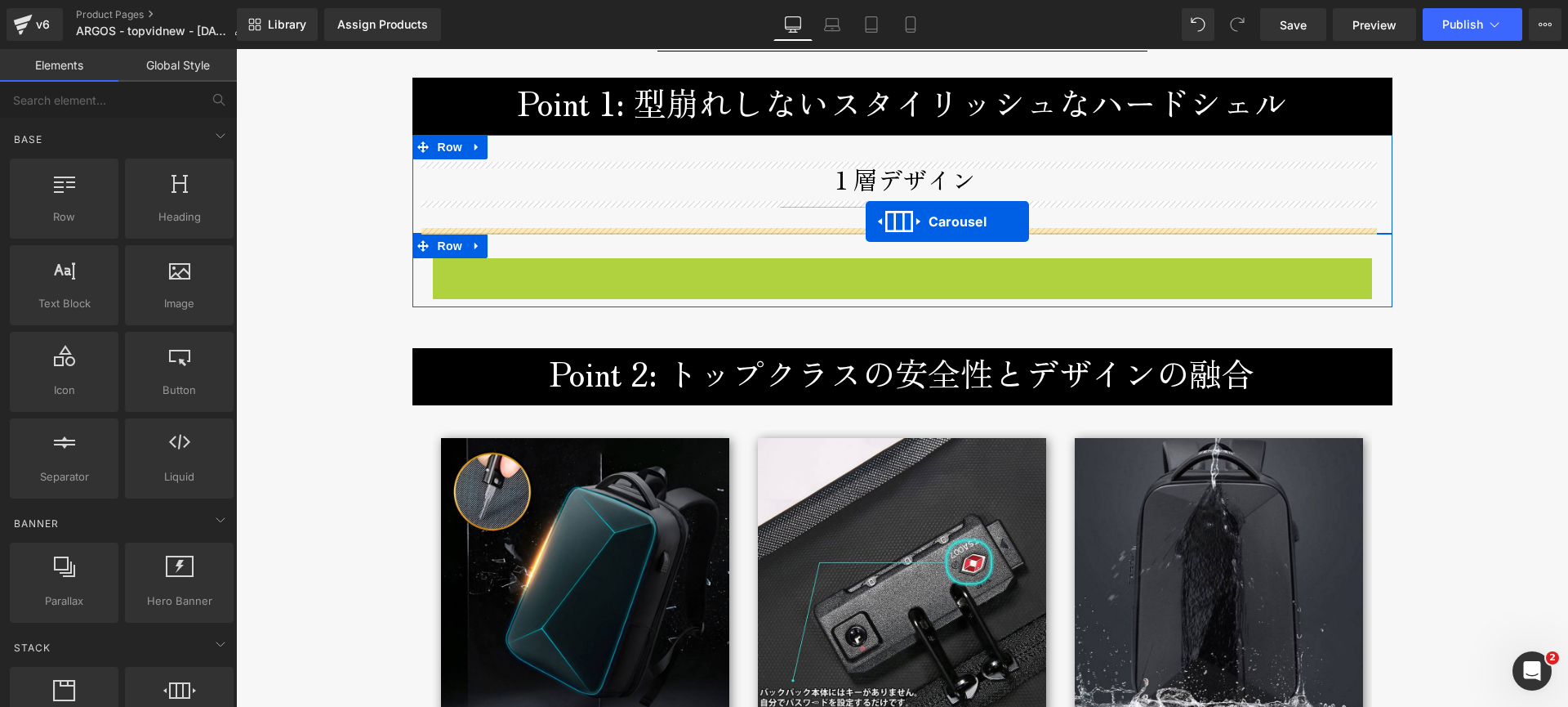
drag, startPoint x: 855, startPoint y: 273, endPoint x: 866, endPoint y: 221, distance: 53.2
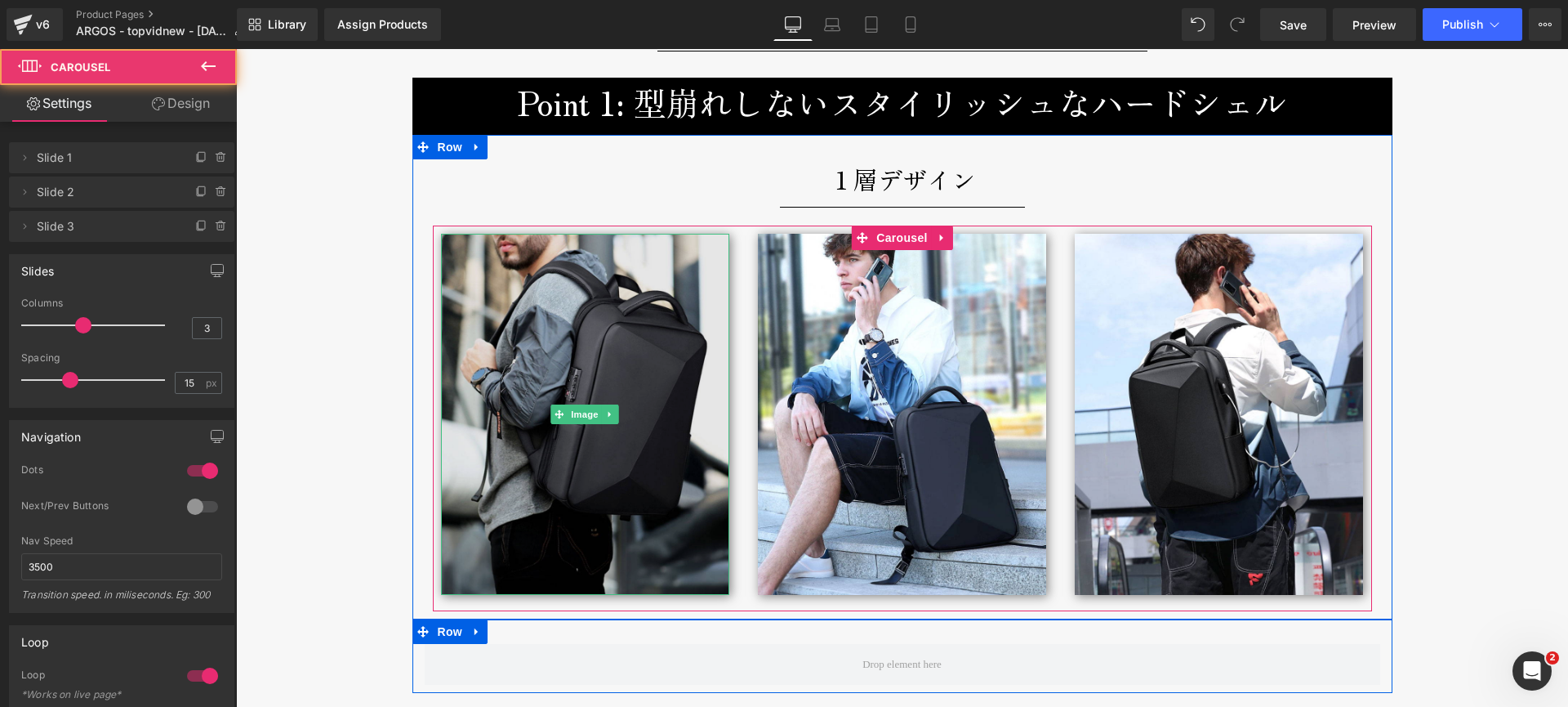
click at [619, 323] on img at bounding box center [585, 414] width 288 height 361
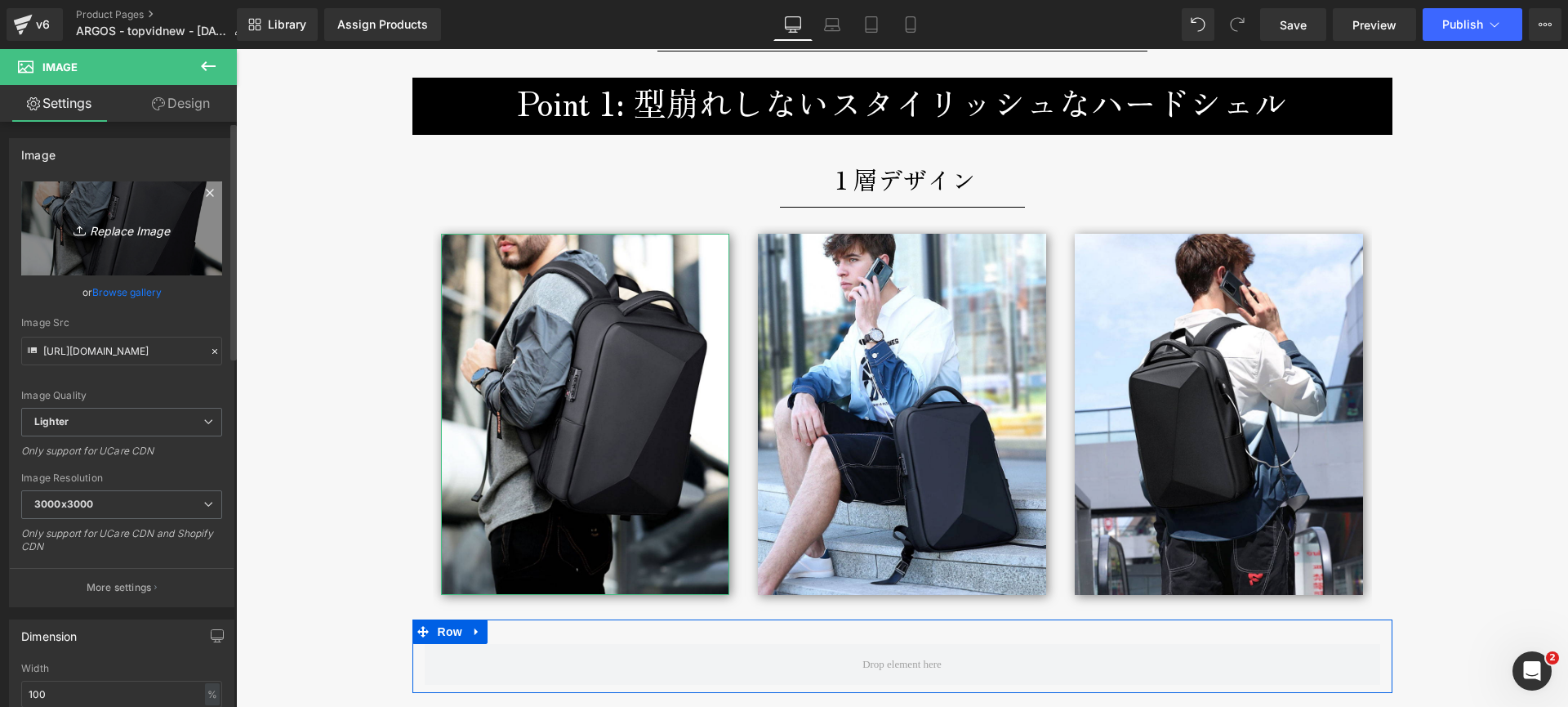
click at [90, 235] on icon "Replace Image" at bounding box center [122, 228] width 131 height 20
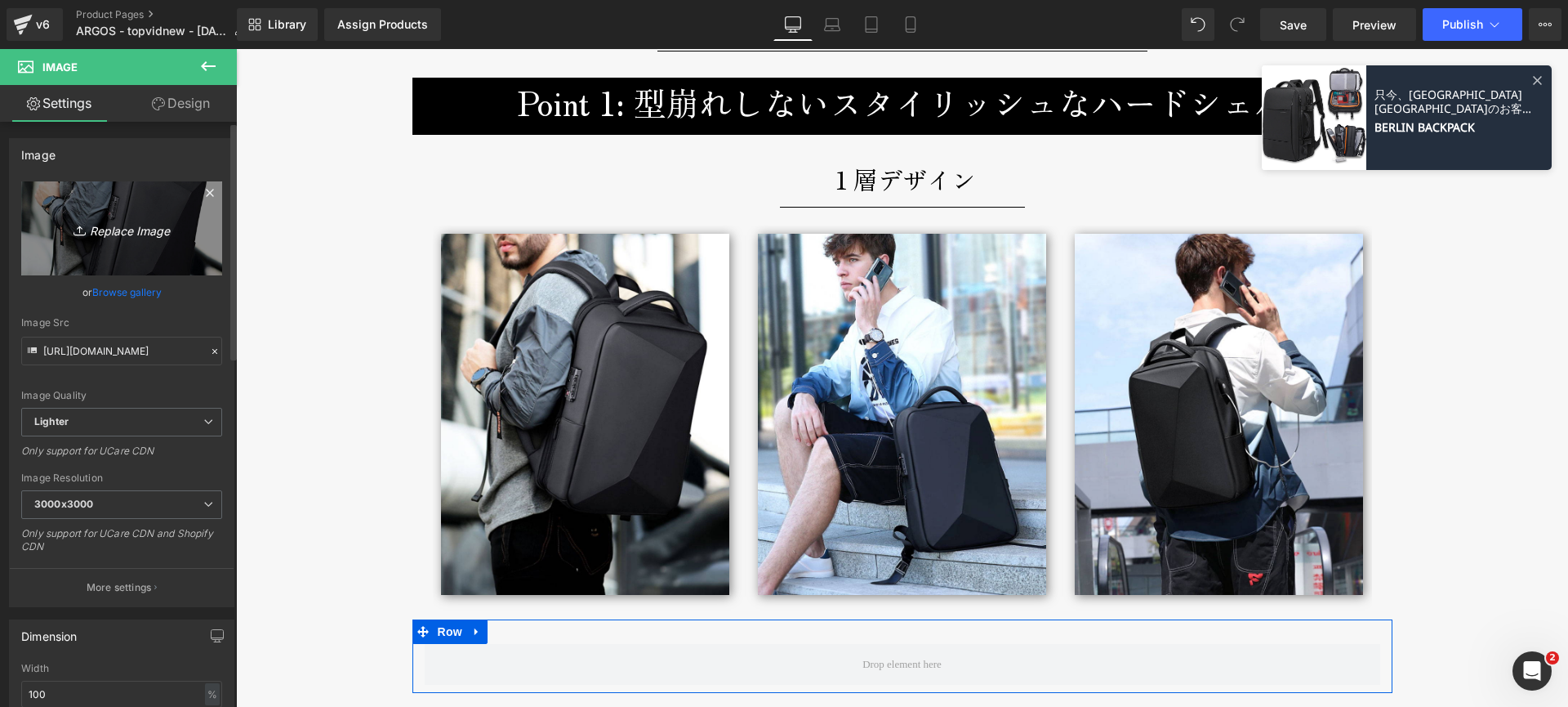
type input "C:\fakepath\argos-single-life1-800x1000.jpg"
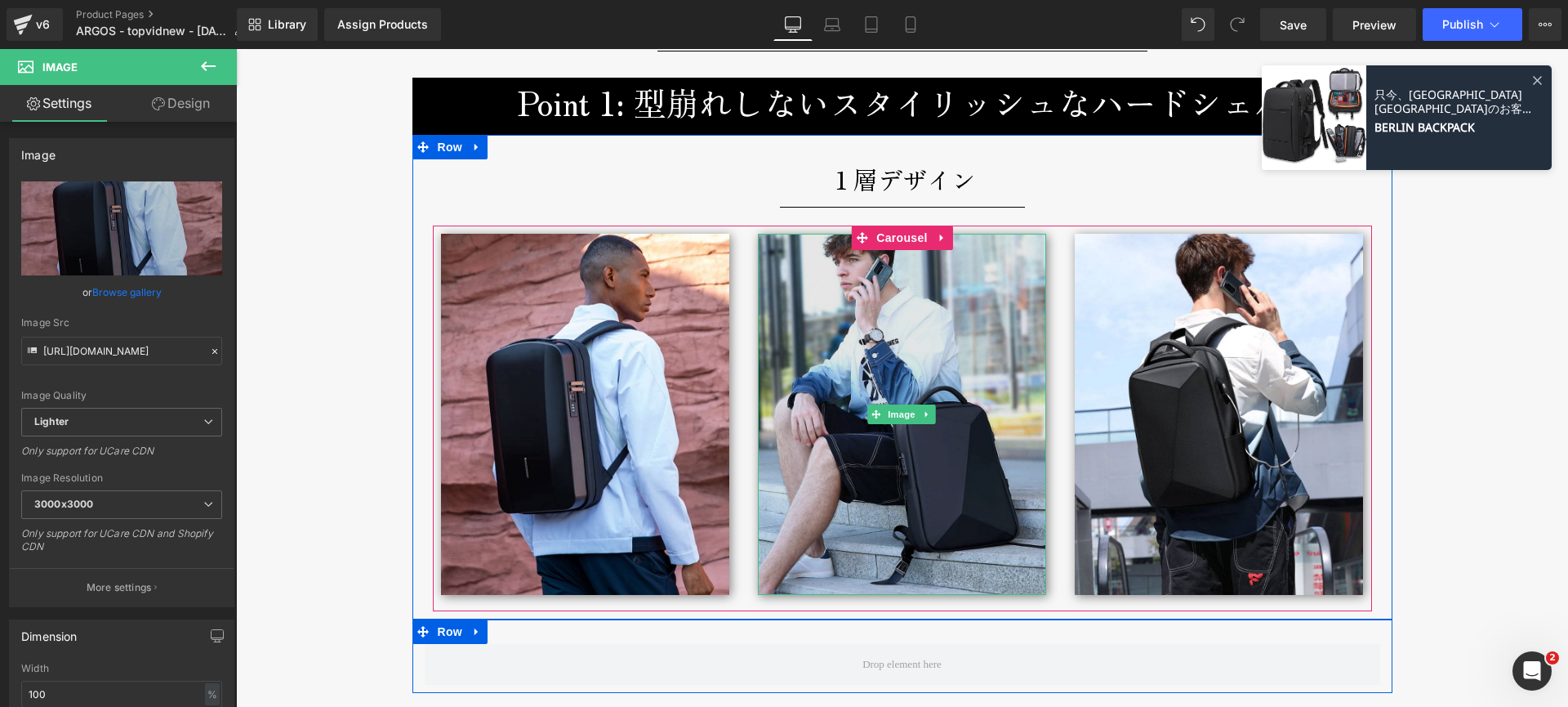
click at [926, 356] on img at bounding box center [902, 414] width 288 height 361
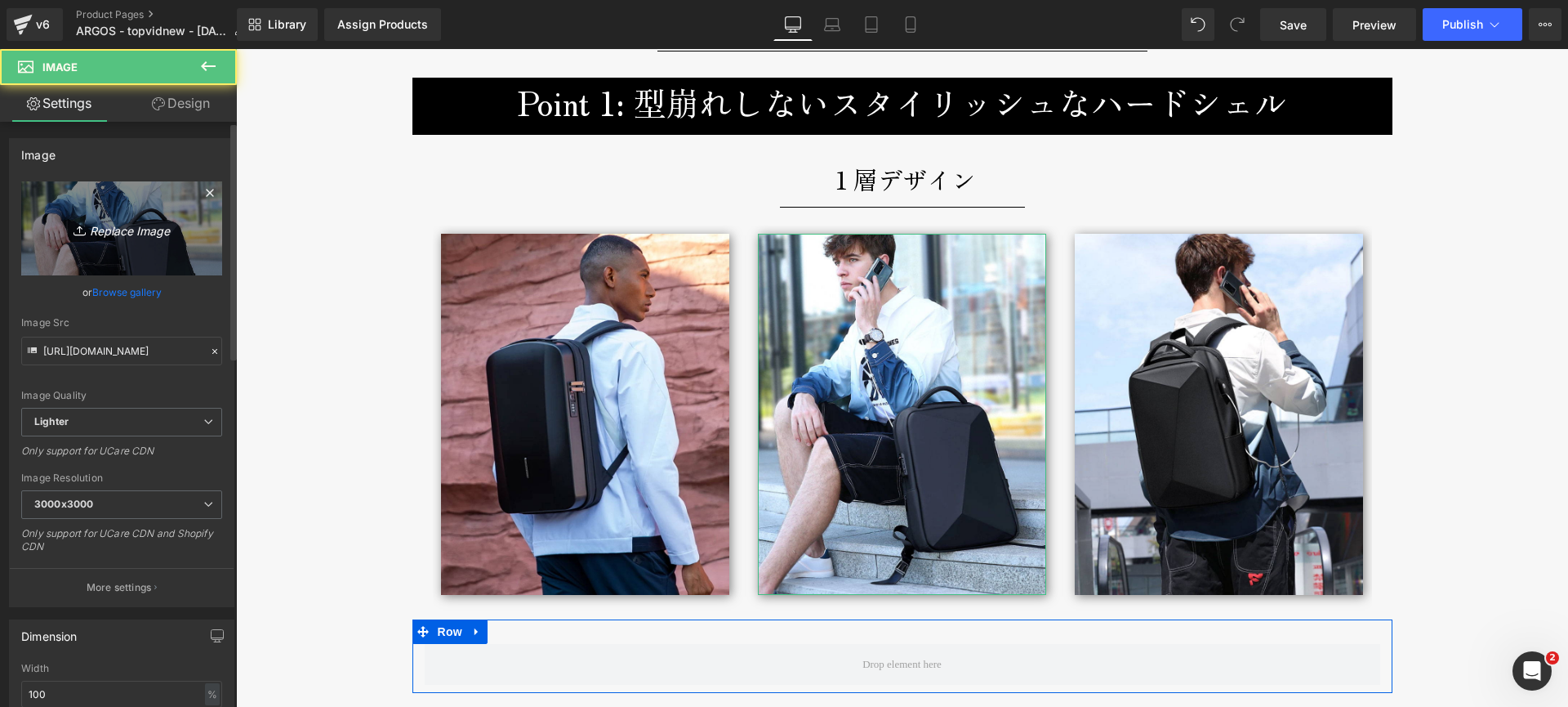
click at [139, 230] on icon "Replace Image" at bounding box center [122, 228] width 131 height 20
type input "C:\fakepath\argos-single-life2-800x1000.jpg"
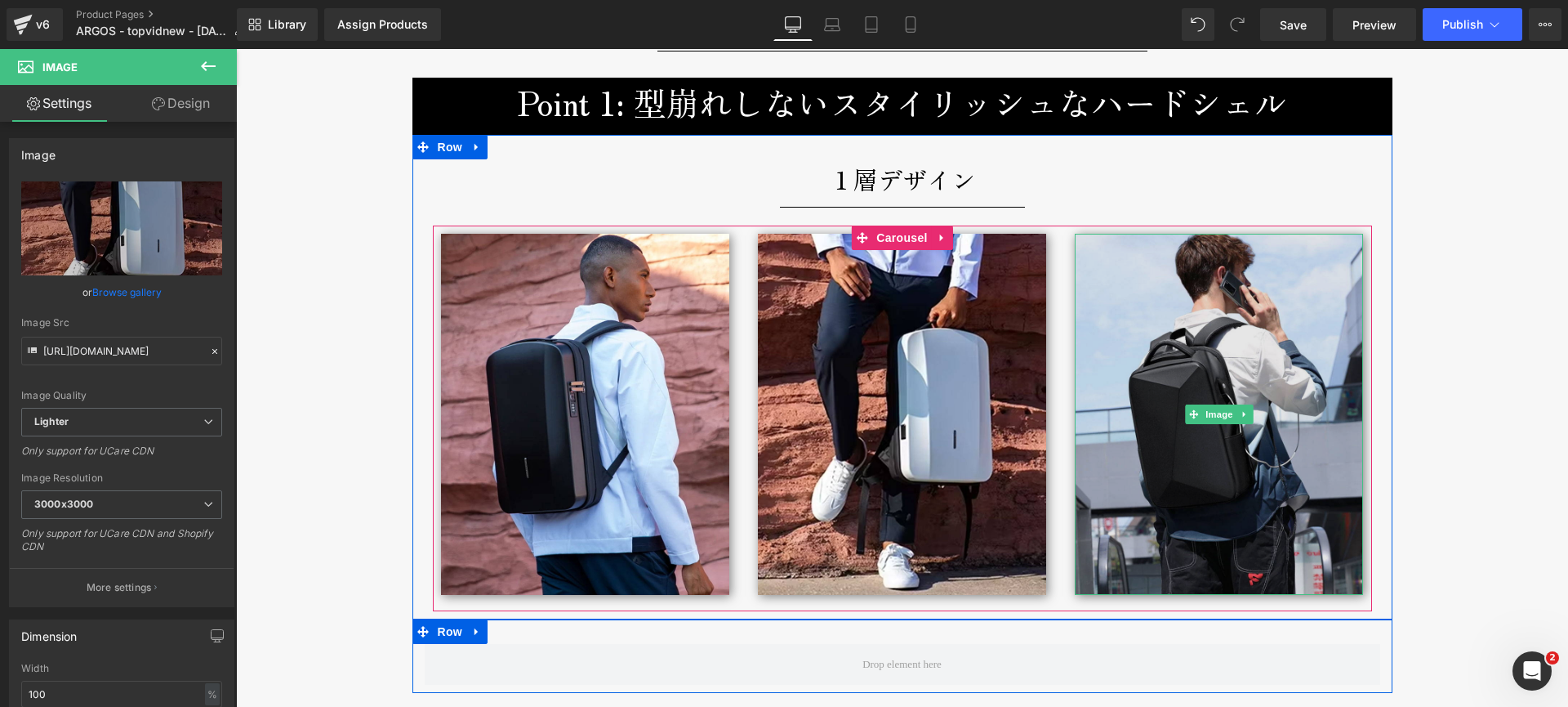
click at [1150, 514] on img at bounding box center [1219, 414] width 288 height 361
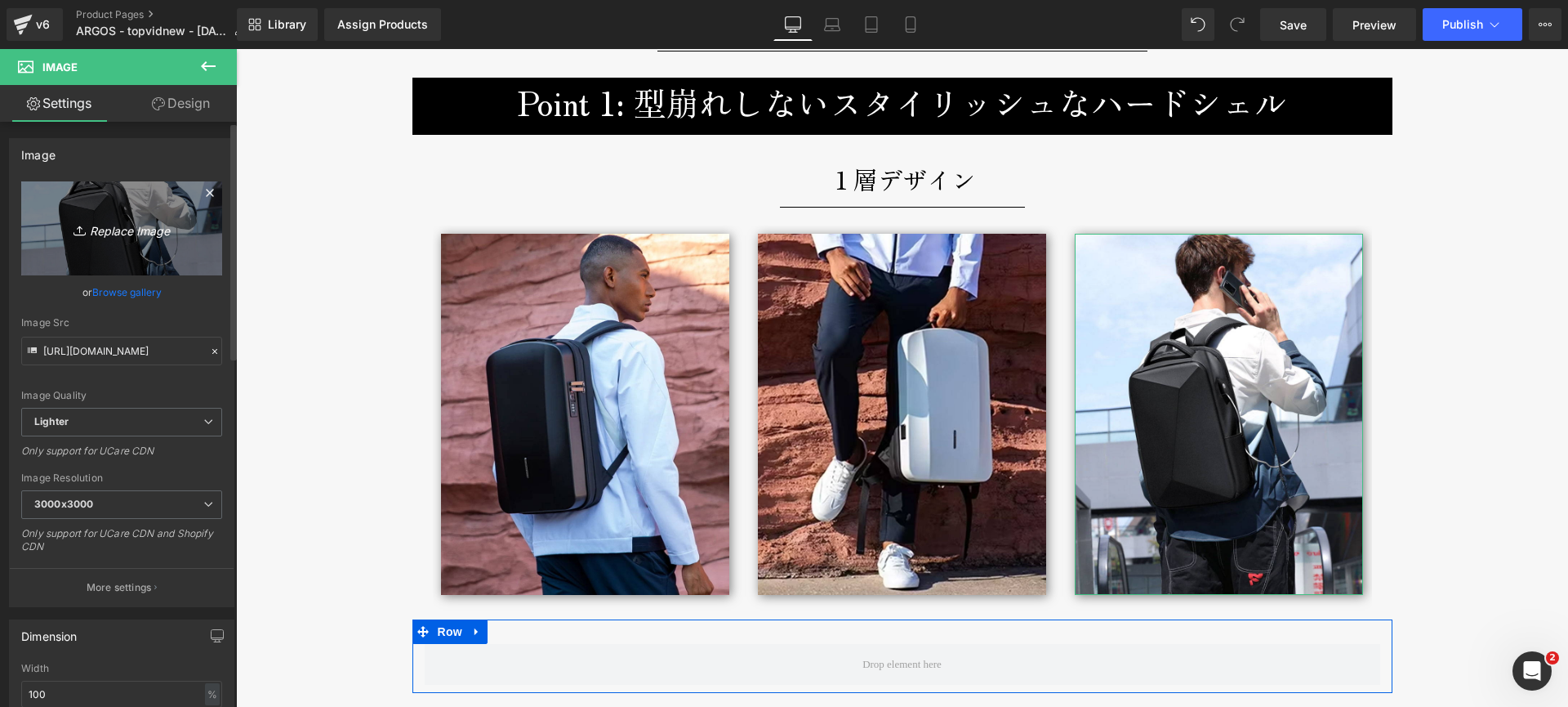
click at [111, 230] on icon "Replace Image" at bounding box center [122, 228] width 131 height 20
type input "C:\fakepath\argos-single-life3-800x1000.jpg"
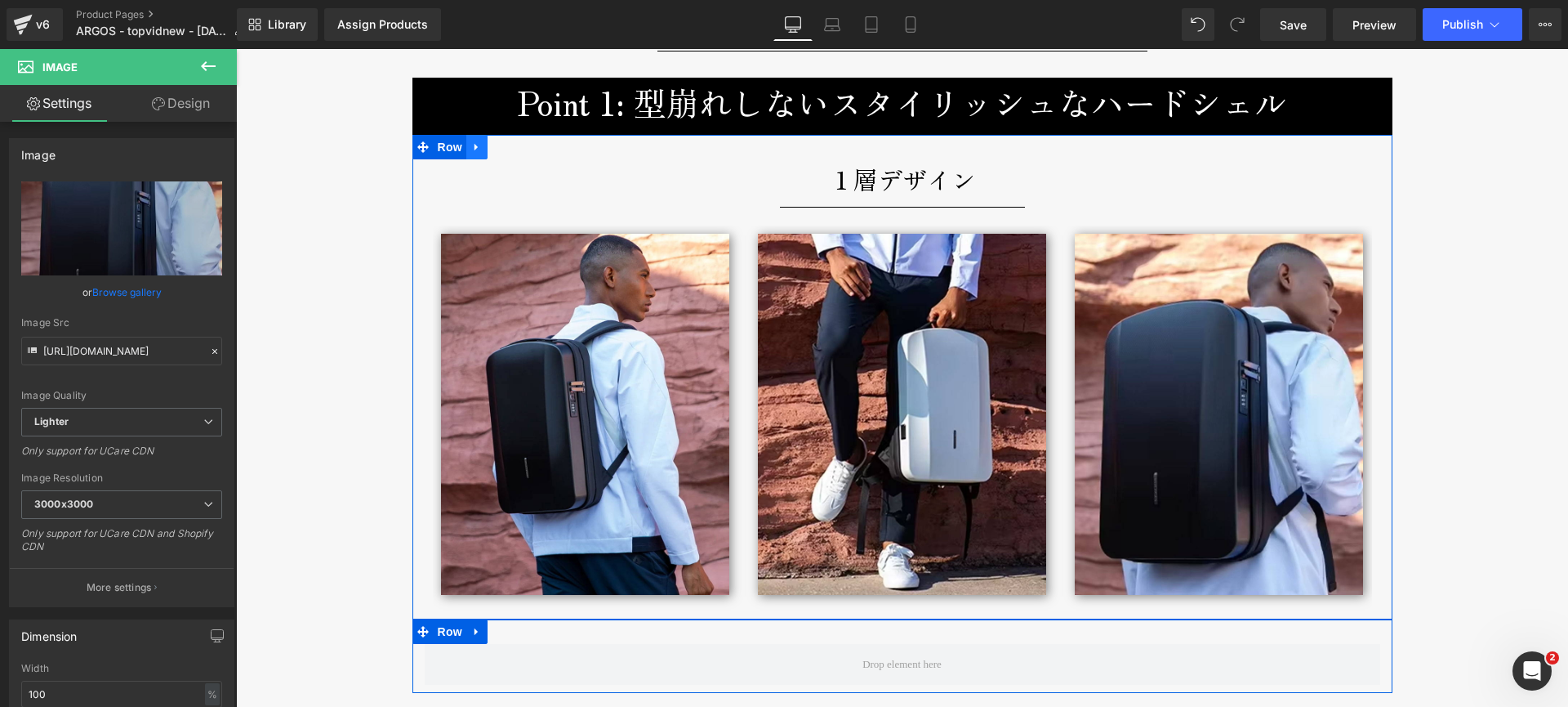
click at [472, 152] on icon at bounding box center [477, 147] width 11 height 12
click at [493, 147] on icon at bounding box center [498, 147] width 11 height 11
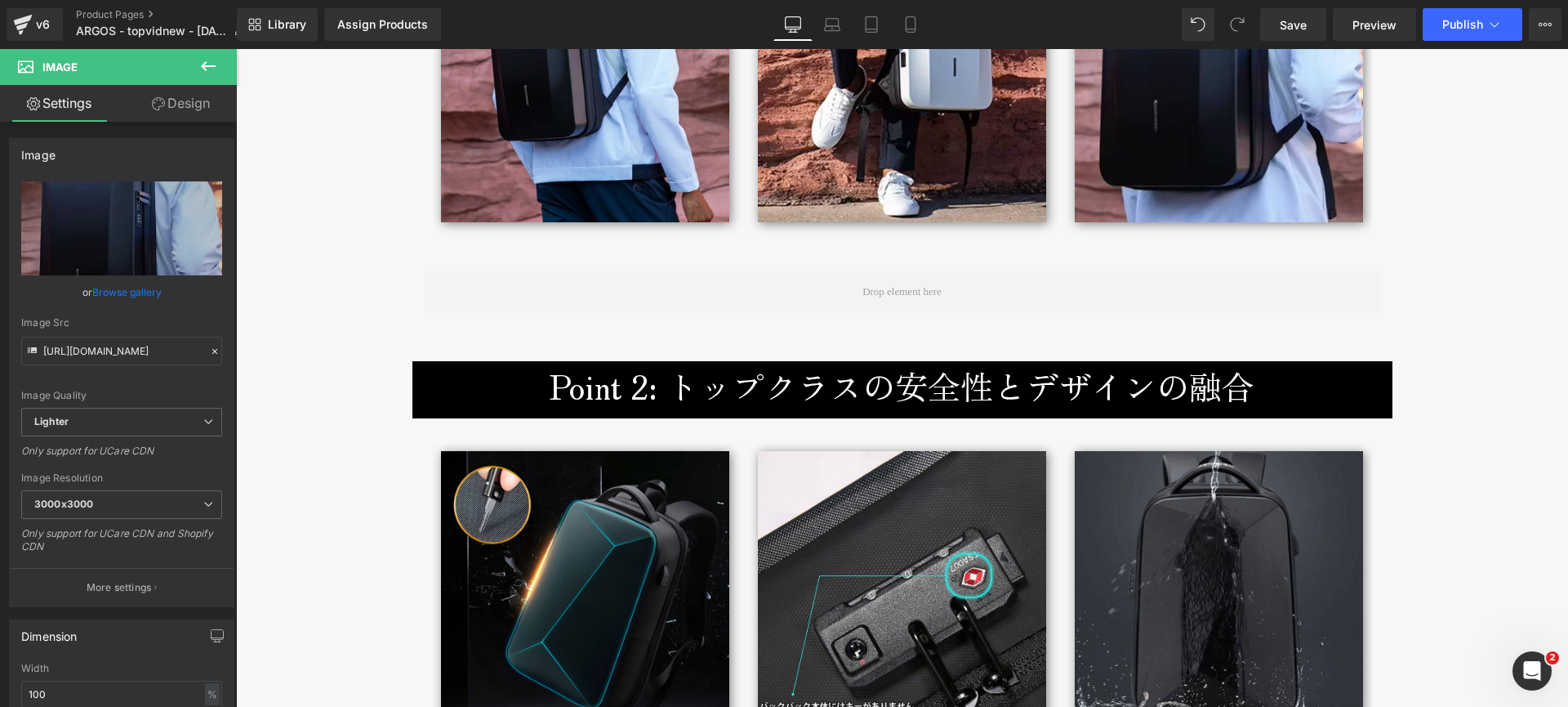
scroll to position [3046, 0]
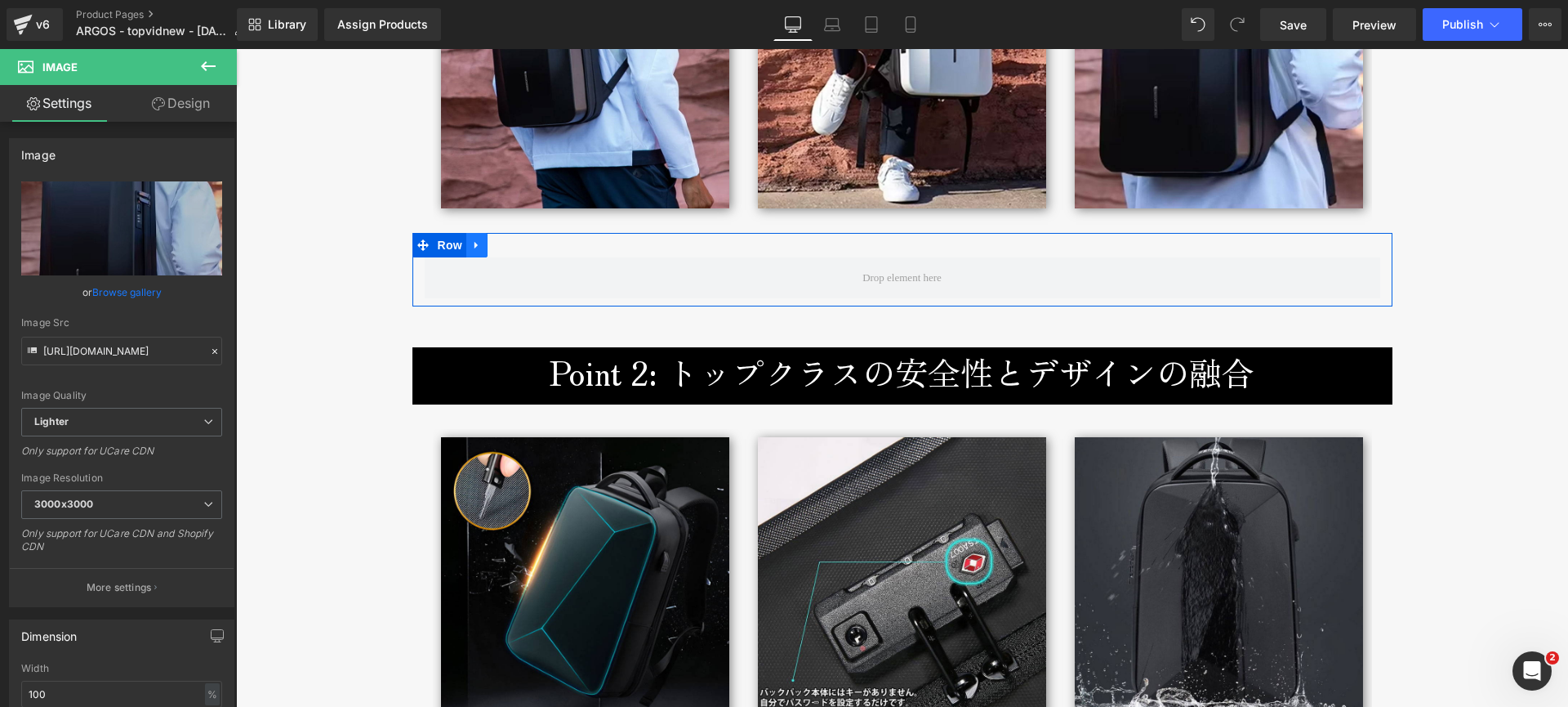
click at [474, 243] on icon at bounding box center [477, 245] width 11 height 12
click at [517, 245] on icon at bounding box center [519, 245] width 11 height 11
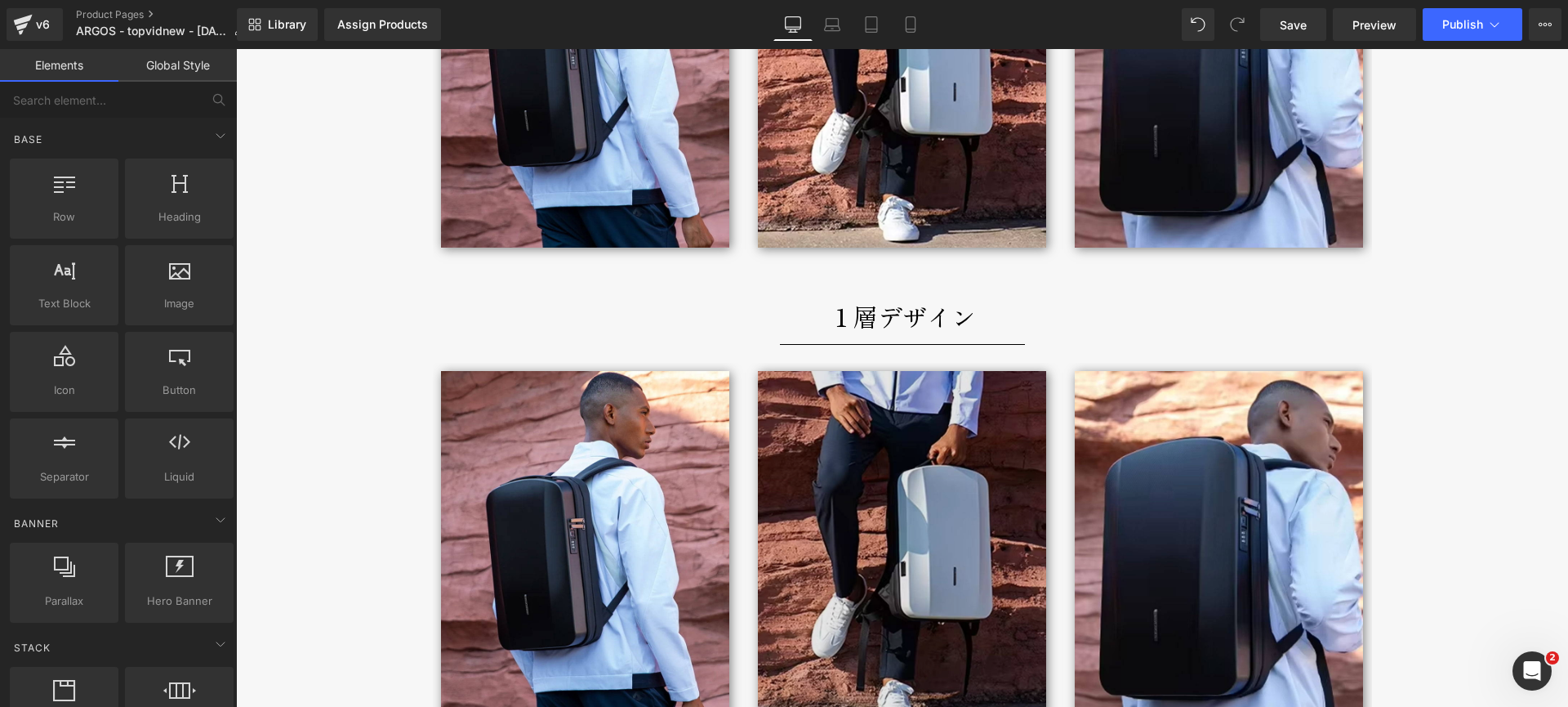
scroll to position [2670, 0]
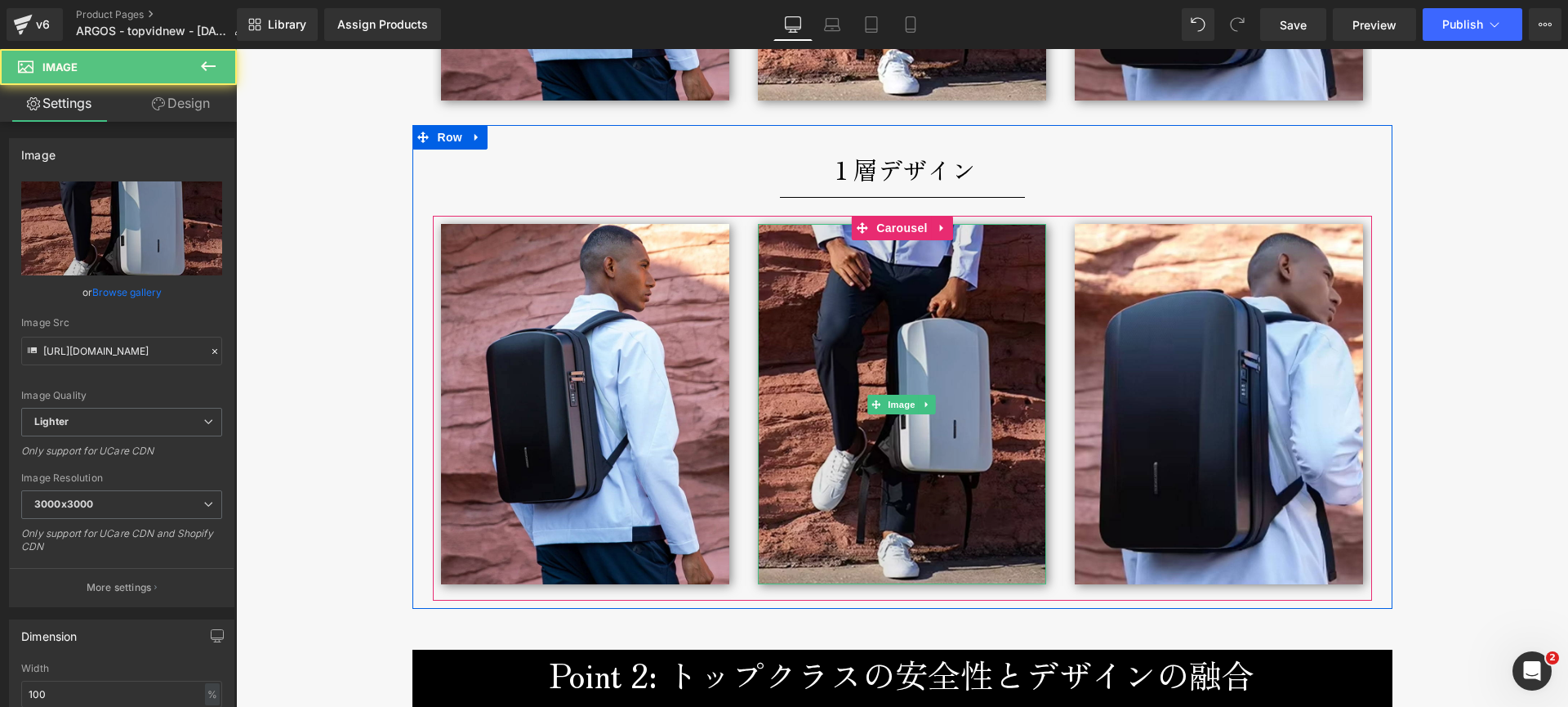
click at [904, 327] on img at bounding box center [902, 405] width 288 height 361
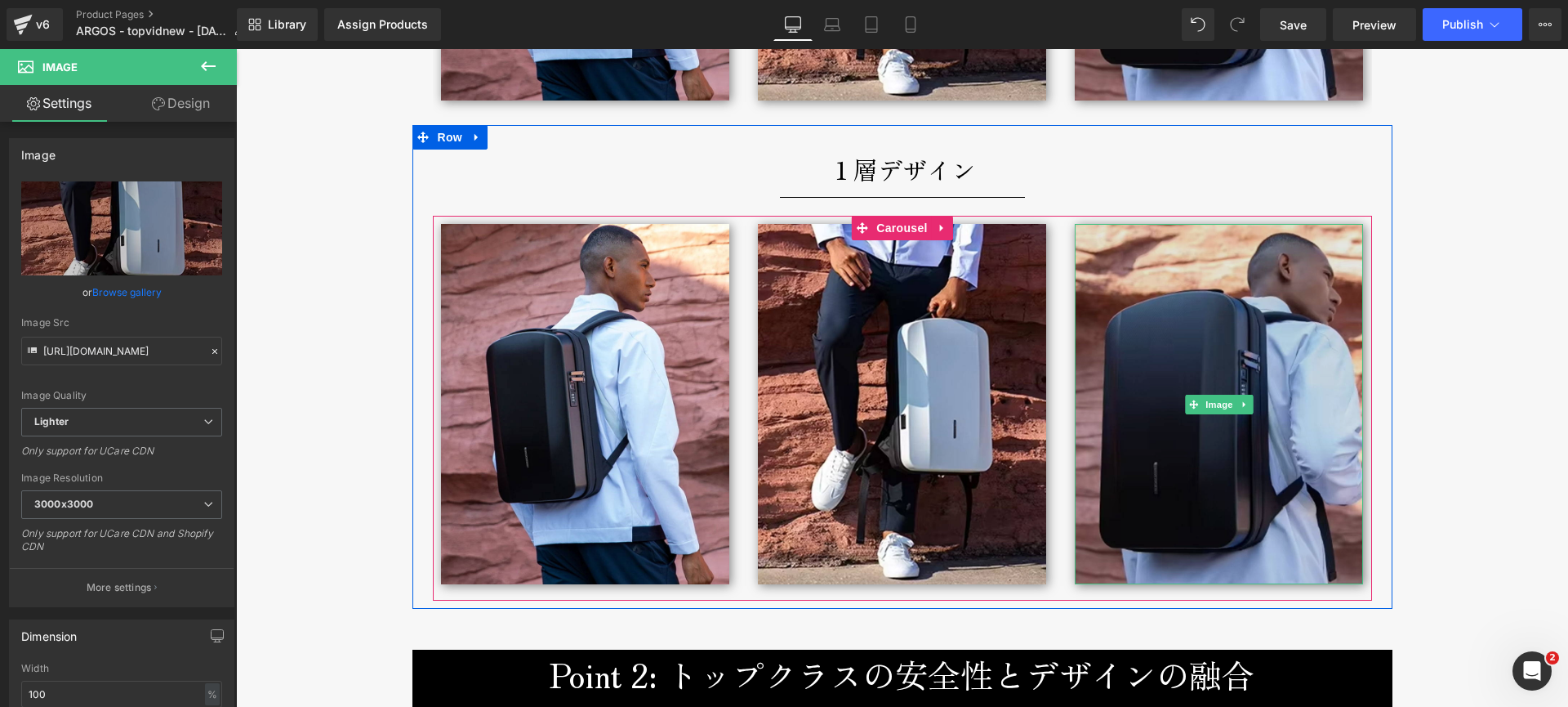
click at [1173, 417] on img at bounding box center [1219, 405] width 288 height 361
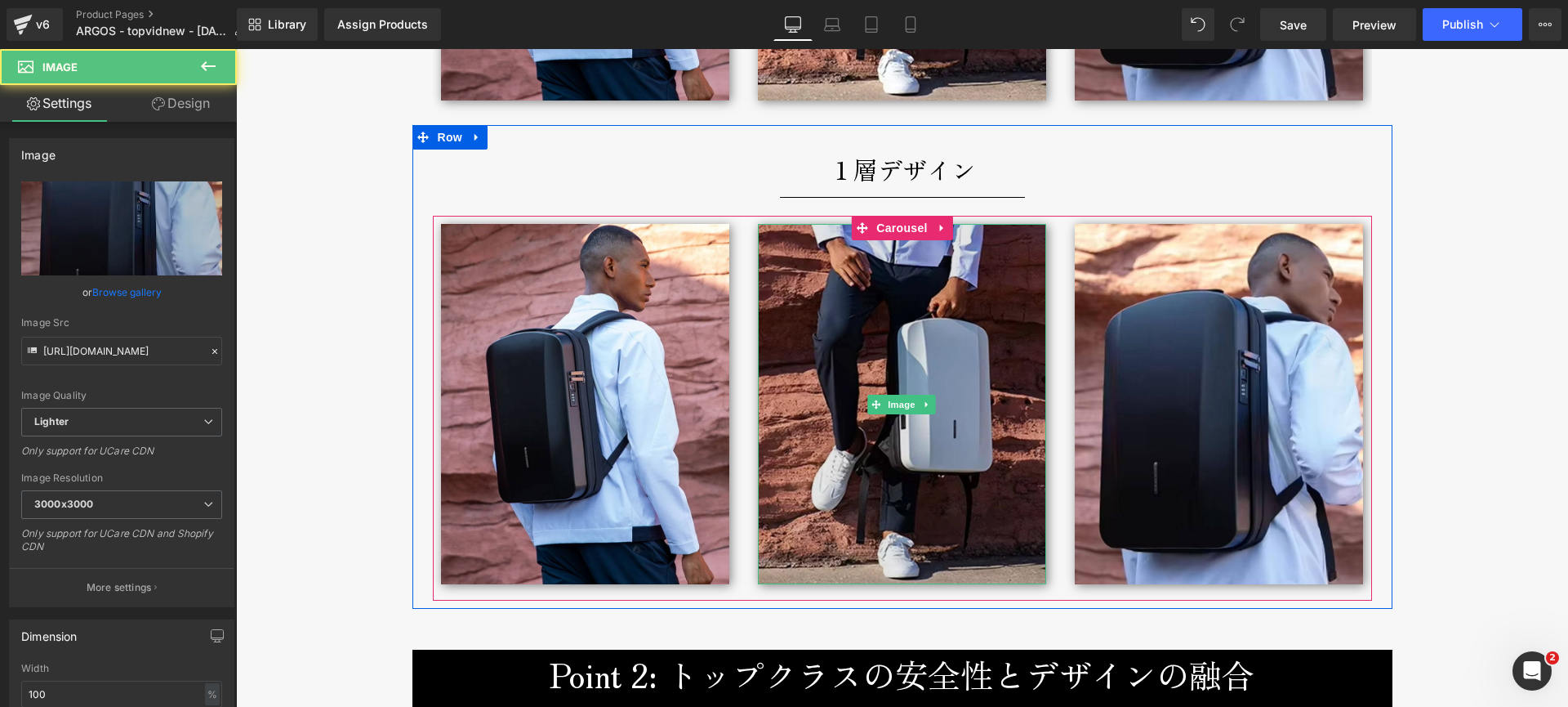
click at [908, 368] on img at bounding box center [902, 405] width 288 height 361
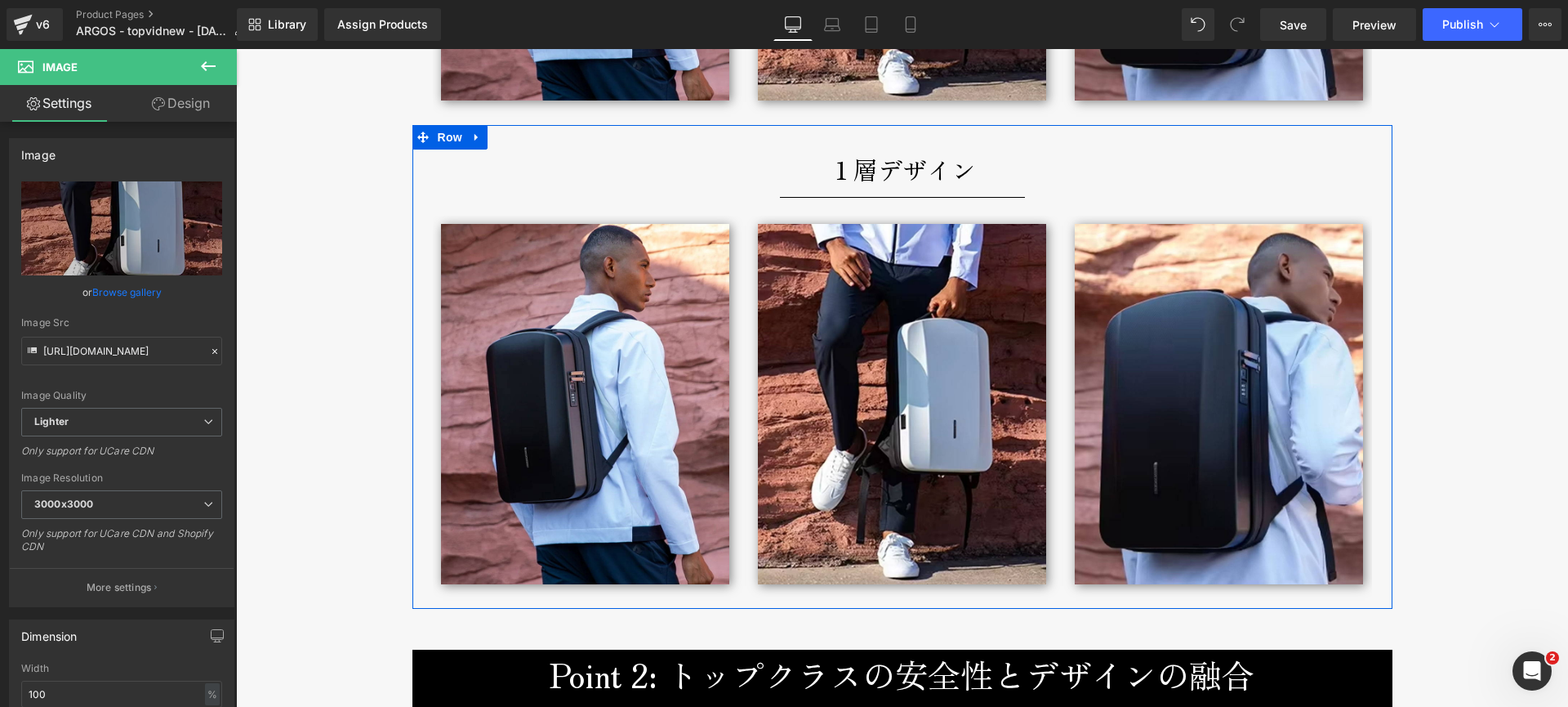
click at [789, 171] on p "１層デザイン" at bounding box center [903, 169] width 956 height 39
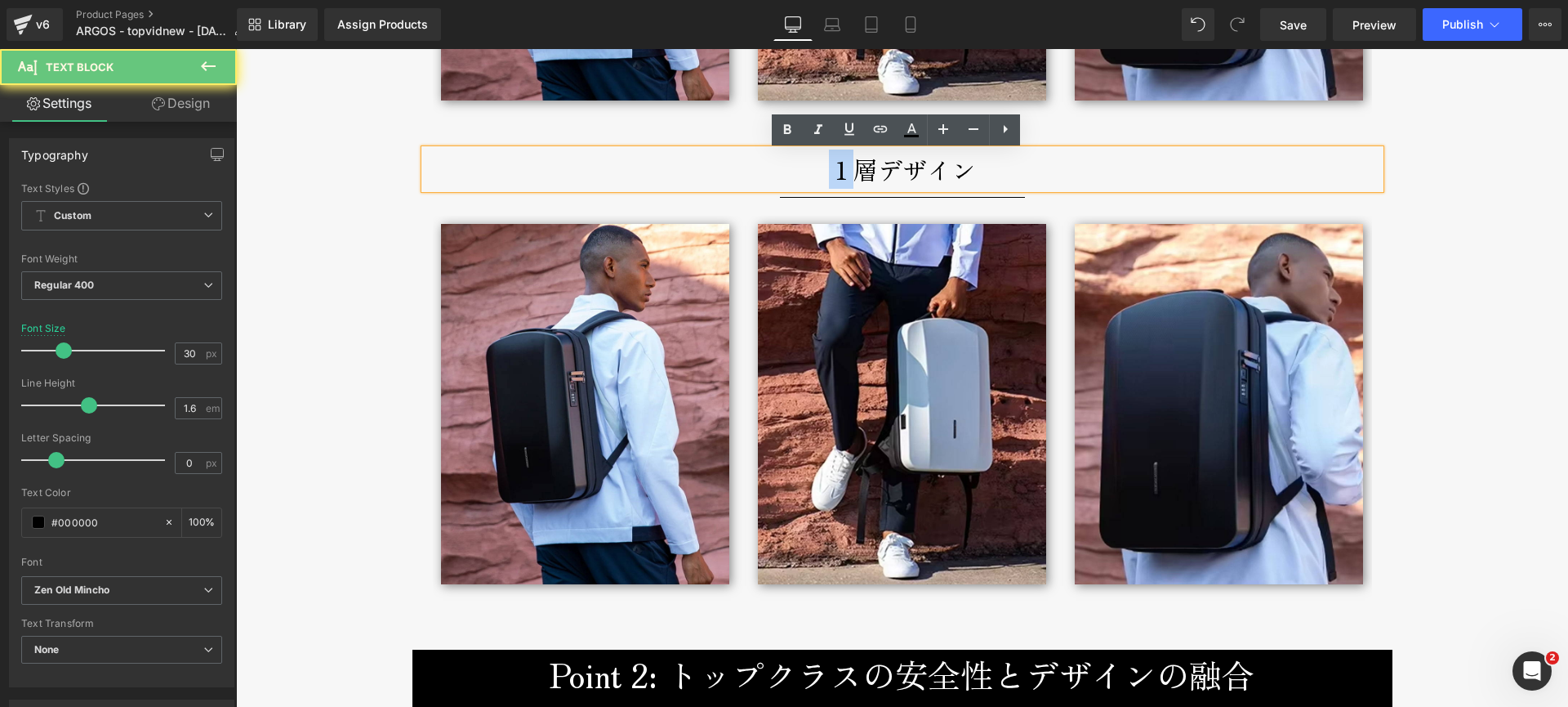
drag, startPoint x: 813, startPoint y: 171, endPoint x: 842, endPoint y: 176, distance: 29.4
click at [842, 176] on p "１層デザイン" at bounding box center [903, 169] width 956 height 39
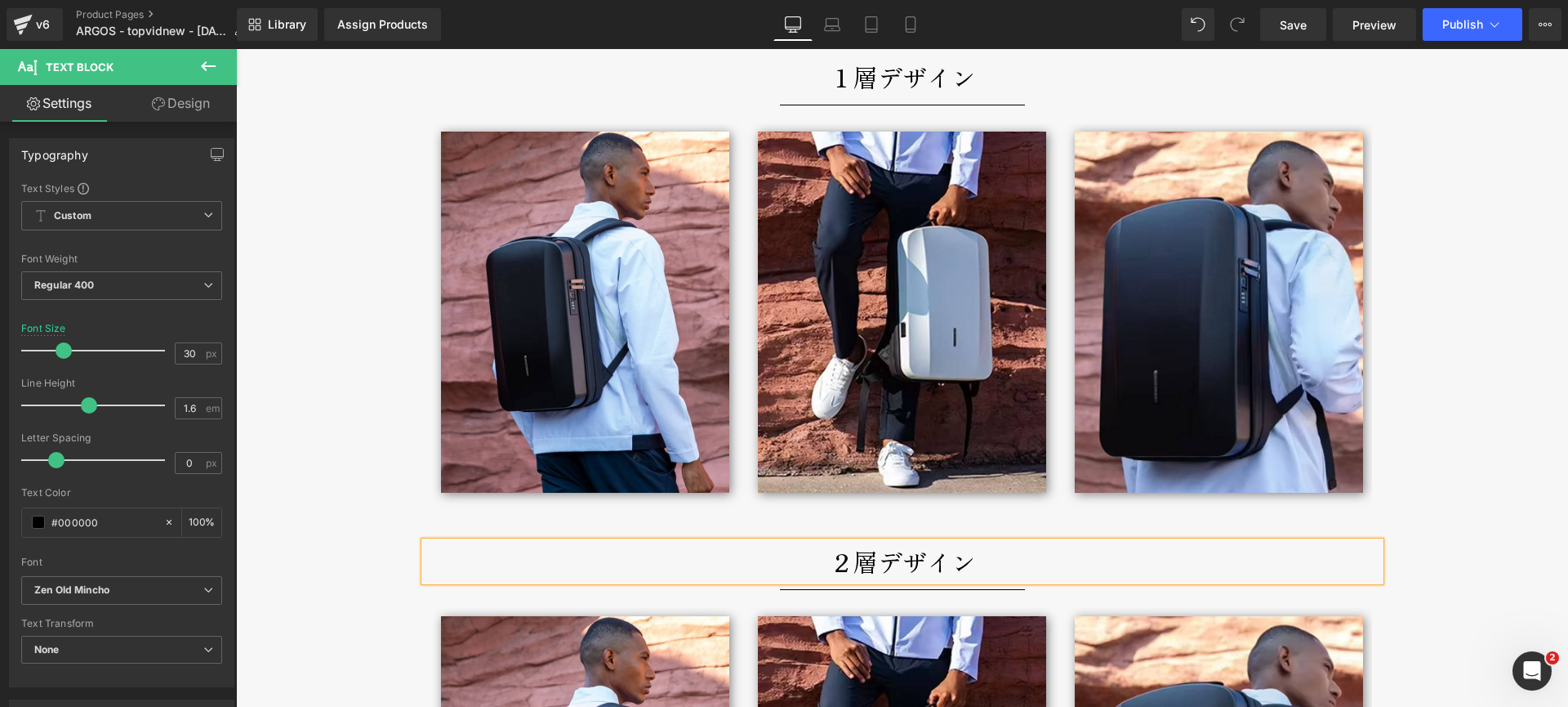
scroll to position [2548, 0]
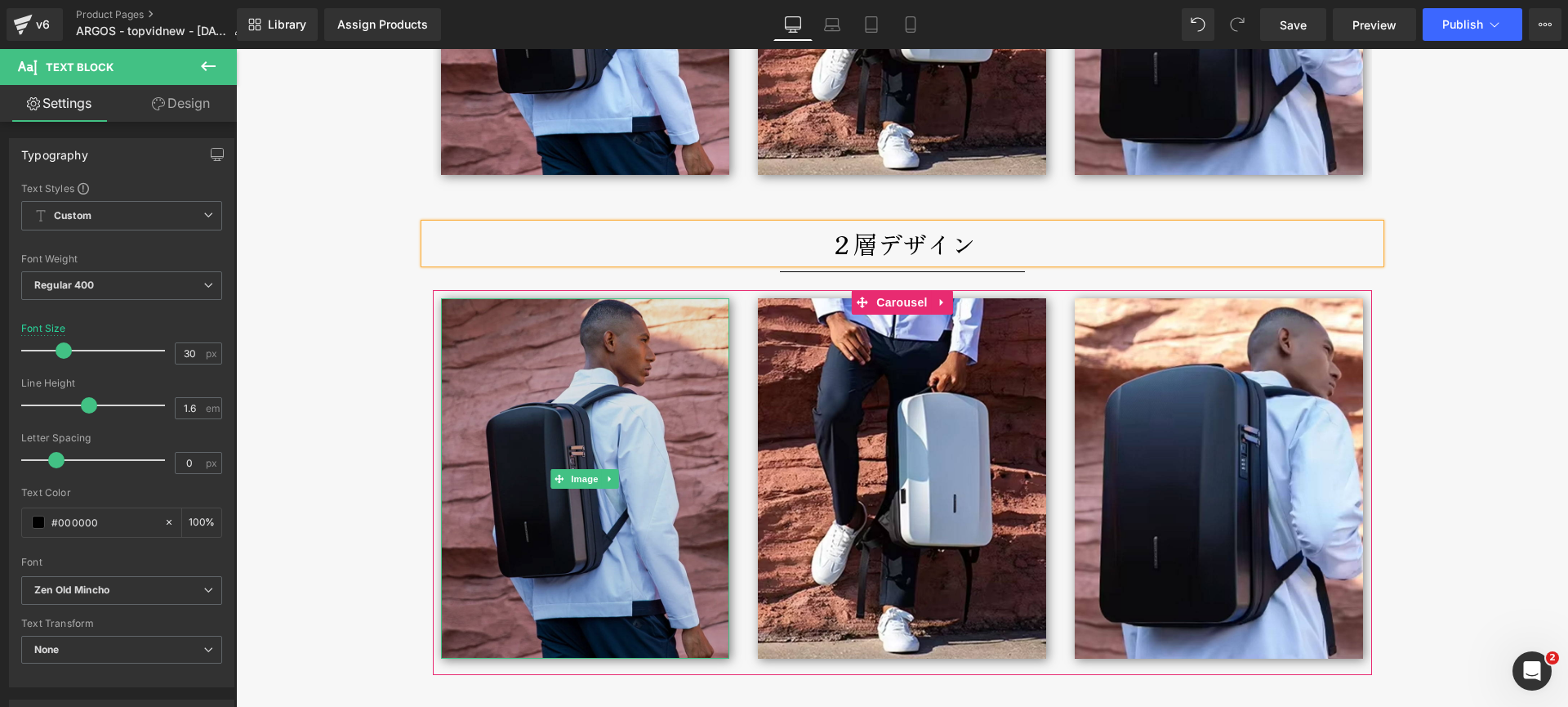
click at [592, 376] on img at bounding box center [585, 479] width 288 height 361
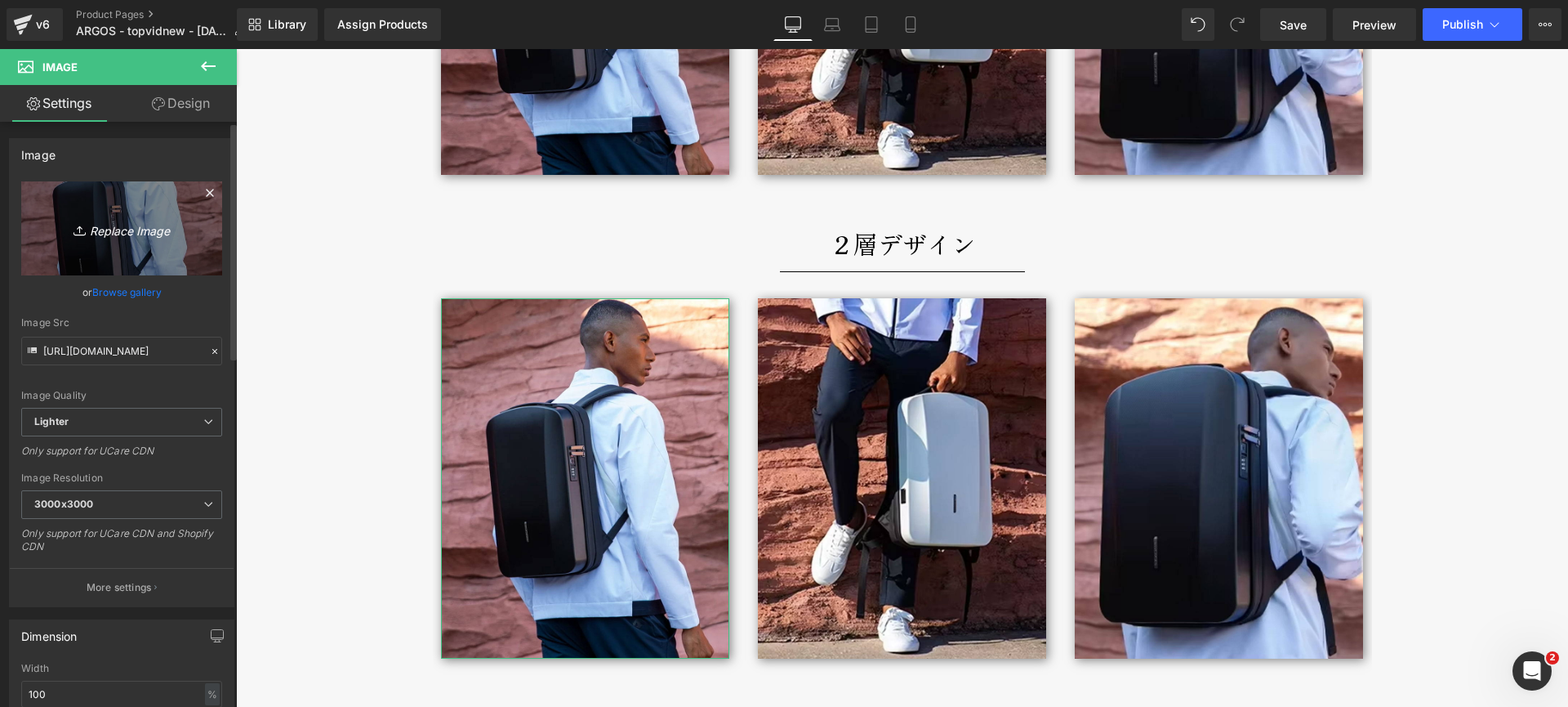
click at [112, 225] on icon "Replace Image" at bounding box center [122, 228] width 131 height 20
type input "C:\fakepath\argos-double-lifestyle4-800x1000.jpg"
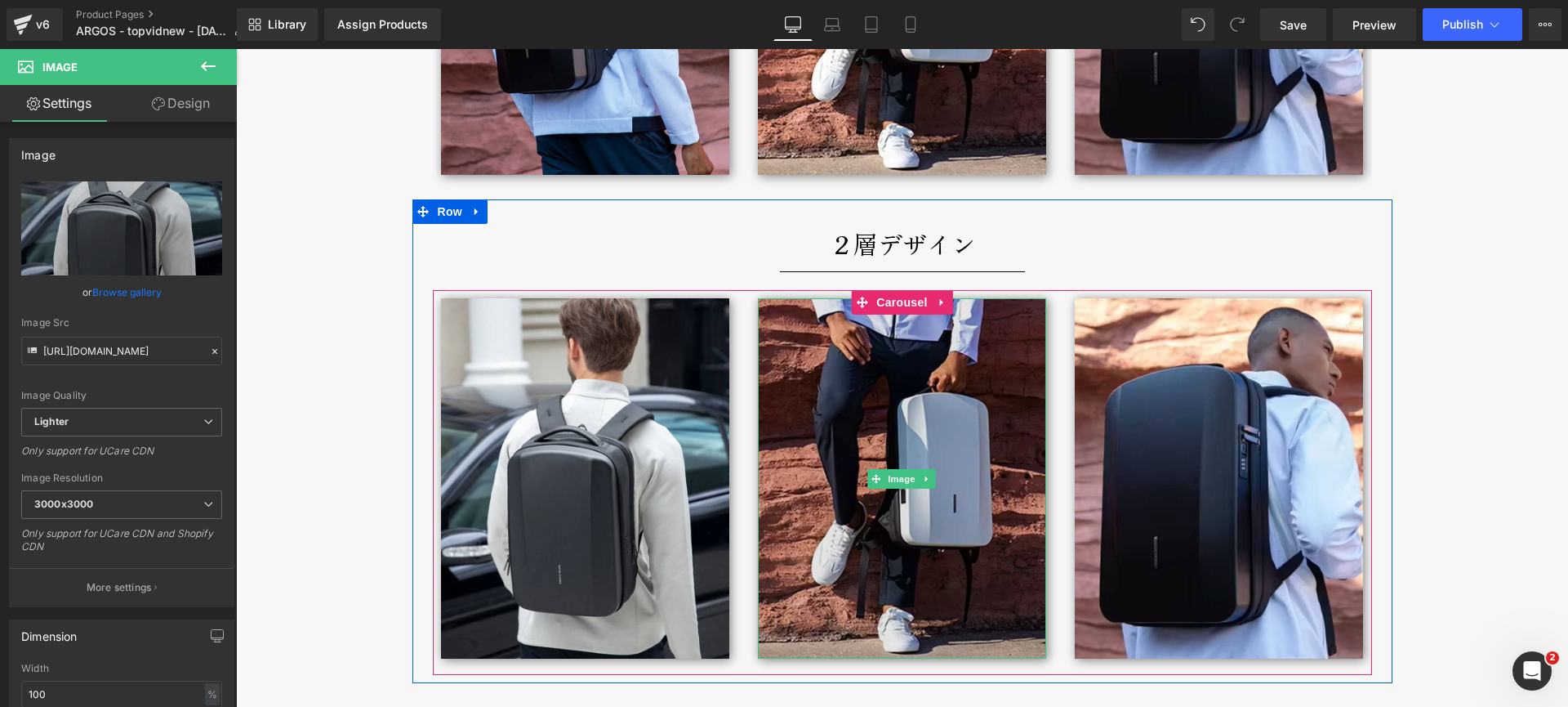
click at [895, 353] on img at bounding box center [902, 479] width 288 height 361
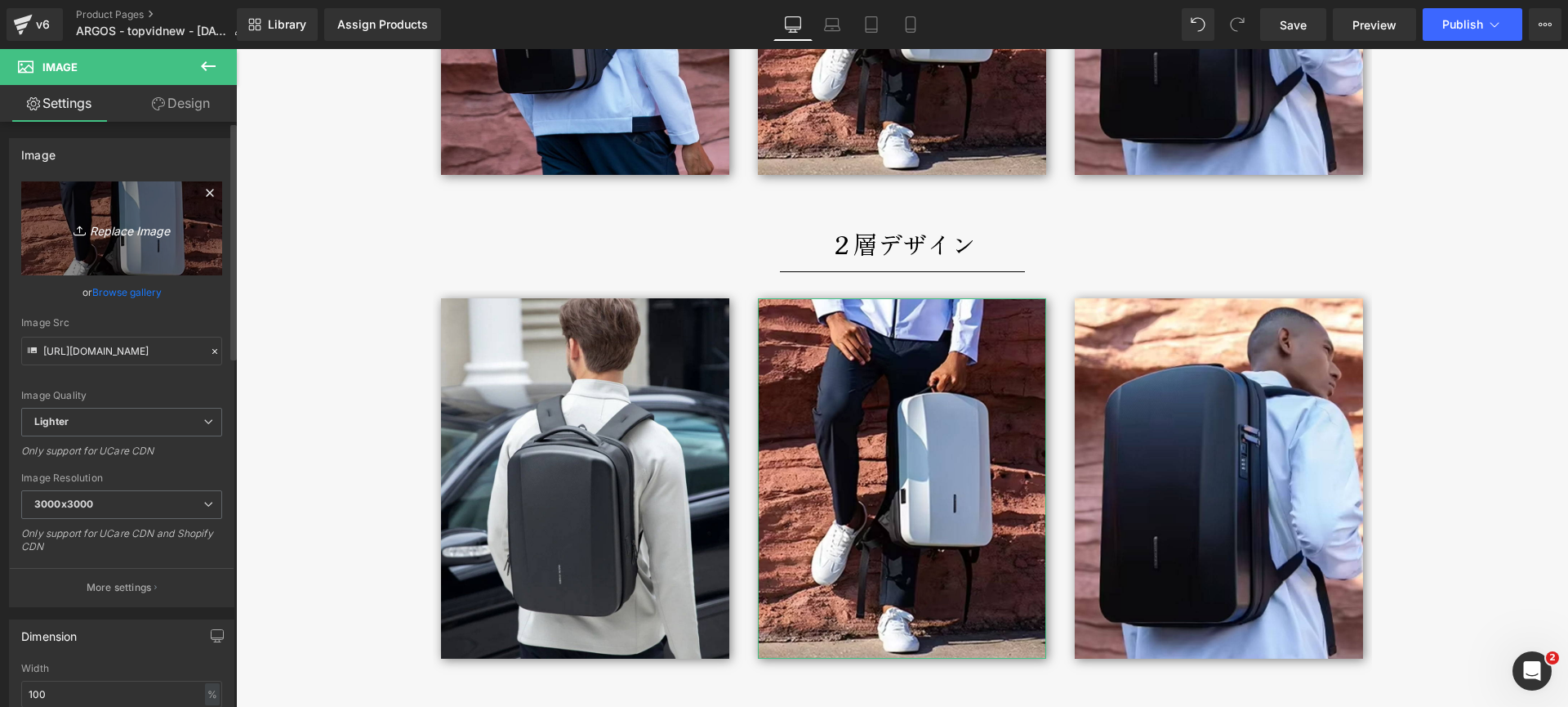
click at [142, 226] on icon "Replace Image" at bounding box center [122, 228] width 131 height 20
type input "C:\fakepath\argos-double-lifestyle2-800x1000.jpg"
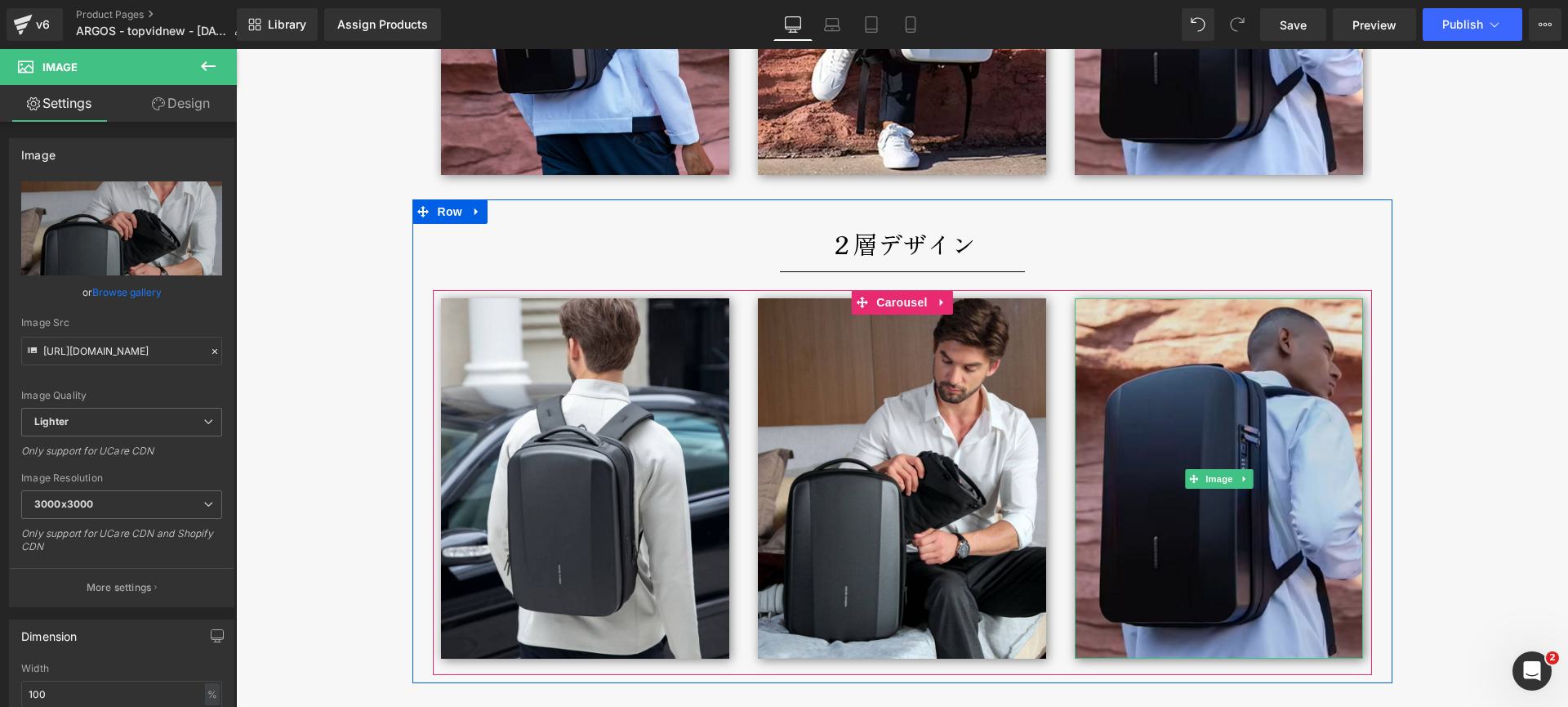
click at [1198, 381] on img at bounding box center [1219, 479] width 288 height 361
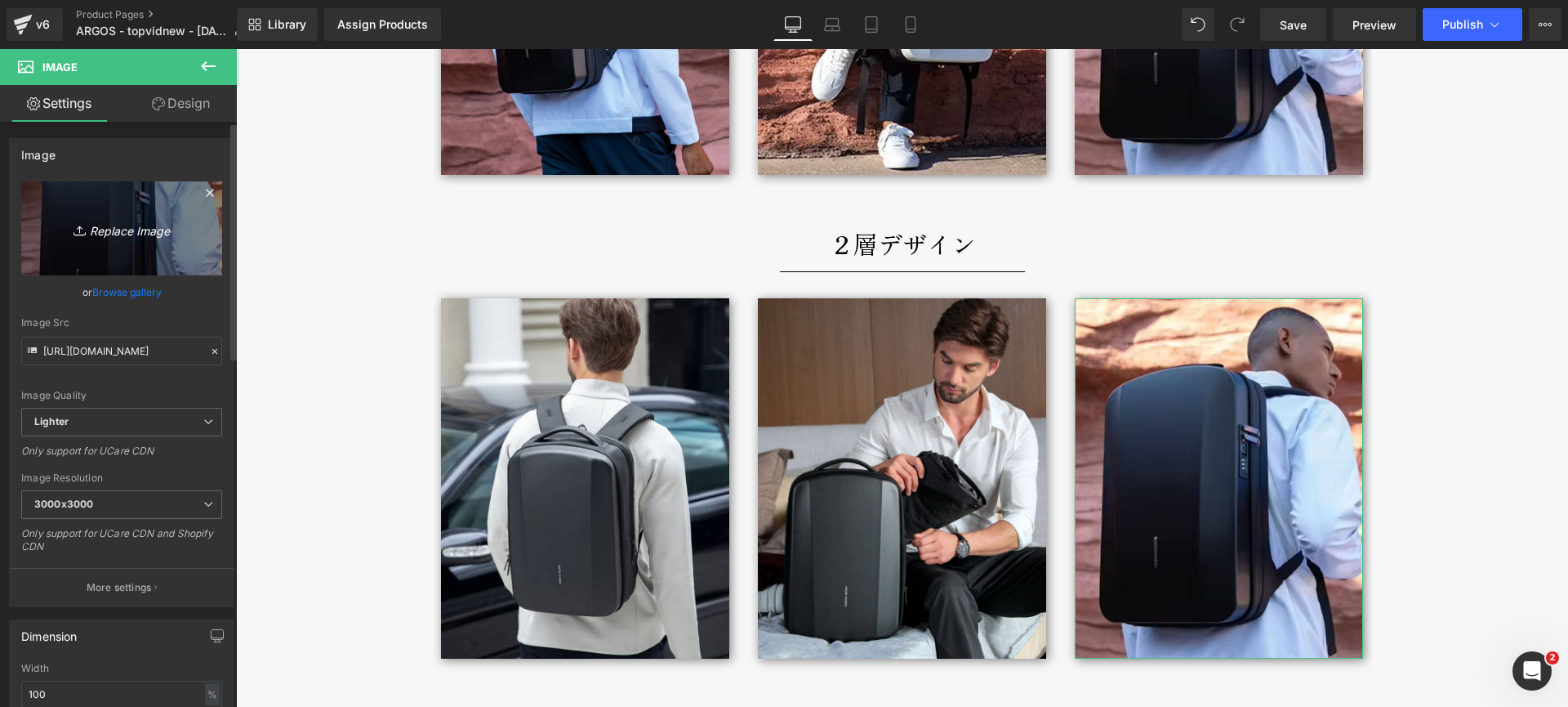
click at [146, 226] on icon "Replace Image" at bounding box center [122, 228] width 131 height 20
type input "C:\fakepath\argos-double-lifestyle3-800x1000.jpg"
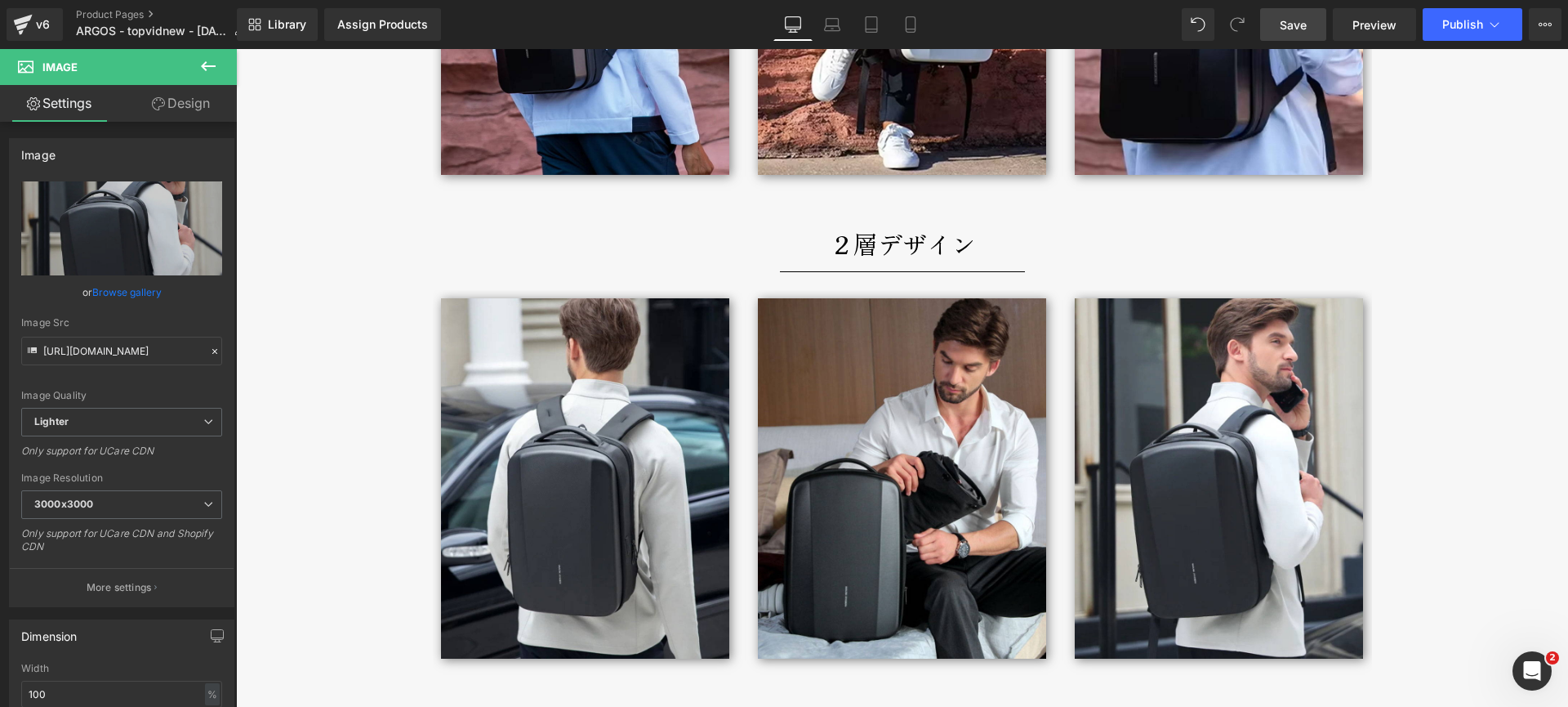
click at [1295, 24] on span "Save" at bounding box center [1293, 25] width 27 height 17
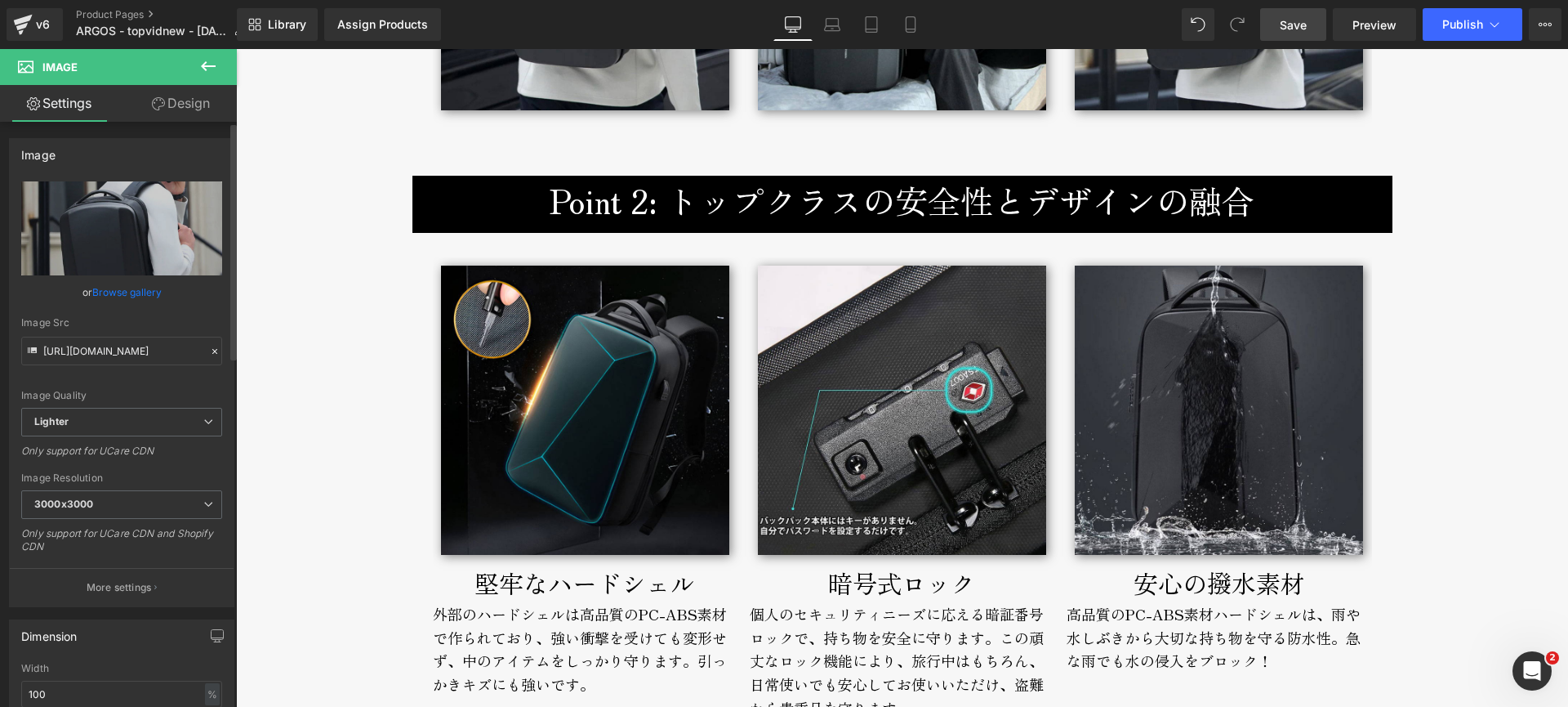
scroll to position [3168, 0]
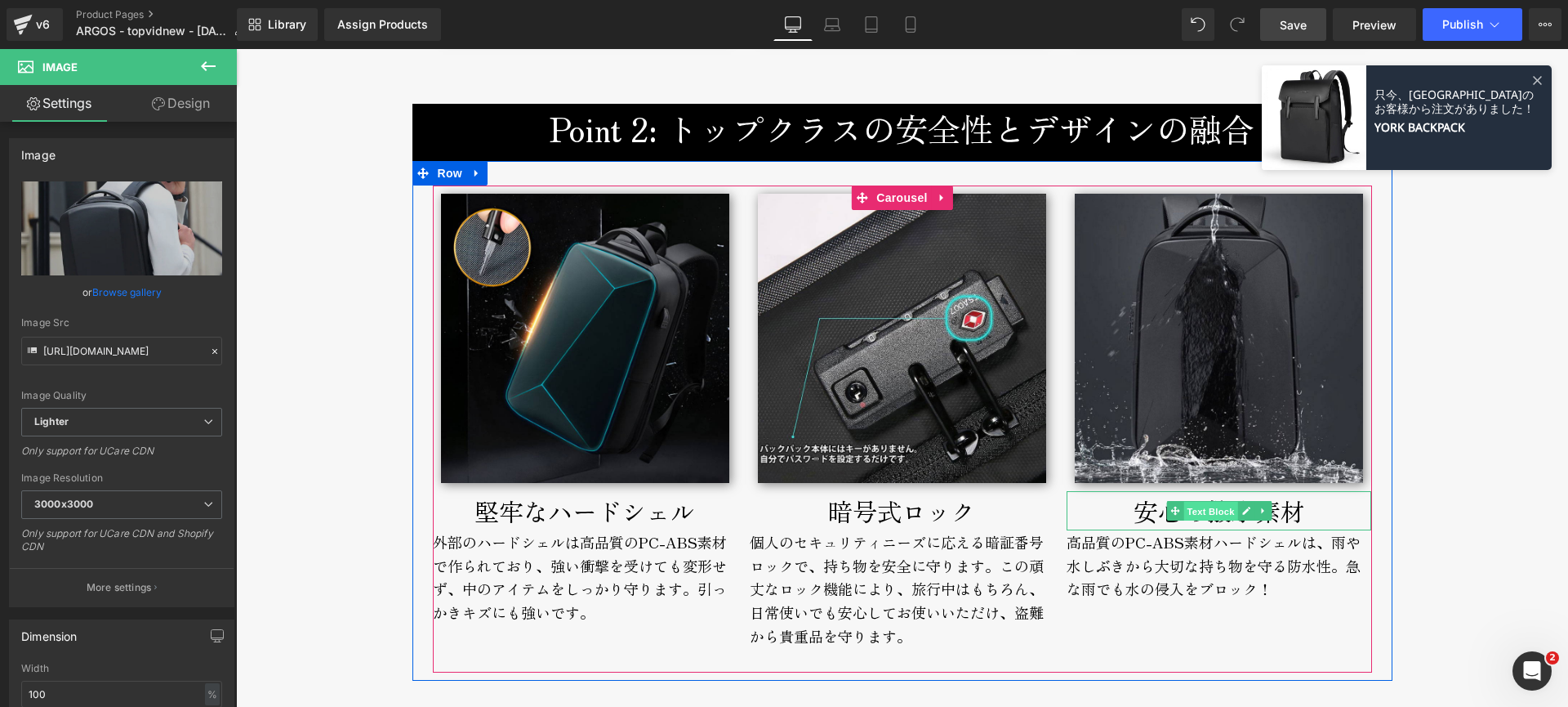
click at [1197, 514] on span "Text Block" at bounding box center [1211, 511] width 54 height 20
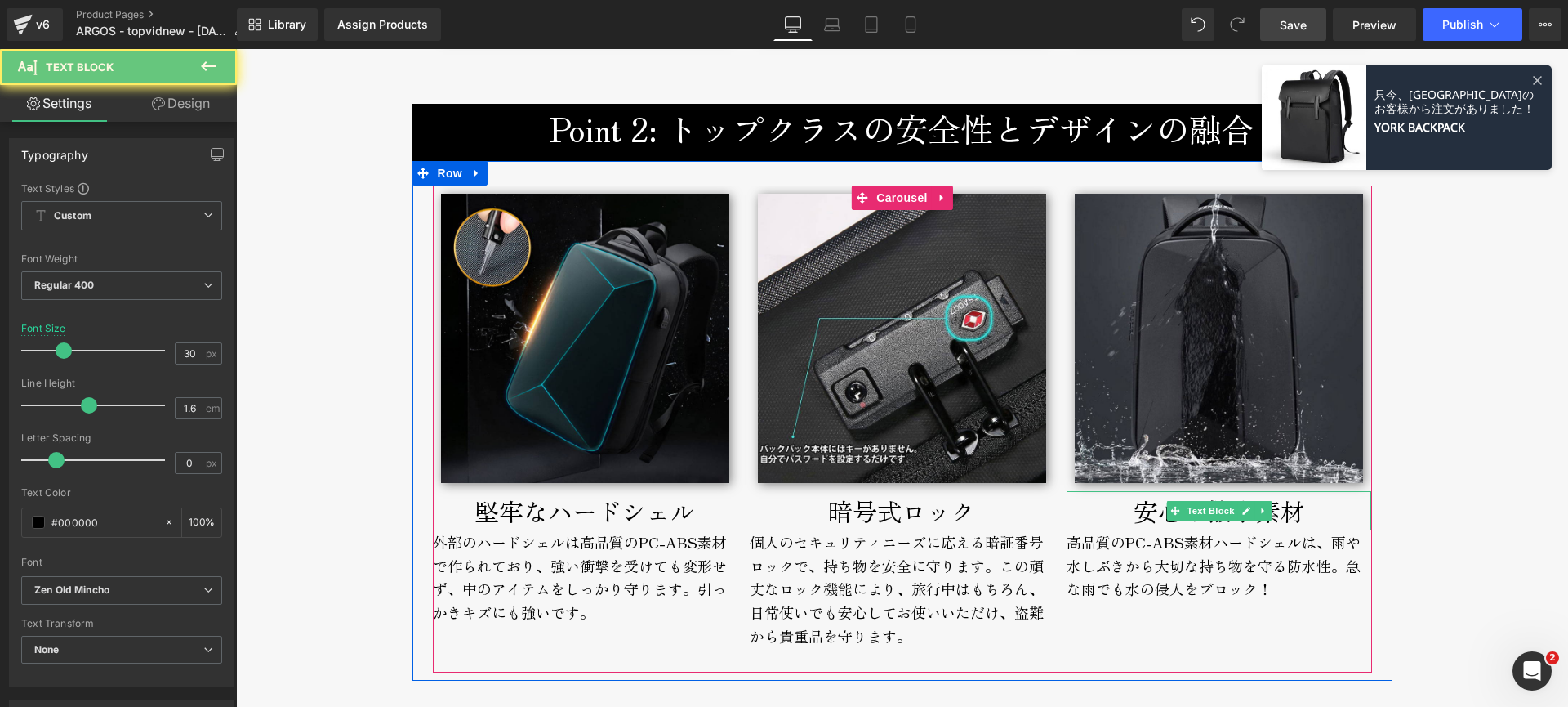
click at [1299, 514] on div "安心の撥水素材" at bounding box center [1219, 511] width 305 height 39
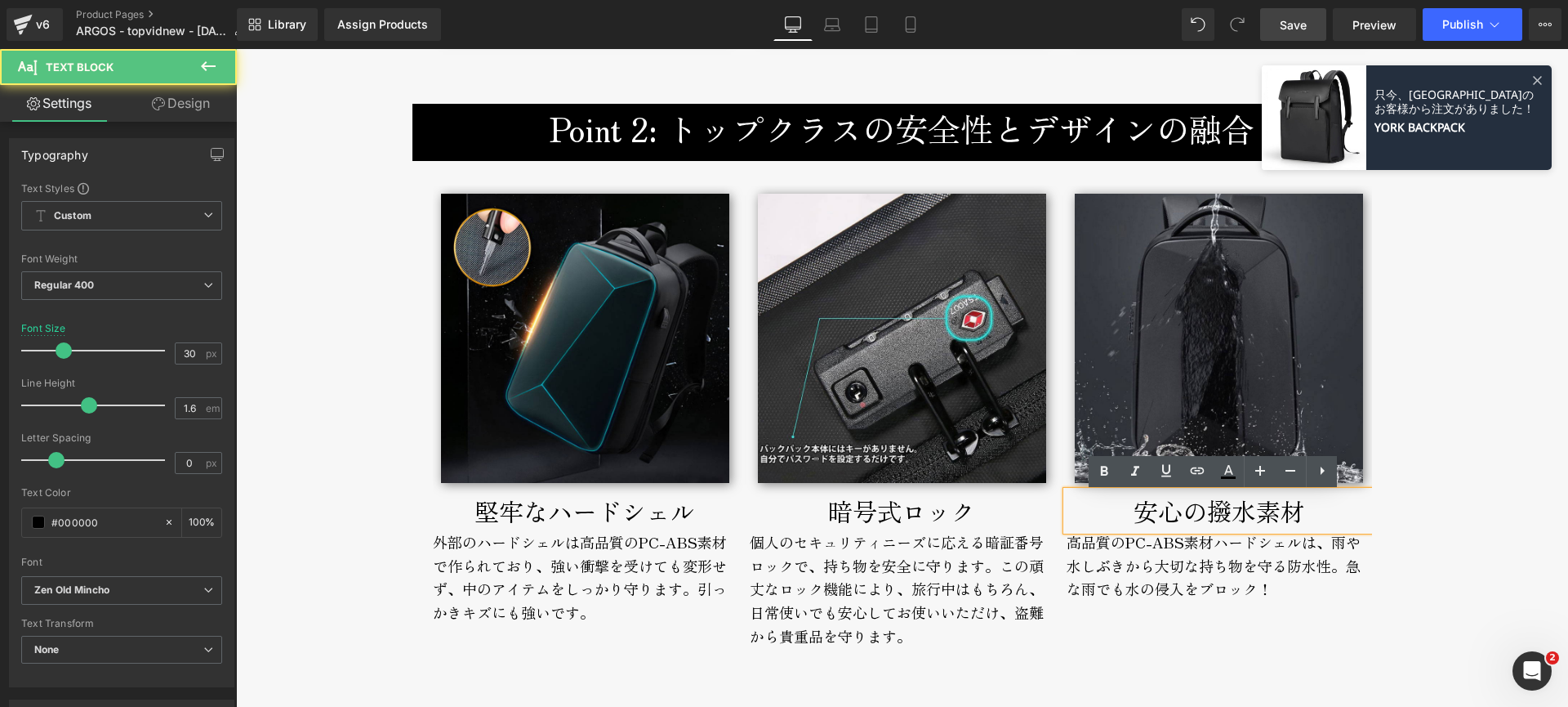
click at [1222, 518] on div "安心の撥水素材" at bounding box center [1219, 511] width 305 height 39
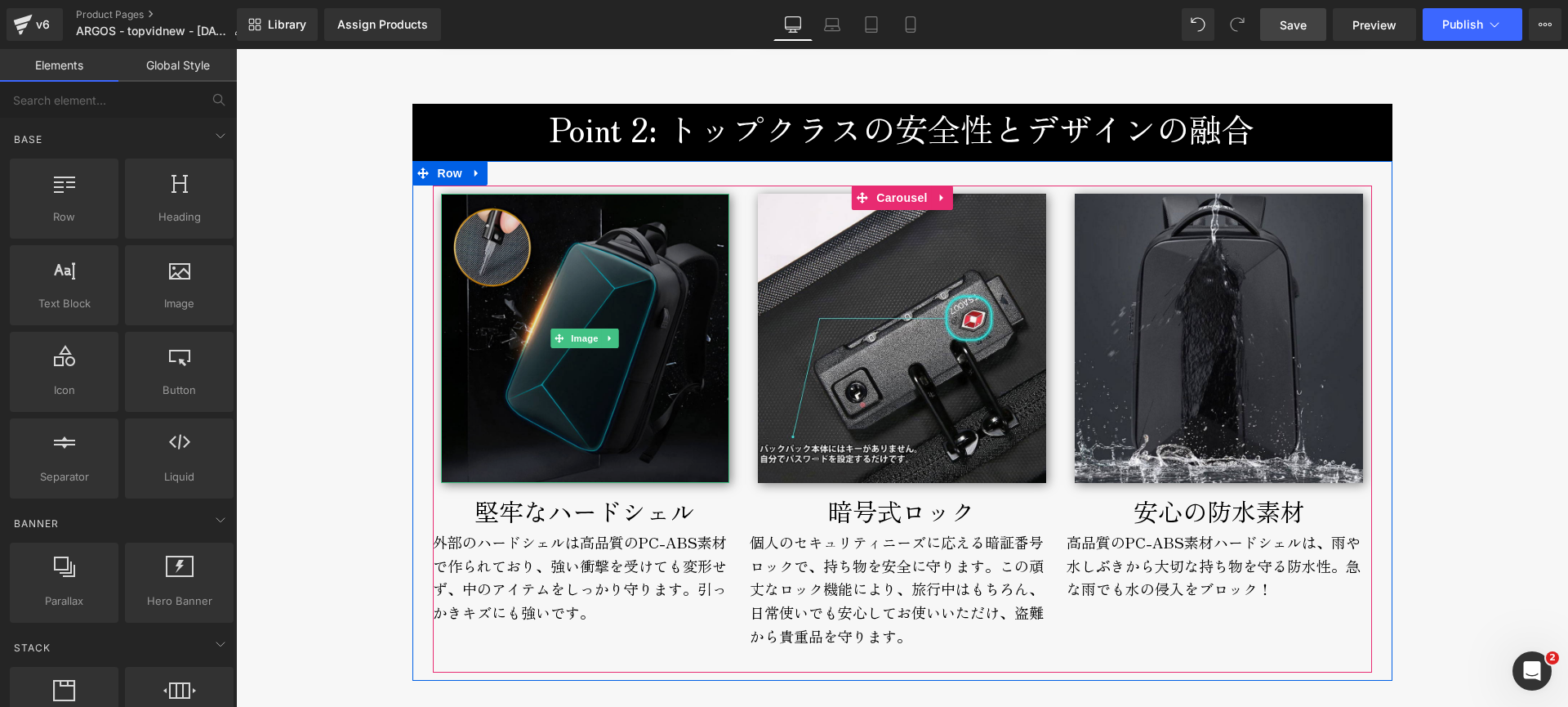
click at [519, 416] on img at bounding box center [585, 338] width 288 height 288
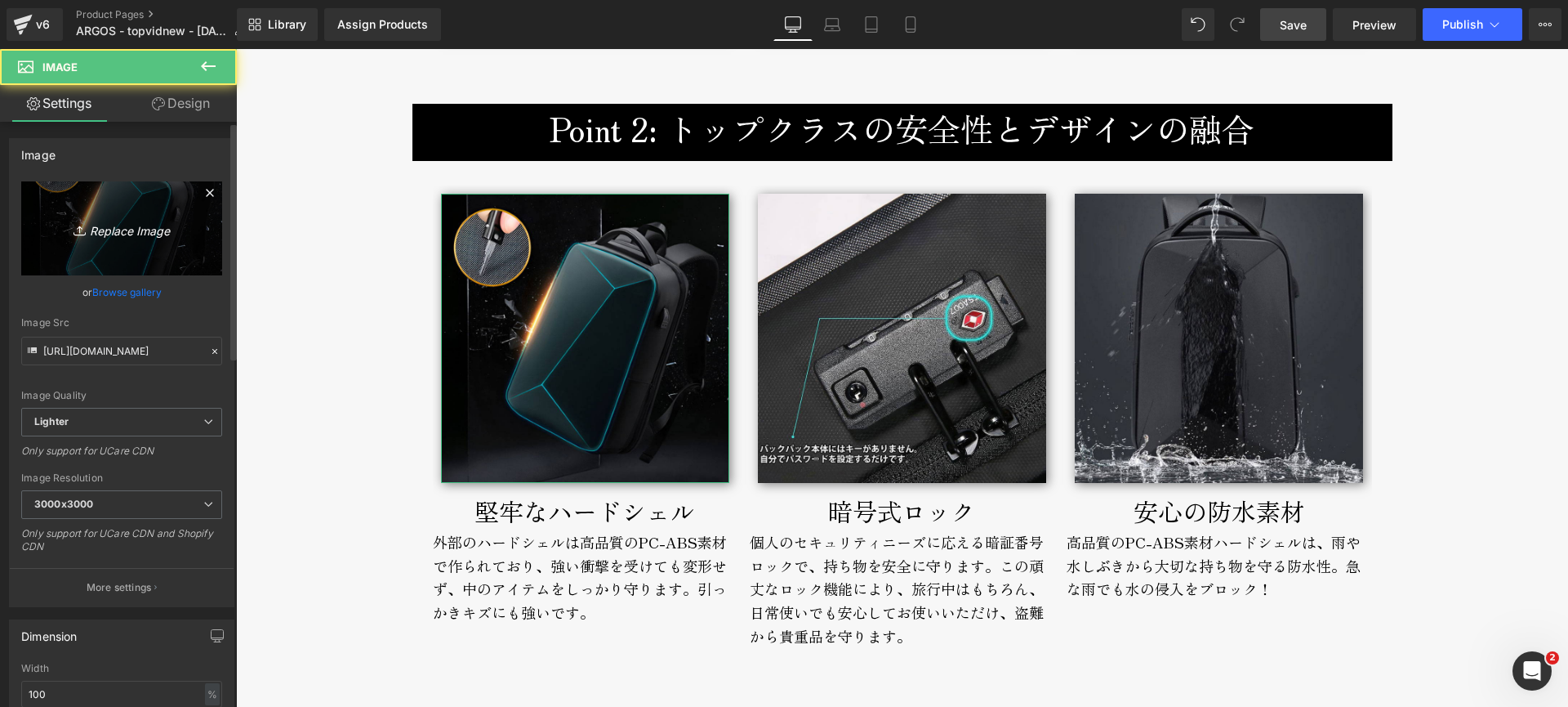
click at [113, 227] on icon "Replace Image" at bounding box center [122, 228] width 131 height 20
type input "C:\fakepath\argos-double-shockproof-800px.jpg"
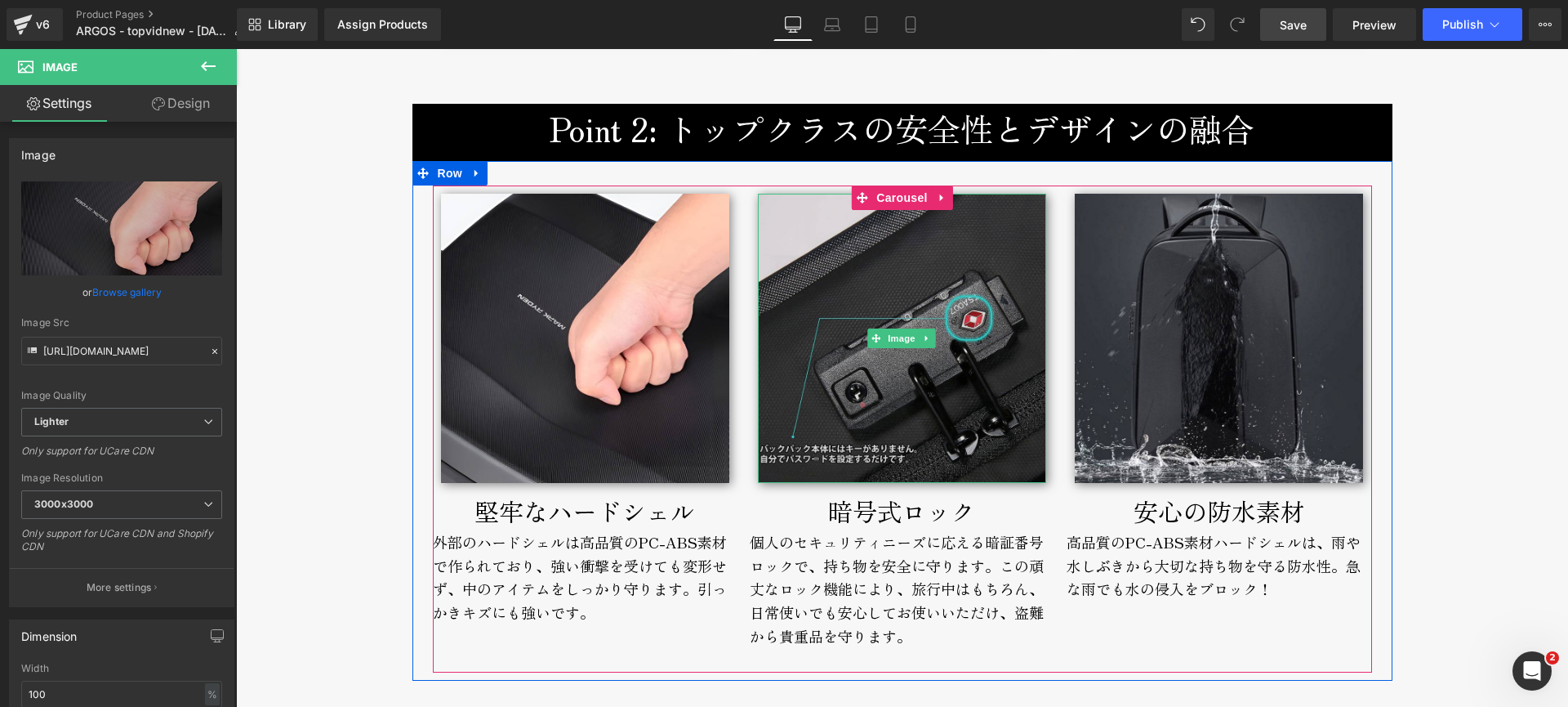
click at [860, 446] on img at bounding box center [902, 338] width 288 height 288
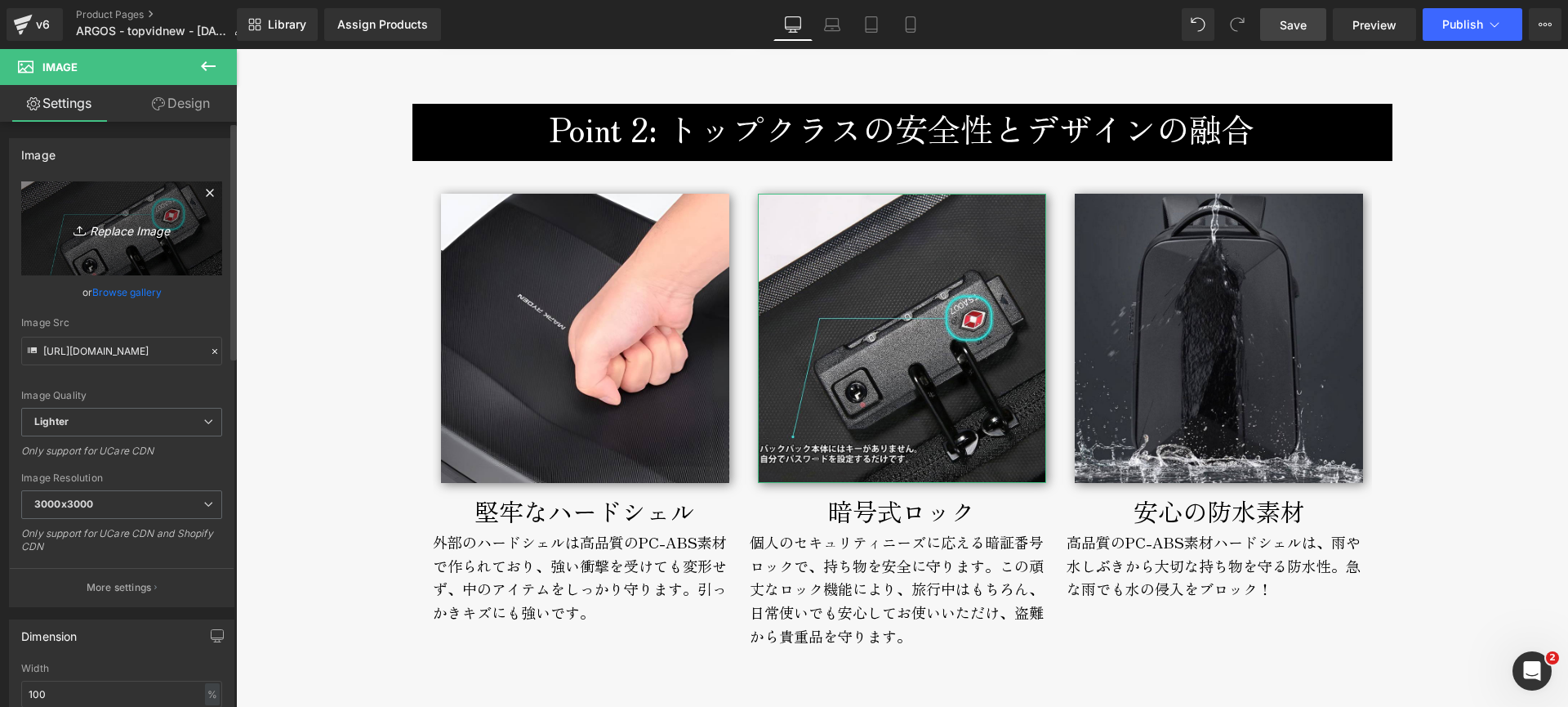
click at [117, 230] on icon "Replace Image" at bounding box center [122, 228] width 131 height 20
type input "C:\fakepath\argos-broderik-passlock-800px.jpg"
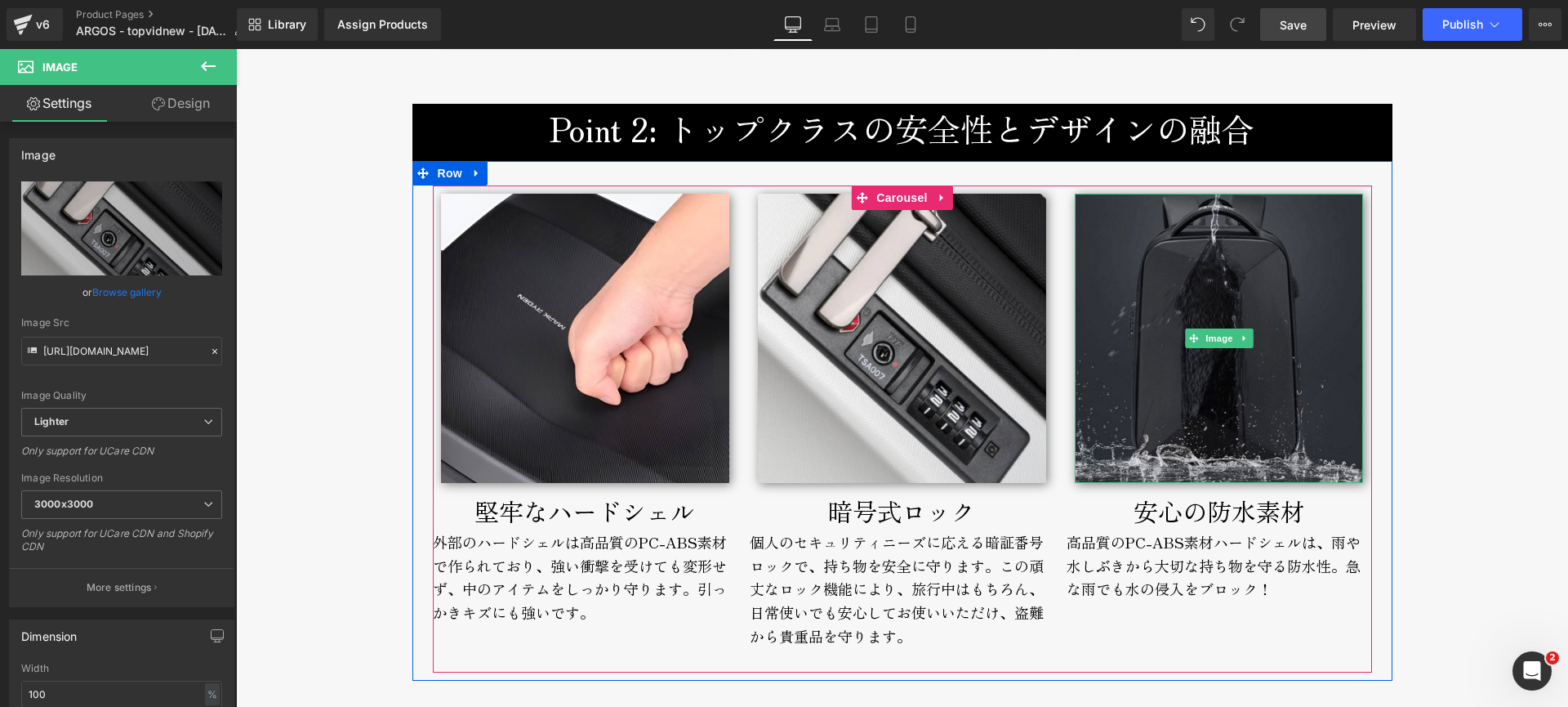
click at [1136, 411] on img at bounding box center [1219, 338] width 288 height 288
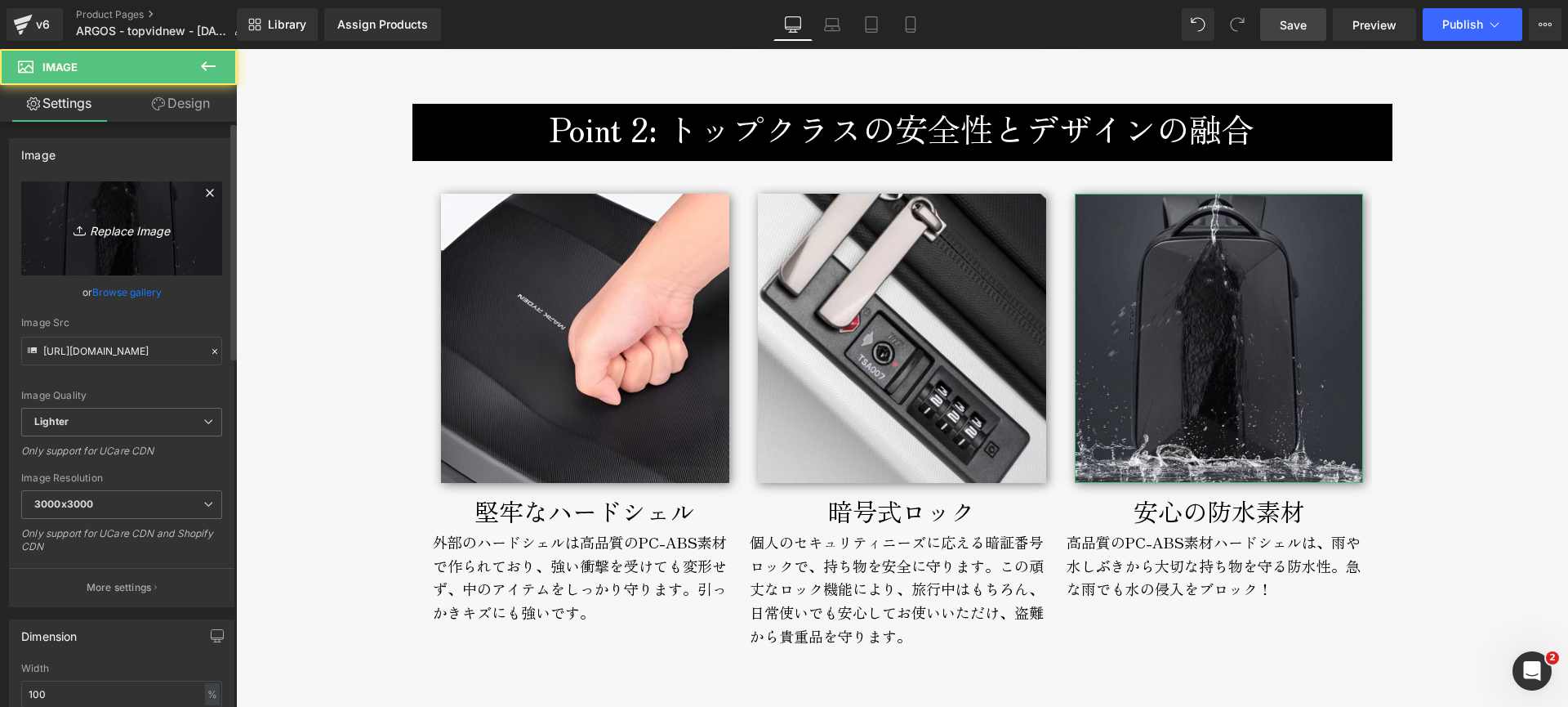
click at [105, 232] on icon "Replace Image" at bounding box center [122, 228] width 131 height 20
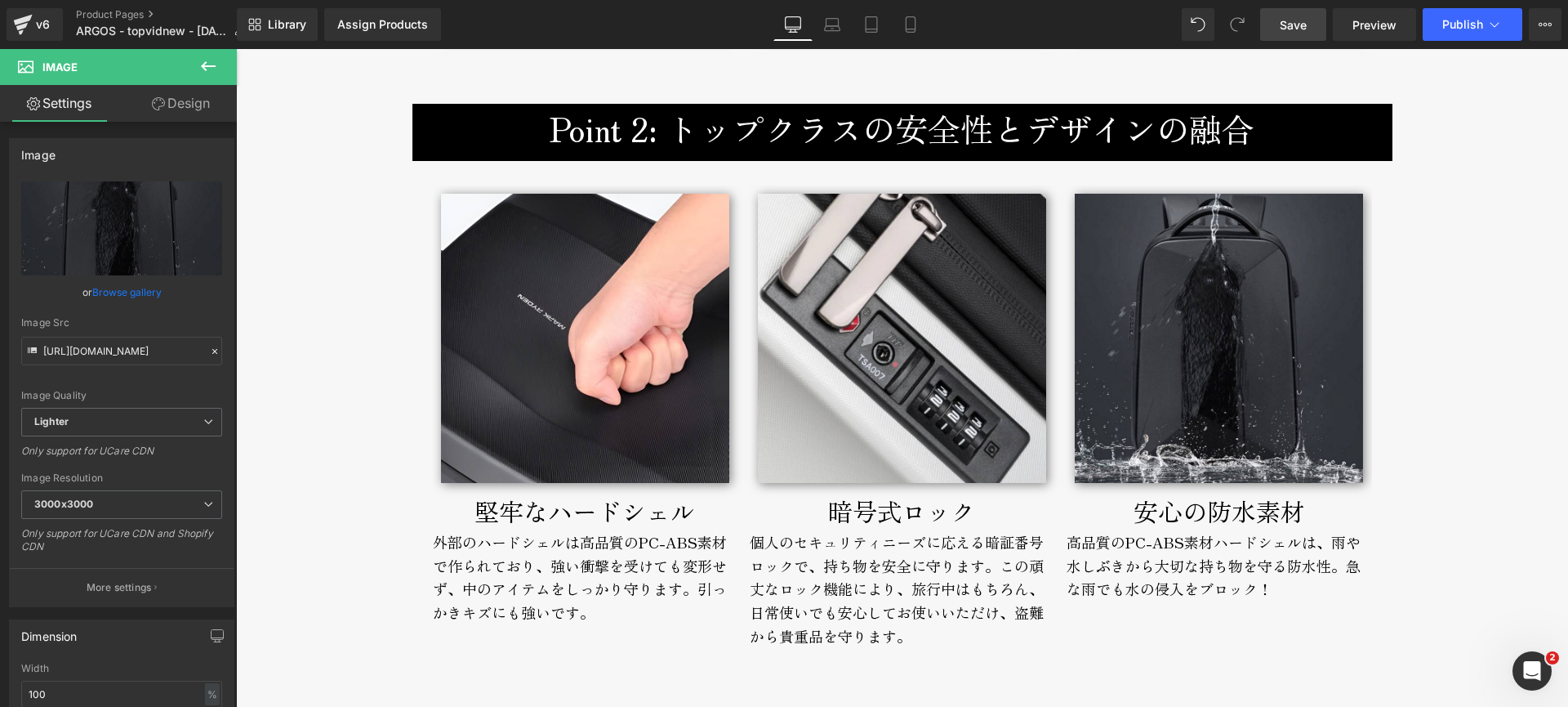
type input "C:\fakepath\argos-broderik-waterproof-800px.jpg"
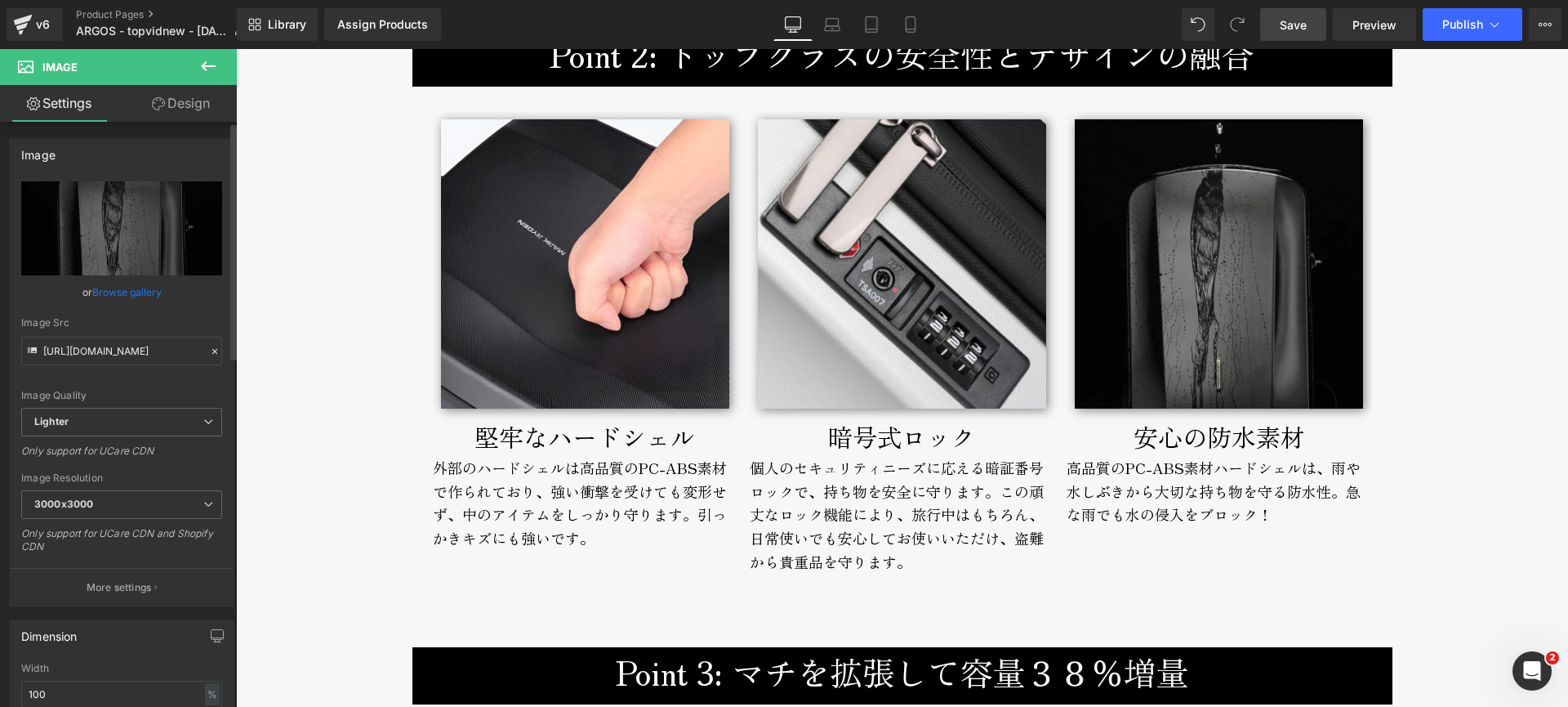
scroll to position [3040, 0]
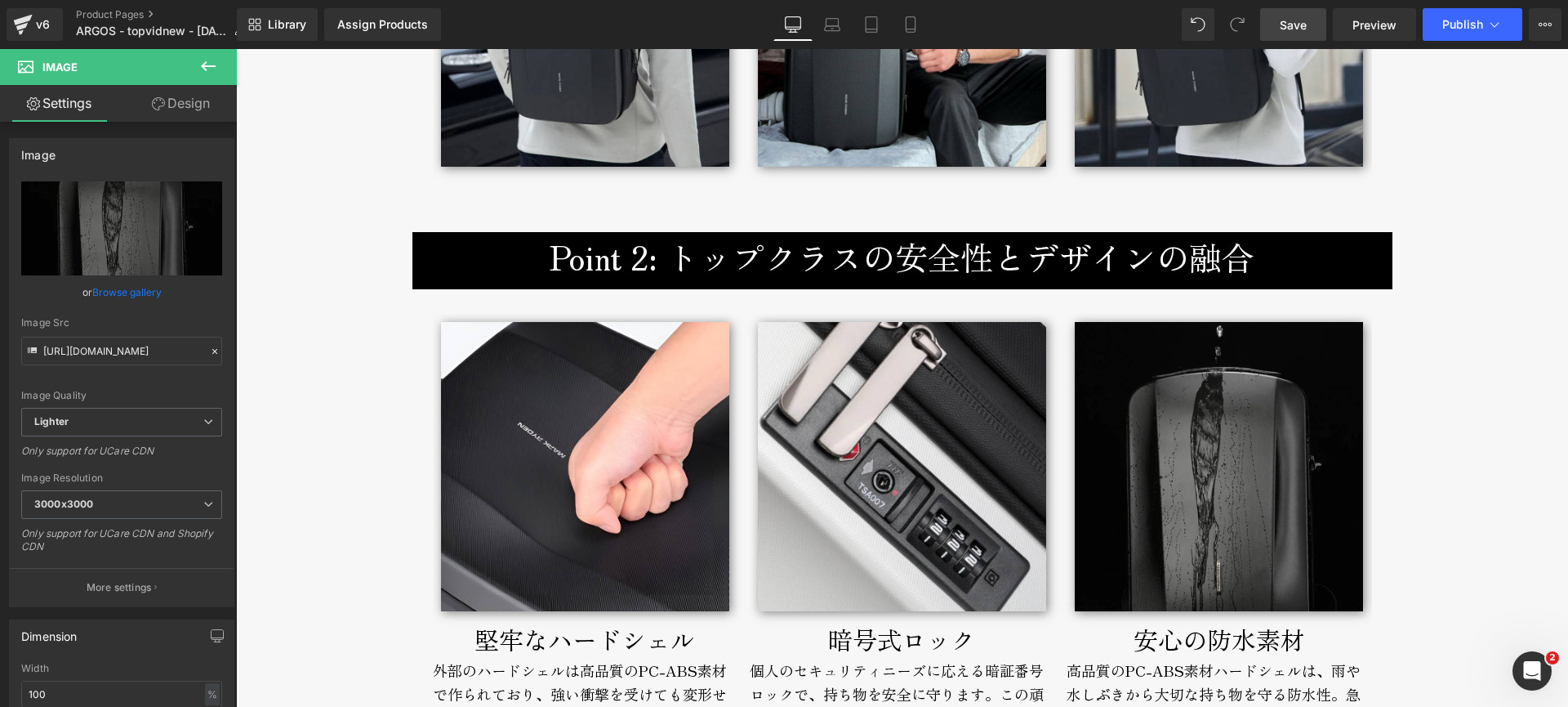
click at [675, 260] on h3 "Point 2: トップクラスの安全性とデザインの融合" at bounding box center [903, 256] width 956 height 49
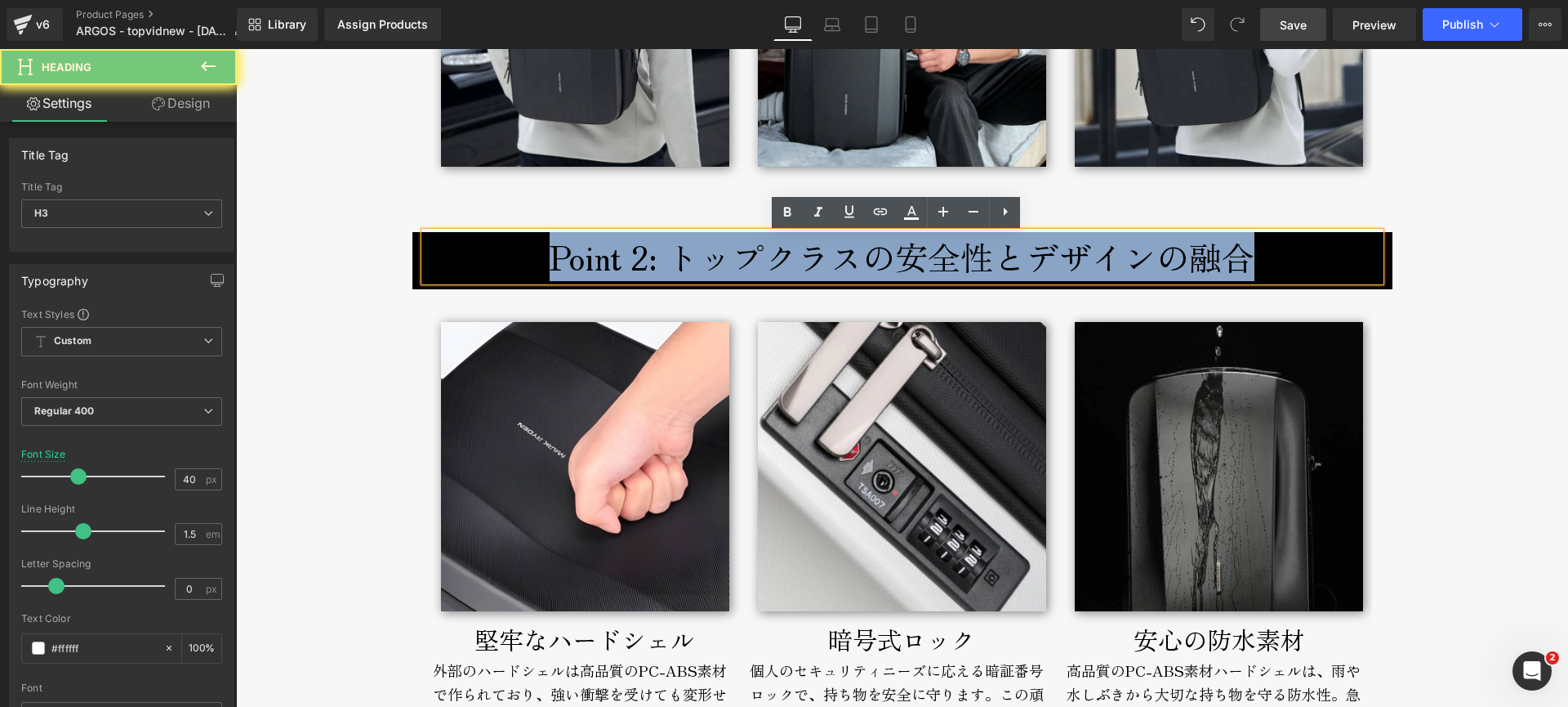
click at [675, 260] on h3 "Point 2: トップクラスの安全性とデザインの融合" at bounding box center [903, 256] width 956 height 49
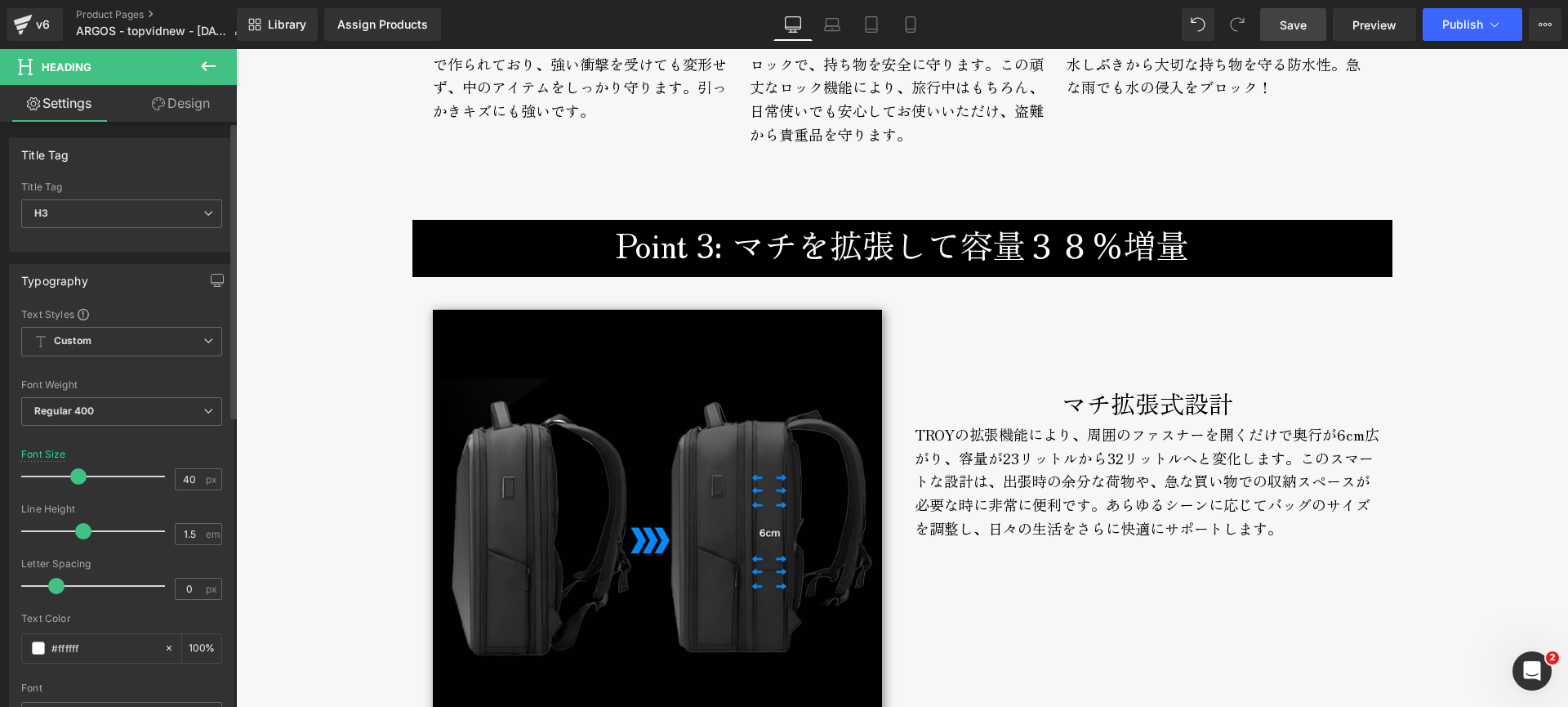
scroll to position [3706, 0]
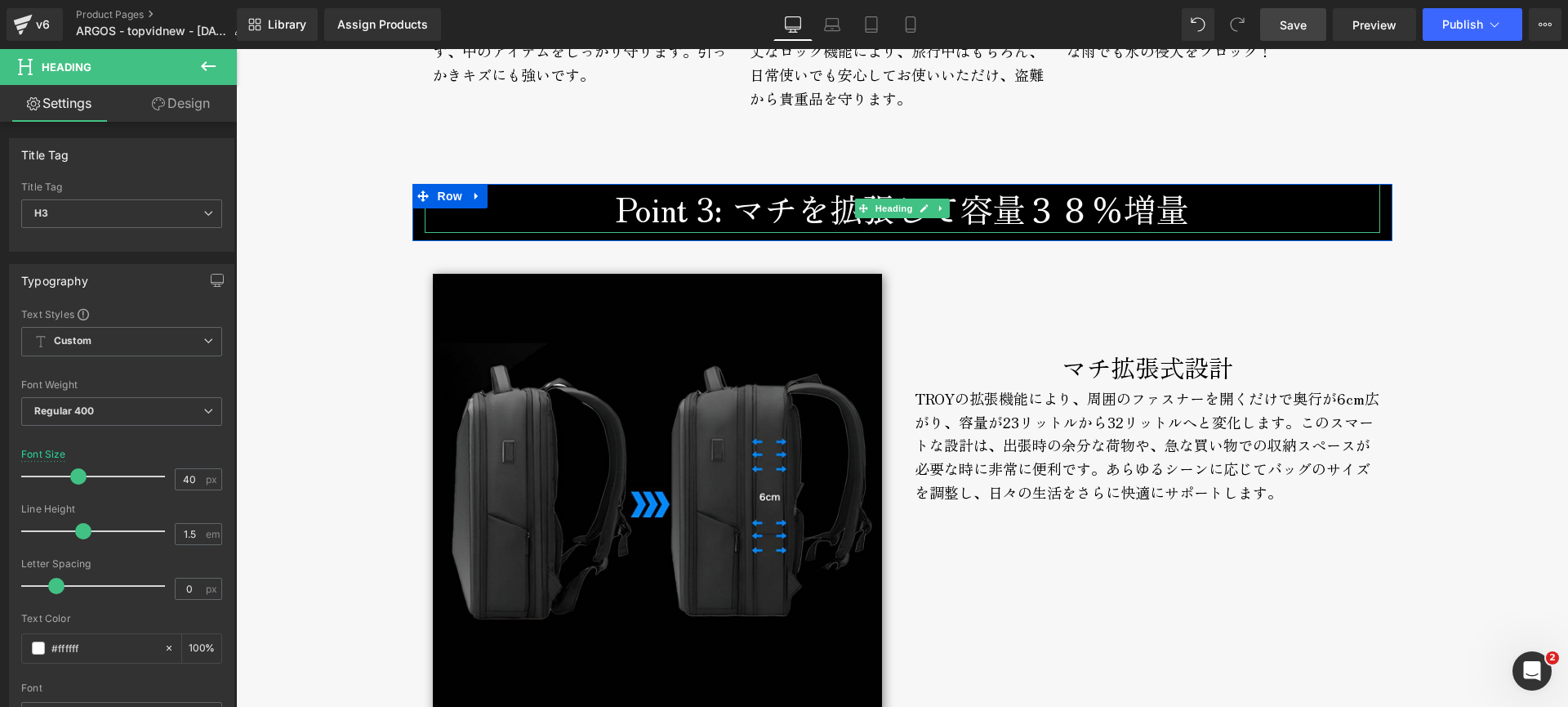
click at [715, 212] on h3 "Point 3: マチを拡張して容量３８％増量" at bounding box center [903, 208] width 956 height 49
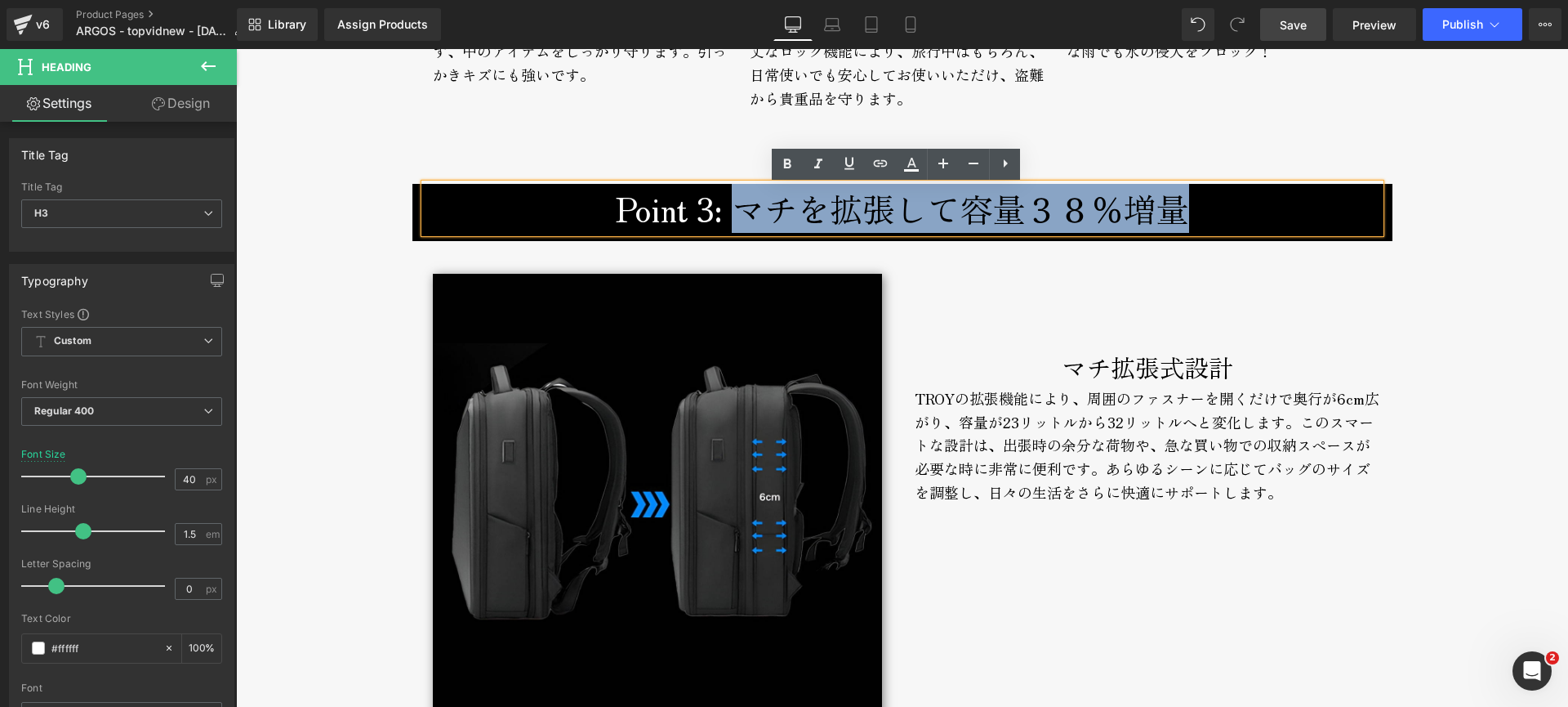
drag, startPoint x: 733, startPoint y: 212, endPoint x: 1205, endPoint y: 214, distance: 472.0
click at [1205, 214] on h3 "Point 3: マチを拡張して容量３８％増量" at bounding box center [903, 208] width 956 height 49
paste div
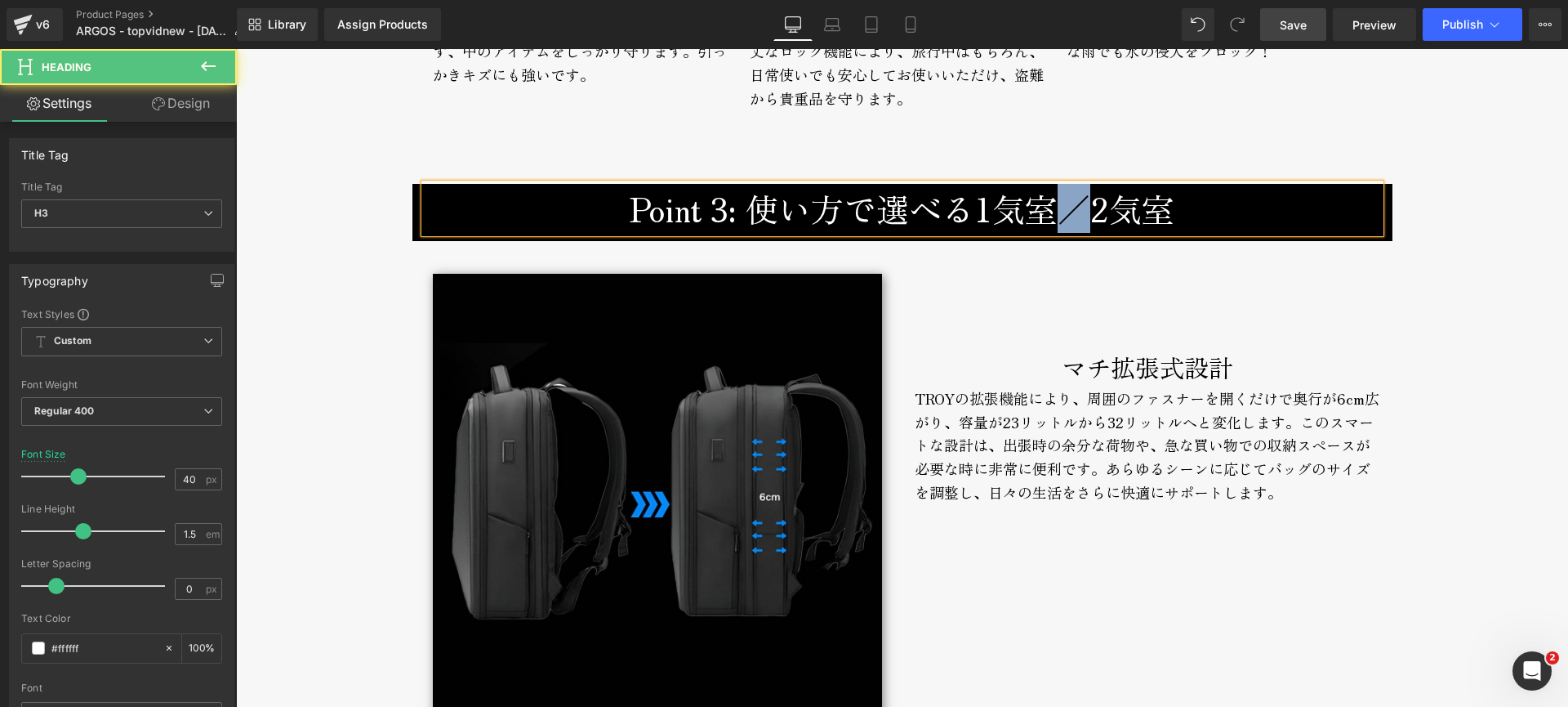
drag, startPoint x: 1063, startPoint y: 214, endPoint x: 1089, endPoint y: 217, distance: 26.2
click at [1089, 217] on h3 "Point 3: 使い方で選べる1気室／2気室" at bounding box center [903, 208] width 956 height 49
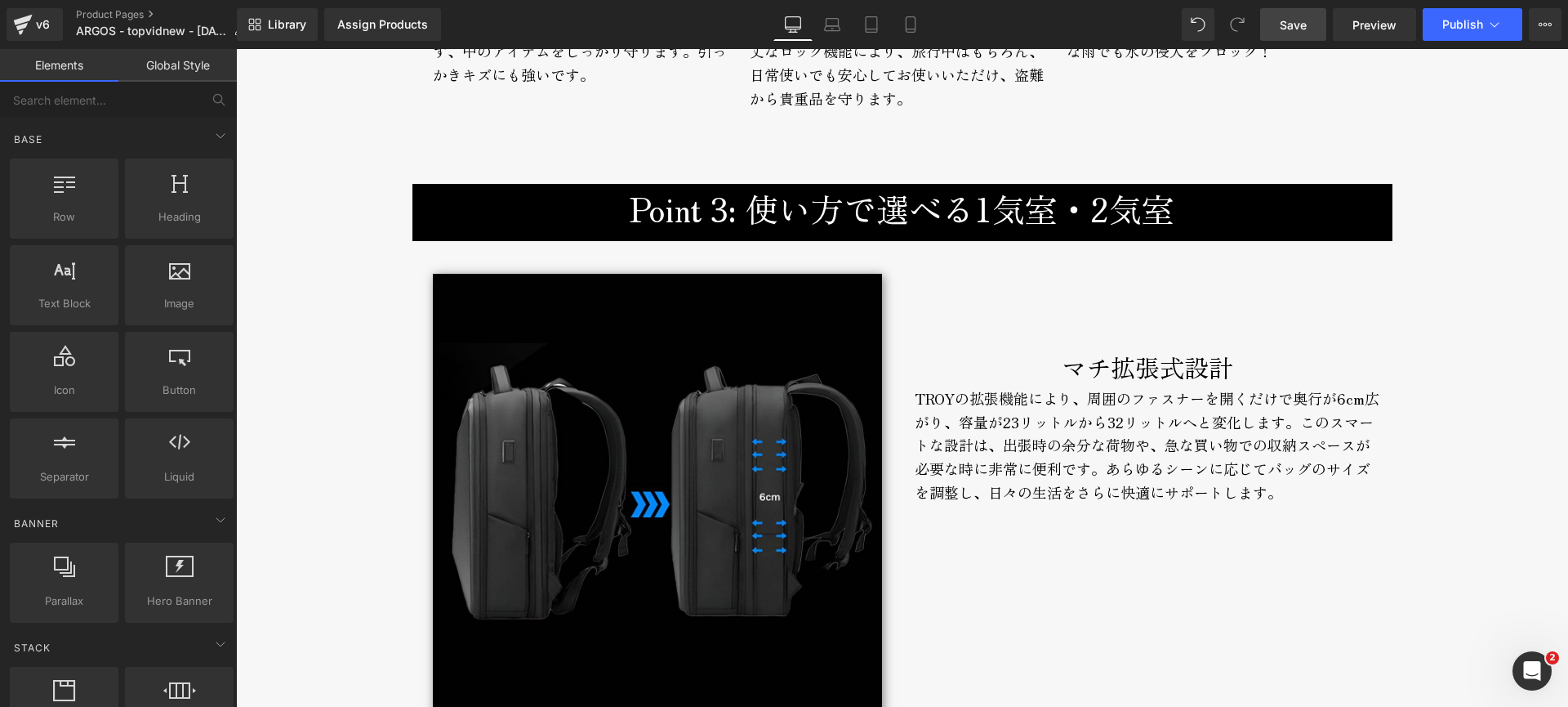
click at [1301, 25] on span "Save" at bounding box center [1293, 25] width 27 height 17
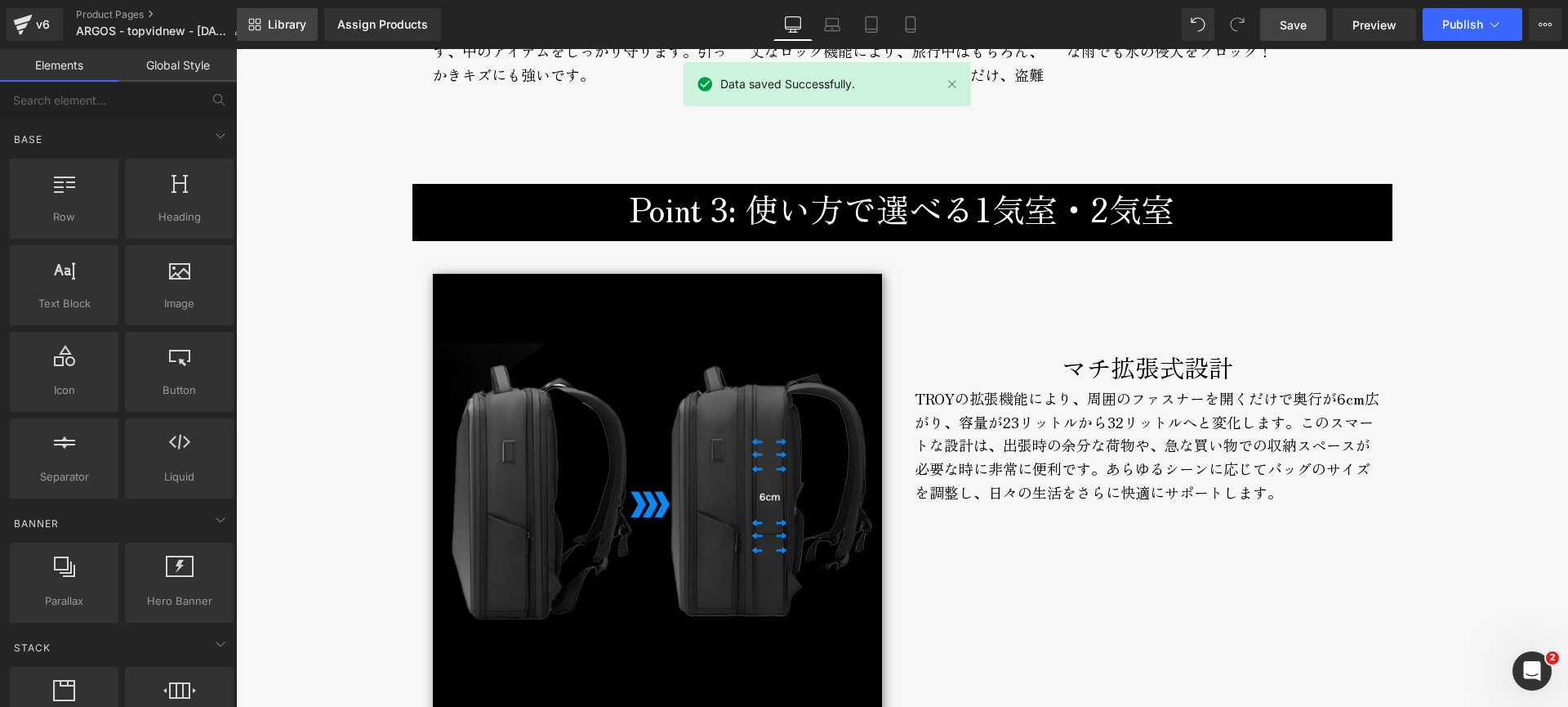
click at [271, 26] on span "Library" at bounding box center [286, 24] width 38 height 15
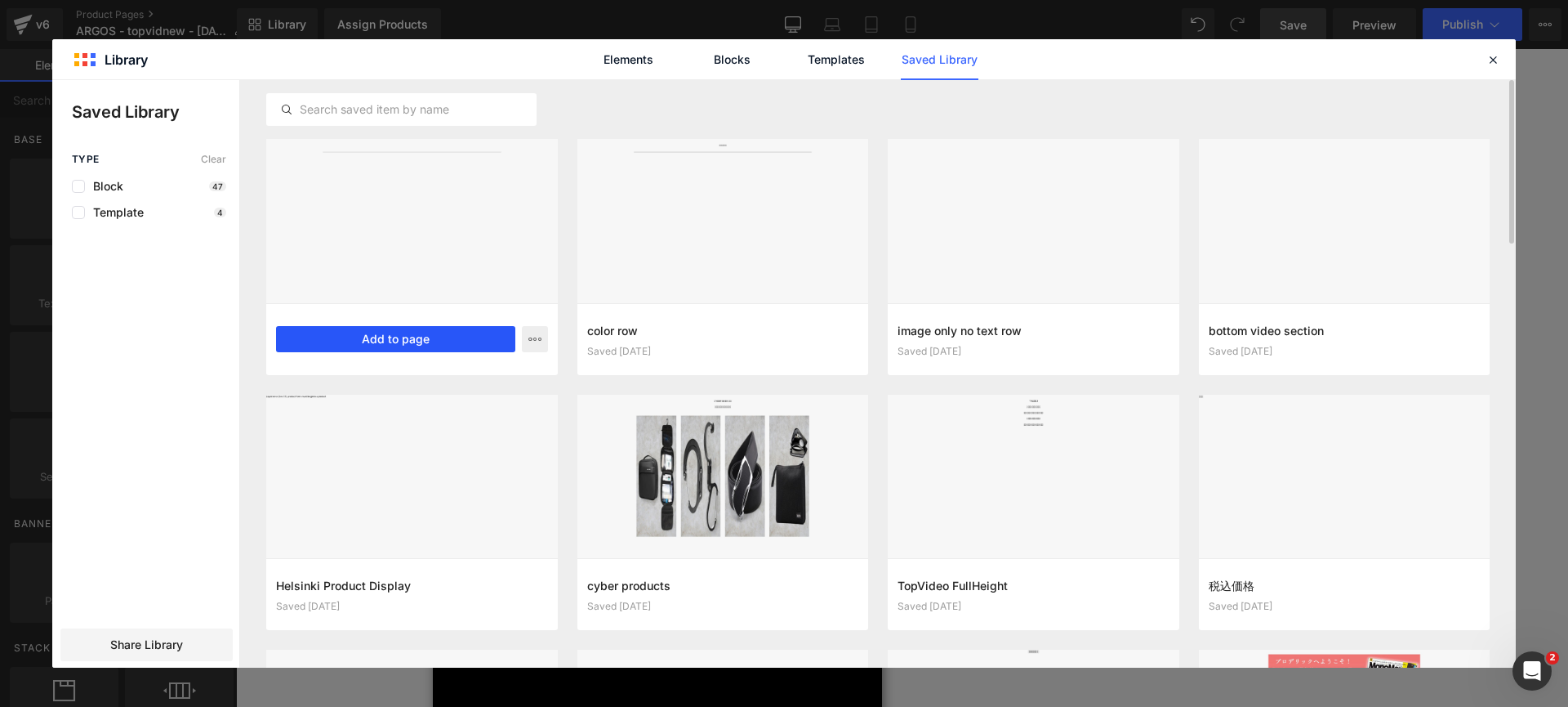
drag, startPoint x: 412, startPoint y: 332, endPoint x: 179, endPoint y: 299, distance: 235.3
click at [412, 332] on button "Add to page" at bounding box center [395, 339] width 239 height 26
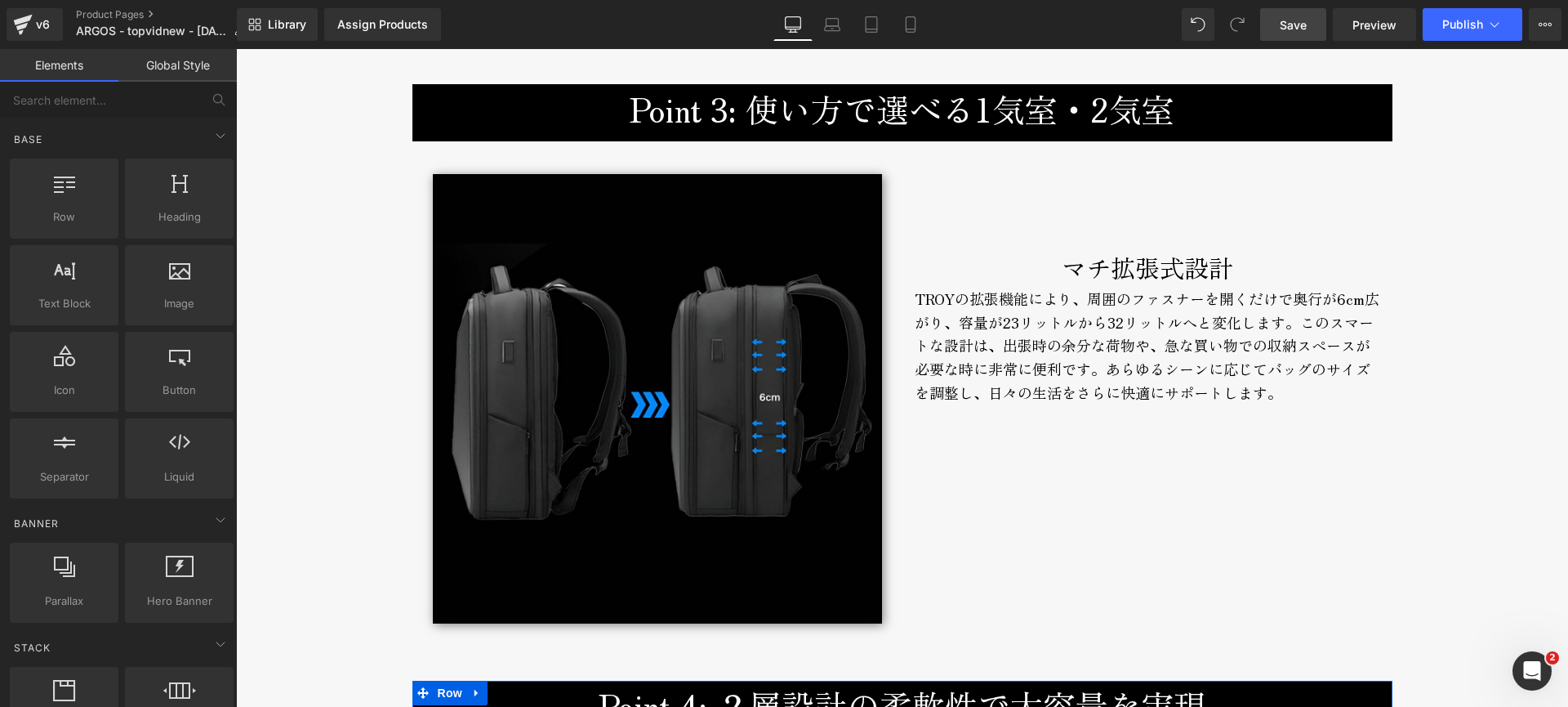
scroll to position [3646, 0]
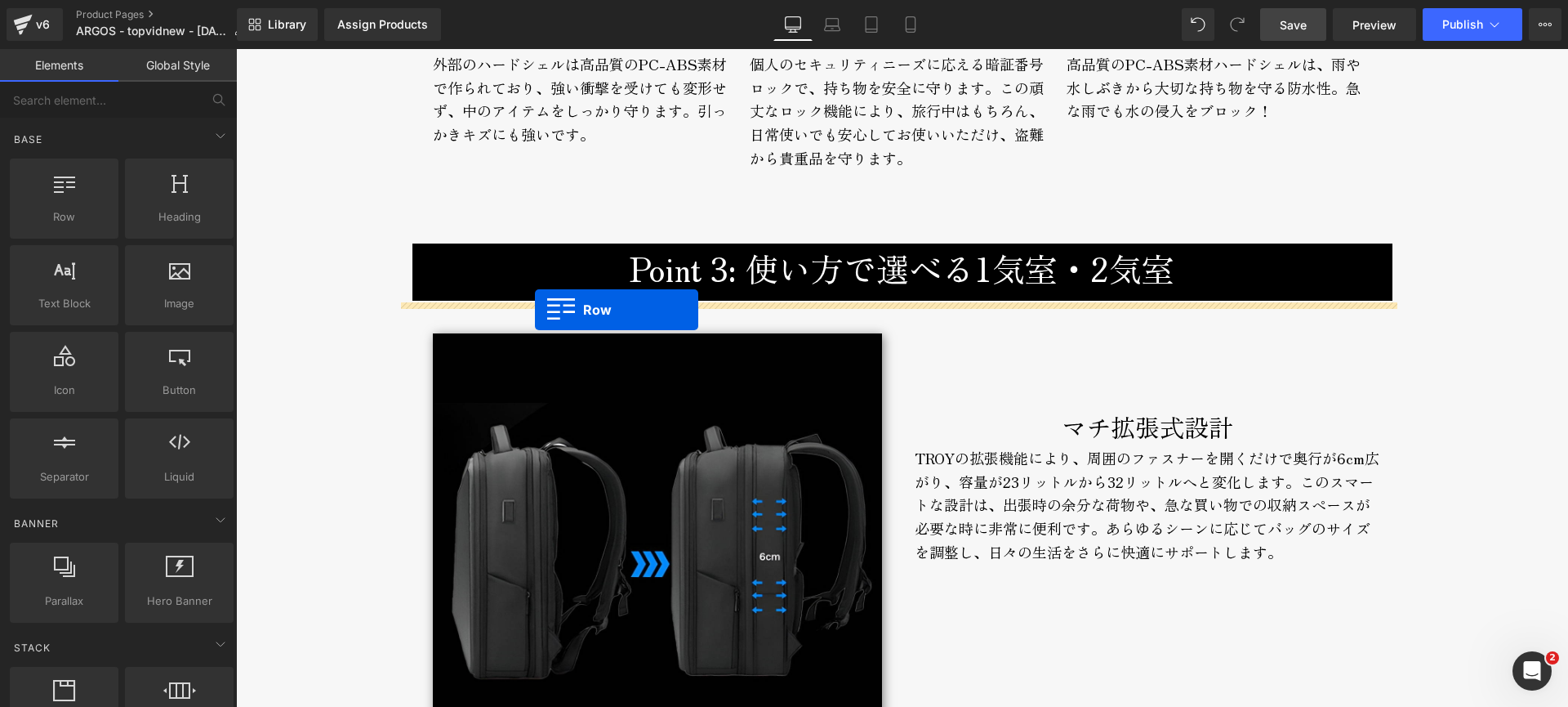
drag, startPoint x: 415, startPoint y: 271, endPoint x: 536, endPoint y: 310, distance: 127.1
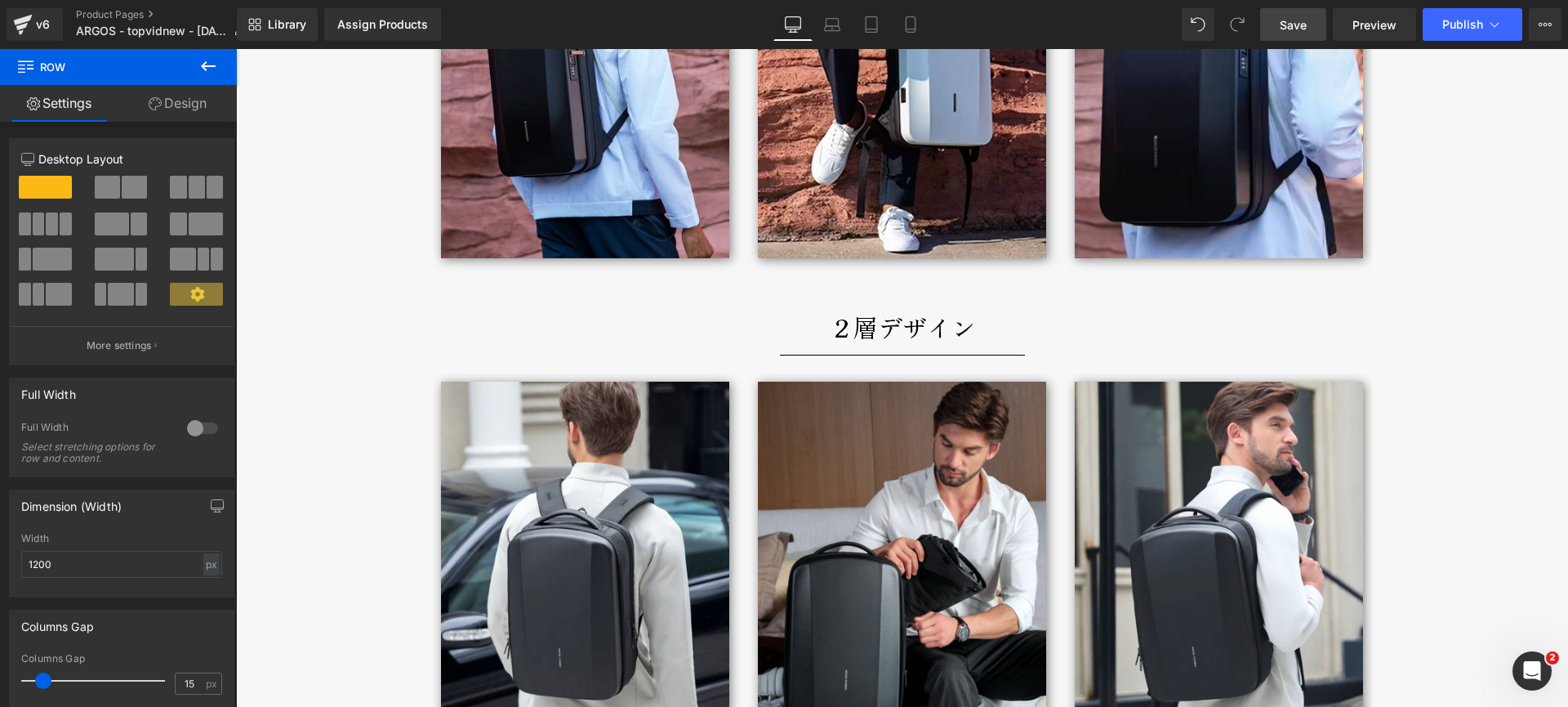
scroll to position [2131, 0]
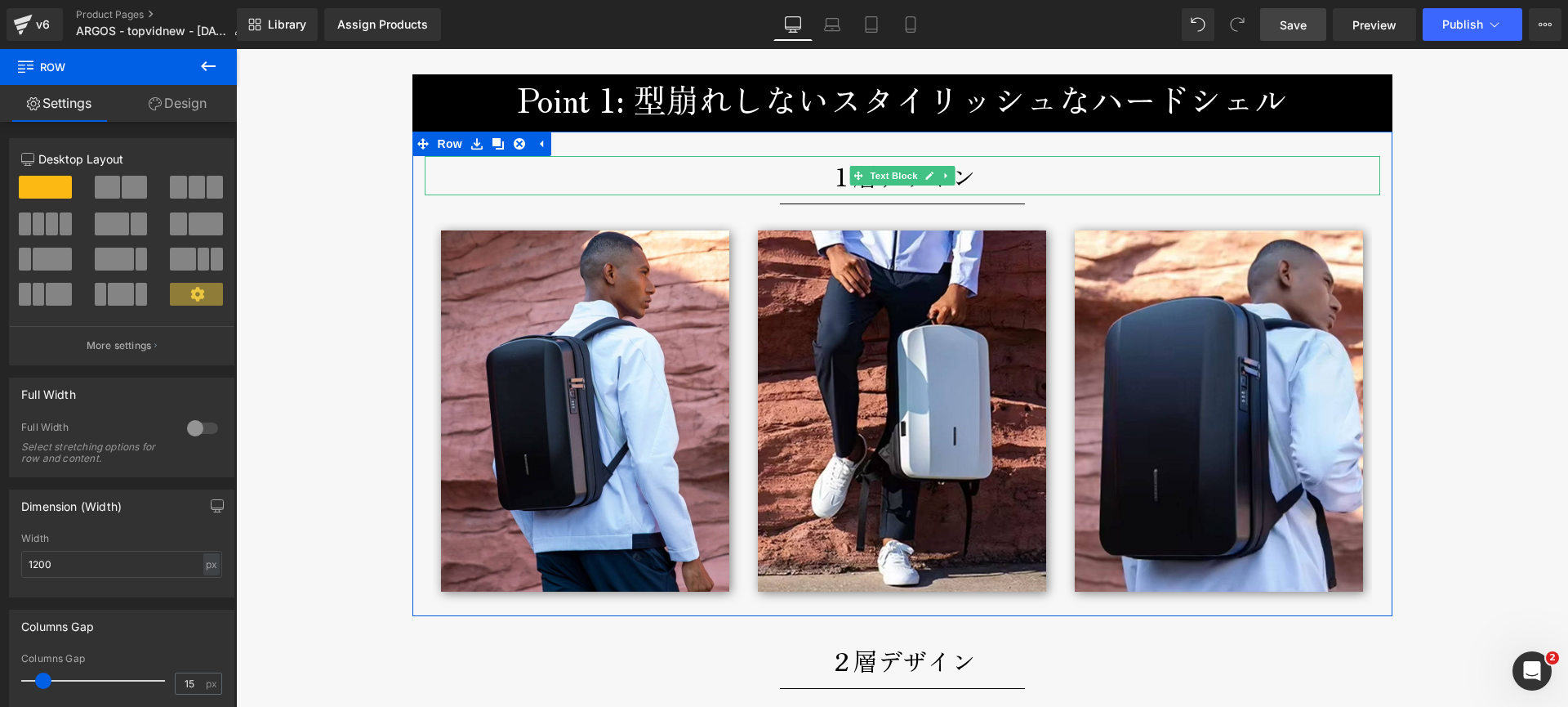
click at [801, 182] on p "１層デザイン" at bounding box center [903, 176] width 956 height 39
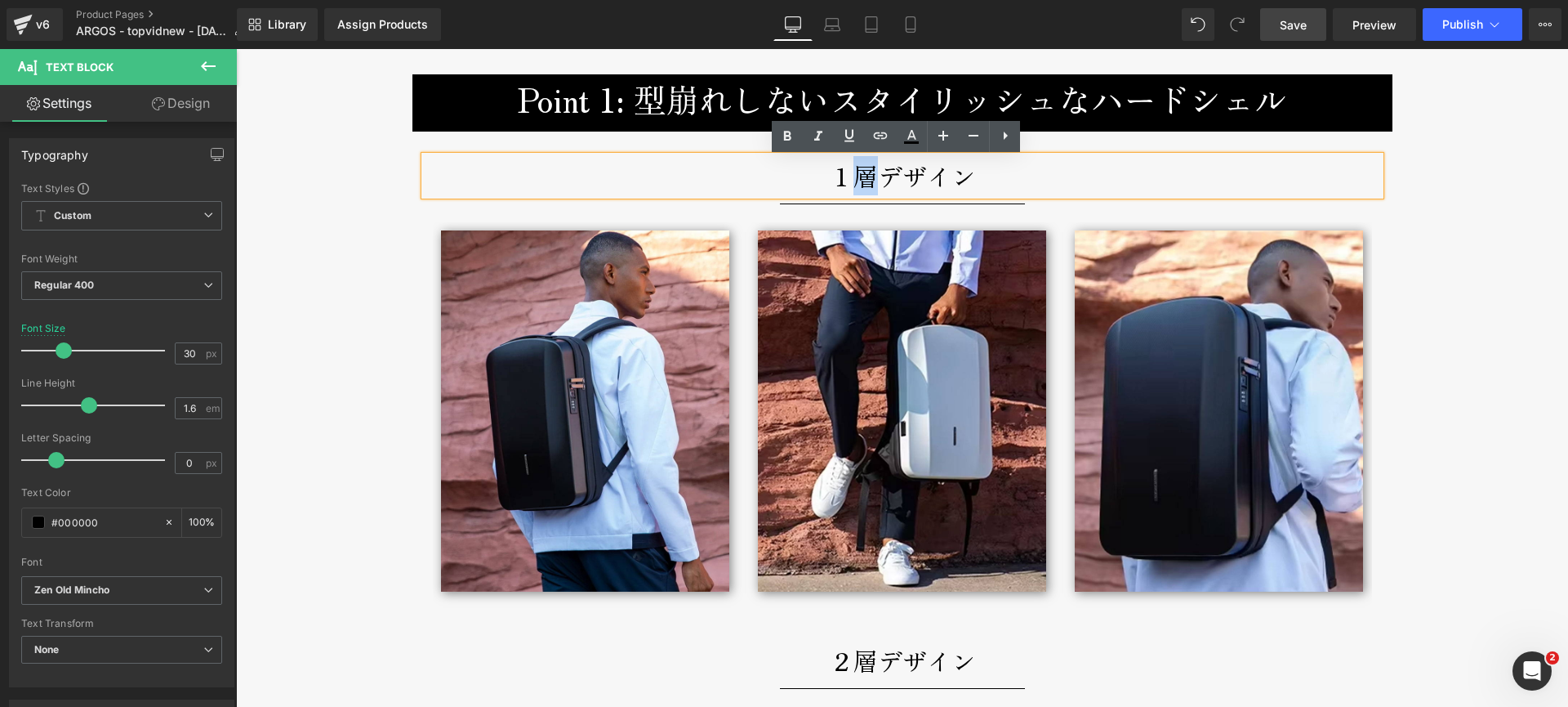
drag, startPoint x: 847, startPoint y: 179, endPoint x: 862, endPoint y: 180, distance: 15.0
click at [862, 180] on p "１層デザイン" at bounding box center [903, 176] width 956 height 39
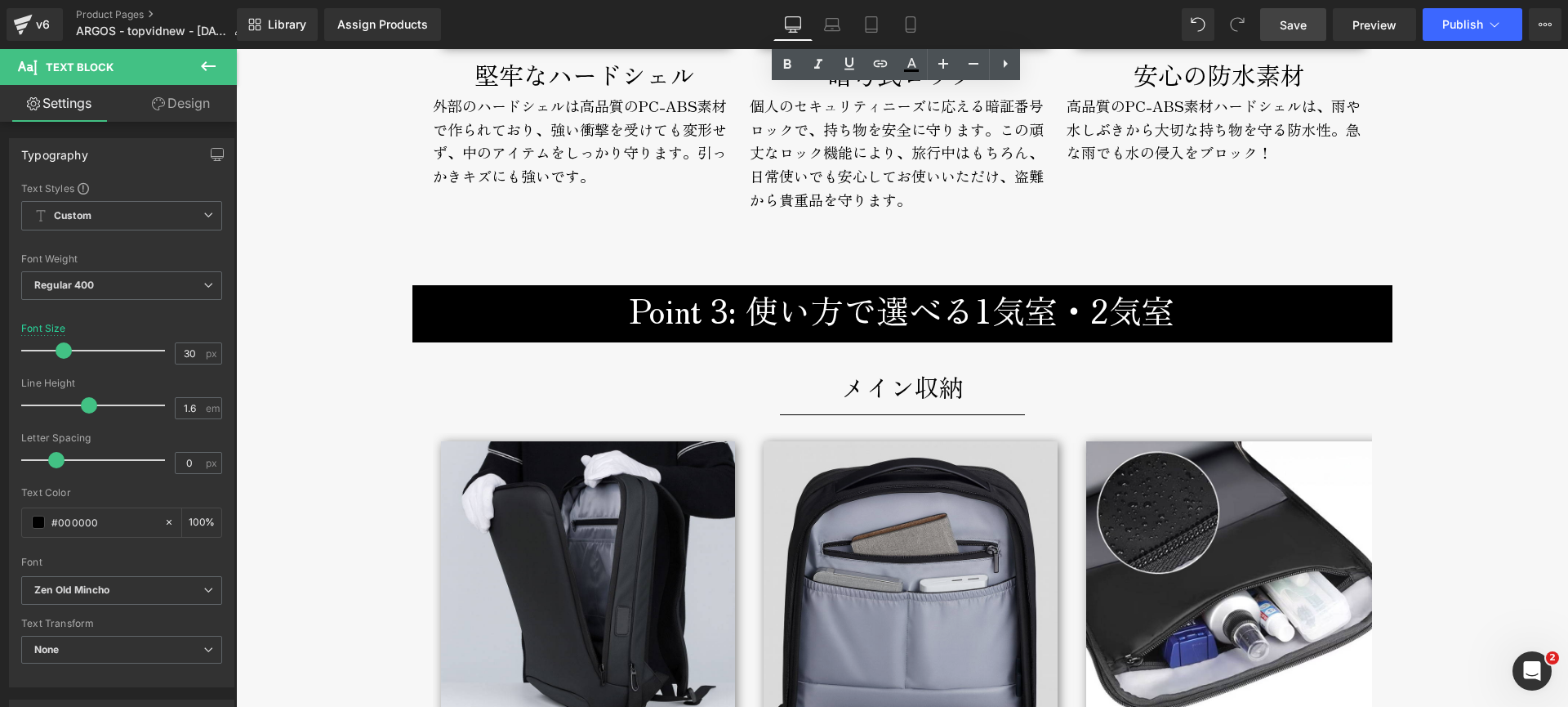
scroll to position [3751, 0]
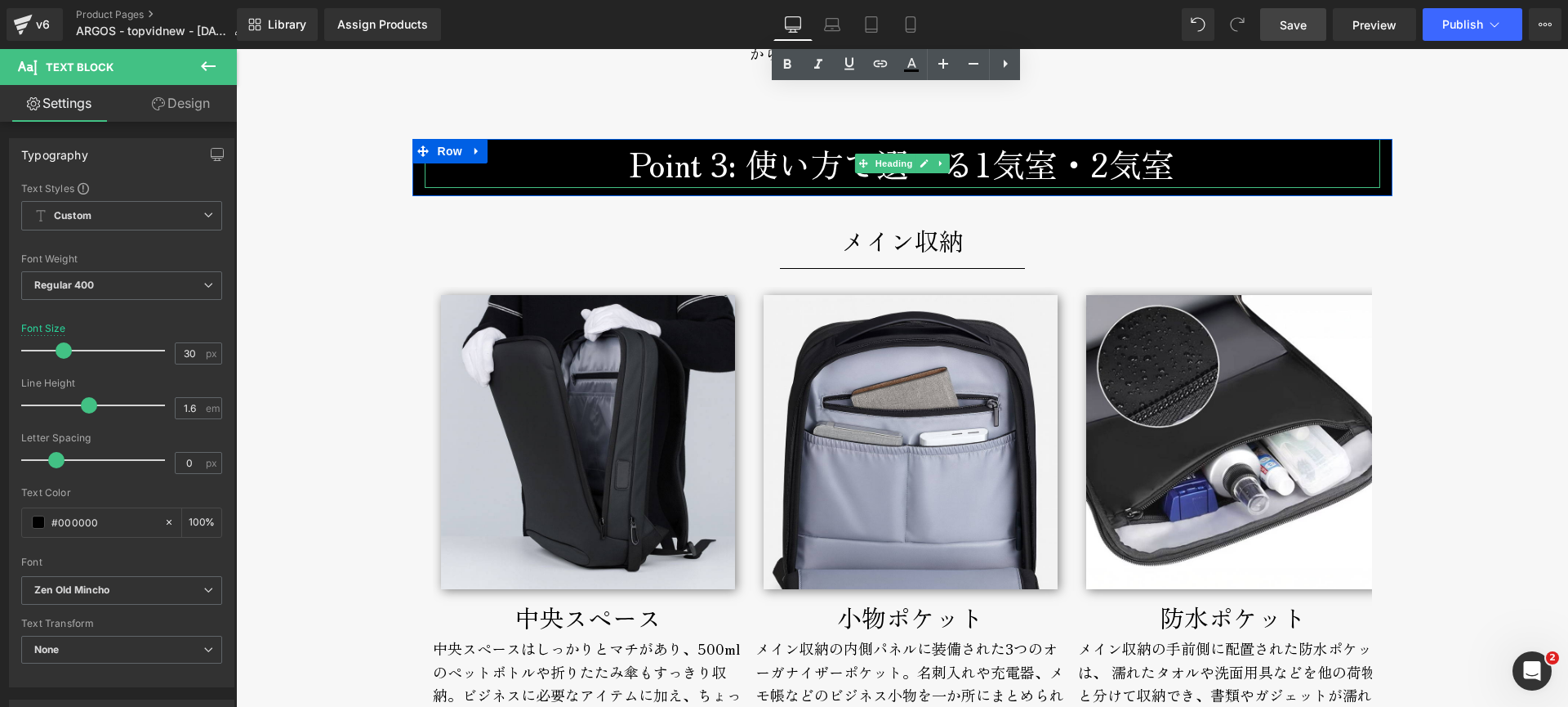
click at [964, 165] on h3 "Point 3: 使い方で選べる1気室・2気室" at bounding box center [903, 163] width 956 height 49
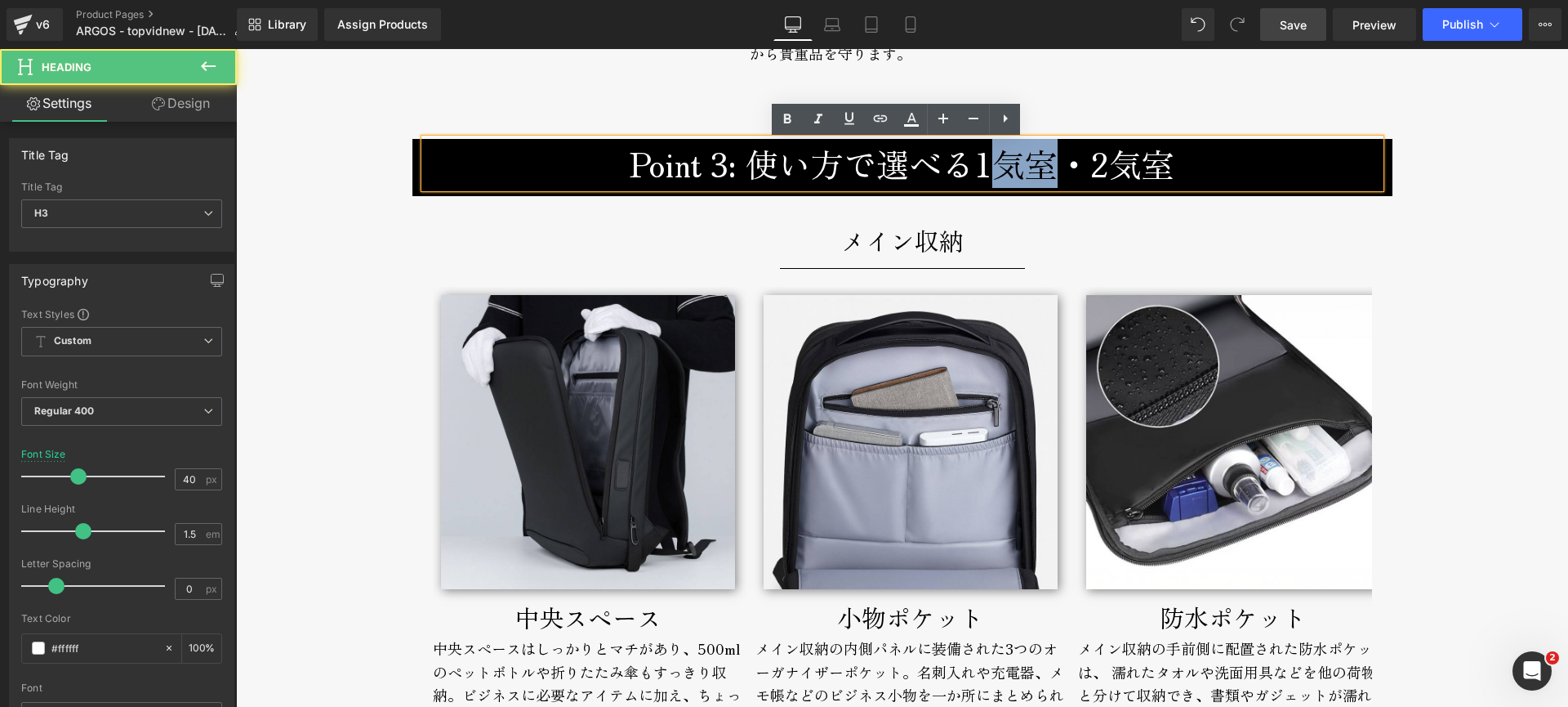
drag, startPoint x: 994, startPoint y: 167, endPoint x: 1043, endPoint y: 168, distance: 49.0
click at [1043, 168] on h3 "Point 3: 使い方で選べる1気室・2気室" at bounding box center [903, 163] width 956 height 49
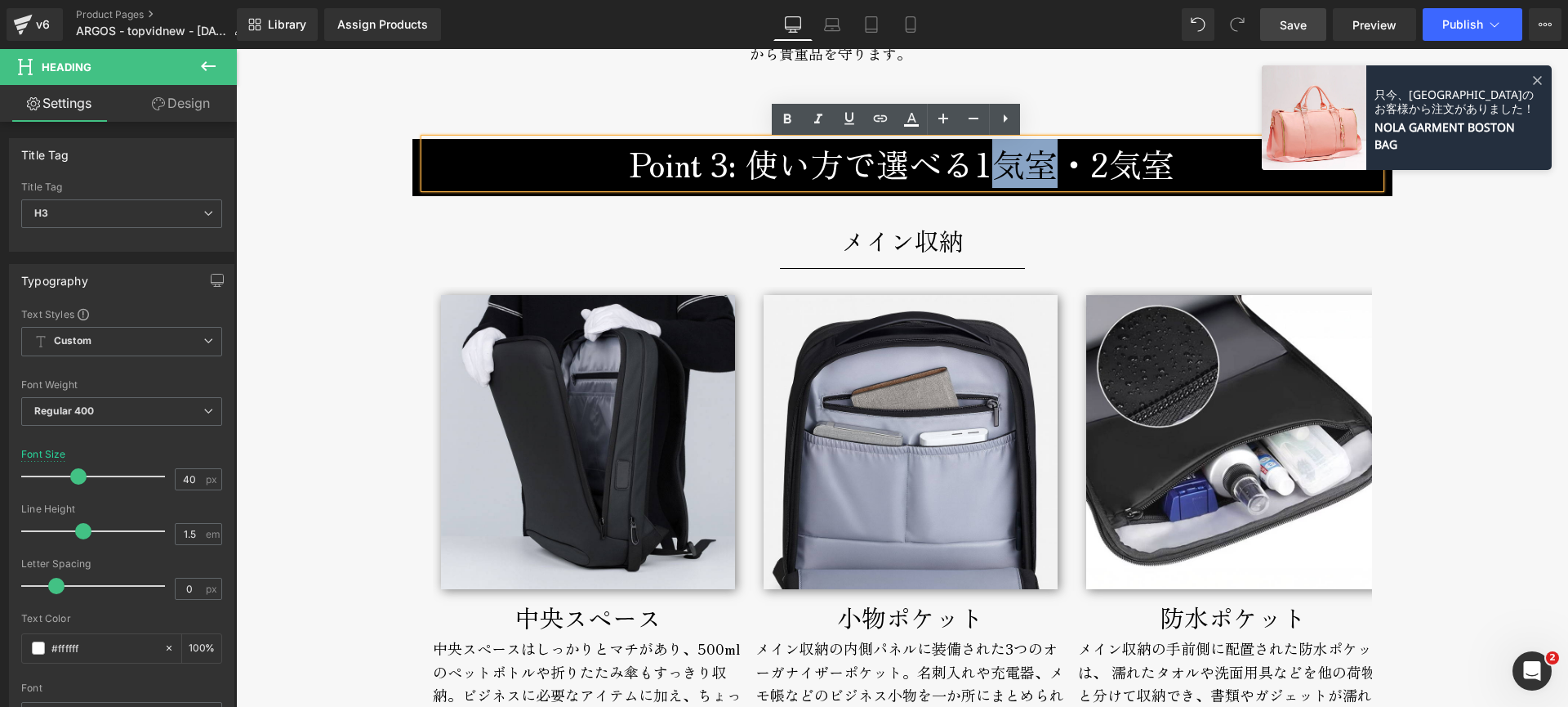
copy h3 "気室"
